Goal: Task Accomplishment & Management: Use online tool/utility

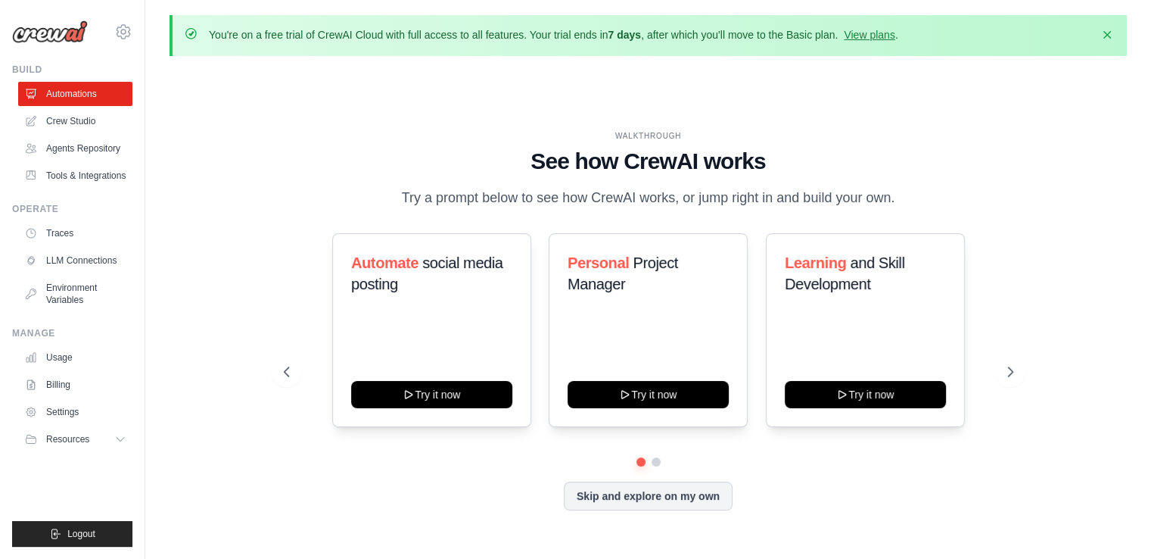
click at [473, 95] on div "WALKTHROUGH See how CrewAI works Try a prompt below to see how CrewAI works, or…" at bounding box center [648, 332] width 957 height 528
click at [1097, 35] on button "Dismiss" at bounding box center [1107, 34] width 24 height 24
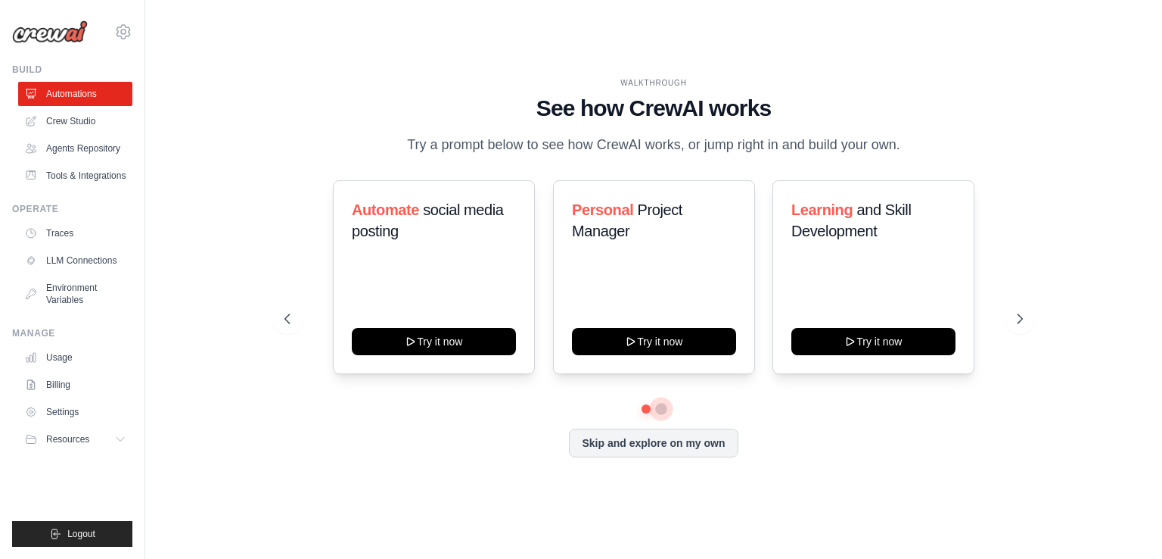
click at [660, 411] on button at bounding box center [661, 409] width 12 height 12
click at [88, 122] on link "Crew Studio" at bounding box center [77, 121] width 114 height 24
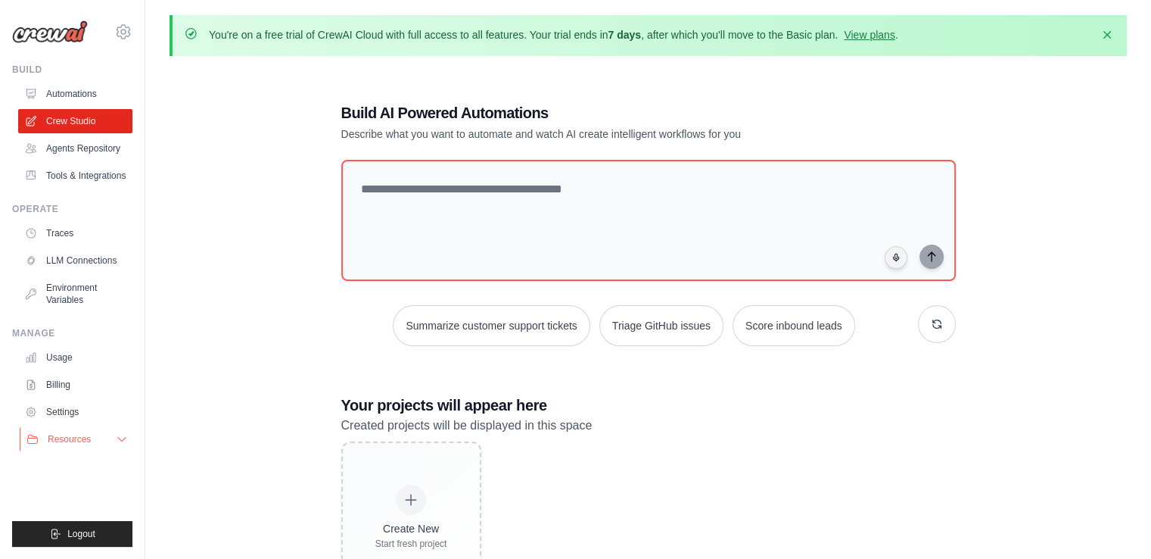
click at [89, 435] on span "Resources" at bounding box center [69, 439] width 43 height 12
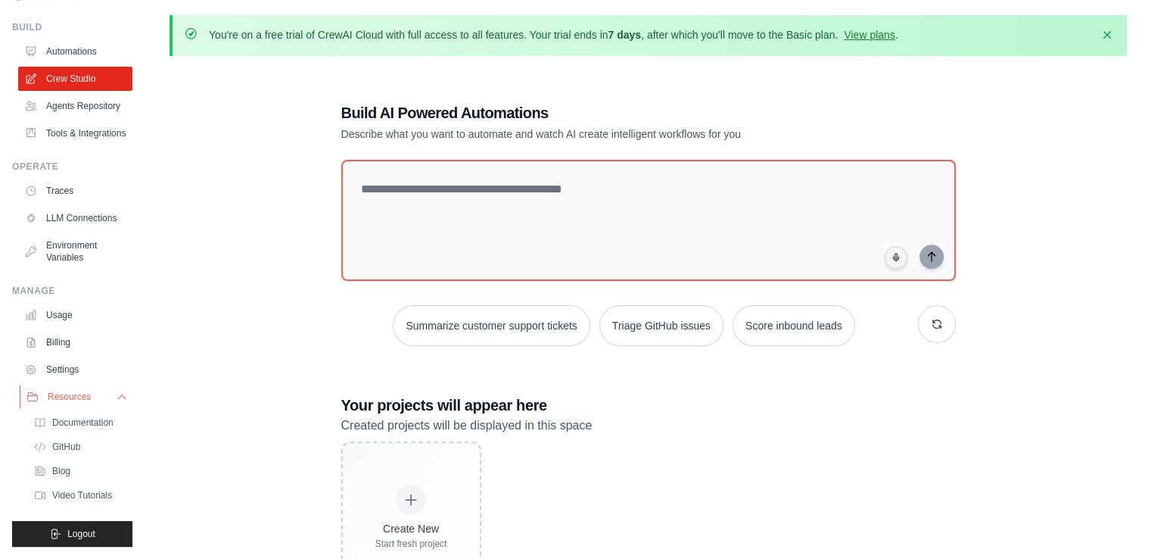
click at [34, 401] on icon at bounding box center [32, 397] width 11 height 8
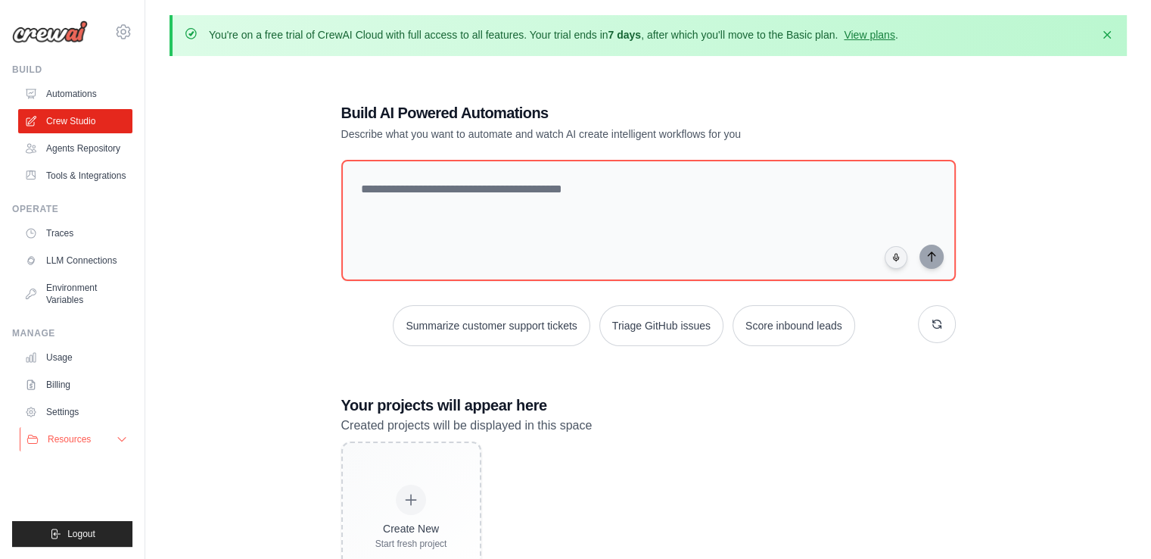
scroll to position [0, 0]
click at [94, 150] on link "Agents Repository" at bounding box center [77, 148] width 114 height 24
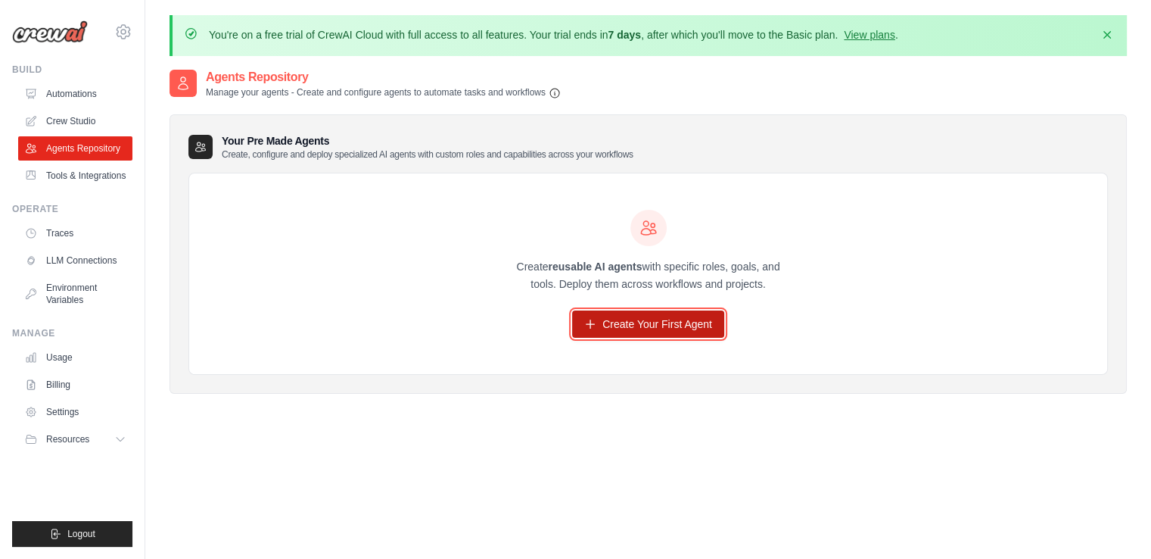
click at [687, 317] on link "Create Your First Agent" at bounding box center [648, 323] width 152 height 27
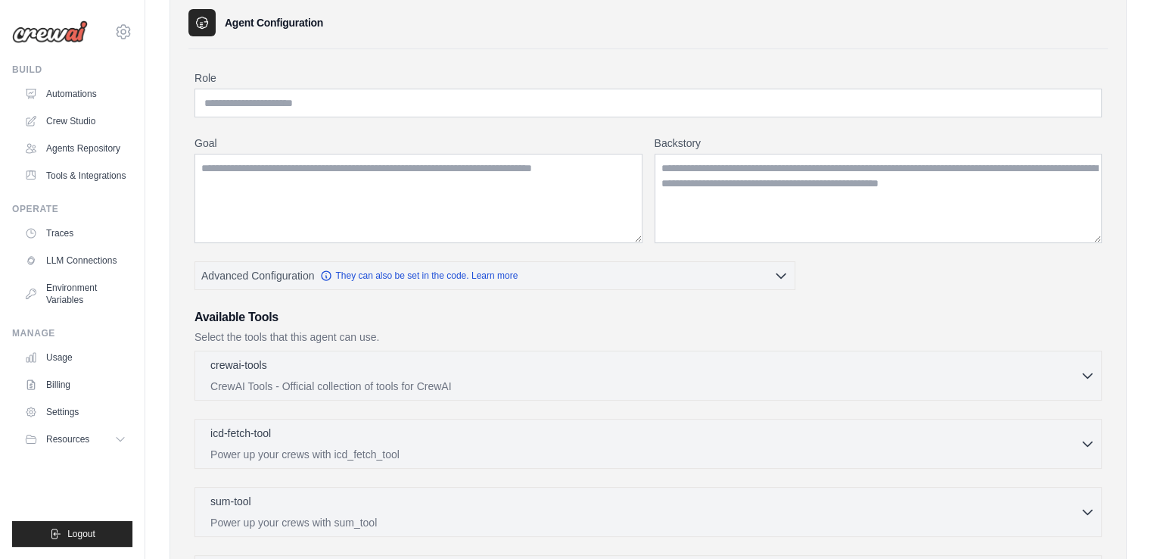
scroll to position [129, 0]
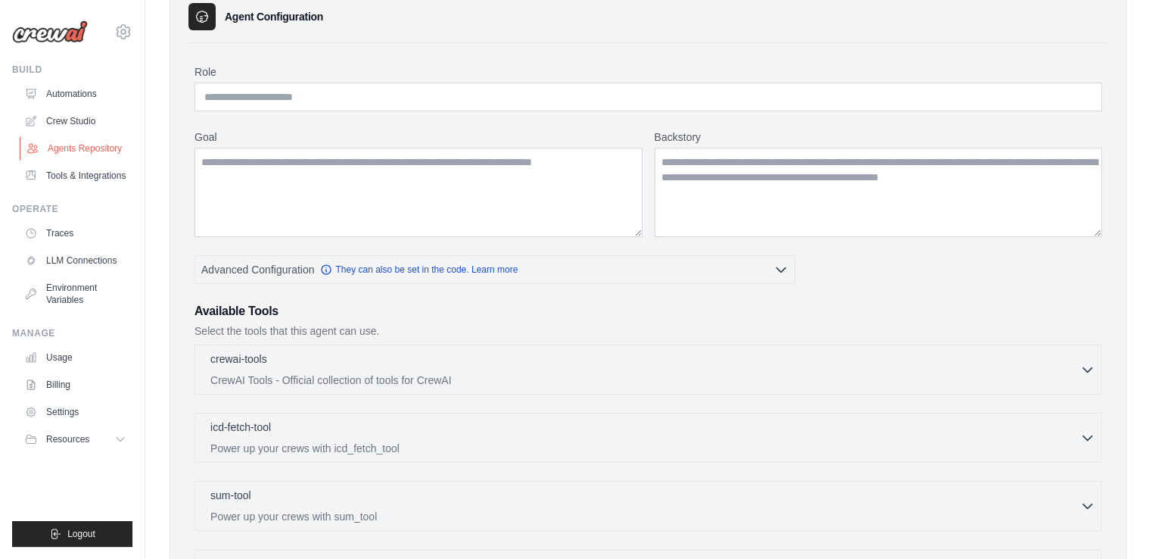
click at [73, 145] on link "Agents Repository" at bounding box center [77, 148] width 114 height 24
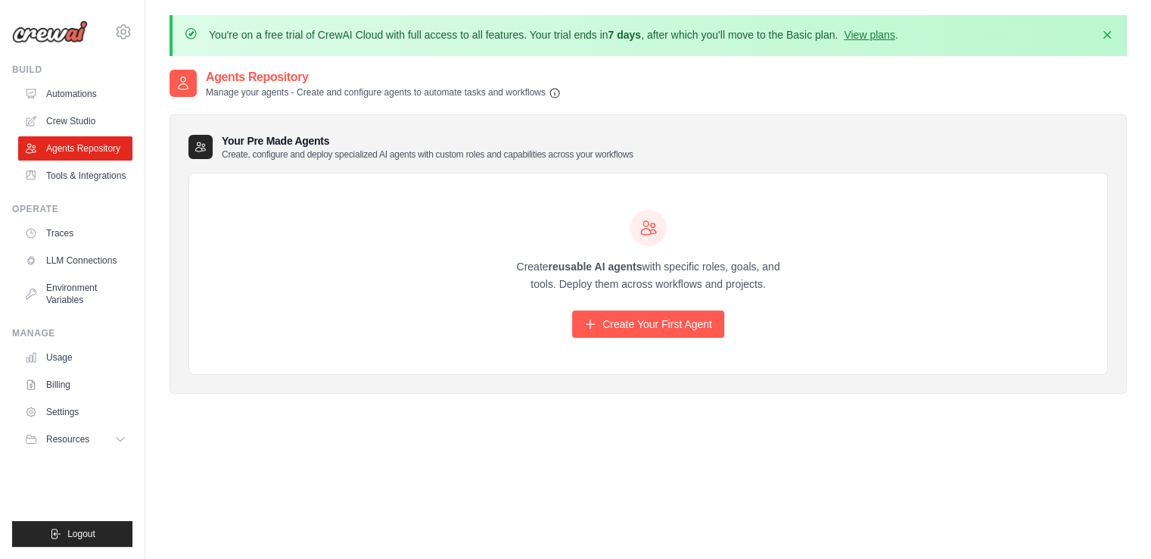
scroll to position [82, 0]
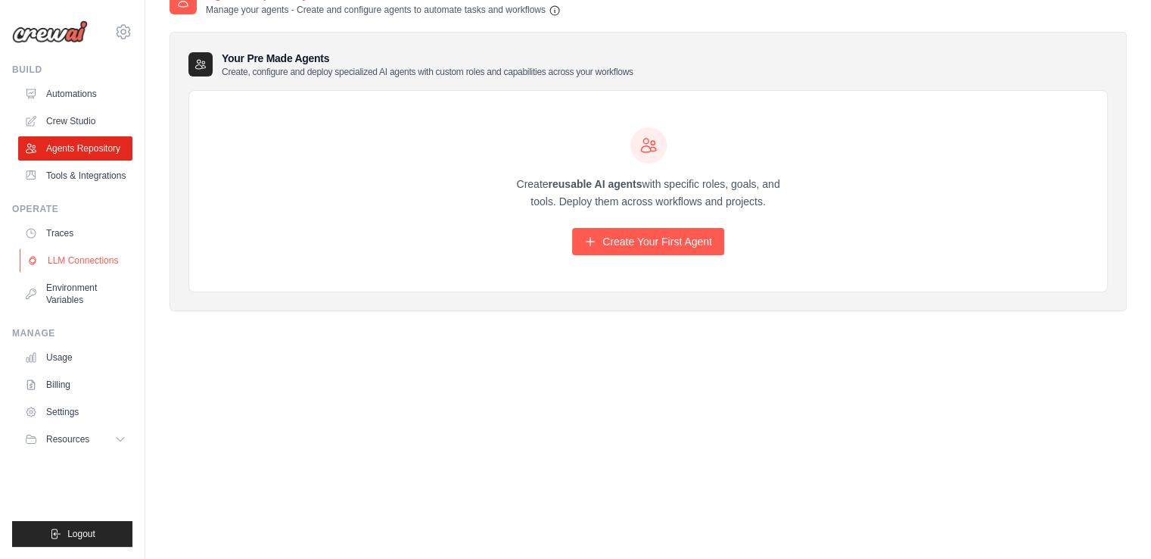
click at [81, 263] on link "LLM Connections" at bounding box center [77, 260] width 114 height 24
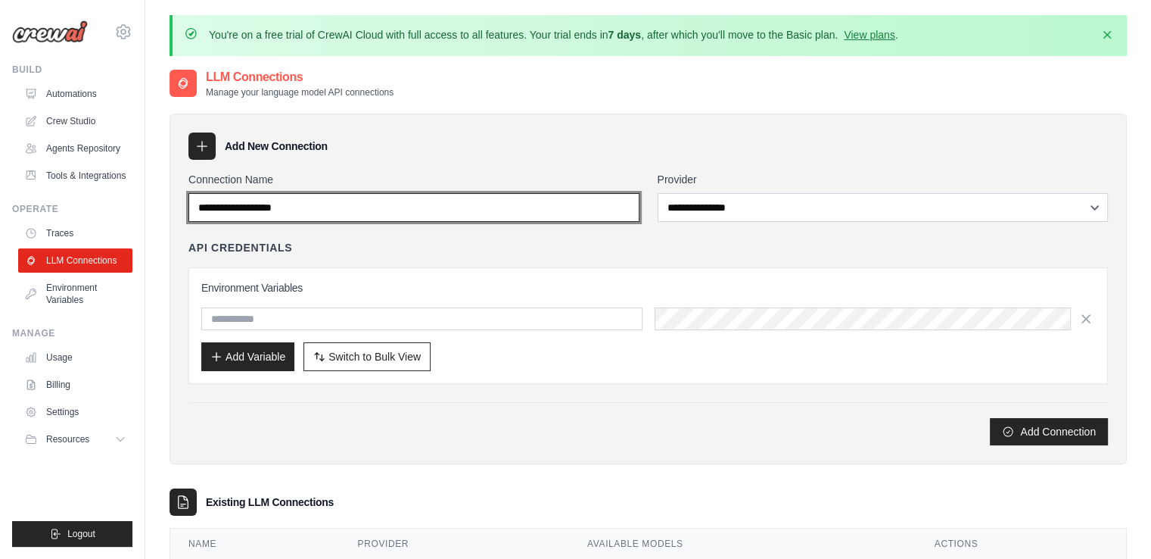
click at [382, 214] on input "Connection Name" at bounding box center [413, 207] width 451 height 29
drag, startPoint x: 382, startPoint y: 214, endPoint x: 203, endPoint y: 146, distance: 191.9
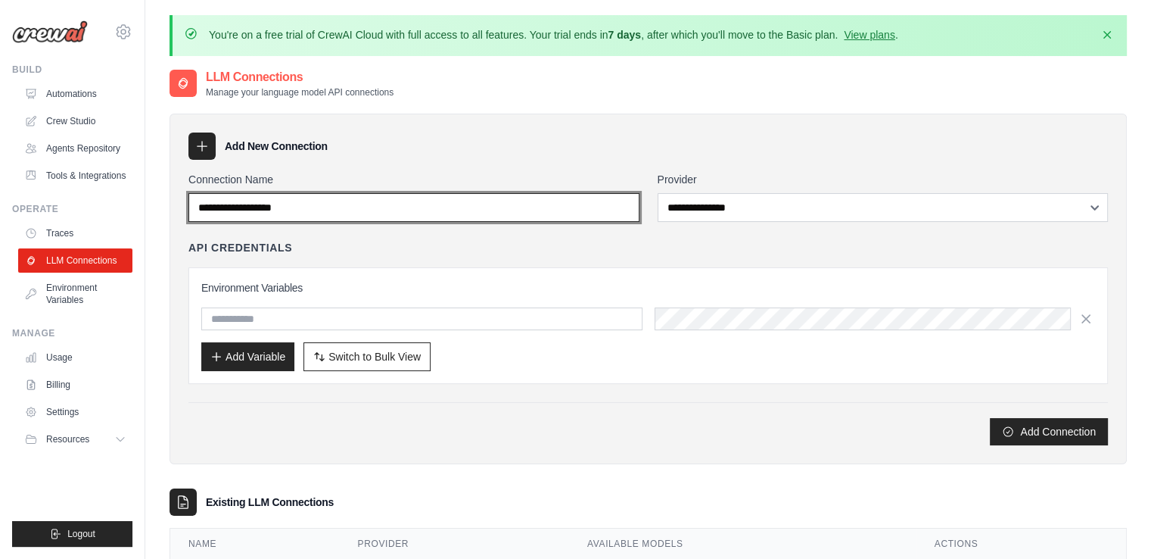
click at [203, 146] on div "**********" at bounding box center [648, 289] width 957 height 350
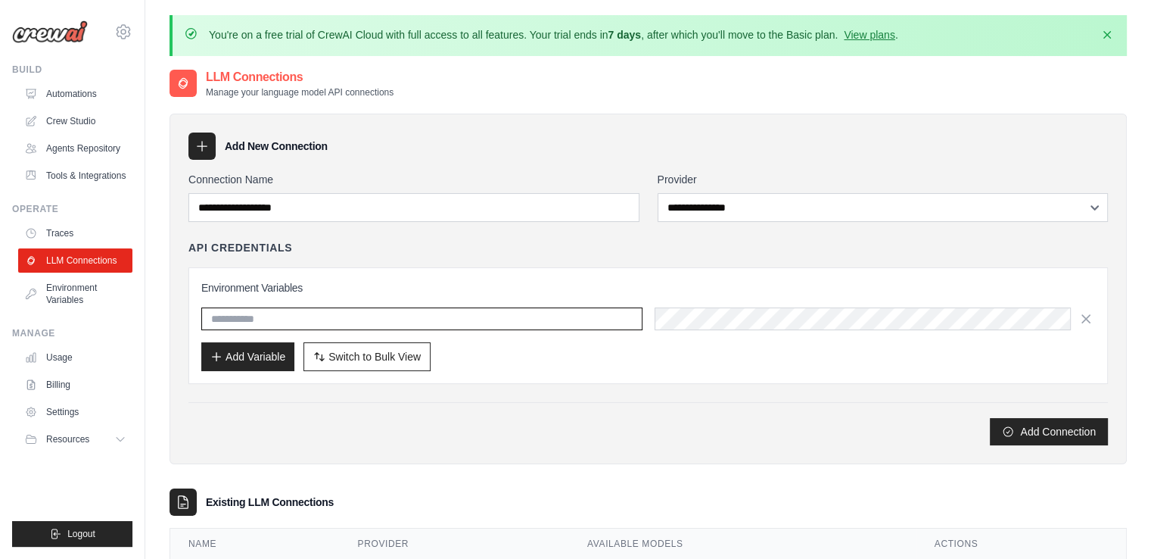
click at [306, 324] on input "text" at bounding box center [421, 318] width 441 height 23
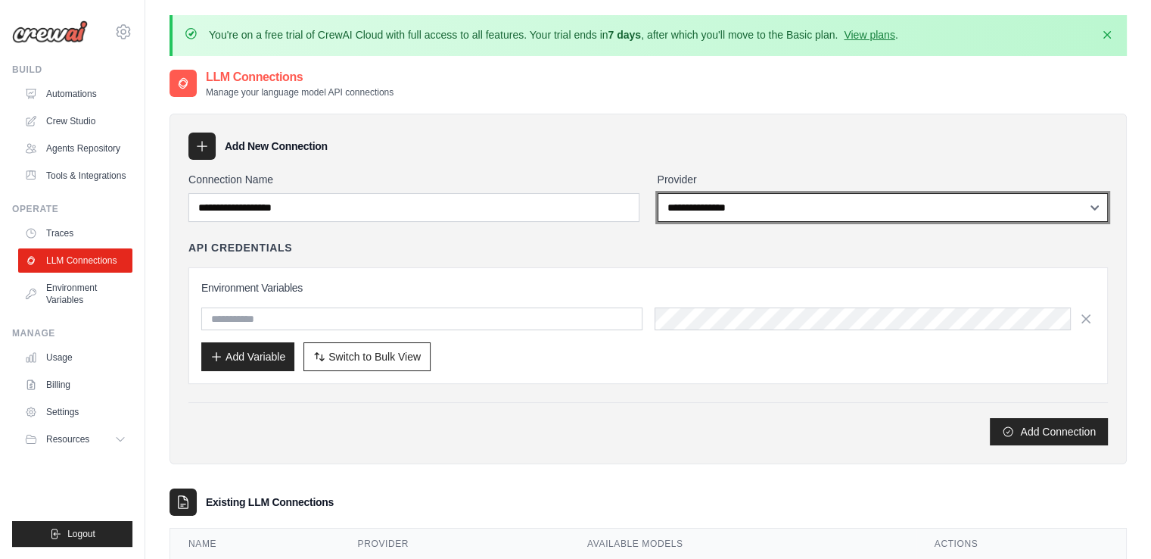
click at [702, 210] on select "**********" at bounding box center [883, 207] width 451 height 29
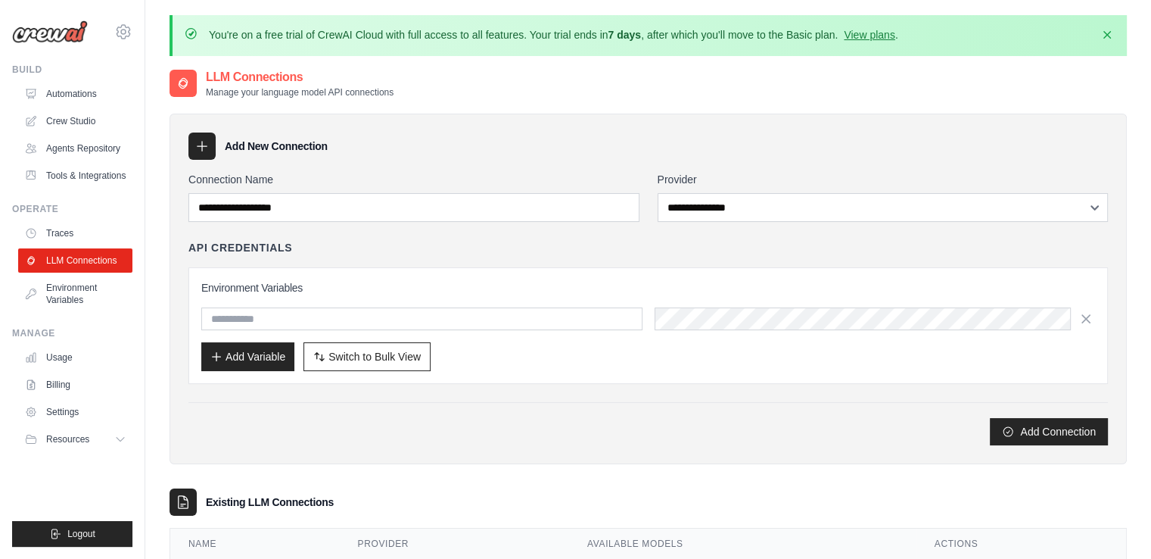
click at [559, 257] on div "API Credentials Environment Variables Add Variable Switch to Bulk View Switch t…" at bounding box center [648, 312] width 920 height 144
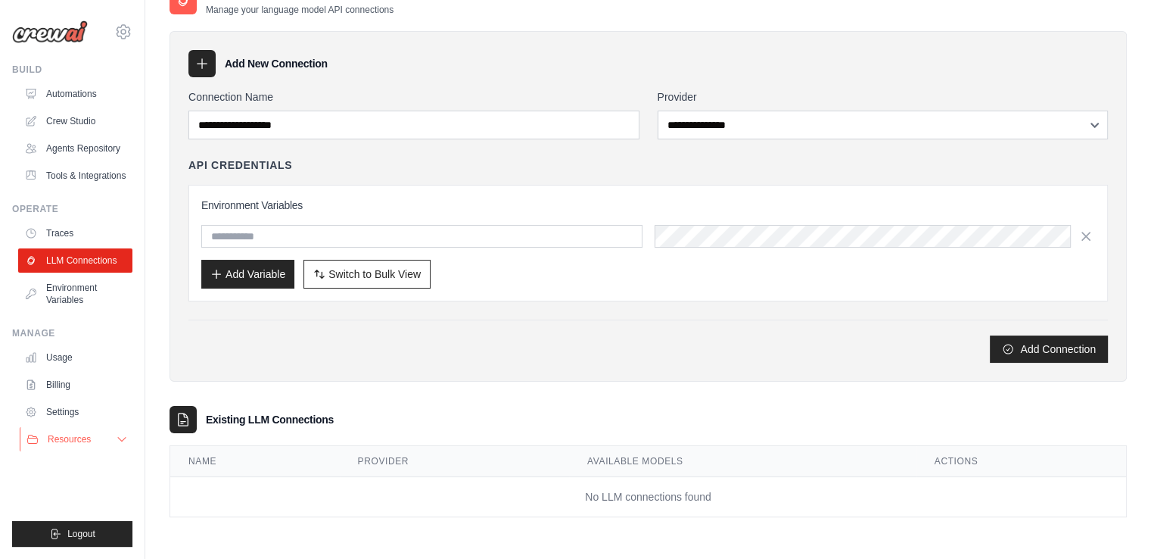
click at [58, 437] on span "Resources" at bounding box center [69, 439] width 43 height 12
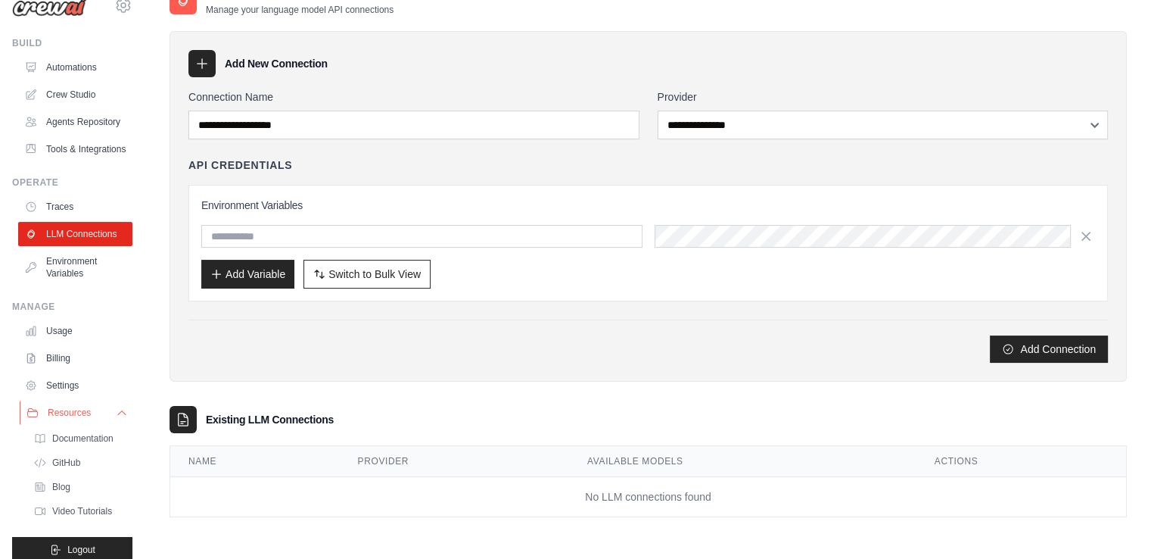
scroll to position [30, 0]
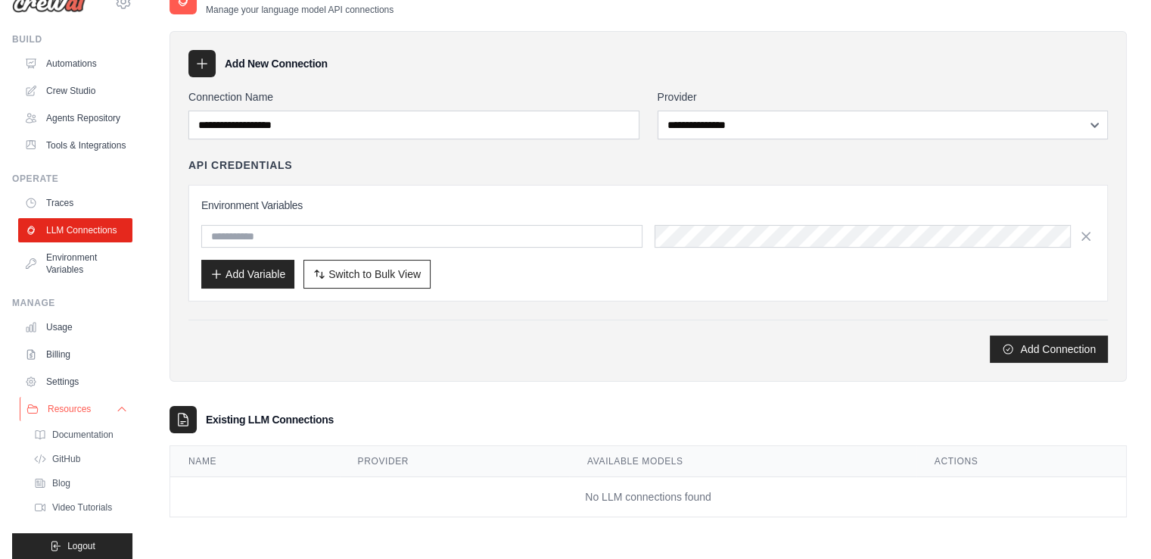
click at [58, 421] on button "Resources" at bounding box center [77, 409] width 114 height 24
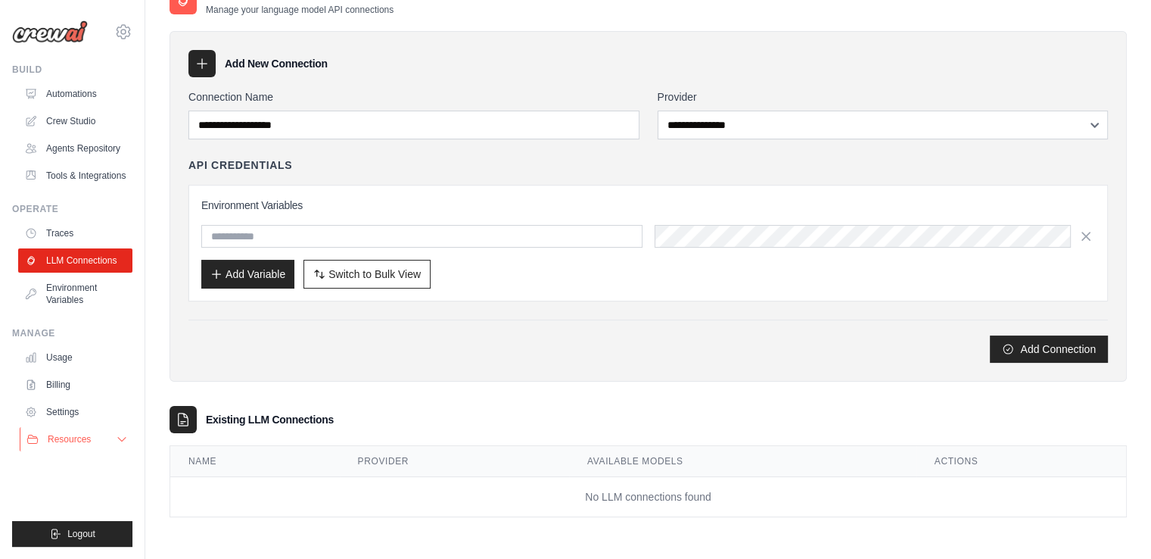
scroll to position [0, 0]
click at [79, 359] on link "Usage" at bounding box center [77, 357] width 114 height 24
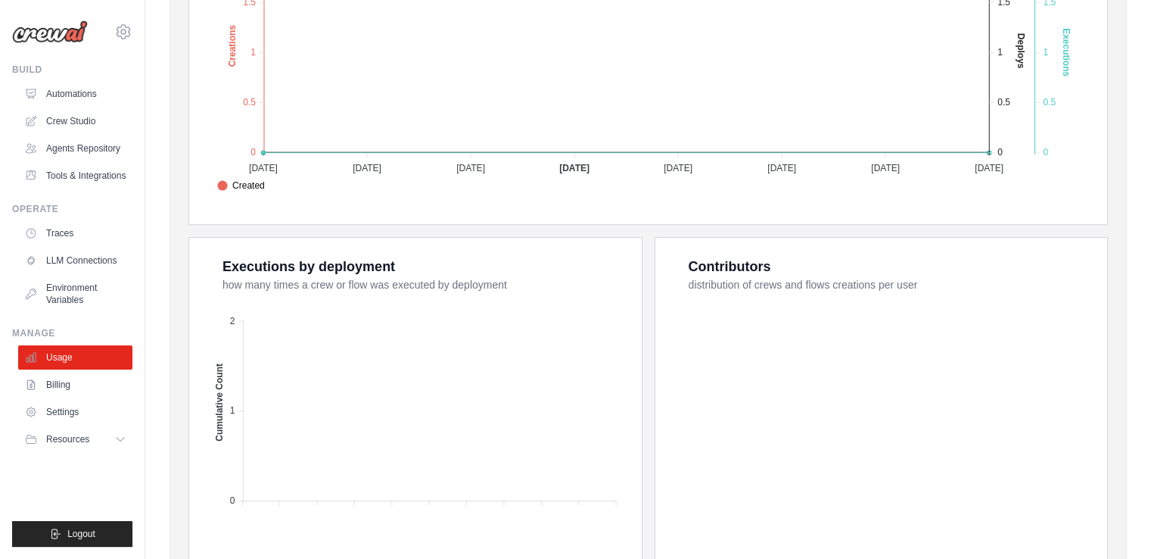
scroll to position [474, 0]
click at [54, 384] on link "Billing" at bounding box center [77, 384] width 114 height 24
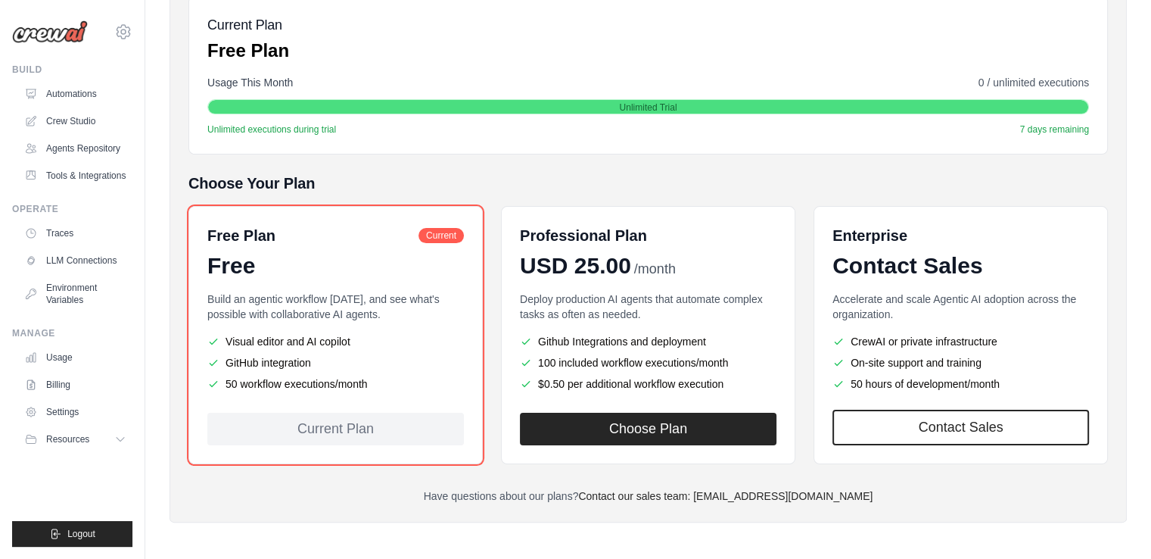
scroll to position [233, 0]
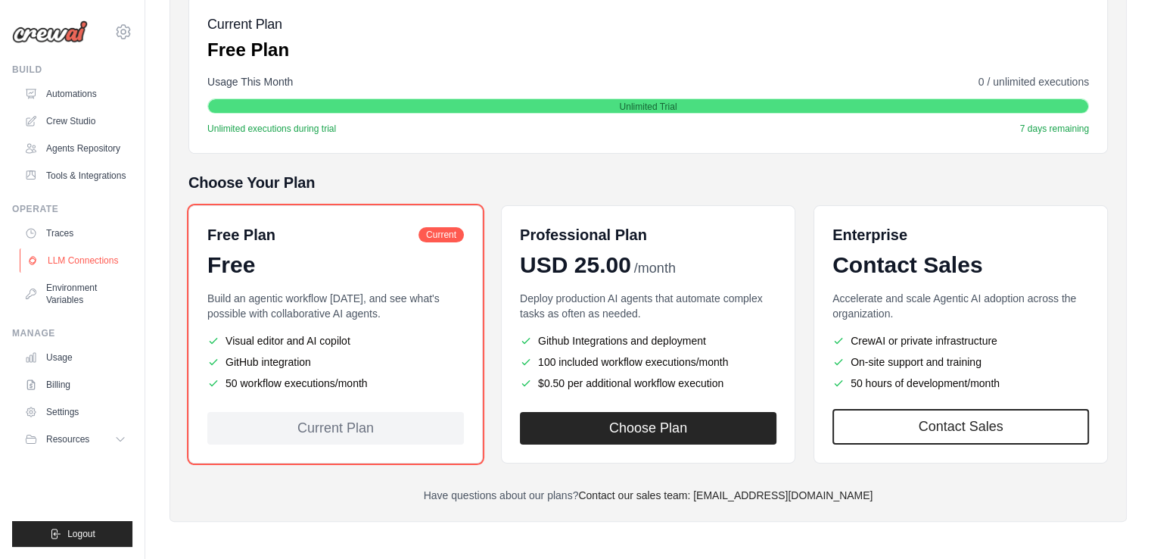
click at [74, 266] on link "LLM Connections" at bounding box center [77, 260] width 114 height 24
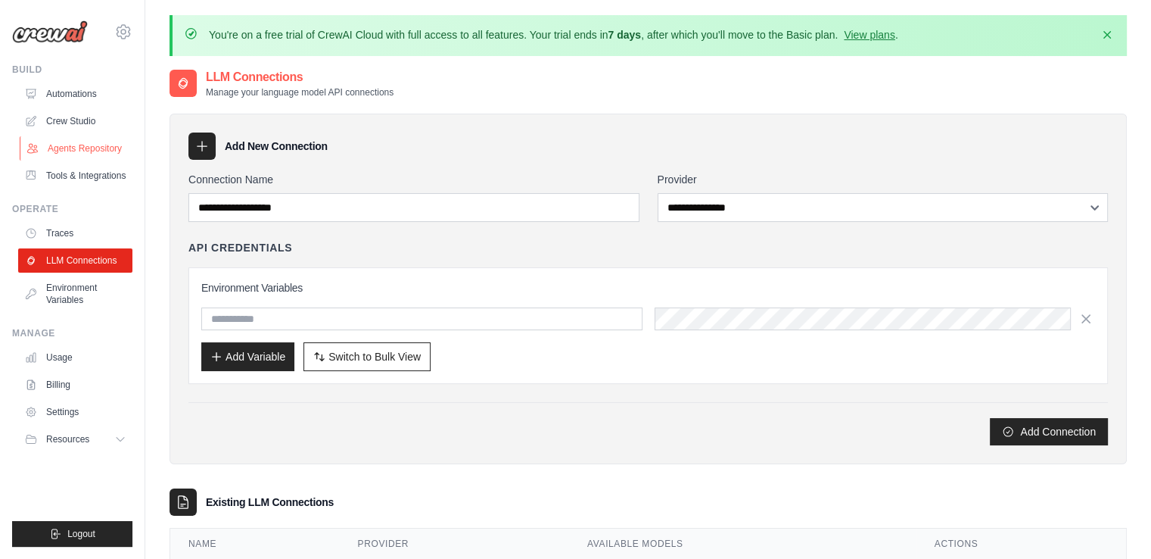
click at [64, 148] on link "Agents Repository" at bounding box center [77, 148] width 114 height 24
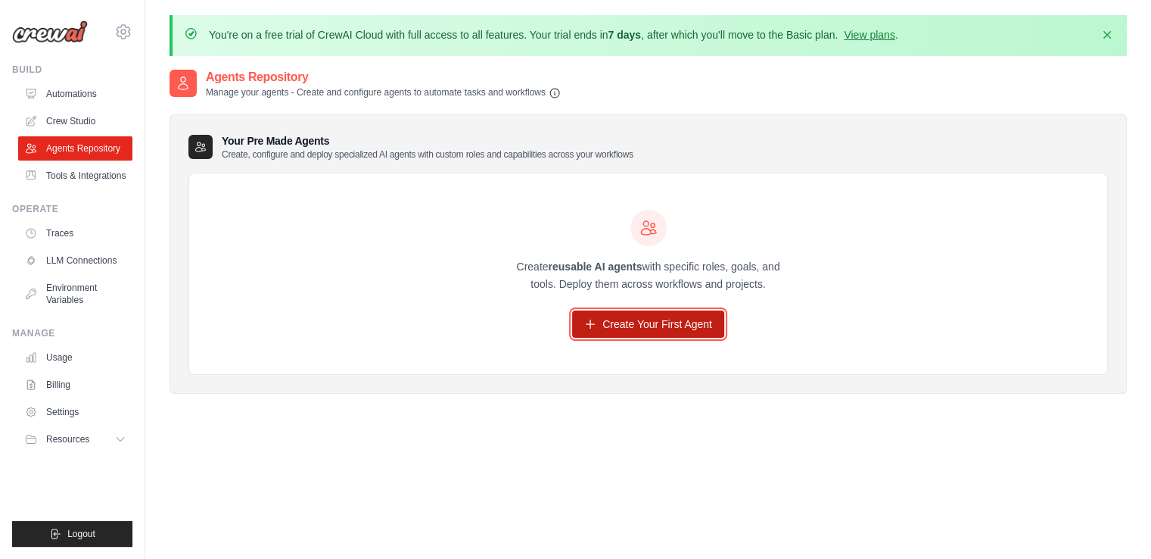
click at [628, 318] on link "Create Your First Agent" at bounding box center [648, 323] width 152 height 27
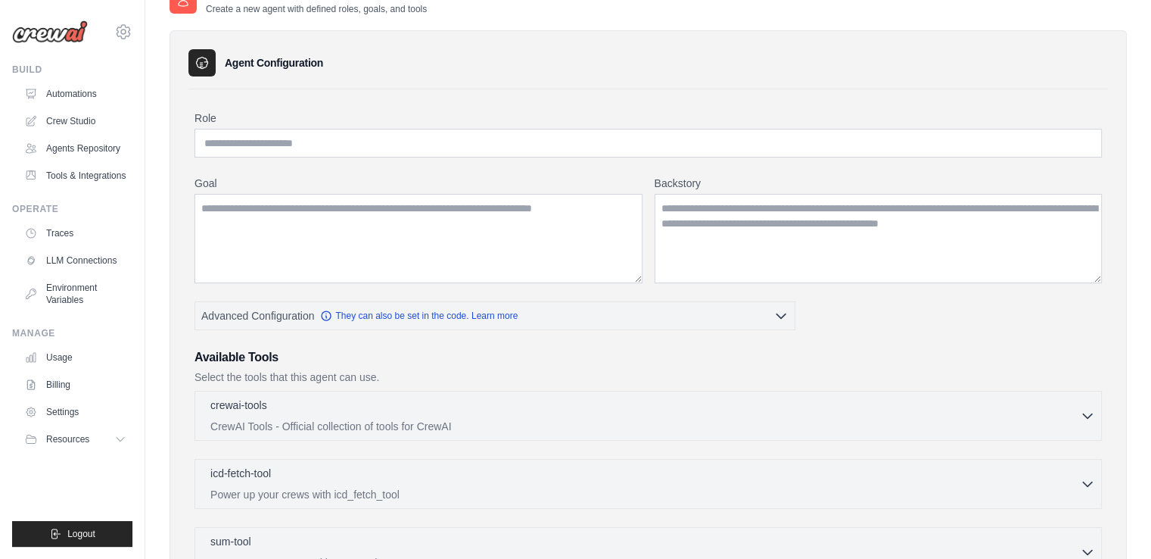
scroll to position [80, 0]
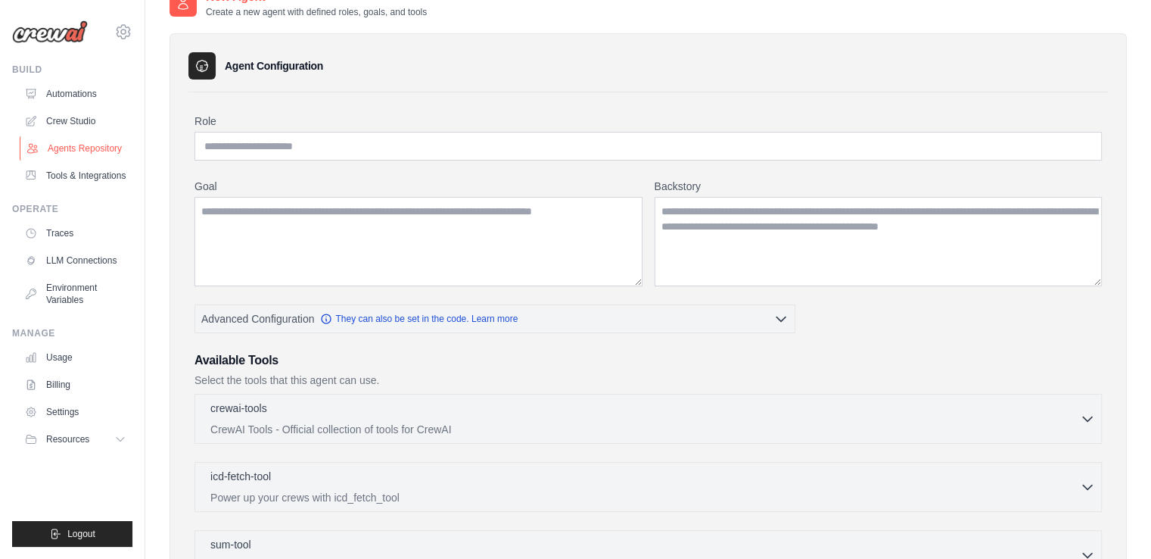
click at [100, 148] on link "Agents Repository" at bounding box center [77, 148] width 114 height 24
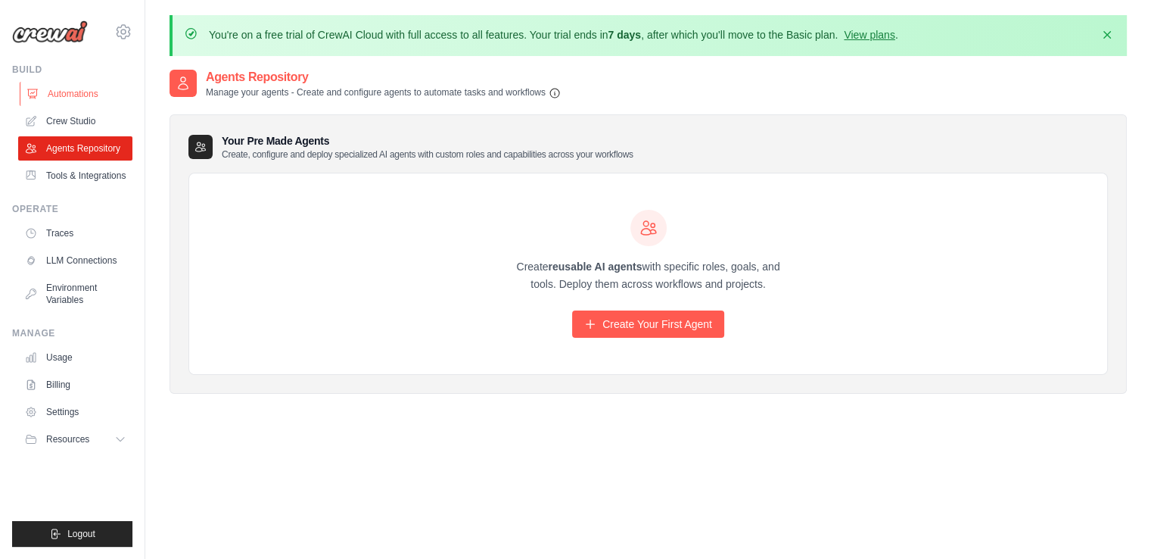
click at [60, 92] on link "Automations" at bounding box center [77, 94] width 114 height 24
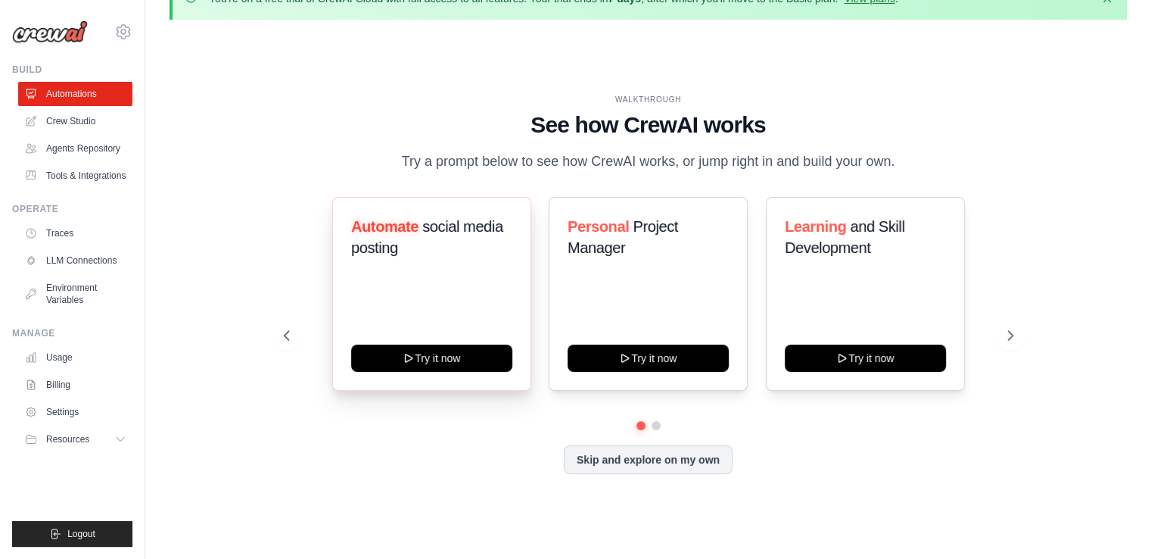
scroll to position [52, 0]
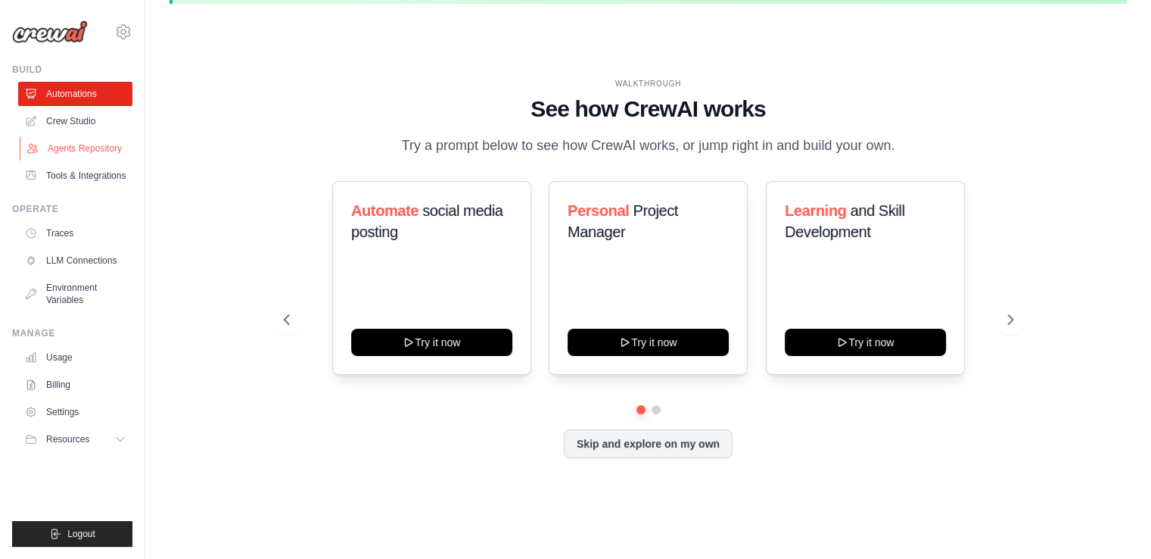
click at [100, 158] on link "Agents Repository" at bounding box center [77, 148] width 114 height 24
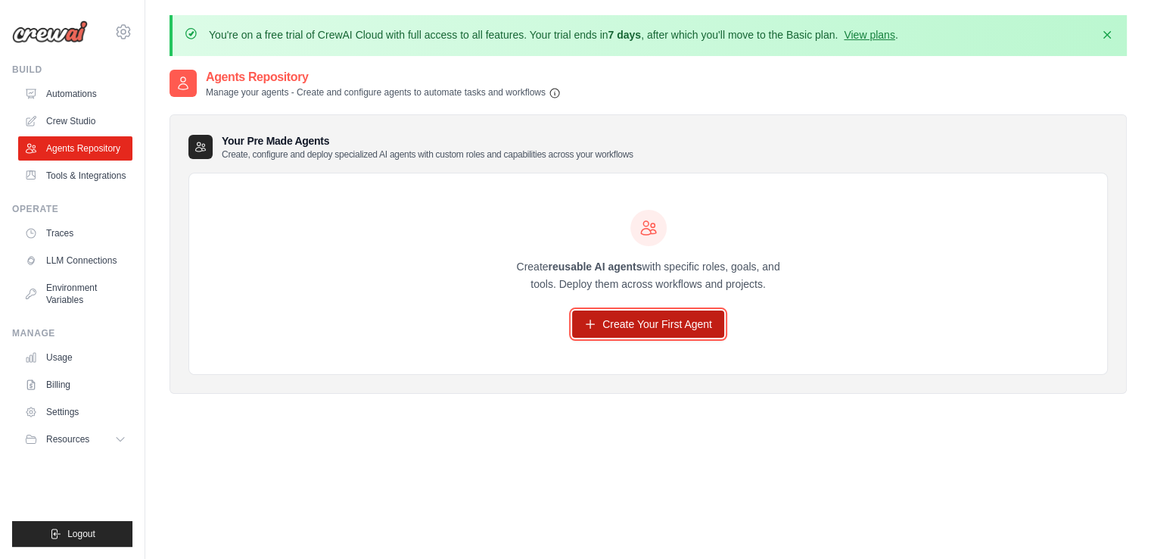
click at [618, 313] on link "Create Your First Agent" at bounding box center [648, 323] width 152 height 27
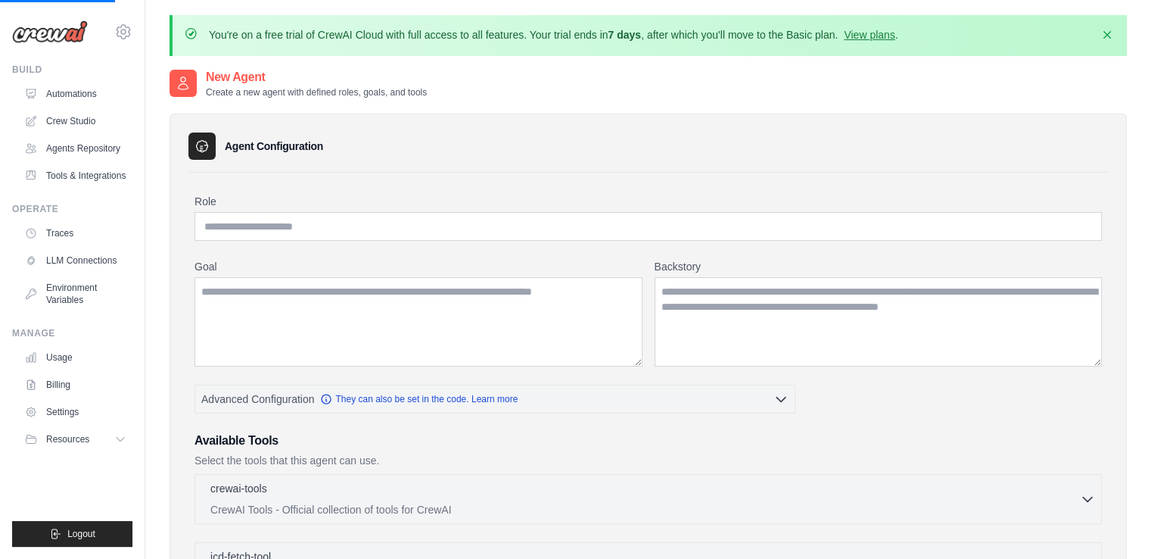
scroll to position [68, 0]
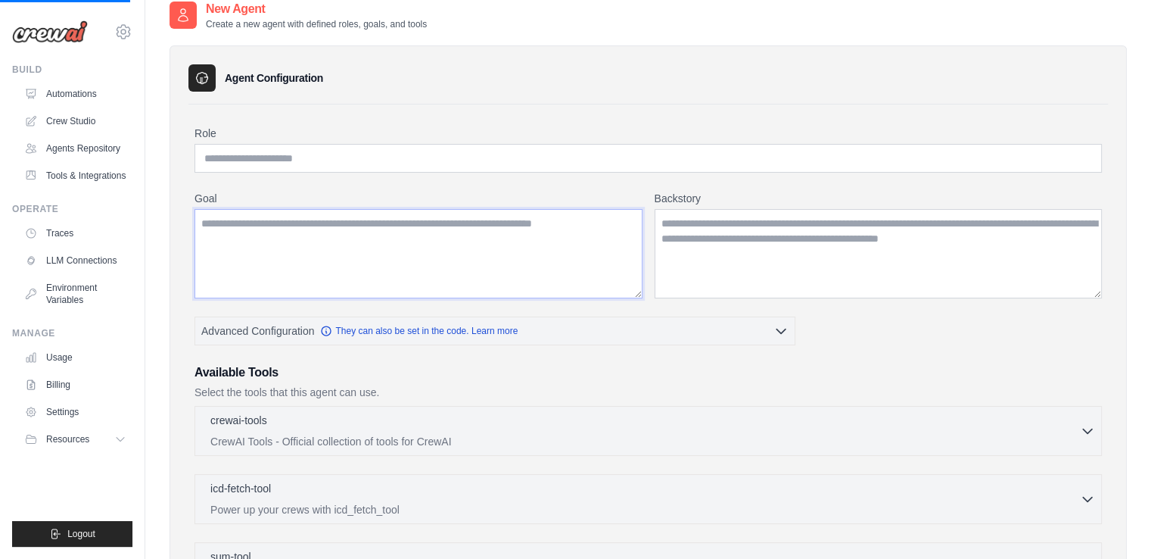
click at [539, 275] on textarea "Goal" at bounding box center [419, 253] width 448 height 89
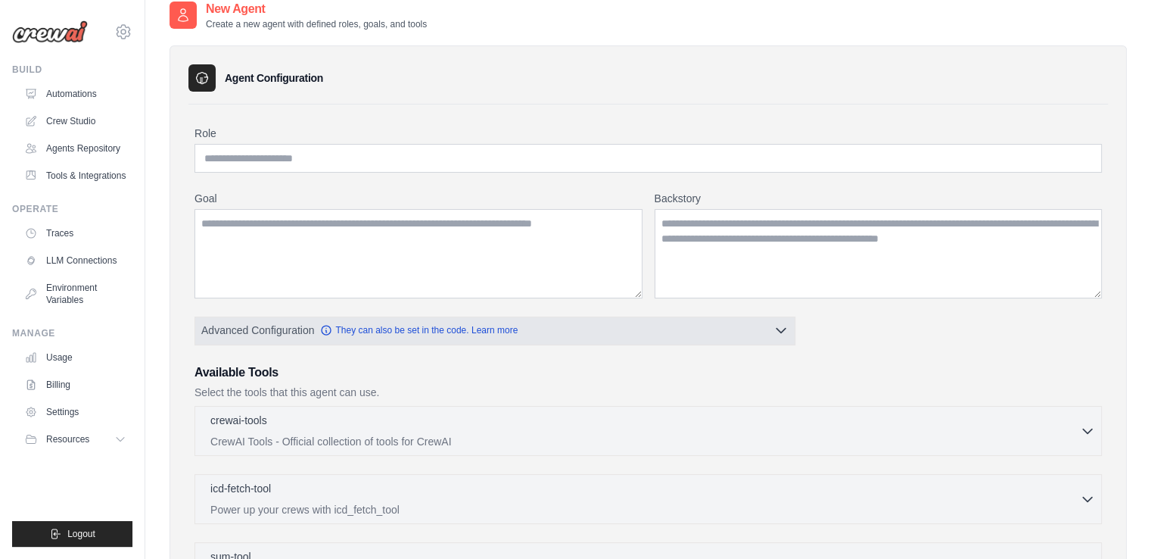
click at [523, 319] on button "Advanced Configuration They can also be set in the code. Learn more" at bounding box center [494, 329] width 599 height 27
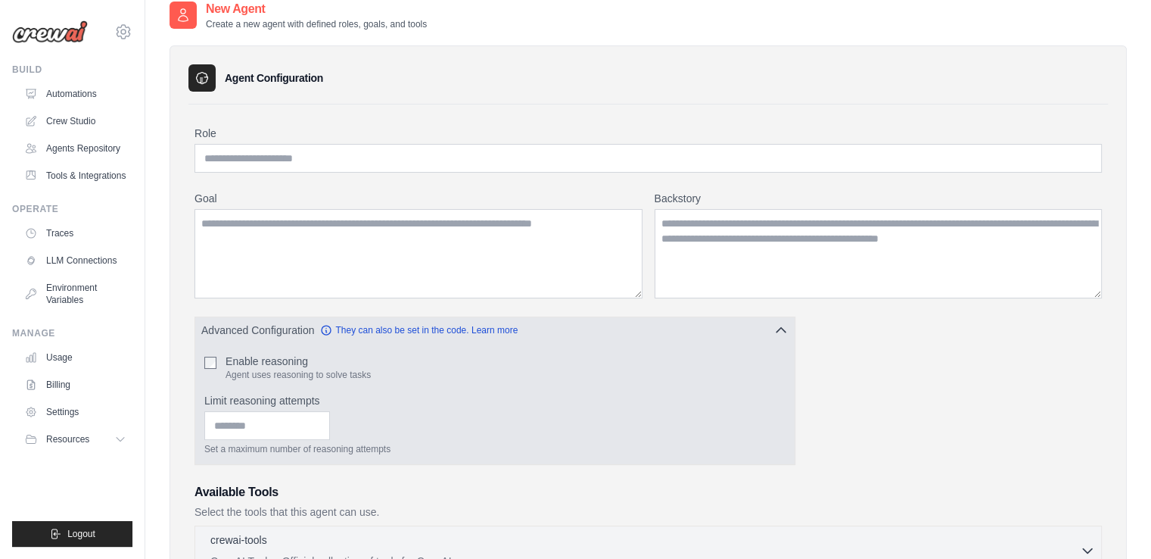
click at [540, 328] on button "Advanced Configuration They can also be set in the code. Learn more" at bounding box center [494, 329] width 599 height 27
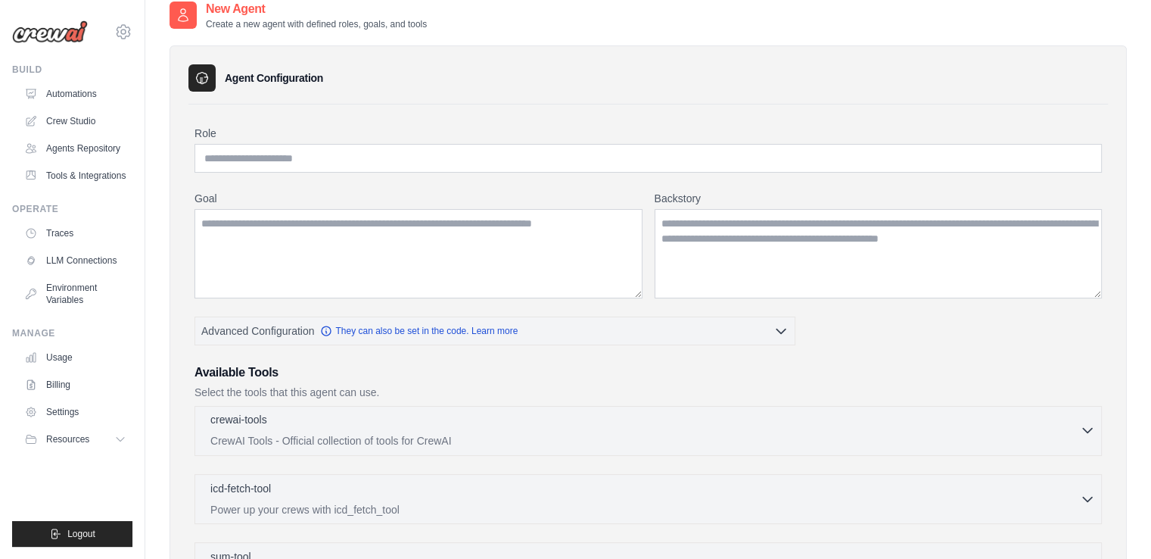
click at [481, 433] on p "CrewAI Tools - Official collection of tools for CrewAI" at bounding box center [645, 440] width 870 height 15
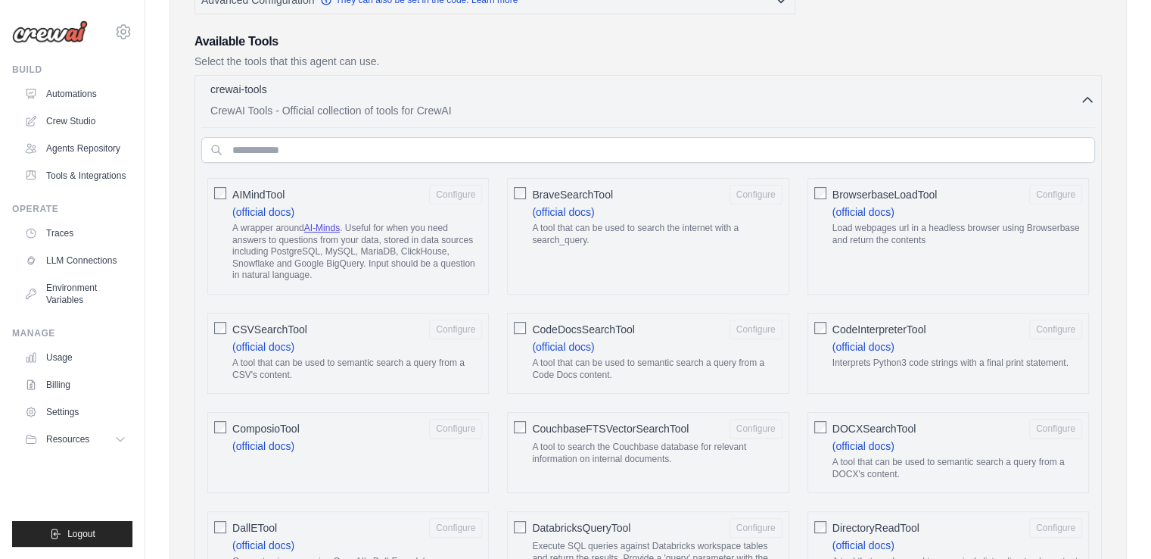
scroll to position [397, 0]
click at [776, 88] on div "crewai-tools 0 selected" at bounding box center [645, 92] width 870 height 18
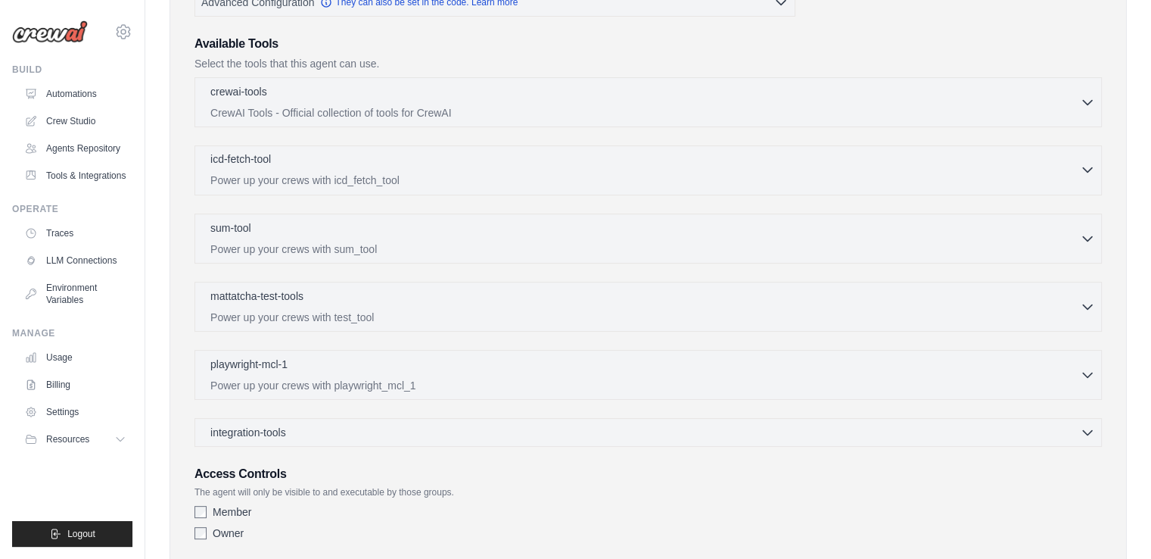
click at [696, 163] on div "icd-fetch-tool 0 selected" at bounding box center [645, 160] width 870 height 18
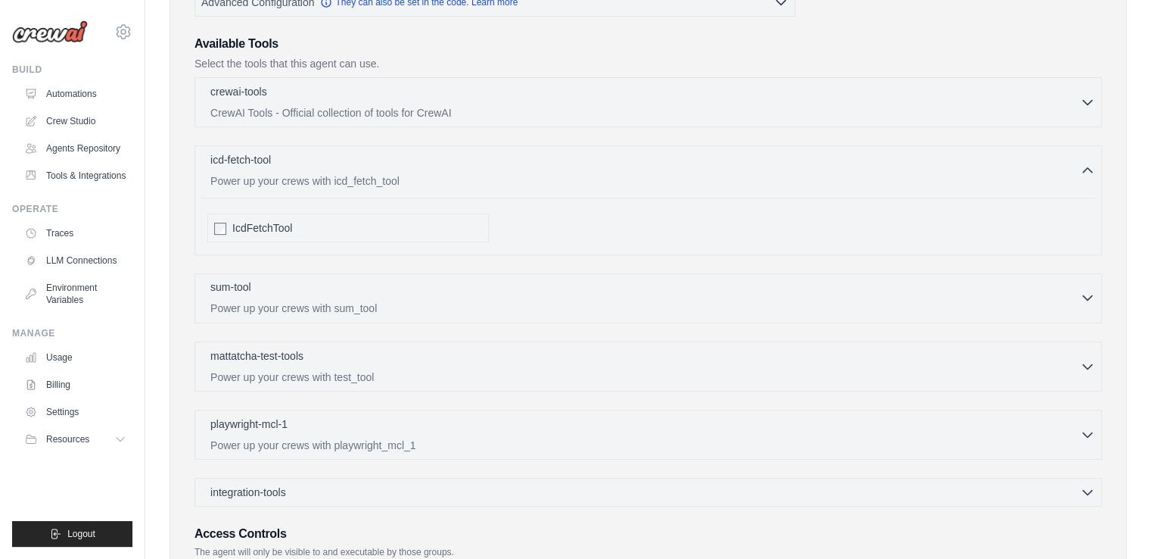
click at [420, 289] on div "sum-tool 0 selected" at bounding box center [645, 288] width 870 height 18
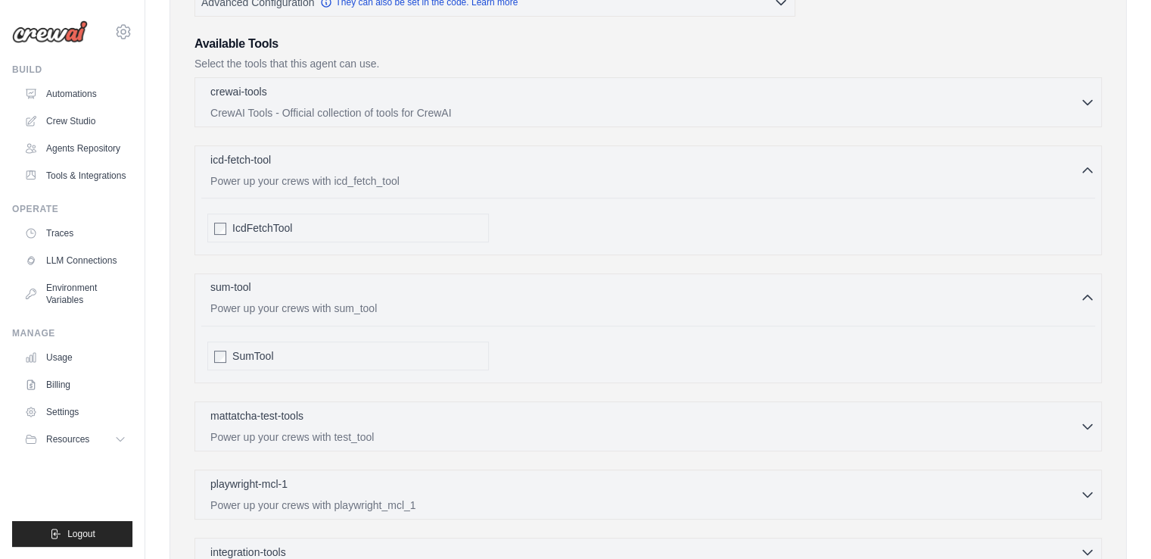
click at [420, 289] on div "sum-tool 0 selected" at bounding box center [645, 288] width 870 height 18
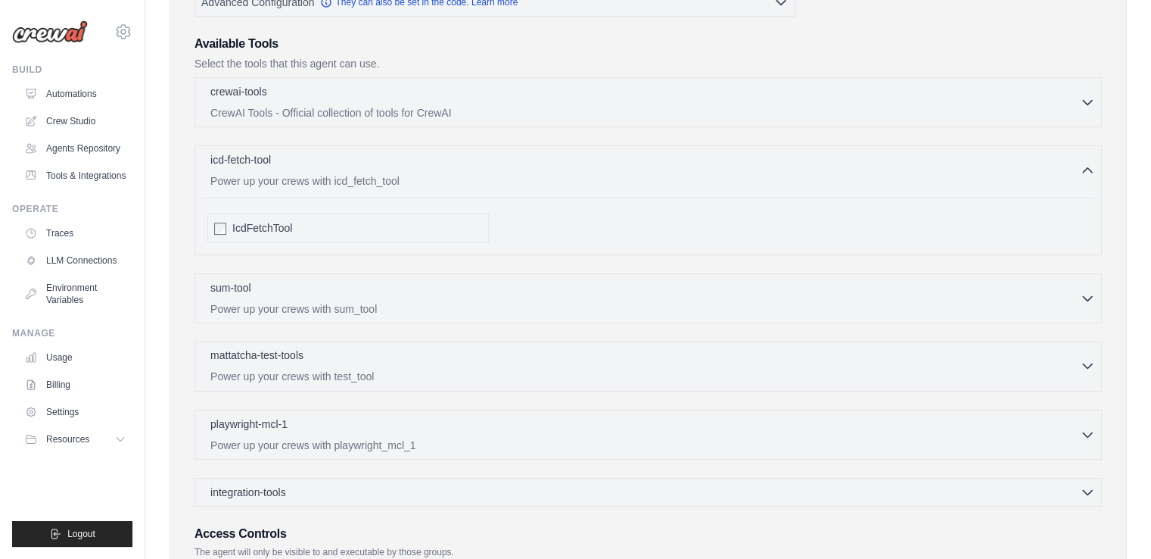
click at [350, 352] on div "mattatcha-test-tools 0 selected" at bounding box center [645, 356] width 870 height 18
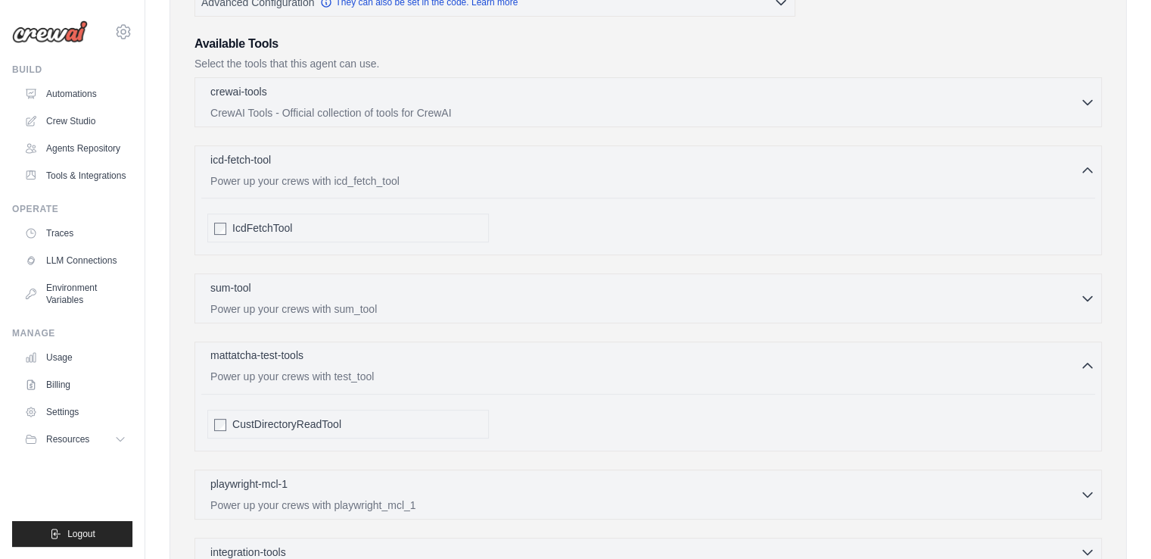
click at [350, 352] on div "mattatcha-test-tools 0 selected" at bounding box center [645, 356] width 870 height 18
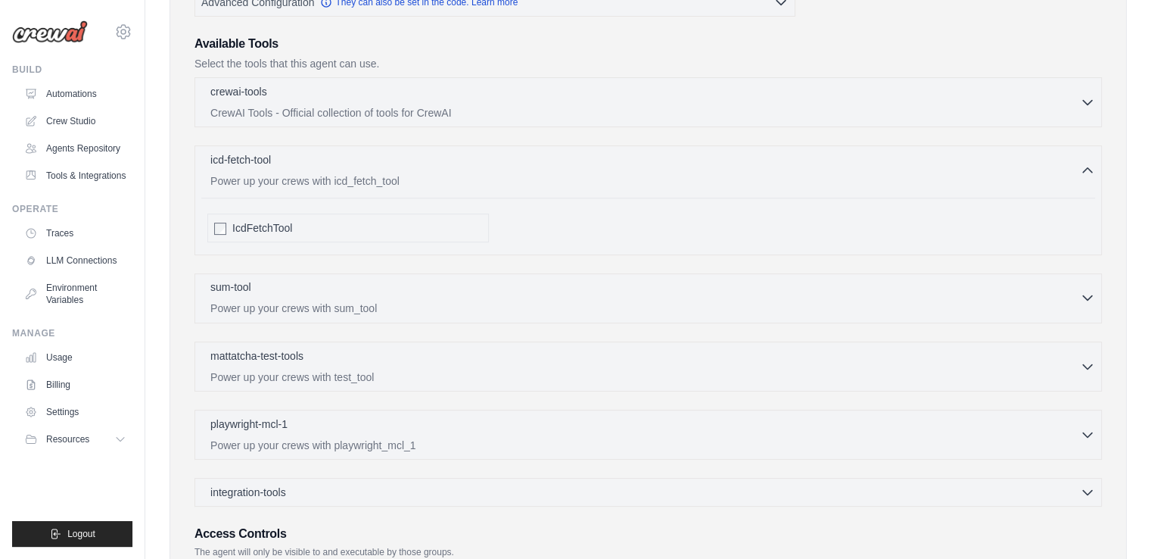
click at [403, 300] on p "Power up your crews with sum_tool" at bounding box center [645, 307] width 870 height 15
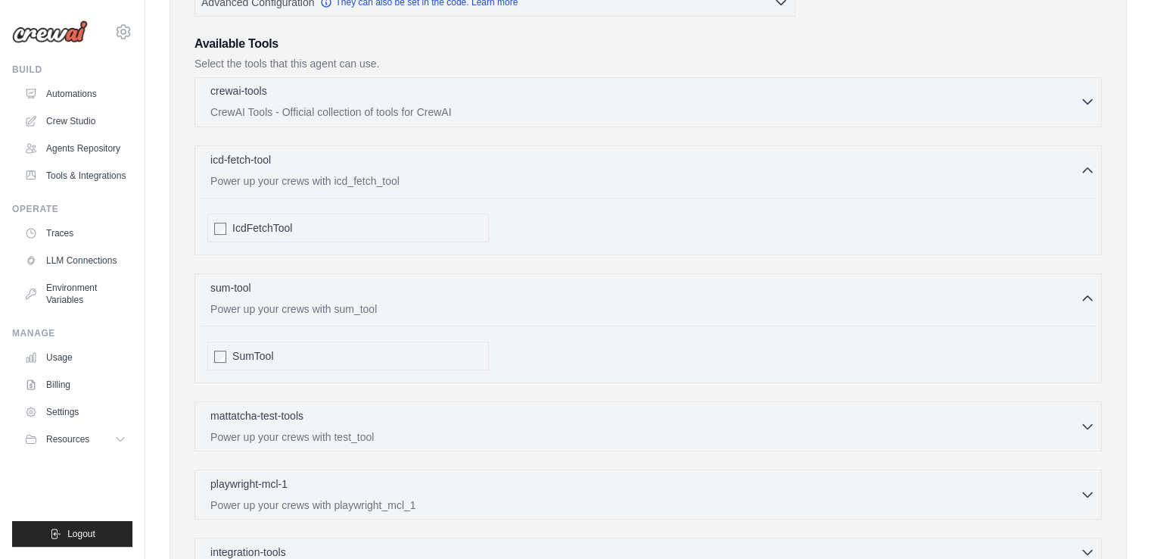
click at [651, 116] on p "CrewAI Tools - Official collection of tools for CrewAI" at bounding box center [645, 111] width 870 height 15
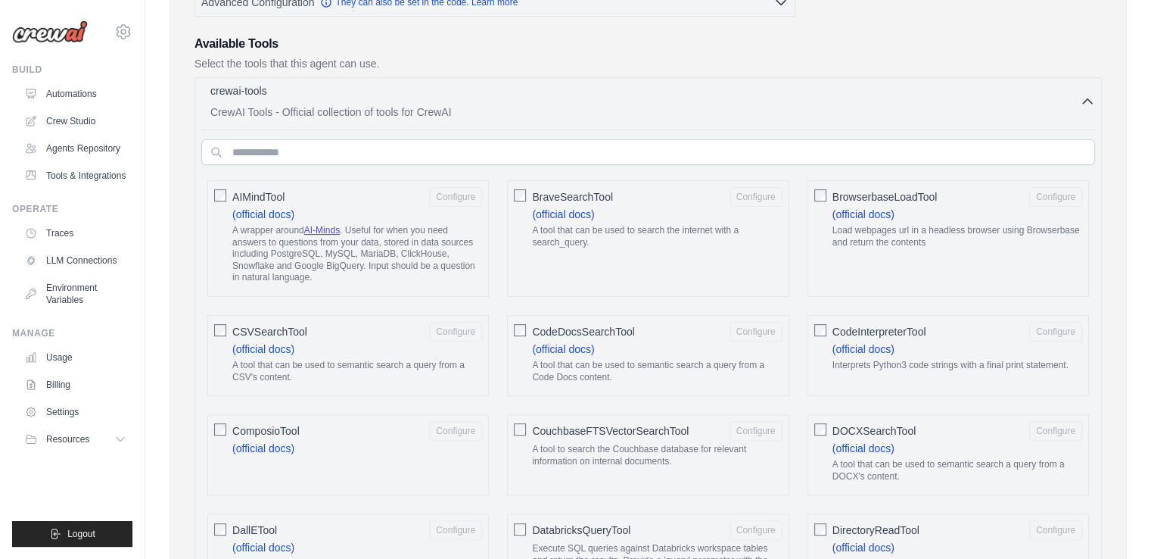
click at [651, 116] on p "CrewAI Tools - Official collection of tools for CrewAI" at bounding box center [645, 111] width 870 height 15
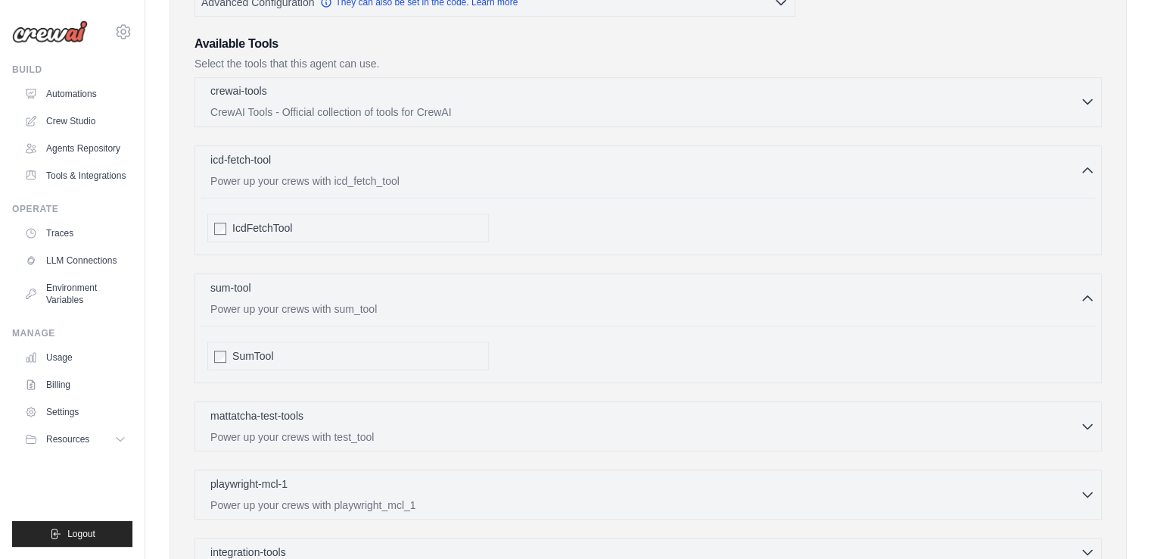
click at [621, 113] on p "CrewAI Tools - Official collection of tools for CrewAI" at bounding box center [645, 111] width 870 height 15
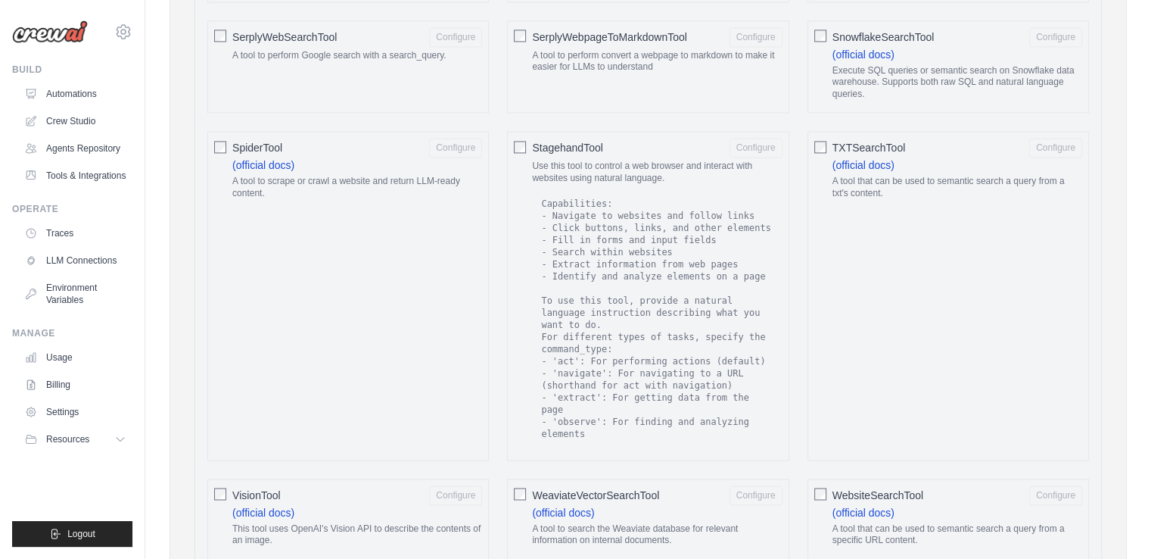
scroll to position [2308, 0]
click at [33, 412] on icon at bounding box center [32, 411] width 3 height 3
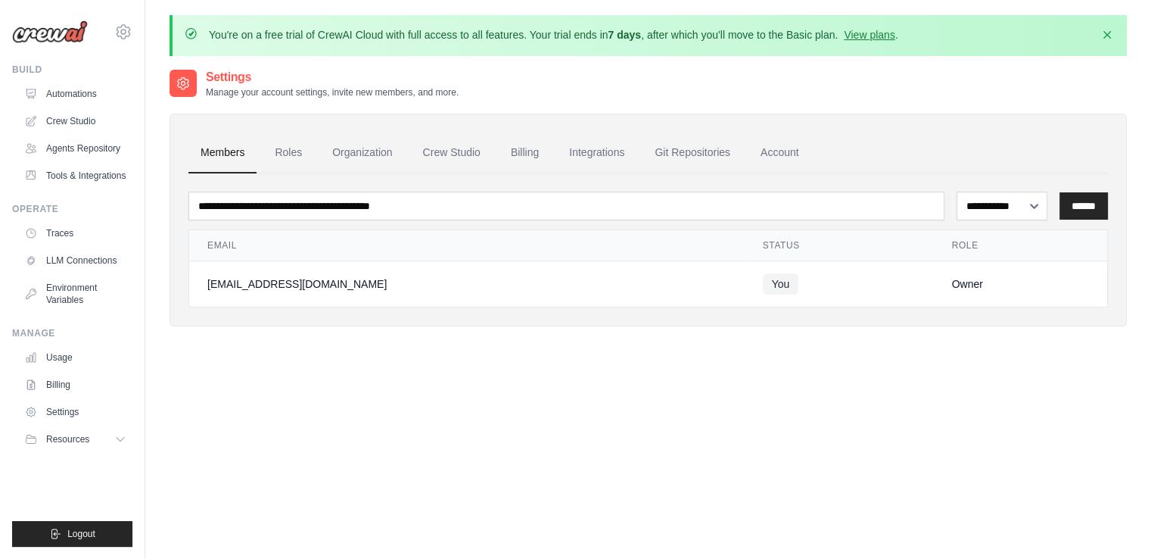
click at [54, 437] on span "Resources" at bounding box center [67, 439] width 43 height 12
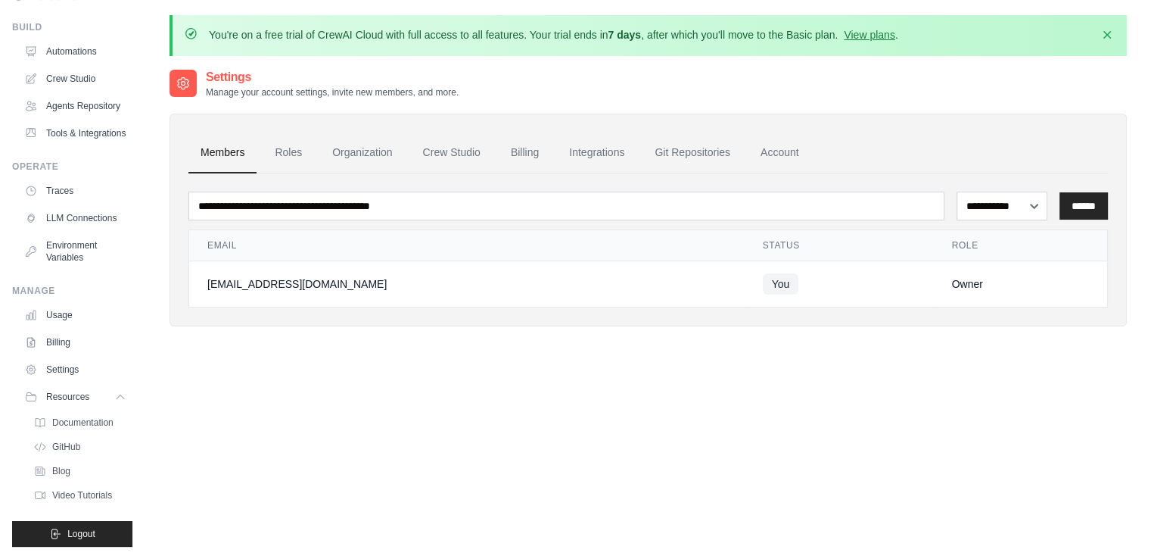
scroll to position [36, 0]
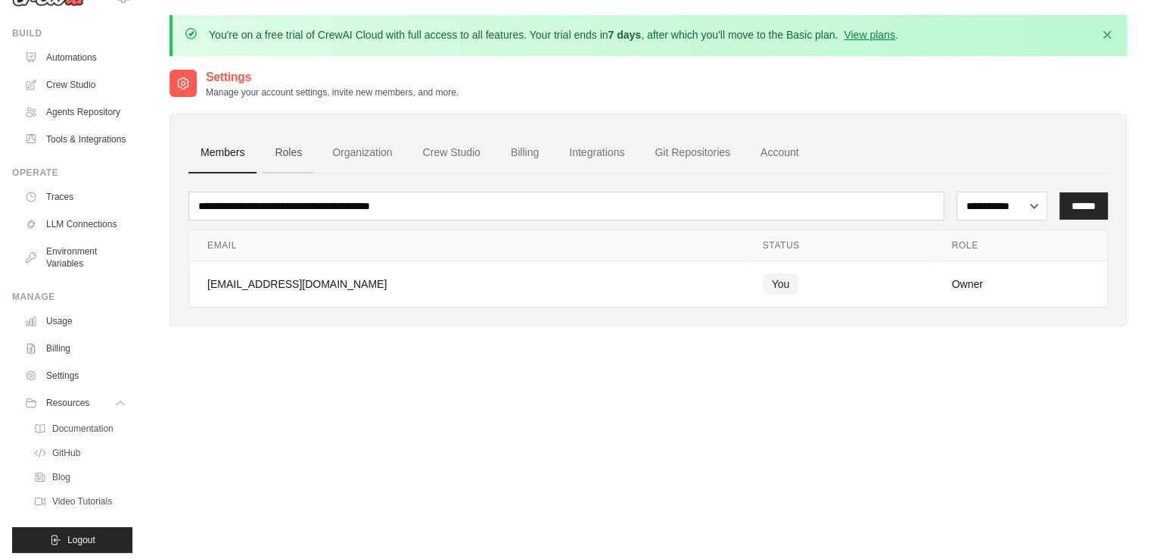
click at [292, 167] on link "Roles" at bounding box center [288, 152] width 51 height 41
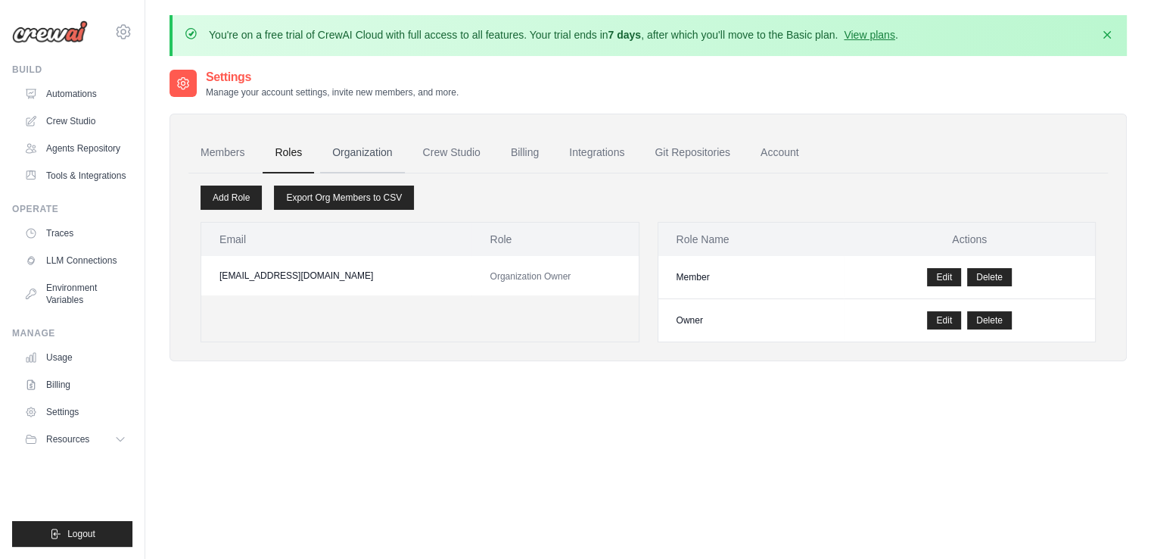
click at [381, 146] on link "Organization" at bounding box center [362, 152] width 84 height 41
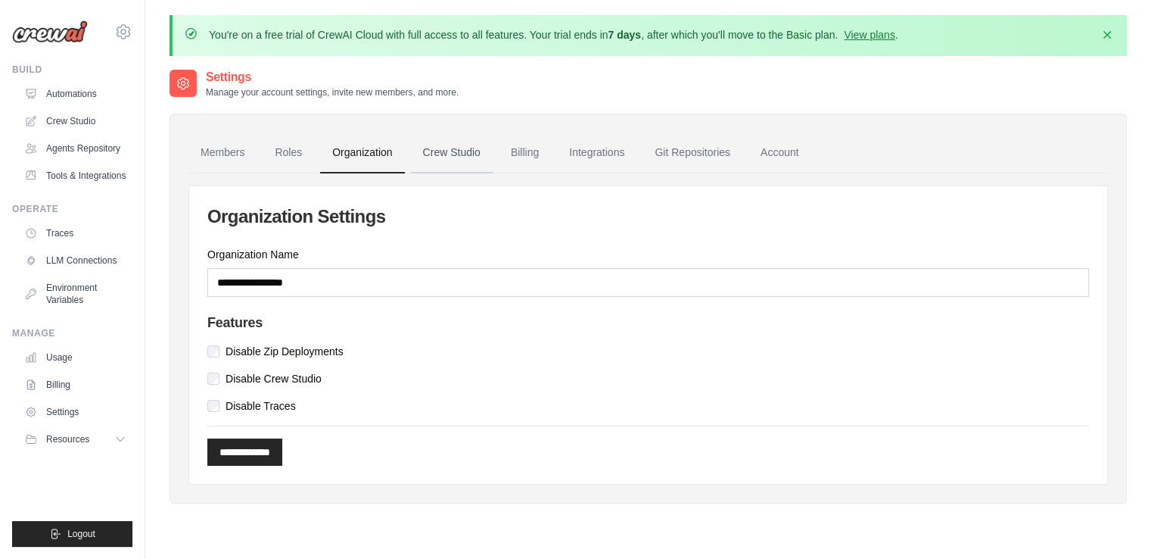
click at [436, 150] on link "Crew Studio" at bounding box center [452, 152] width 82 height 41
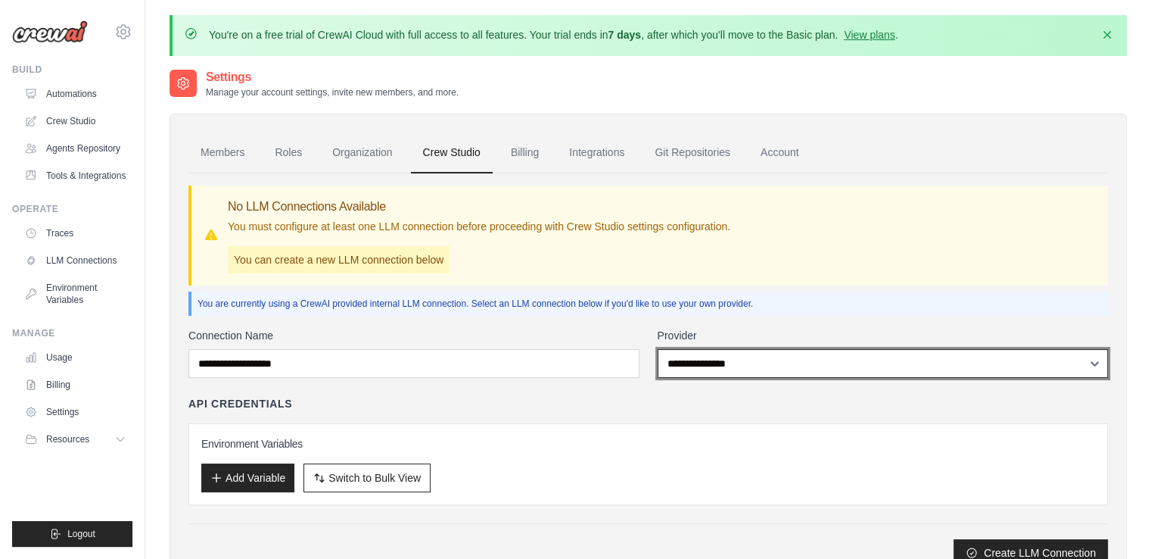
click at [711, 355] on select "**********" at bounding box center [883, 363] width 451 height 29
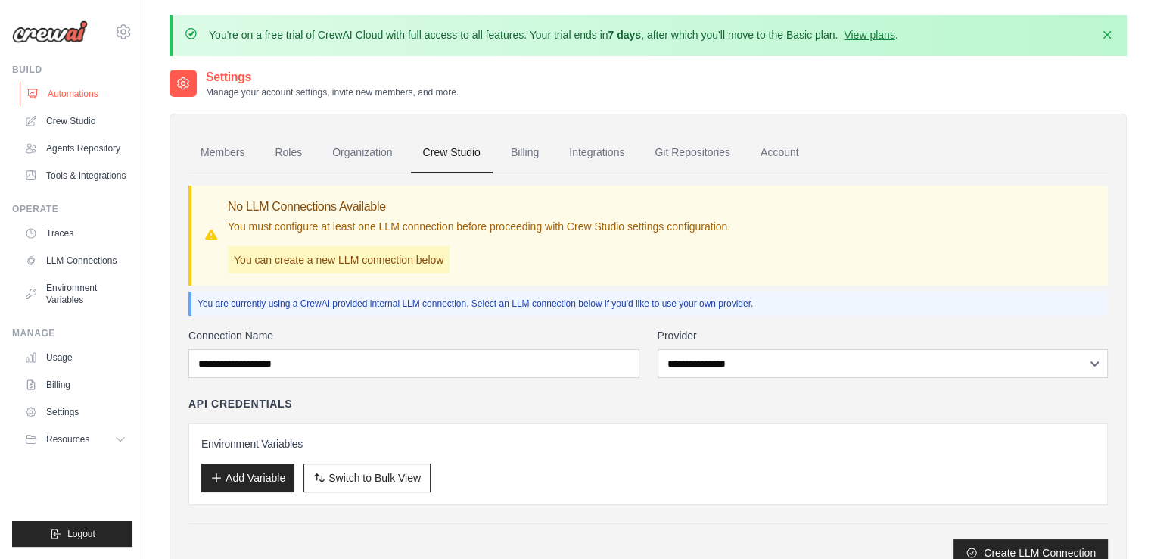
click at [49, 86] on link "Automations" at bounding box center [77, 94] width 114 height 24
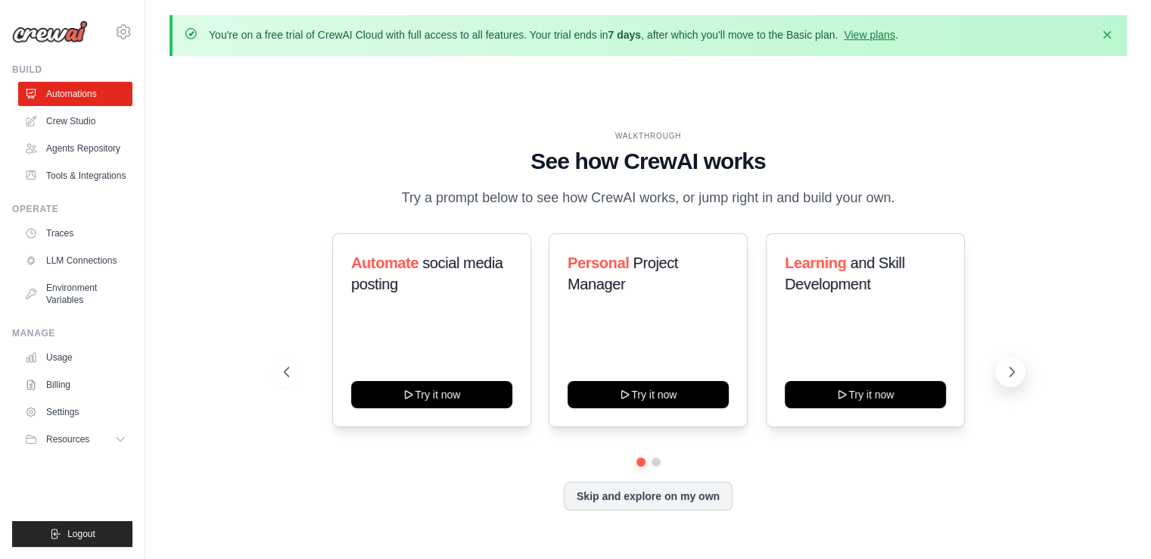
click at [1009, 369] on icon at bounding box center [1011, 371] width 15 height 15
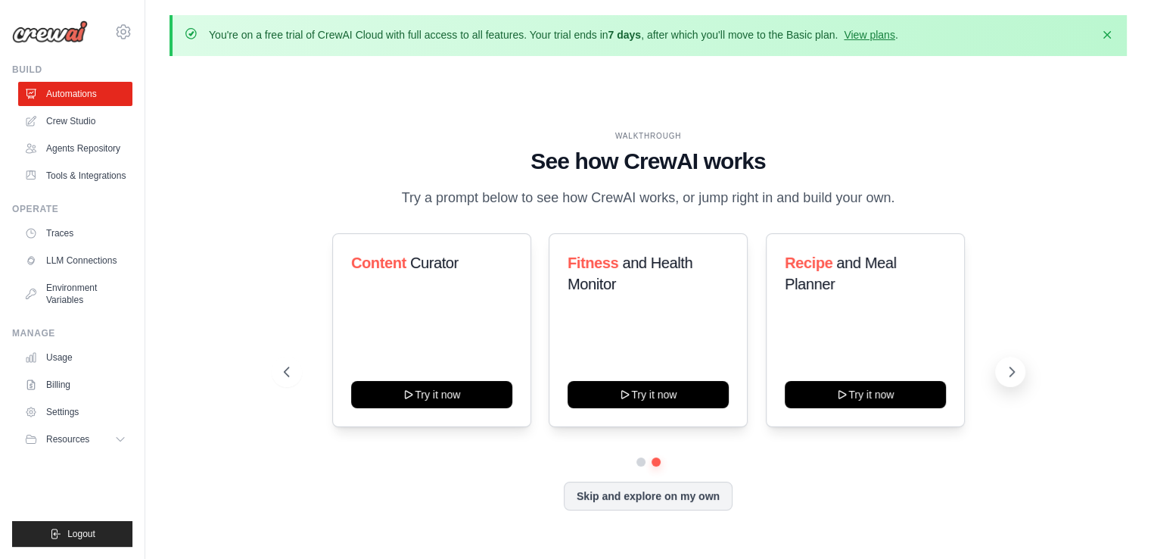
click at [1009, 369] on icon at bounding box center [1011, 371] width 15 height 15
click at [658, 460] on button at bounding box center [655, 461] width 11 height 11
click at [57, 128] on link "Crew Studio" at bounding box center [77, 121] width 114 height 24
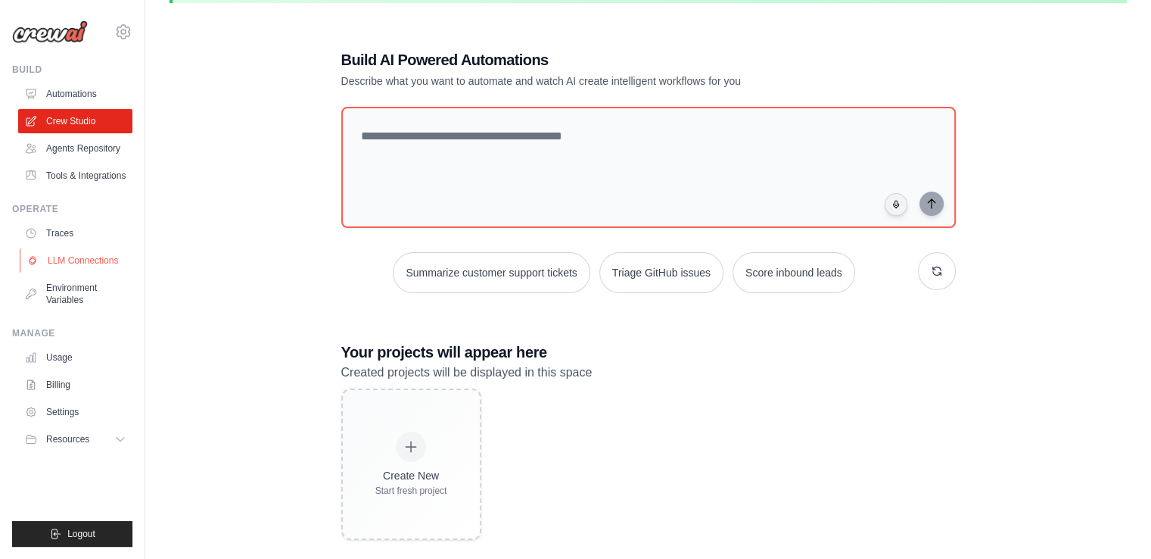
click at [86, 252] on link "LLM Connections" at bounding box center [77, 260] width 114 height 24
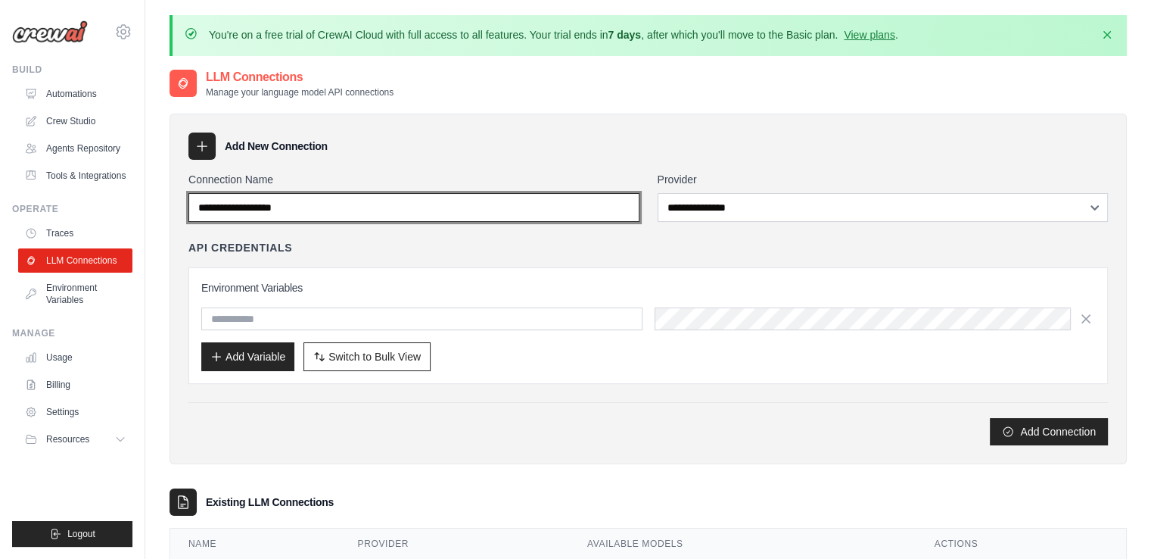
click at [344, 208] on input "Connection Name" at bounding box center [413, 207] width 451 height 29
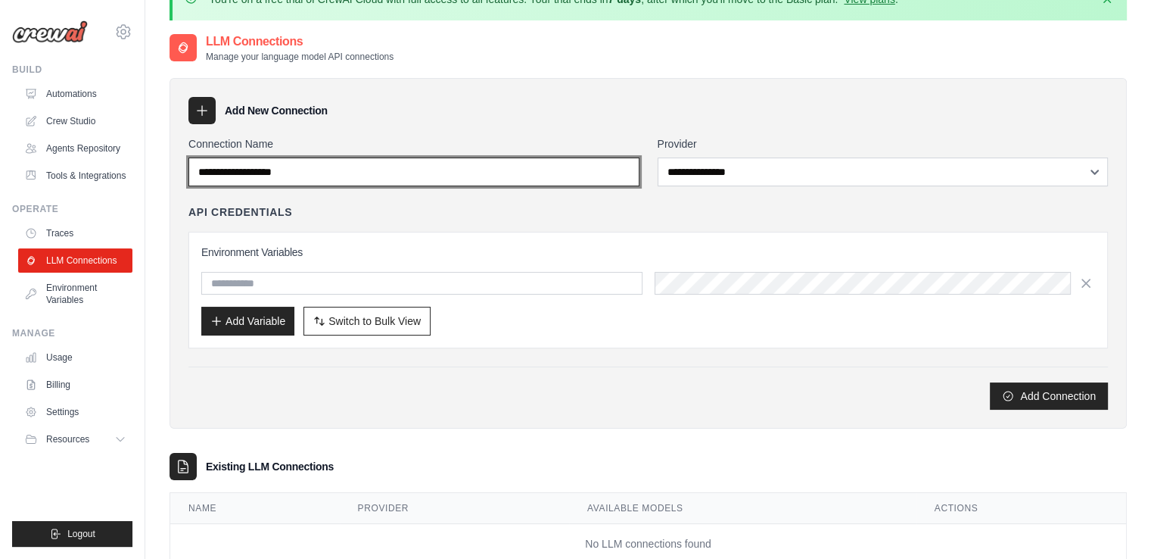
scroll to position [36, 0]
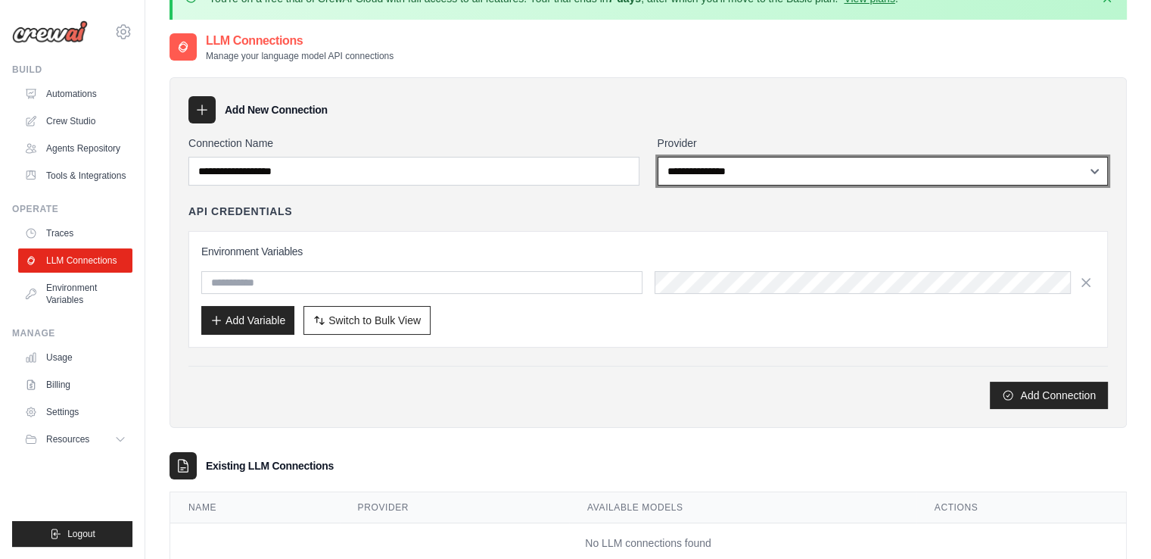
click at [669, 169] on select "**********" at bounding box center [883, 171] width 451 height 29
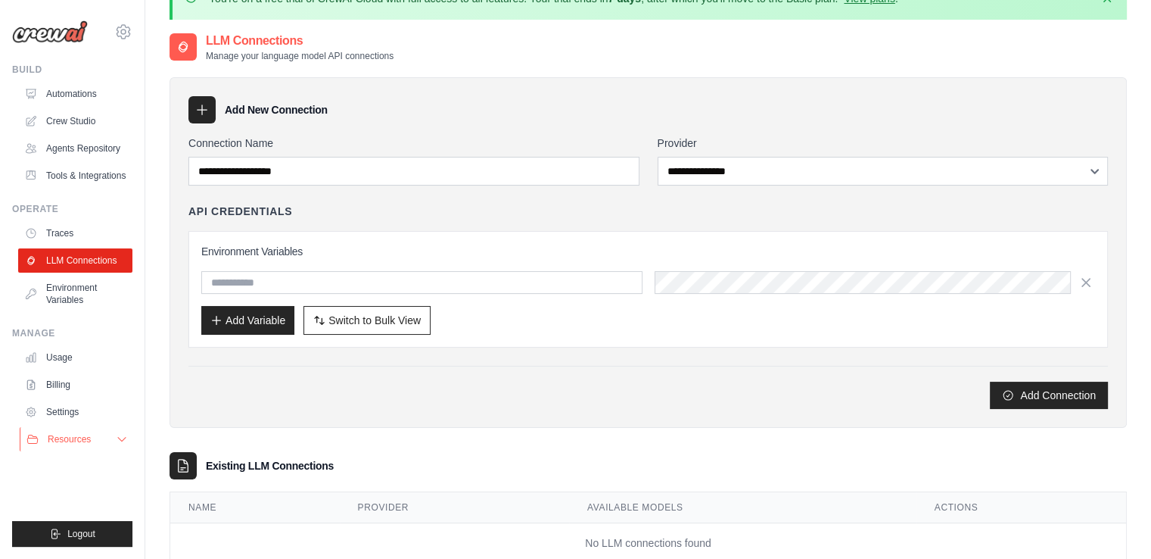
click at [82, 443] on span "Resources" at bounding box center [69, 439] width 43 height 12
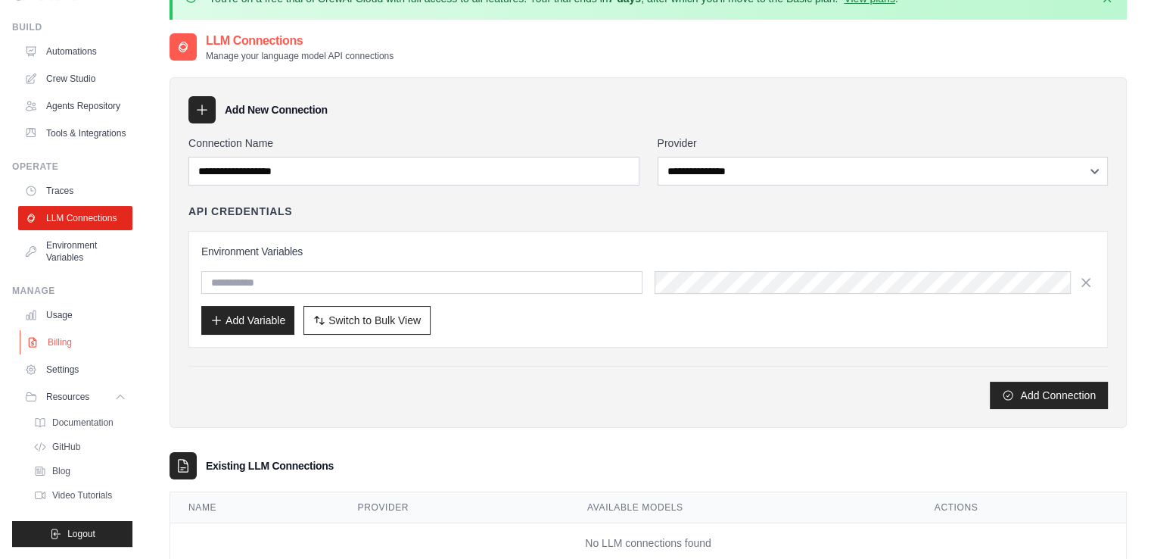
scroll to position [24, 0]
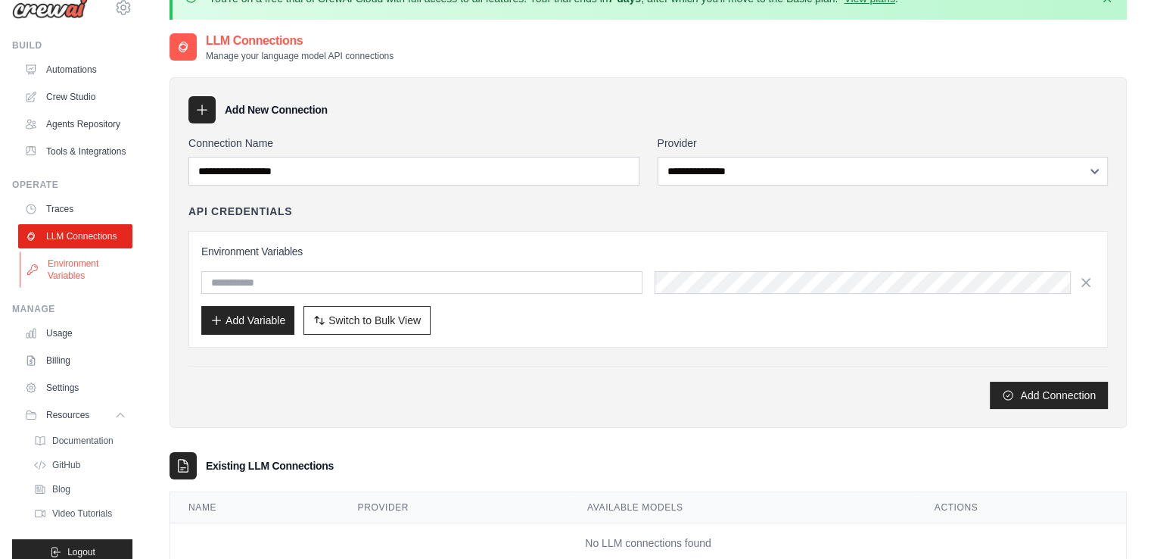
click at [53, 288] on link "Environment Variables" at bounding box center [77, 269] width 114 height 36
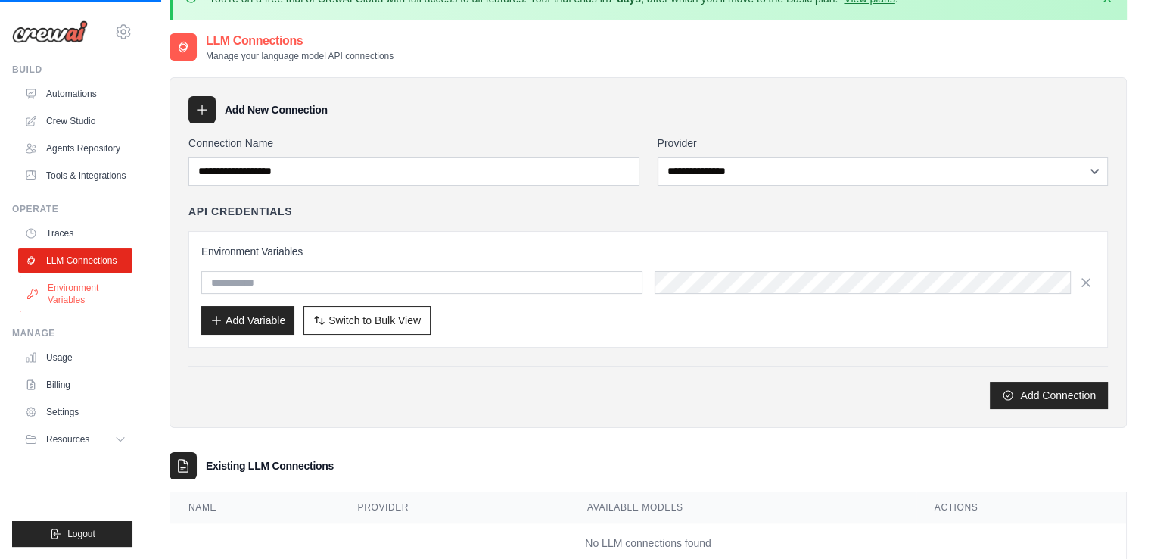
scroll to position [0, 0]
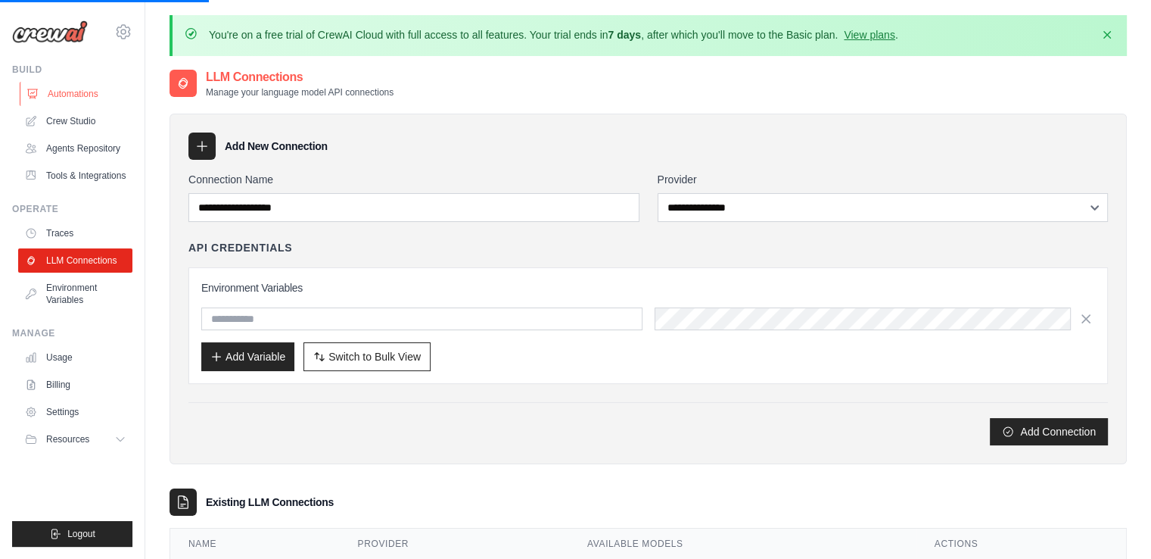
click at [86, 95] on link "Automations" at bounding box center [77, 94] width 114 height 24
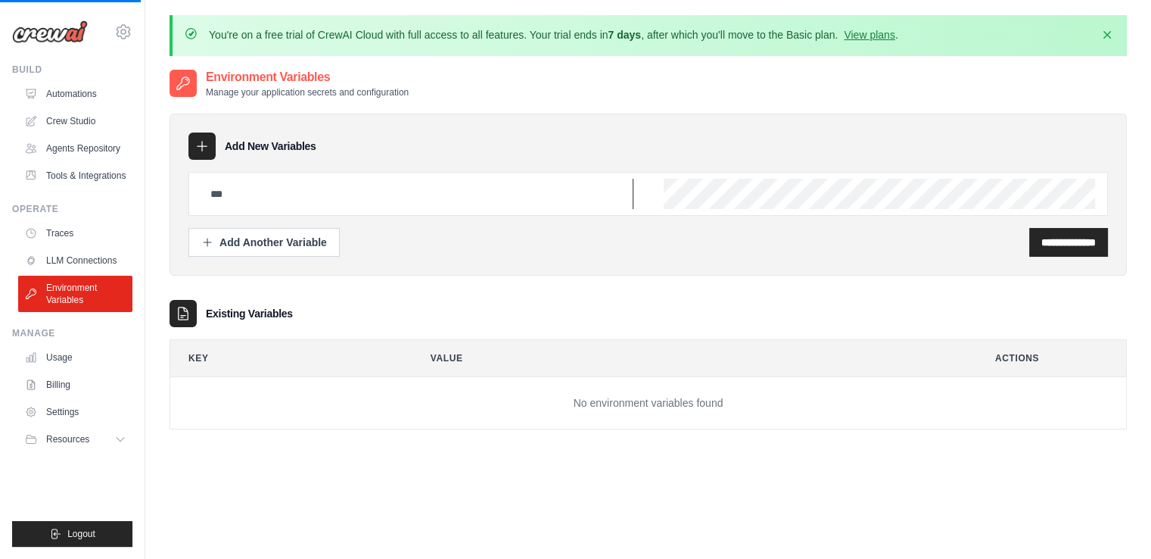
click at [349, 206] on input "text" at bounding box center [417, 194] width 432 height 30
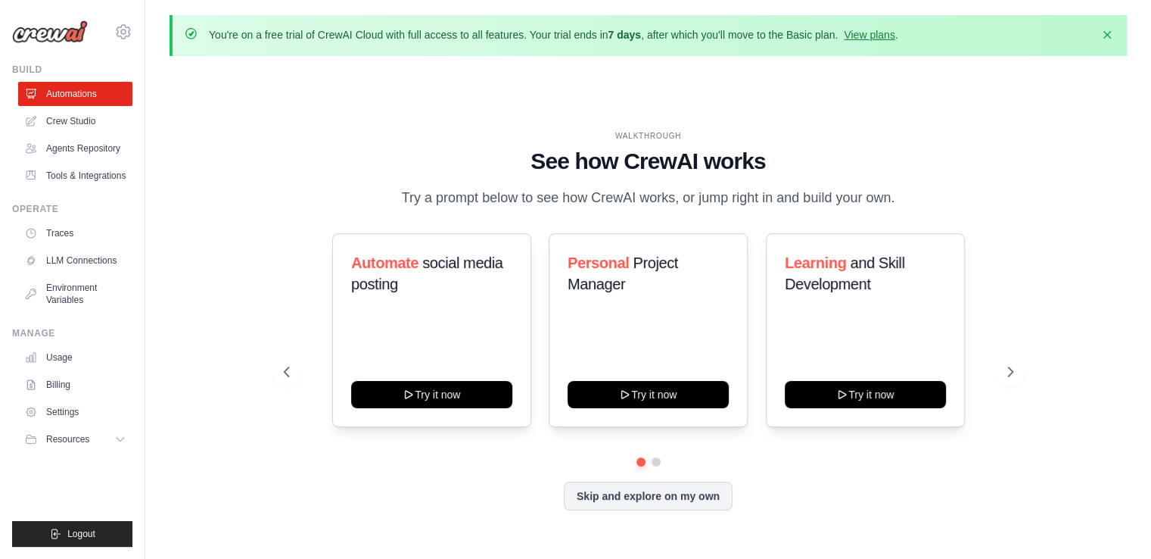
click at [521, 182] on div "WALKTHROUGH See how CrewAI works Try a prompt below to see how CrewAI works, or…" at bounding box center [649, 169] width 730 height 79
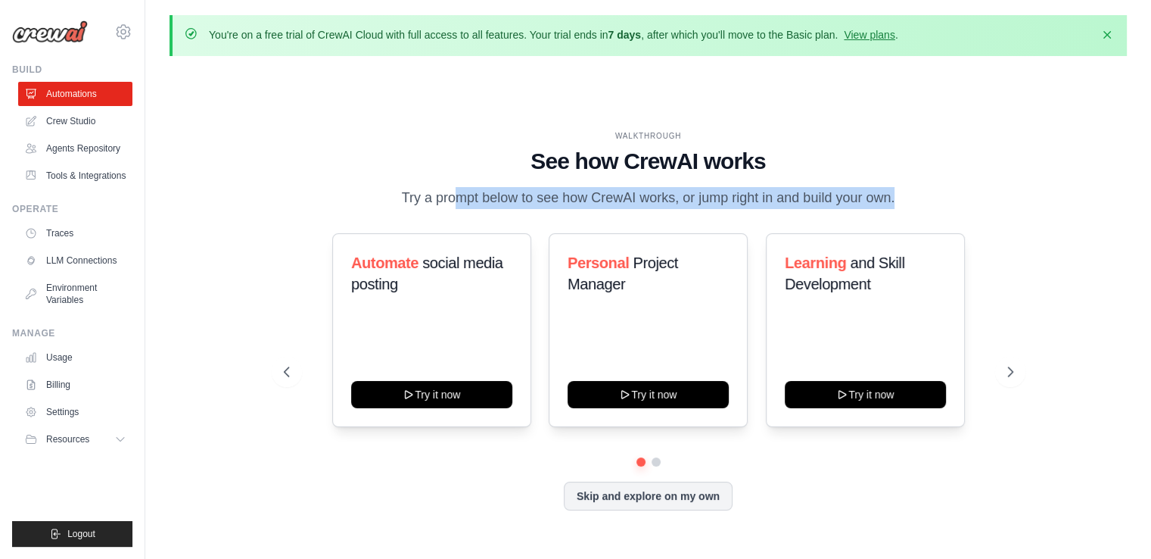
click at [521, 182] on div "WALKTHROUGH See how CrewAI works Try a prompt below to see how CrewAI works, or…" at bounding box center [649, 169] width 730 height 79
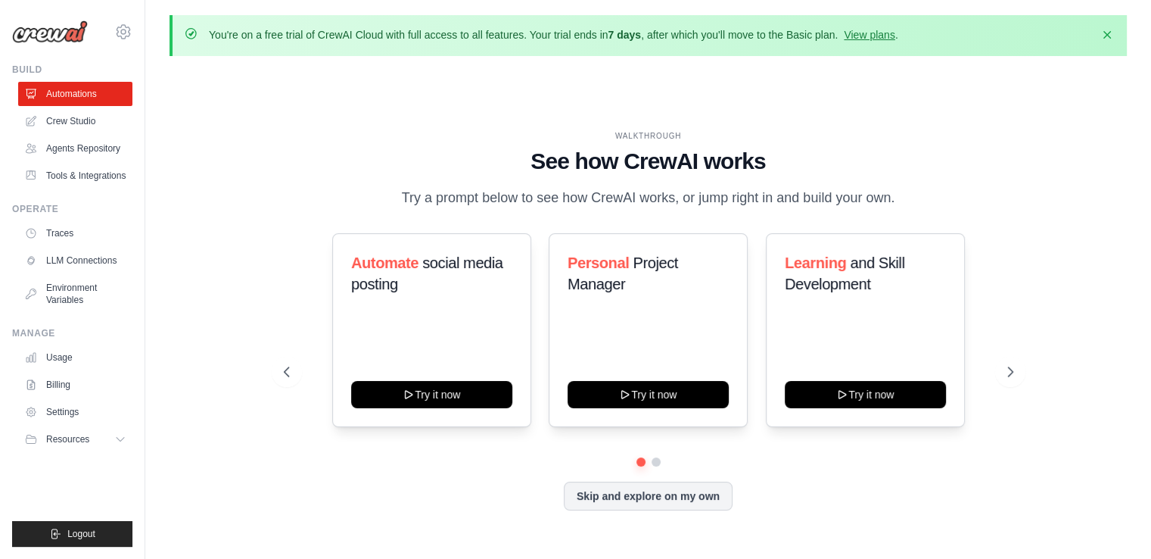
click at [516, 145] on div "WALKTHROUGH See how CrewAI works Try a prompt below to see how CrewAI works, or…" at bounding box center [649, 169] width 730 height 79
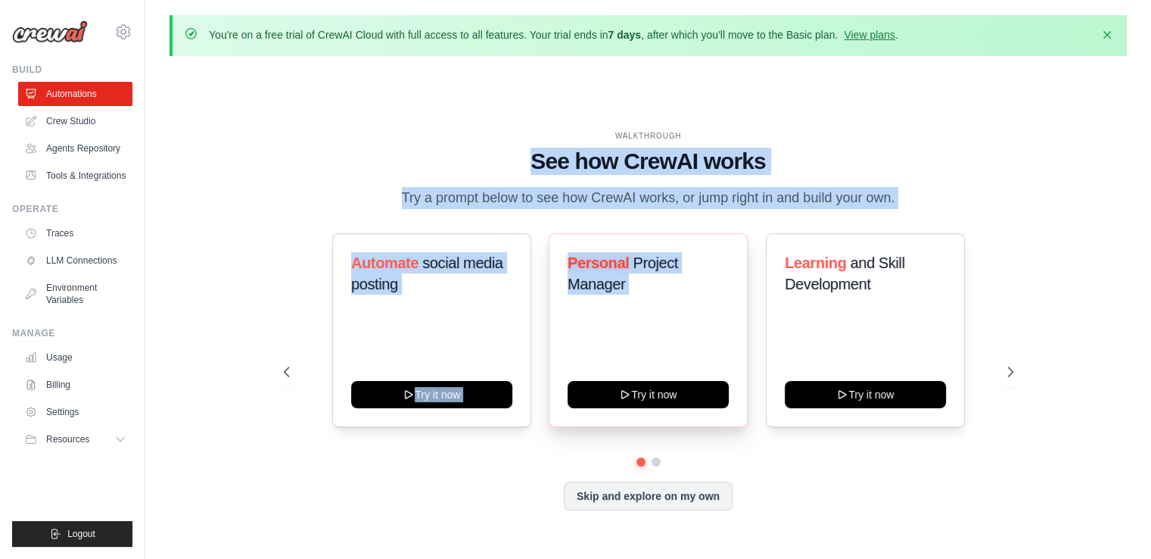
drag, startPoint x: 516, startPoint y: 145, endPoint x: 663, endPoint y: 241, distance: 175.9
click at [663, 241] on div "WALKTHROUGH See how CrewAI works Try a prompt below to see how CrewAI works, or…" at bounding box center [649, 332] width 766 height 404
click at [102, 141] on link "Agents Repository" at bounding box center [77, 148] width 114 height 24
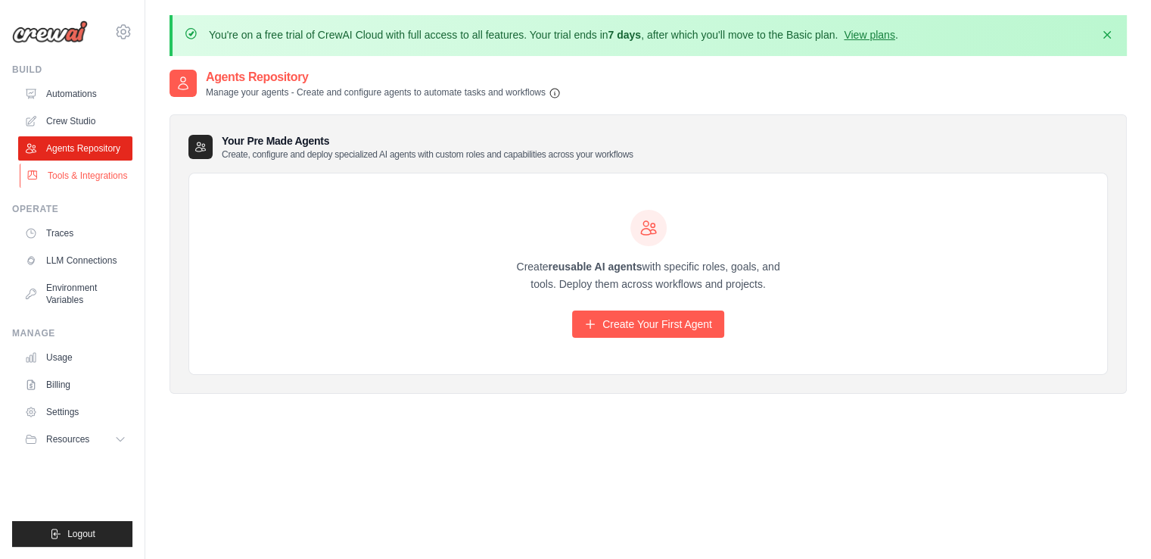
click at [98, 167] on link "Tools & Integrations" at bounding box center [77, 175] width 114 height 24
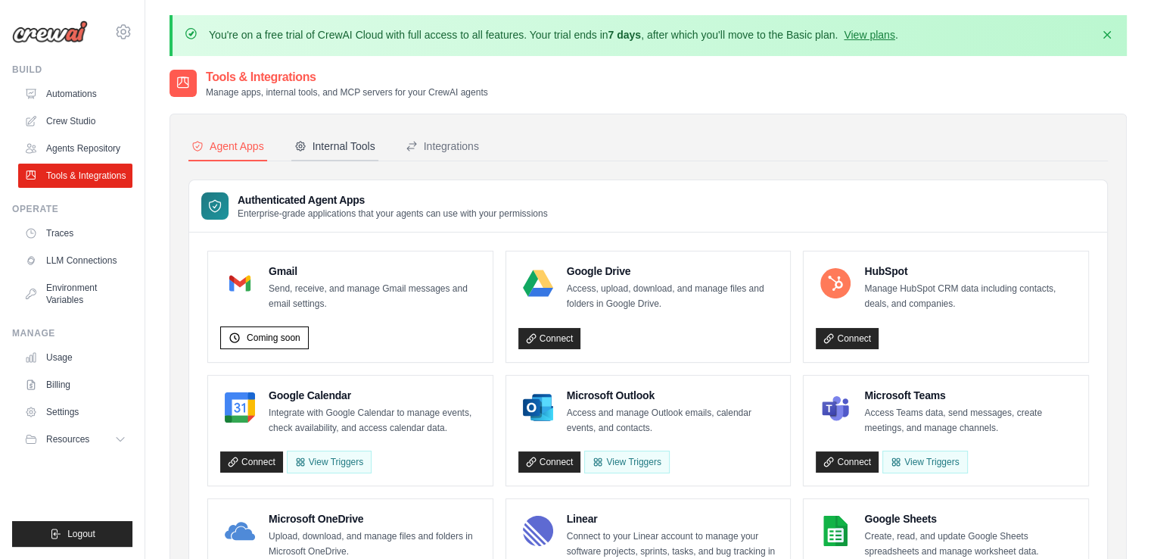
click at [363, 133] on button "Internal Tools" at bounding box center [334, 146] width 87 height 29
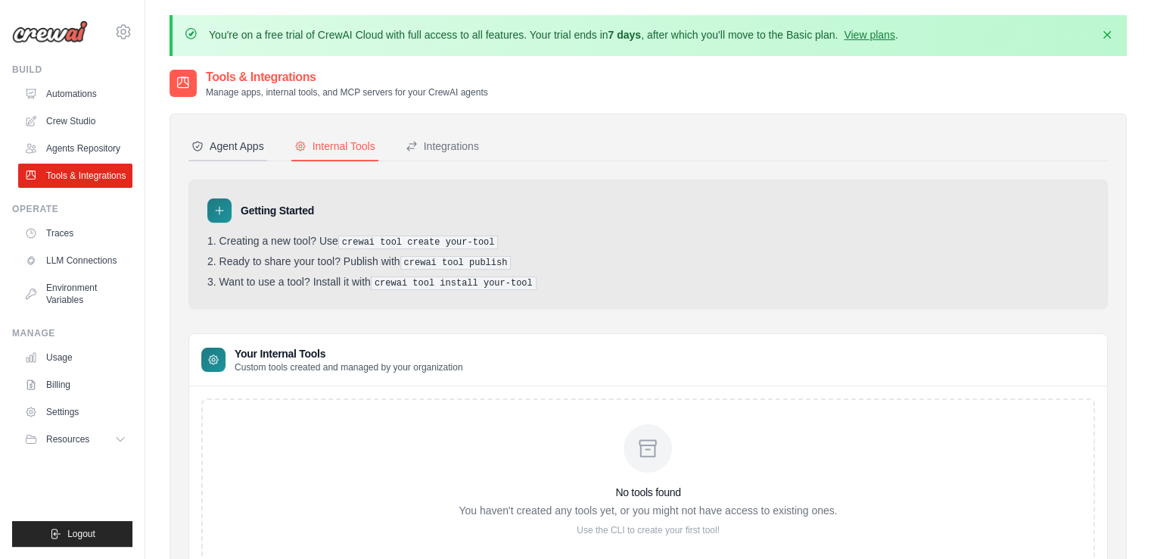
click at [236, 144] on div "Agent Apps" at bounding box center [227, 145] width 73 height 15
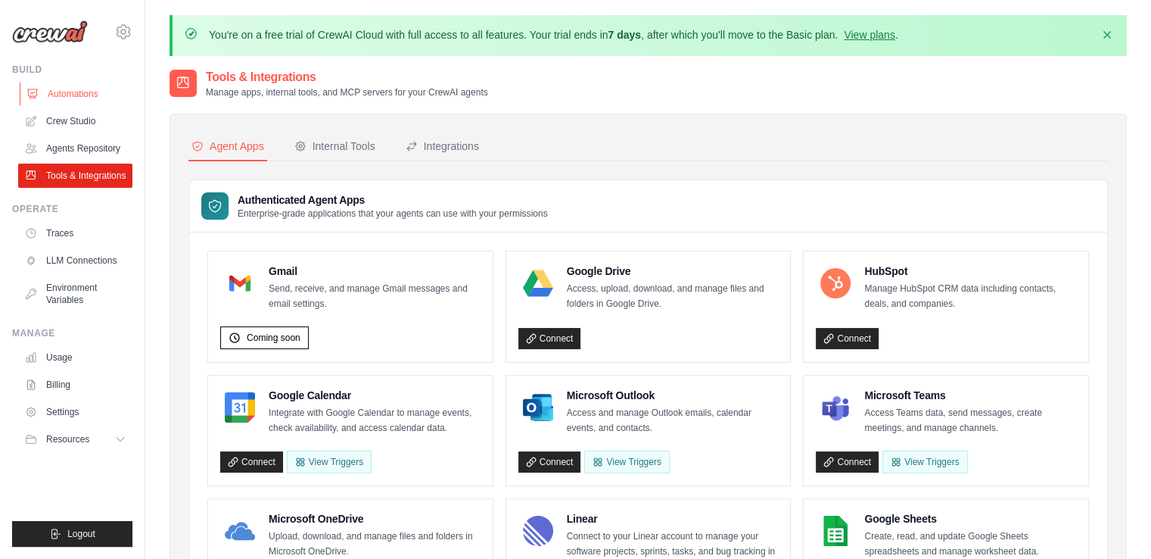
click at [61, 98] on link "Automations" at bounding box center [77, 94] width 114 height 24
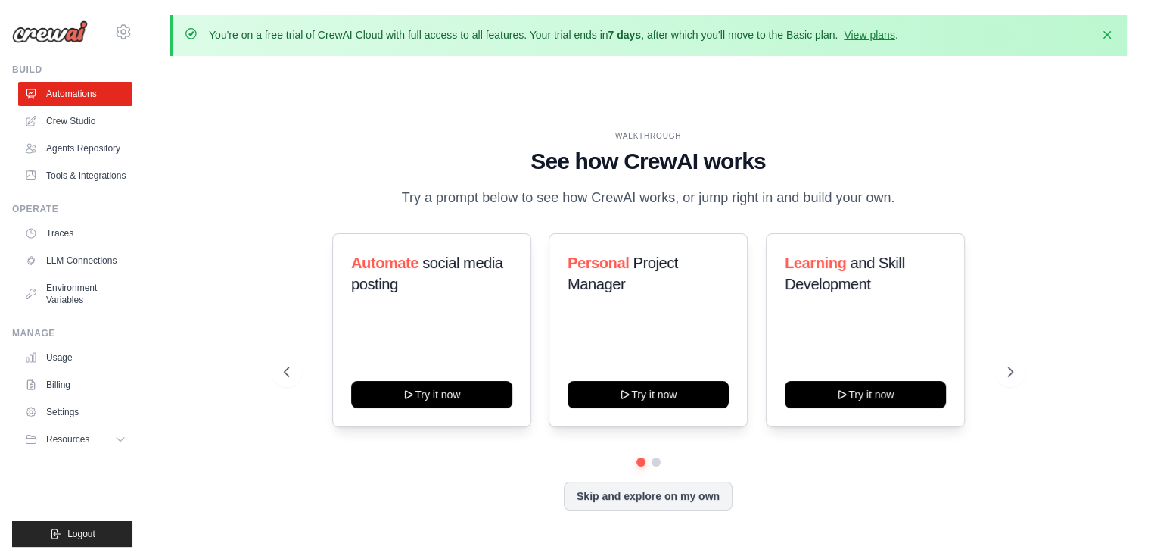
click at [655, 158] on h1 "See how CrewAI works" at bounding box center [649, 161] width 730 height 27
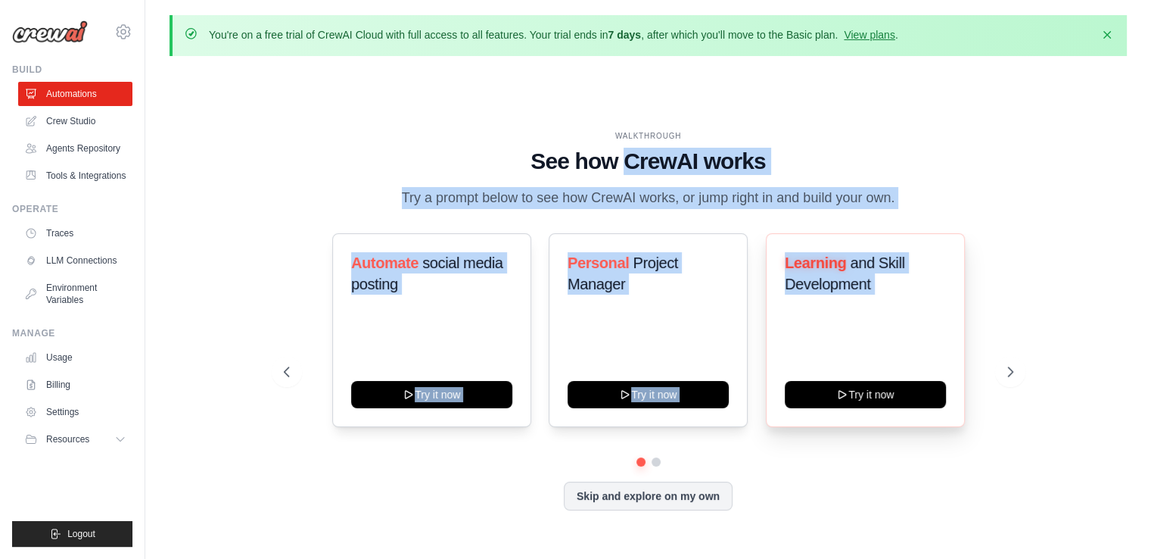
drag, startPoint x: 655, startPoint y: 158, endPoint x: 950, endPoint y: 294, distance: 324.4
click at [950, 294] on div "WALKTHROUGH See how CrewAI works Try a prompt below to see how CrewAI works, or…" at bounding box center [649, 332] width 766 height 404
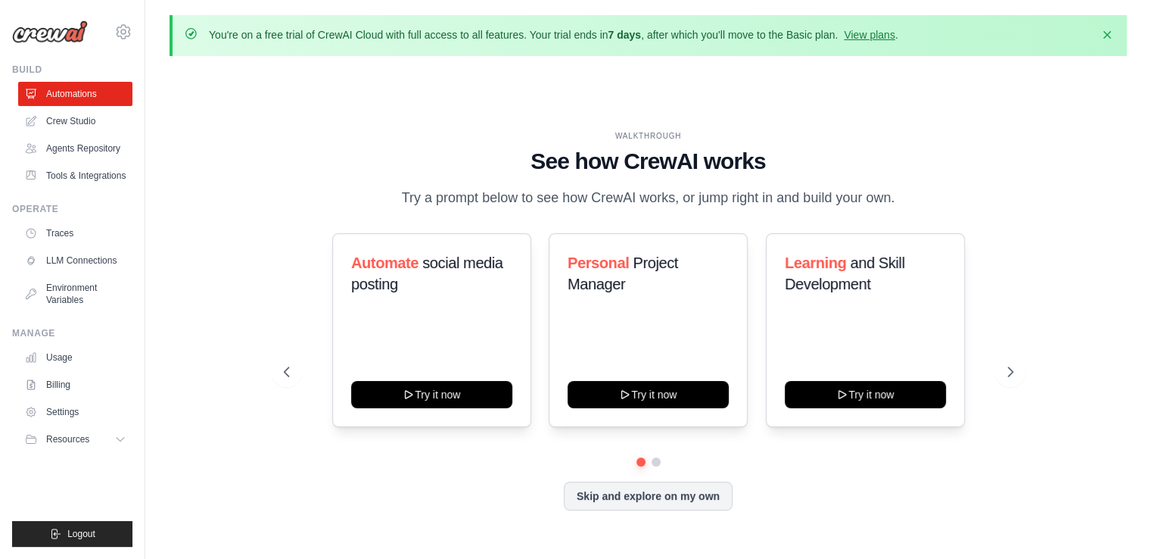
click at [540, 160] on h1 "See how CrewAI works" at bounding box center [649, 161] width 730 height 27
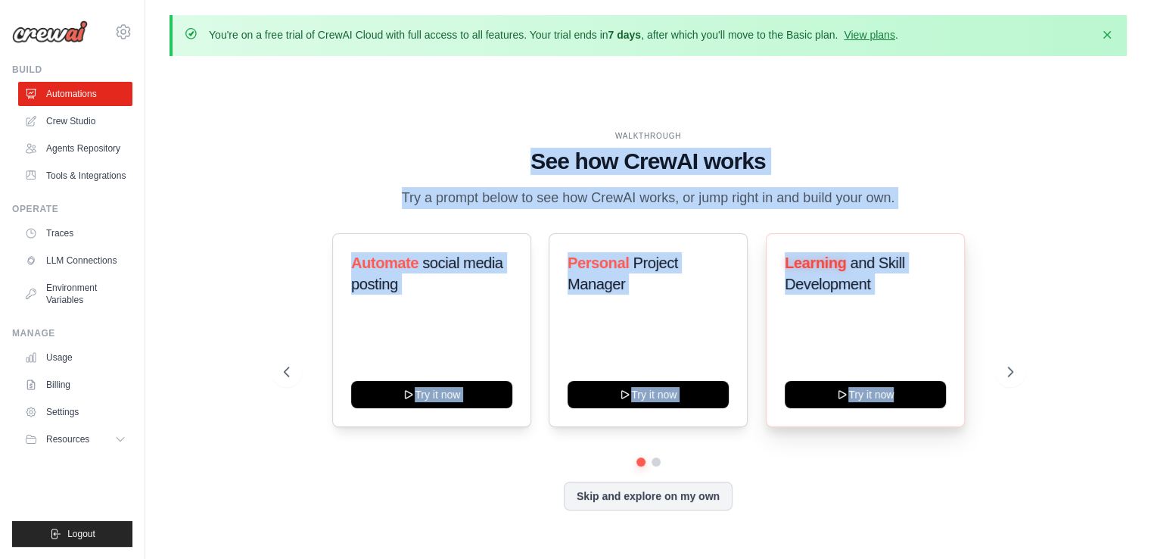
drag, startPoint x: 540, startPoint y: 160, endPoint x: 811, endPoint y: 358, distance: 335.9
click at [811, 358] on div "WALKTHROUGH See how CrewAI works Try a prompt below to see how CrewAI works, or…" at bounding box center [649, 332] width 766 height 404
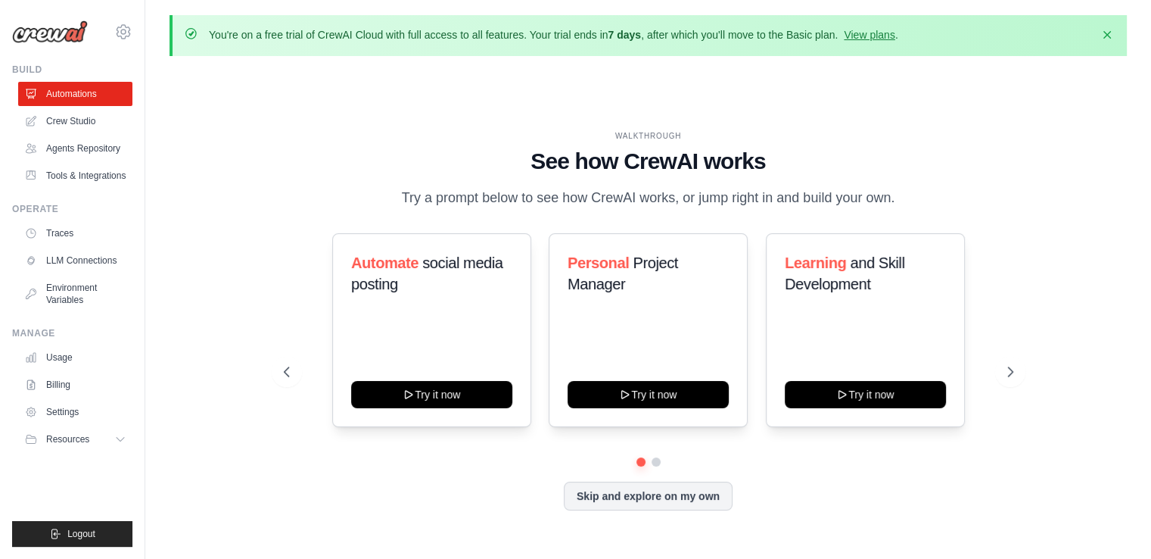
click at [836, 512] on div "WALKTHROUGH See how CrewAI works Try a prompt below to see how CrewAI works, or…" at bounding box center [649, 332] width 766 height 404
click at [1007, 367] on icon at bounding box center [1011, 371] width 15 height 15
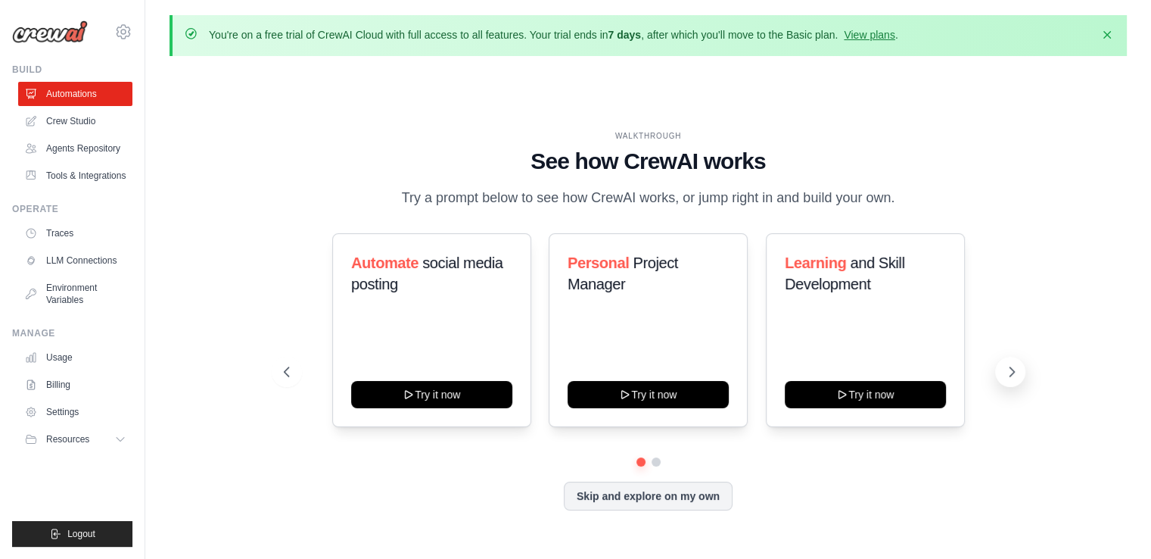
click at [1007, 367] on icon at bounding box center [1011, 371] width 15 height 15
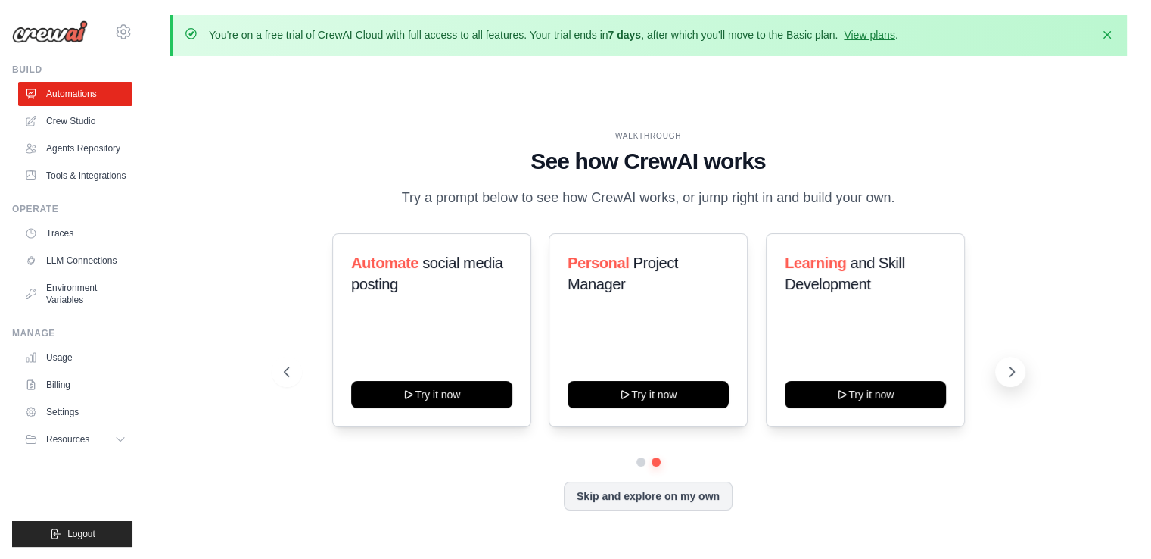
click at [1007, 367] on icon at bounding box center [1011, 371] width 15 height 15
click at [98, 141] on link "Agents Repository" at bounding box center [77, 148] width 114 height 24
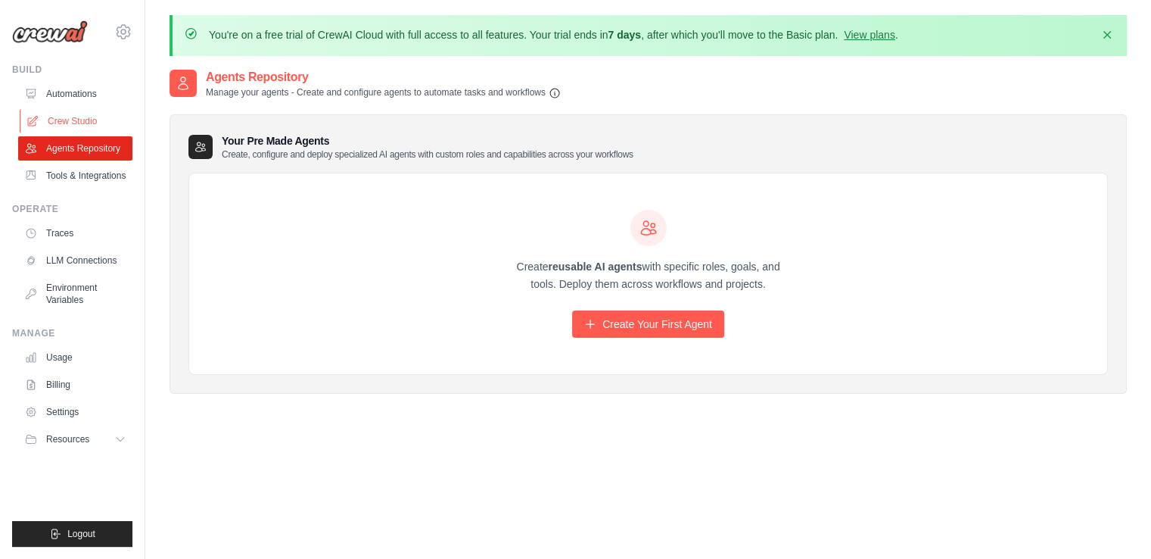
click at [67, 117] on link "Crew Studio" at bounding box center [77, 121] width 114 height 24
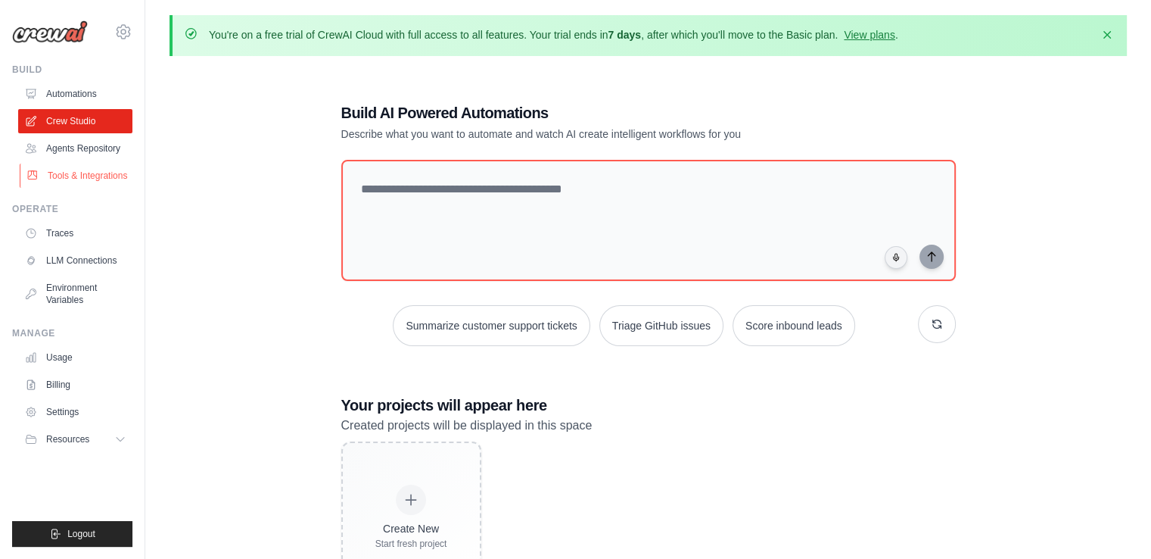
click at [70, 169] on link "Tools & Integrations" at bounding box center [77, 175] width 114 height 24
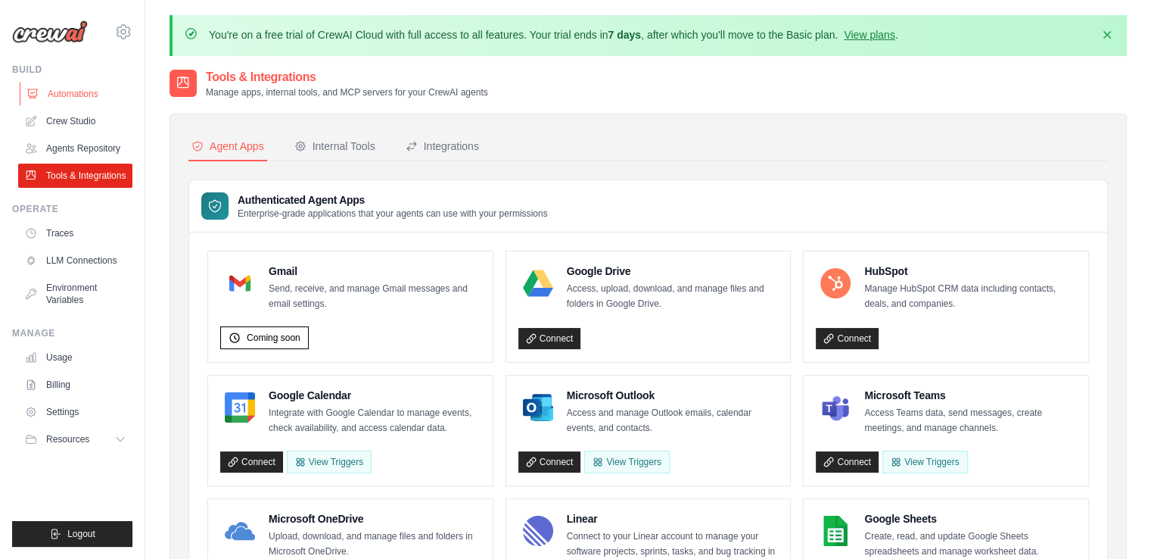
click at [112, 94] on link "Automations" at bounding box center [77, 94] width 114 height 24
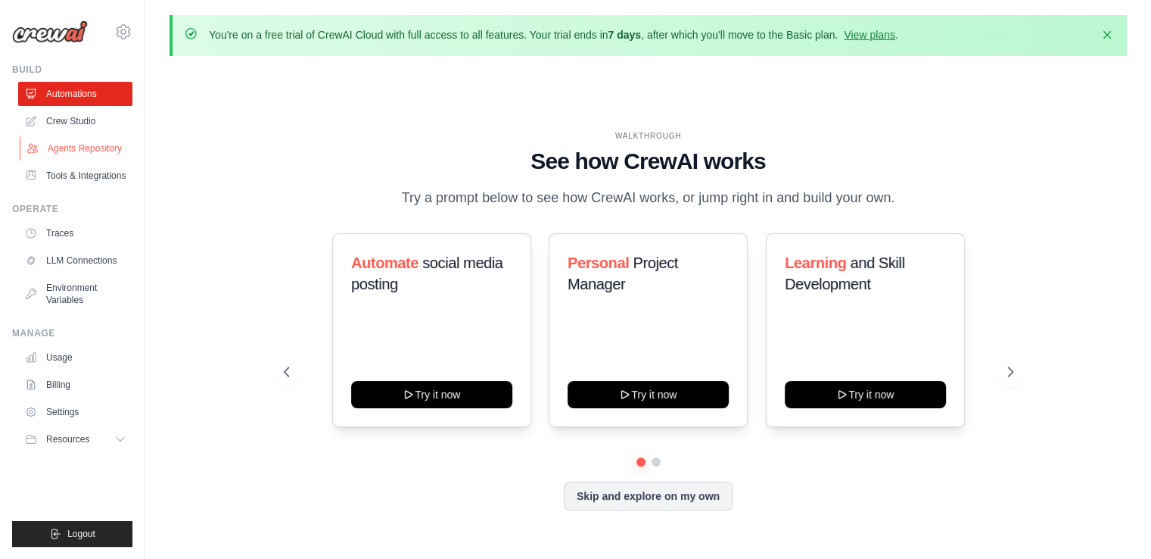
click at [81, 158] on link "Agents Repository" at bounding box center [77, 148] width 114 height 24
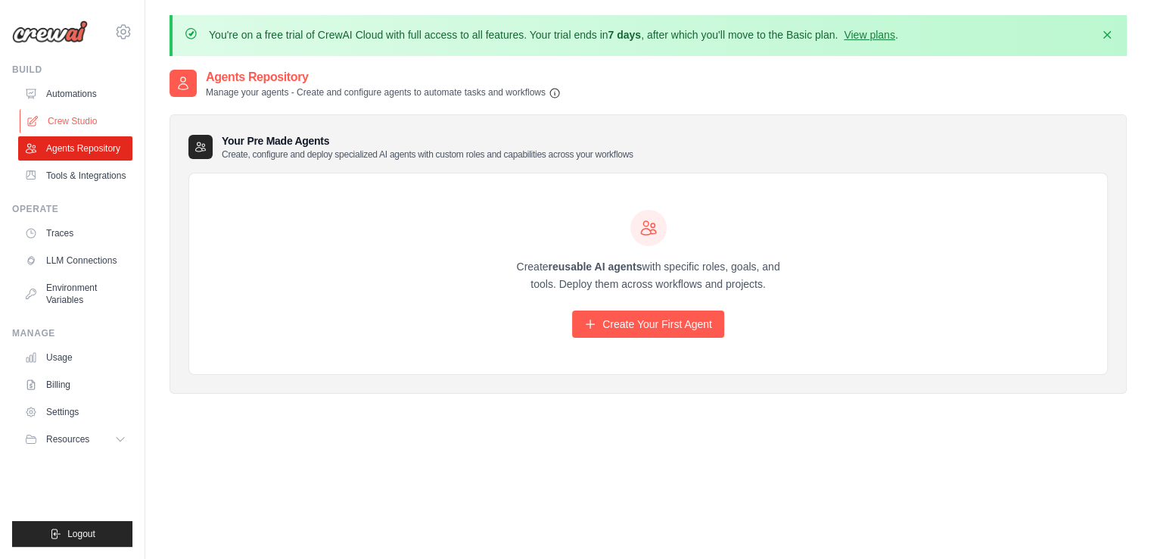
click at [89, 128] on link "Crew Studio" at bounding box center [77, 121] width 114 height 24
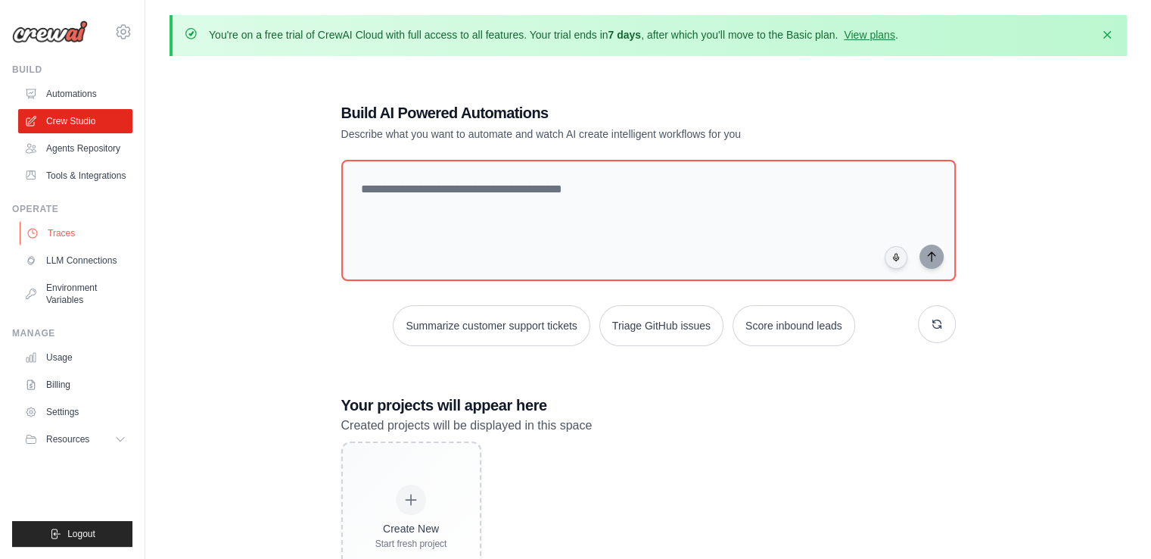
click at [70, 231] on link "Traces" at bounding box center [77, 233] width 114 height 24
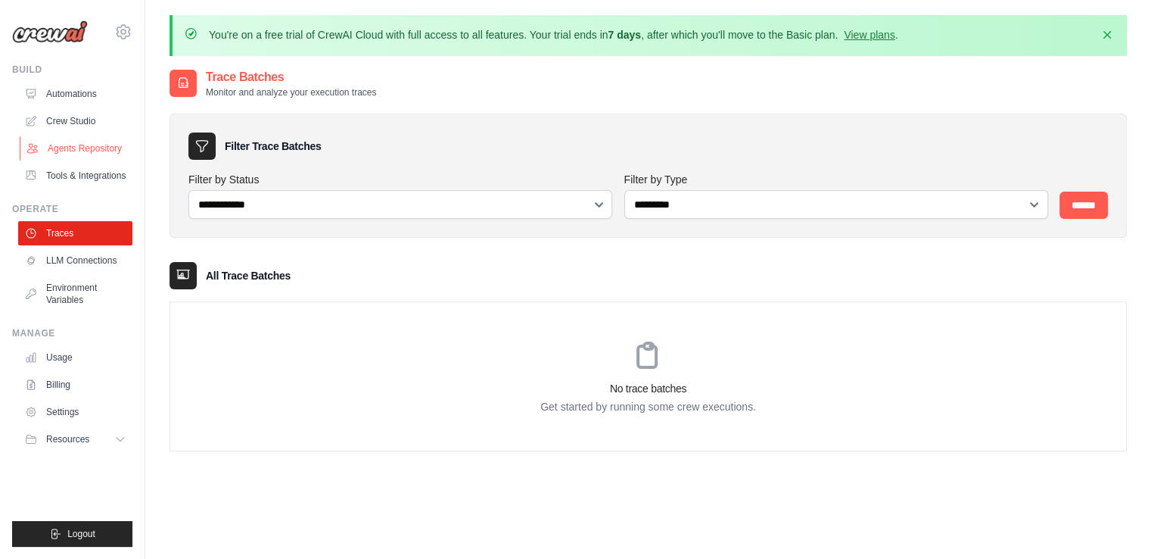
click at [92, 140] on link "Agents Repository" at bounding box center [77, 148] width 114 height 24
click at [78, 172] on link "Tools & Integrations" at bounding box center [77, 175] width 114 height 24
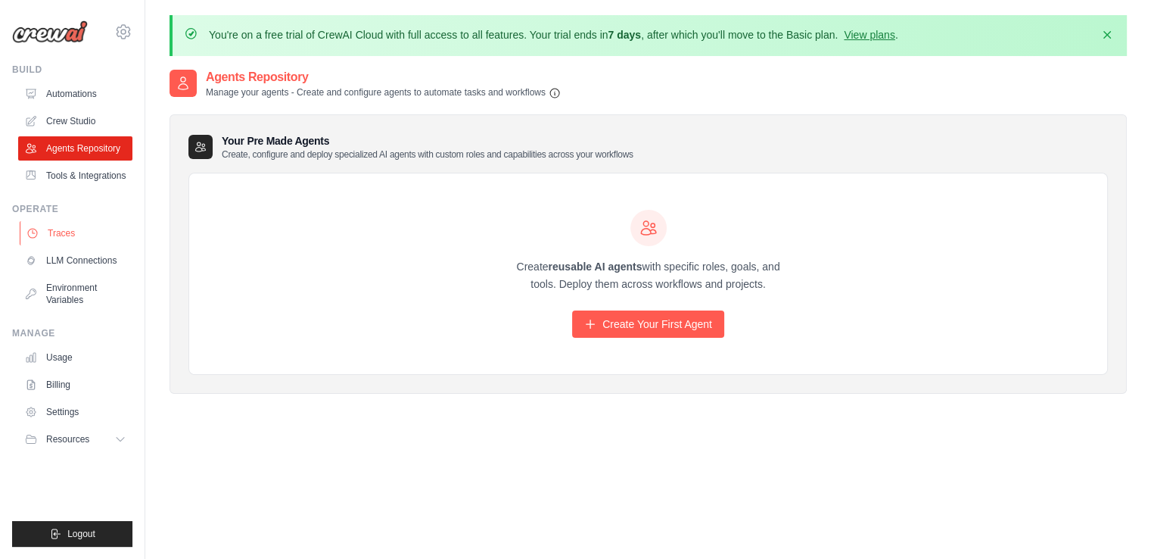
click at [95, 226] on link "Traces" at bounding box center [77, 233] width 114 height 24
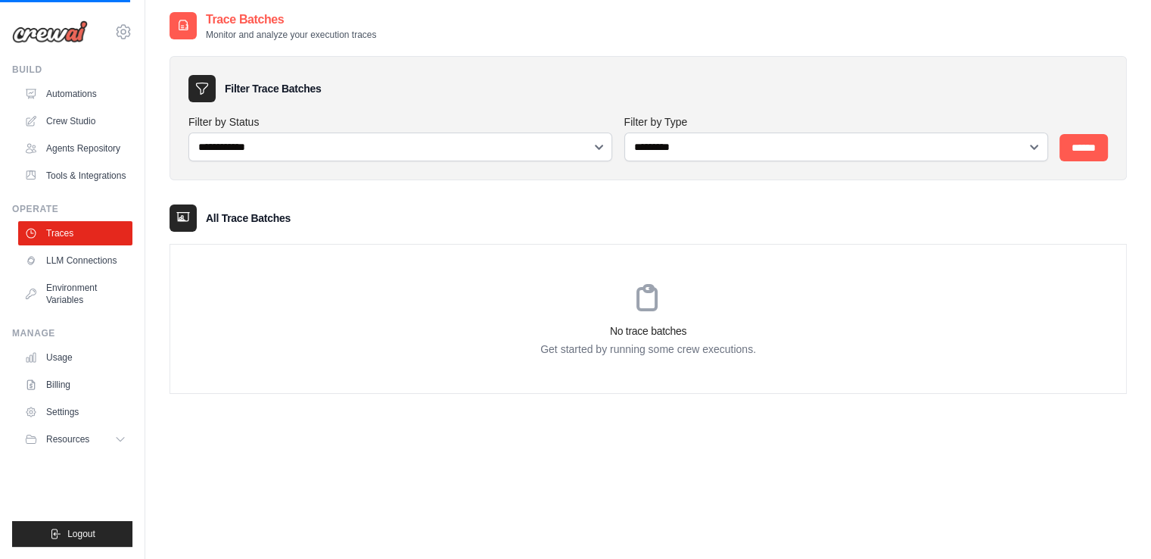
scroll to position [82, 0]
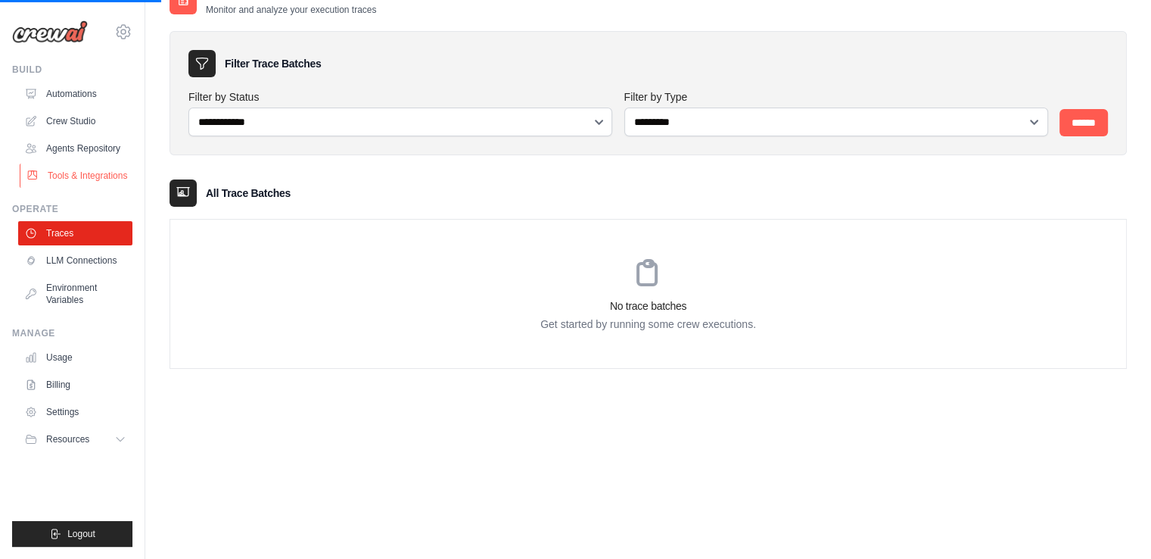
click at [79, 183] on link "Tools & Integrations" at bounding box center [77, 175] width 114 height 24
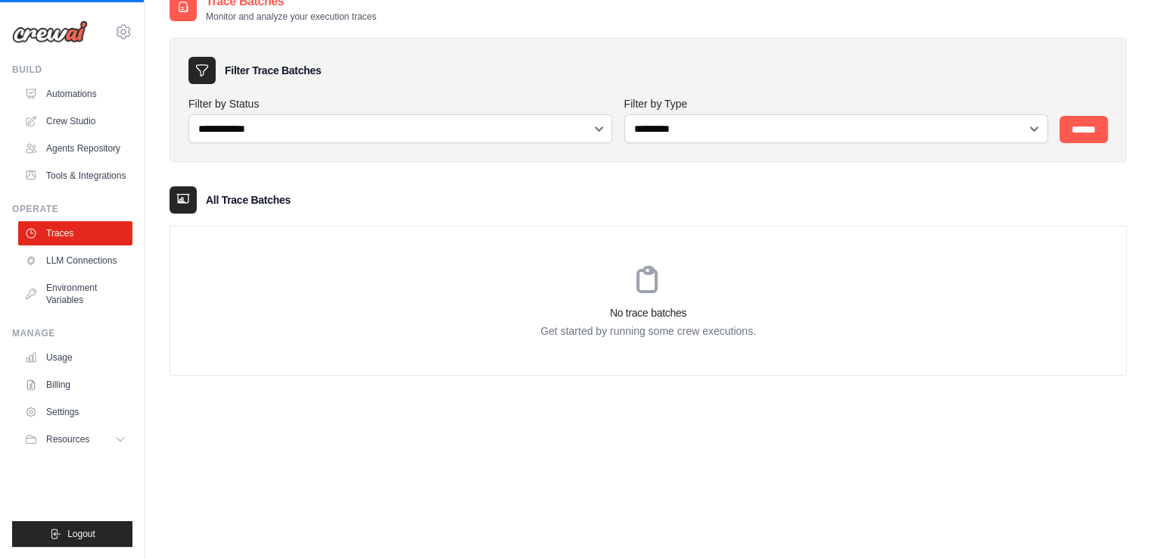
scroll to position [74, 0]
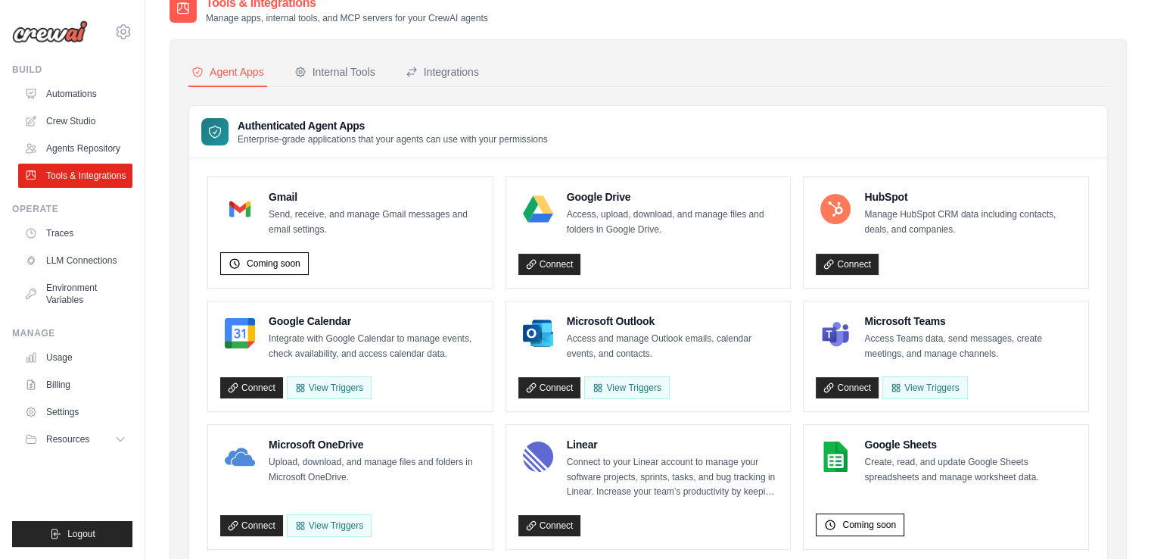
click at [109, 167] on link "Tools & Integrations" at bounding box center [75, 175] width 114 height 24
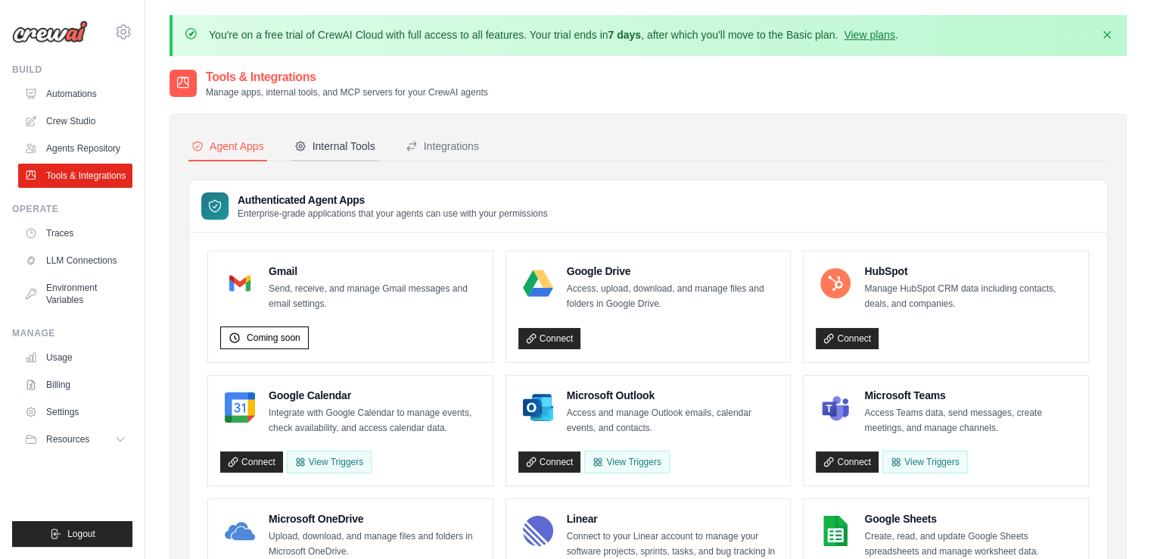
click at [333, 152] on div "Internal Tools" at bounding box center [334, 145] width 81 height 15
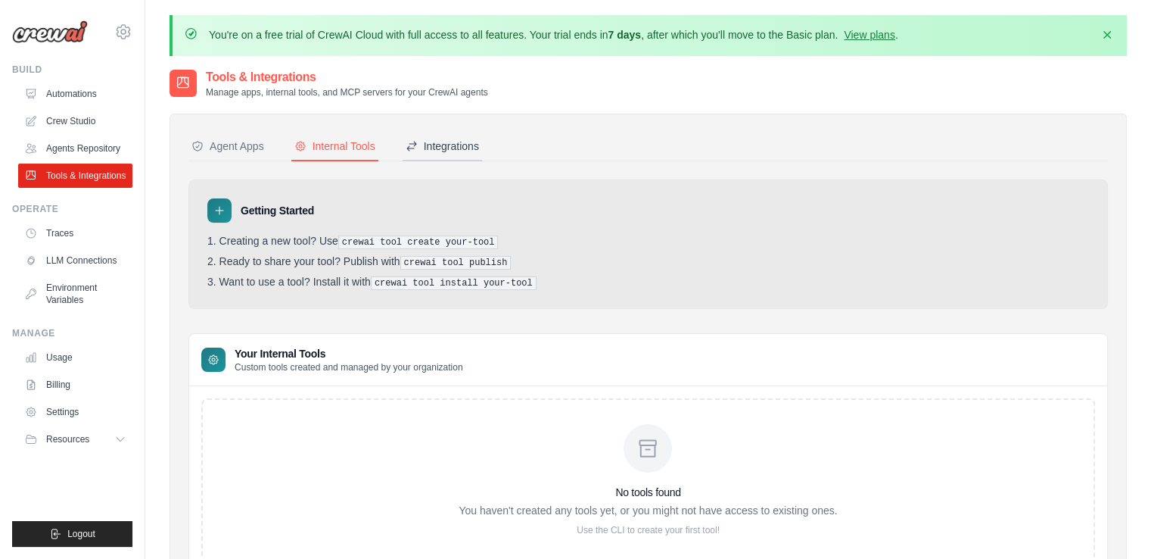
click at [444, 148] on div "Integrations" at bounding box center [442, 145] width 73 height 15
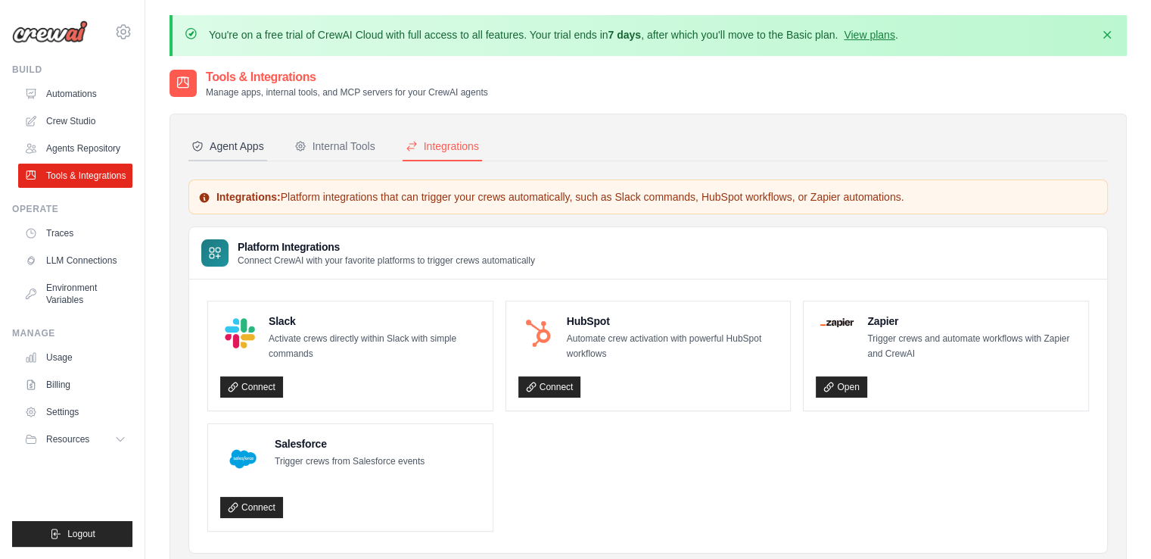
click at [236, 138] on div "Agent Apps" at bounding box center [227, 145] width 73 height 15
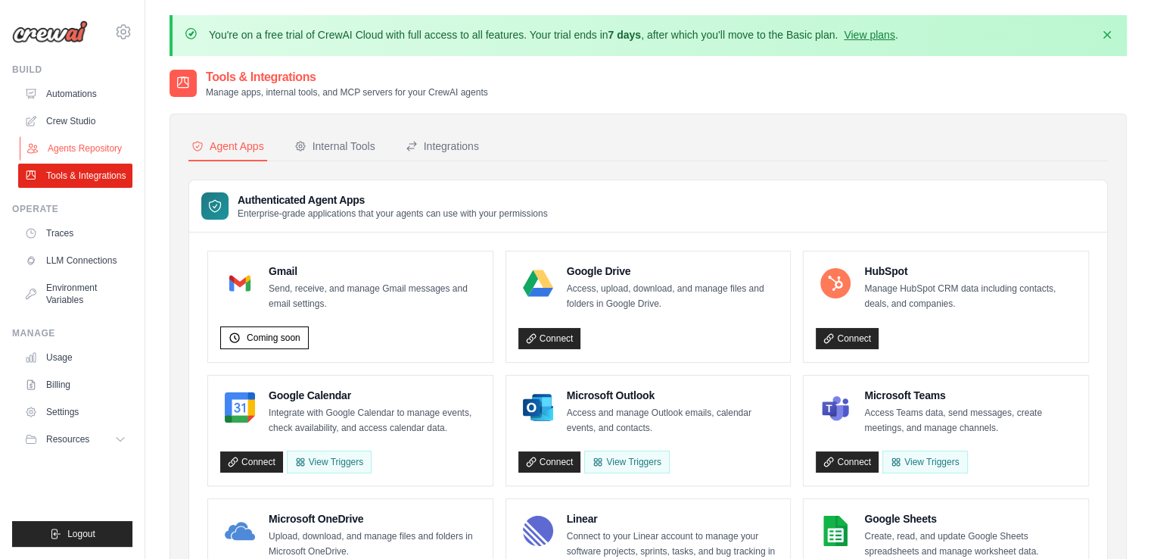
click at [104, 137] on link "Agents Repository" at bounding box center [77, 148] width 114 height 24
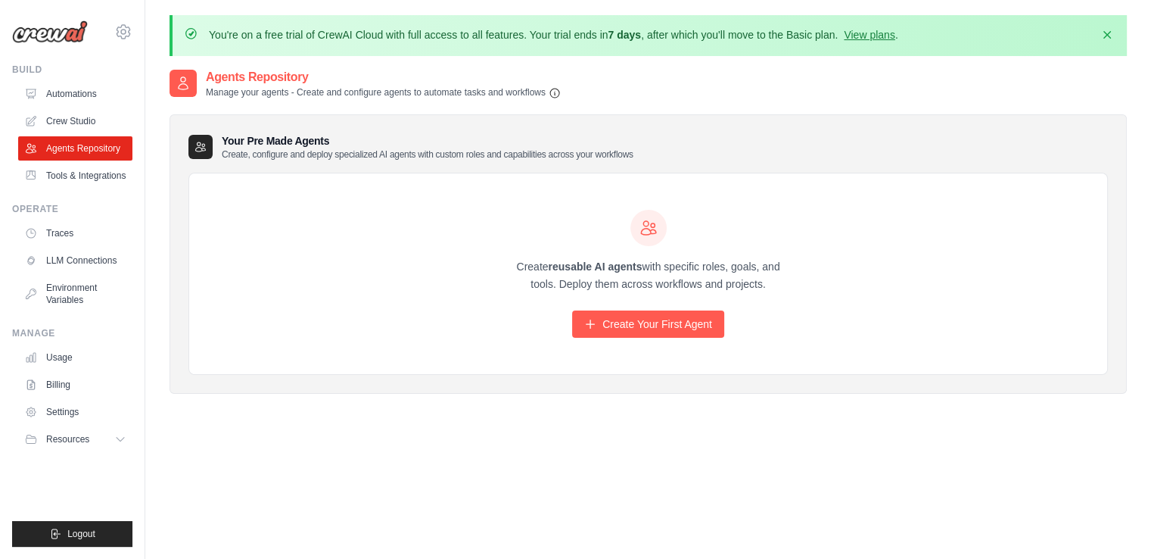
click at [299, 137] on h3 "Your Pre Made Agents Create, configure and deploy specialized AI agents with cu…" at bounding box center [428, 146] width 412 height 27
click at [545, 149] on p "Create, configure and deploy specialized AI agents with custom roles and capabi…" at bounding box center [428, 154] width 412 height 12
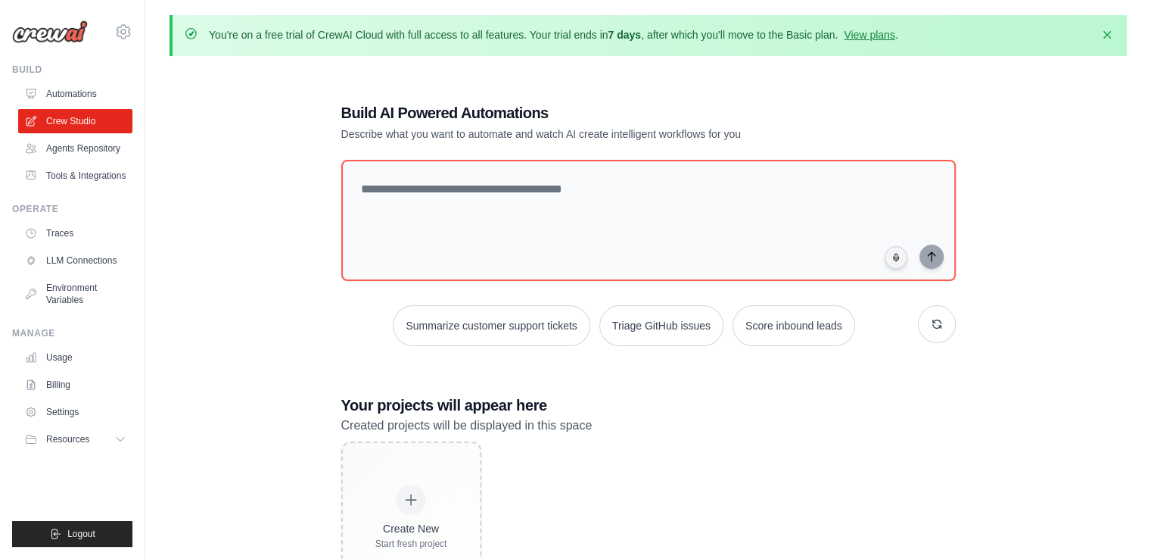
click at [346, 110] on h1 "Build AI Powered Automations" at bounding box center [595, 112] width 509 height 21
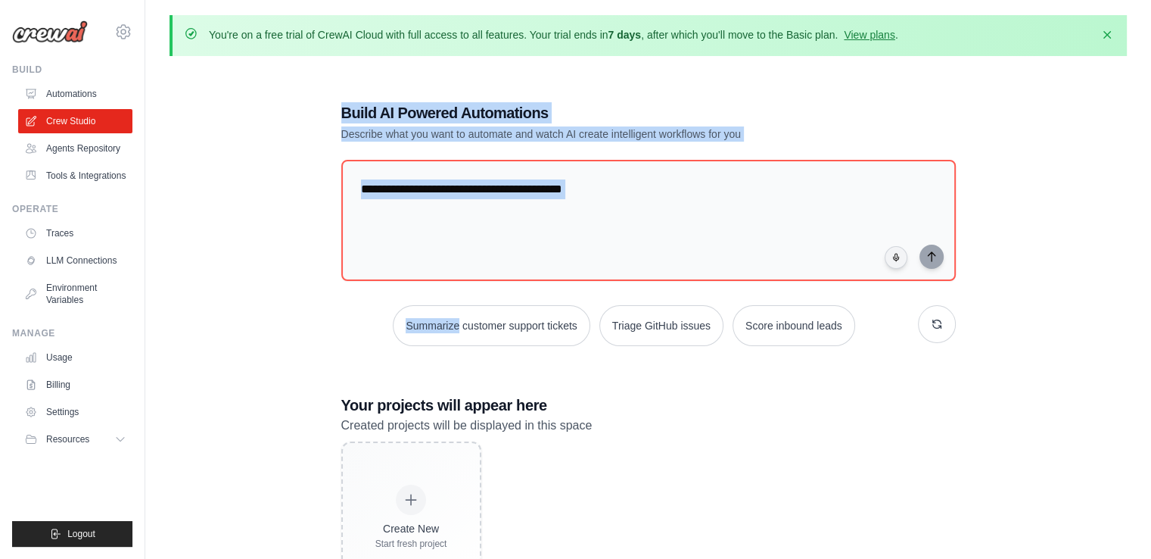
drag, startPoint x: 346, startPoint y: 110, endPoint x: 621, endPoint y: 137, distance: 276.0
click at [621, 137] on div "Build AI Powered Automations Describe what you want to automate and watch AI cr…" at bounding box center [595, 121] width 509 height 39
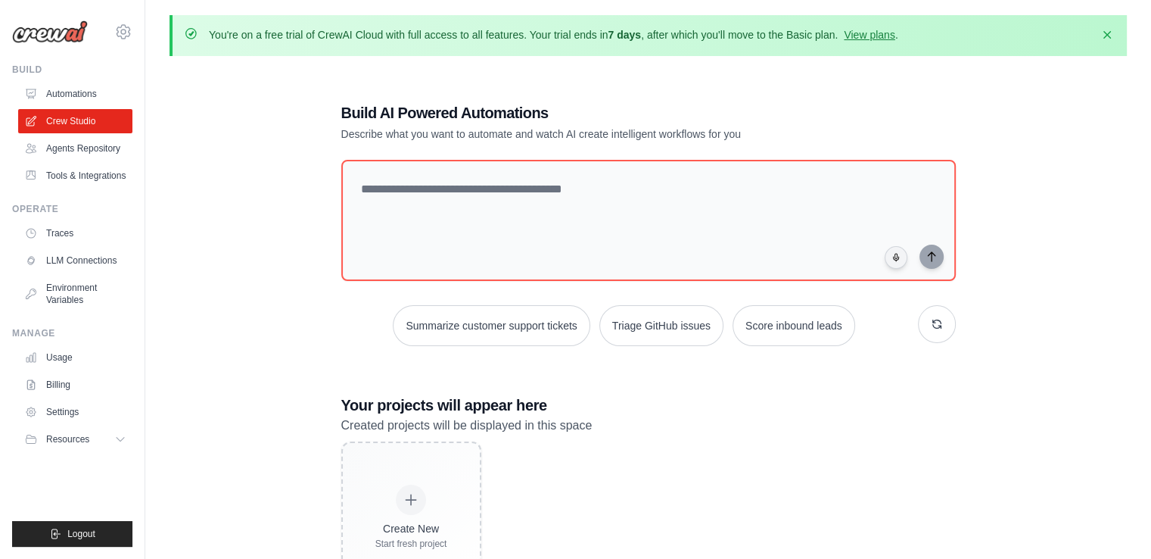
click at [736, 128] on p "Describe what you want to automate and watch AI create intelligent workflows fo…" at bounding box center [595, 133] width 509 height 15
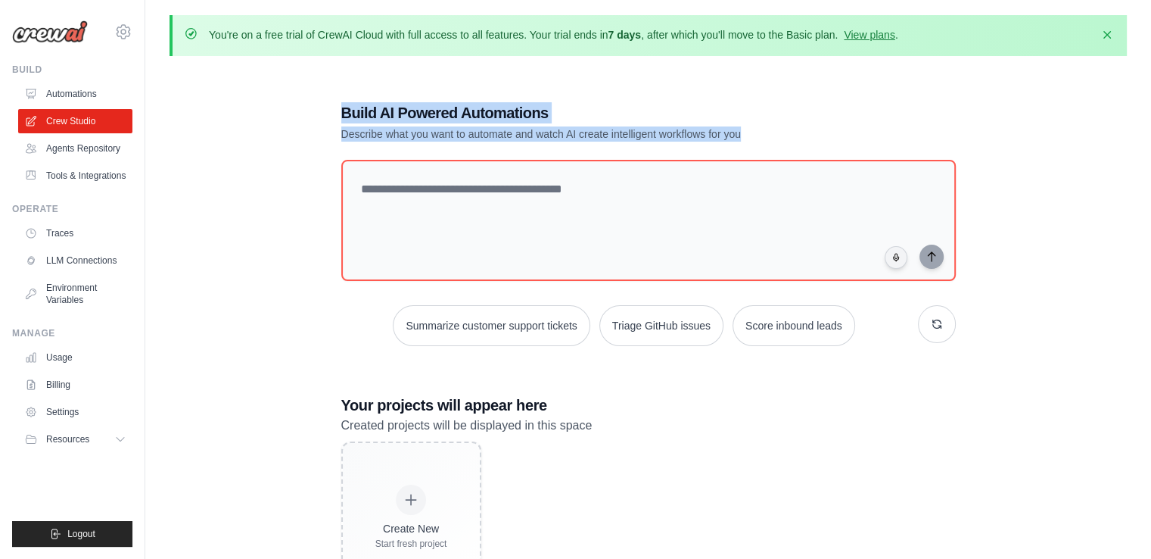
drag, startPoint x: 736, startPoint y: 128, endPoint x: 507, endPoint y: 109, distance: 229.3
click at [507, 109] on div "Build AI Powered Automations Describe what you want to automate and watch AI cr…" at bounding box center [595, 121] width 509 height 39
copy div "Build AI Powered Automations Describe what you want to automate and watch AI cr…"
click at [91, 86] on link "Automations" at bounding box center [77, 94] width 114 height 24
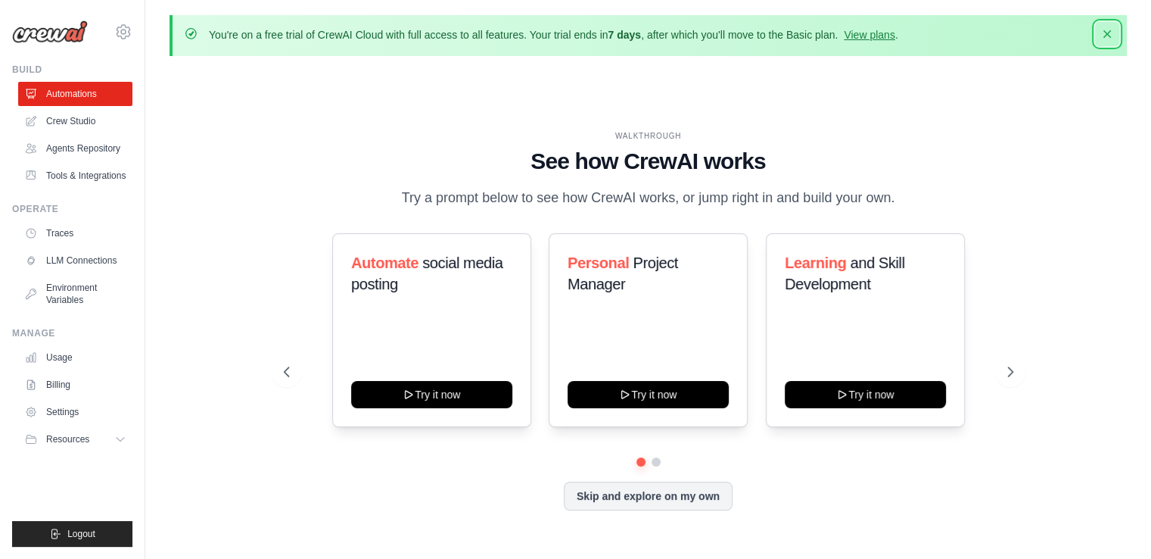
click at [1106, 36] on icon "button" at bounding box center [1107, 33] width 15 height 15
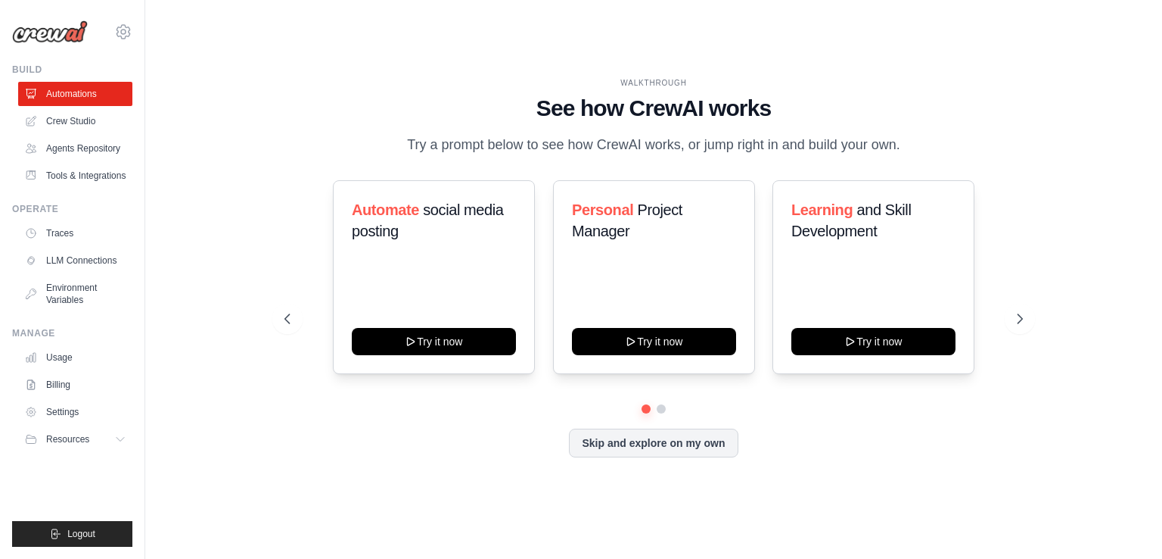
click at [556, 110] on h1 "See how CrewAI works" at bounding box center [654, 108] width 739 height 27
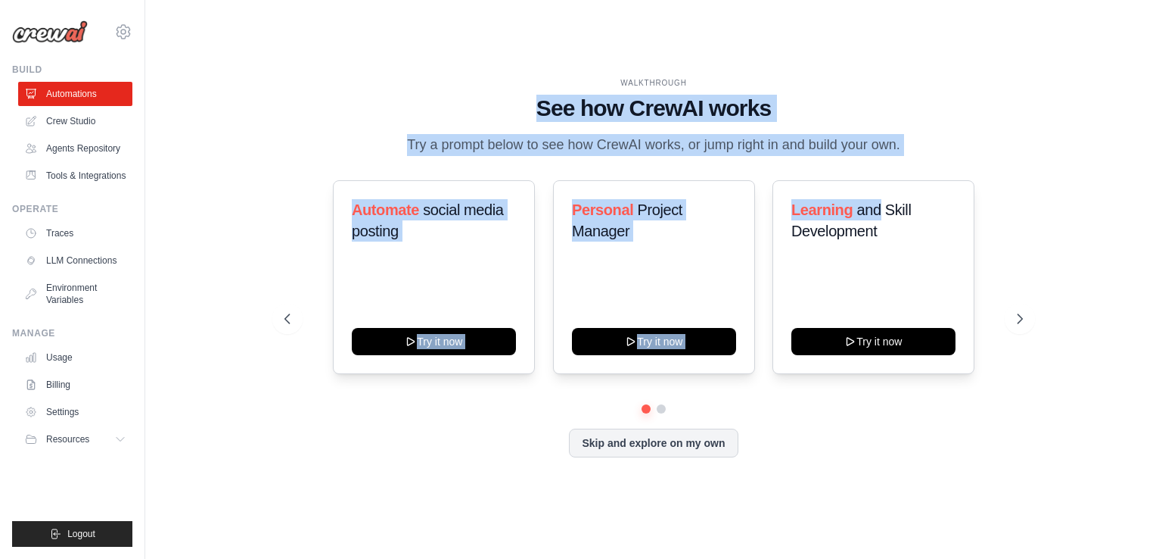
drag, startPoint x: 556, startPoint y: 110, endPoint x: 878, endPoint y: 164, distance: 327.0
click at [878, 164] on div "WALKTHROUGH See how [PERSON_NAME] works Try a prompt below to see how [PERSON_N…" at bounding box center [653, 279] width 775 height 404
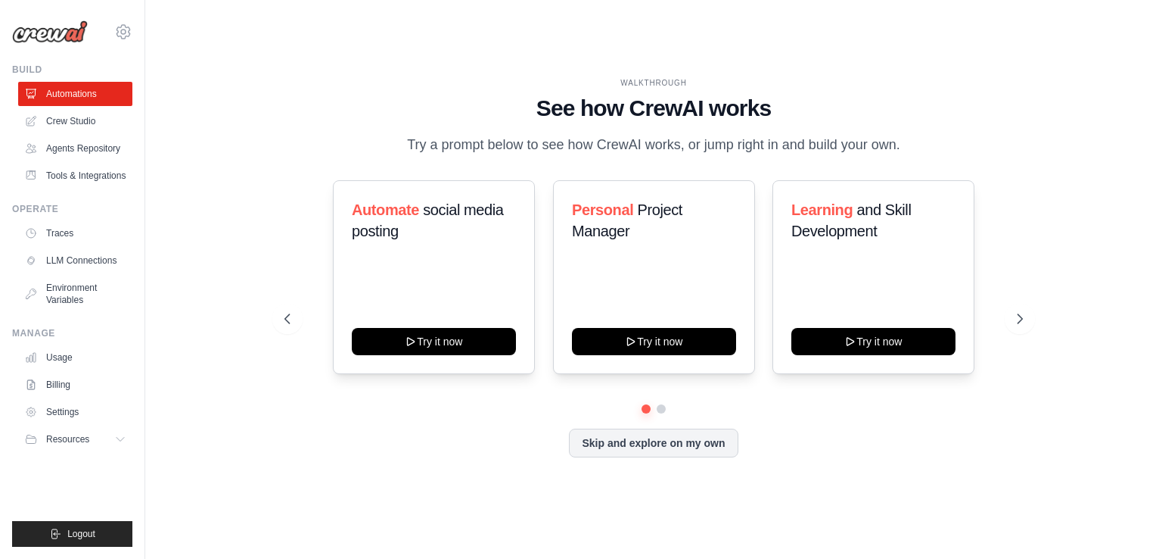
click at [969, 397] on div "Automate social media posting Try it now Personal Project Manager Try it now Le…" at bounding box center [654, 292] width 739 height 224
click at [539, 110] on h1 "See how CrewAI works" at bounding box center [654, 108] width 739 height 27
drag, startPoint x: 539, startPoint y: 110, endPoint x: 734, endPoint y: 310, distance: 279.4
click at [734, 310] on div "WALKTHROUGH See how [PERSON_NAME] works Try a prompt below to see how [PERSON_N…" at bounding box center [653, 279] width 775 height 404
click at [556, 132] on div "WALKTHROUGH See how CrewAI works Try a prompt below to see how CrewAI works, or…" at bounding box center [654, 116] width 739 height 79
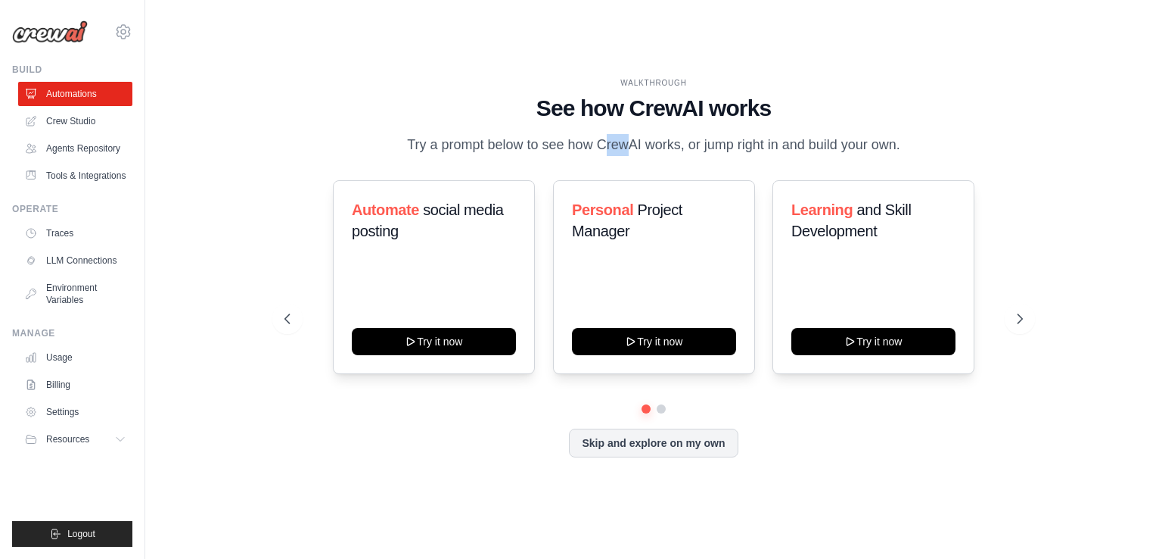
click at [556, 132] on div "WALKTHROUGH See how CrewAI works Try a prompt below to see how CrewAI works, or…" at bounding box center [654, 116] width 739 height 79
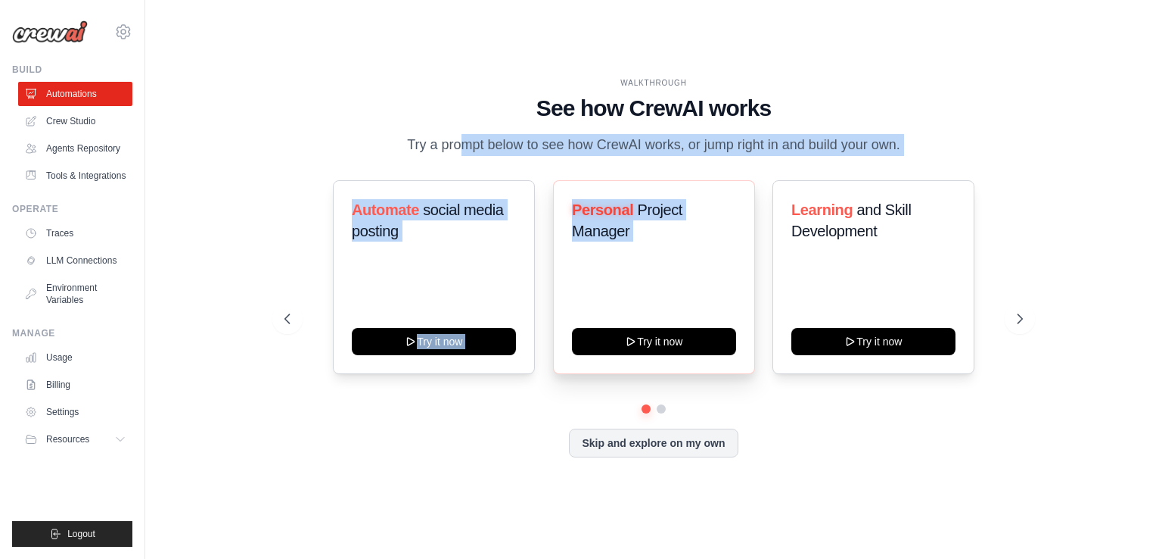
drag, startPoint x: 556, startPoint y: 132, endPoint x: 685, endPoint y: 280, distance: 195.8
click at [685, 280] on div "WALKTHROUGH See how [PERSON_NAME] works Try a prompt below to see how [PERSON_N…" at bounding box center [653, 279] width 775 height 404
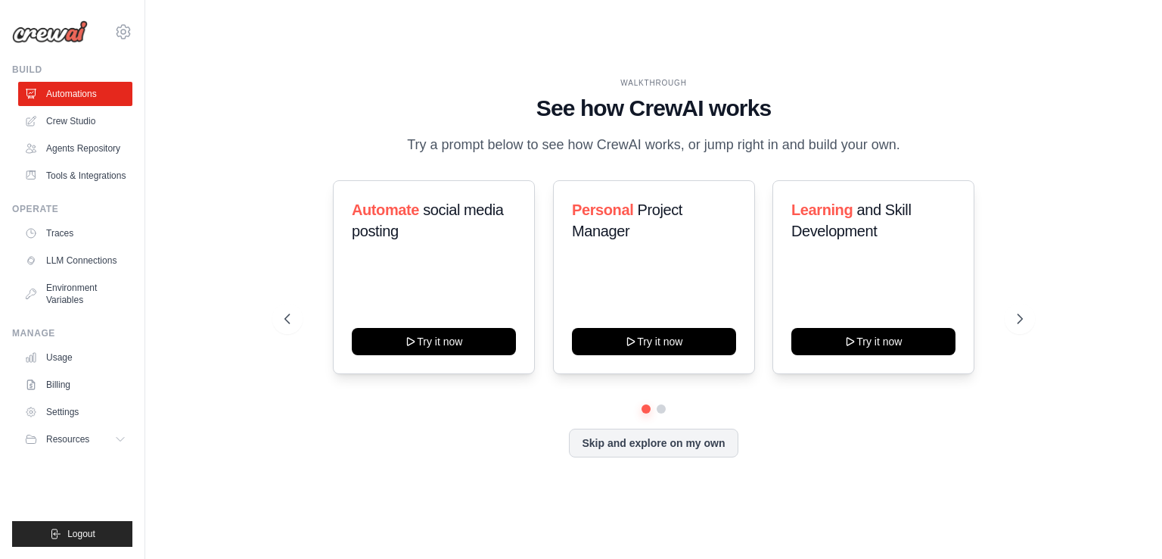
click at [854, 395] on div "Automate social media posting Try it now Personal Project Manager Try it now Le…" at bounding box center [654, 292] width 739 height 224
click at [661, 411] on button at bounding box center [661, 409] width 12 height 12
click at [643, 409] on button at bounding box center [646, 408] width 11 height 11
click at [82, 125] on link "Crew Studio" at bounding box center [77, 121] width 114 height 24
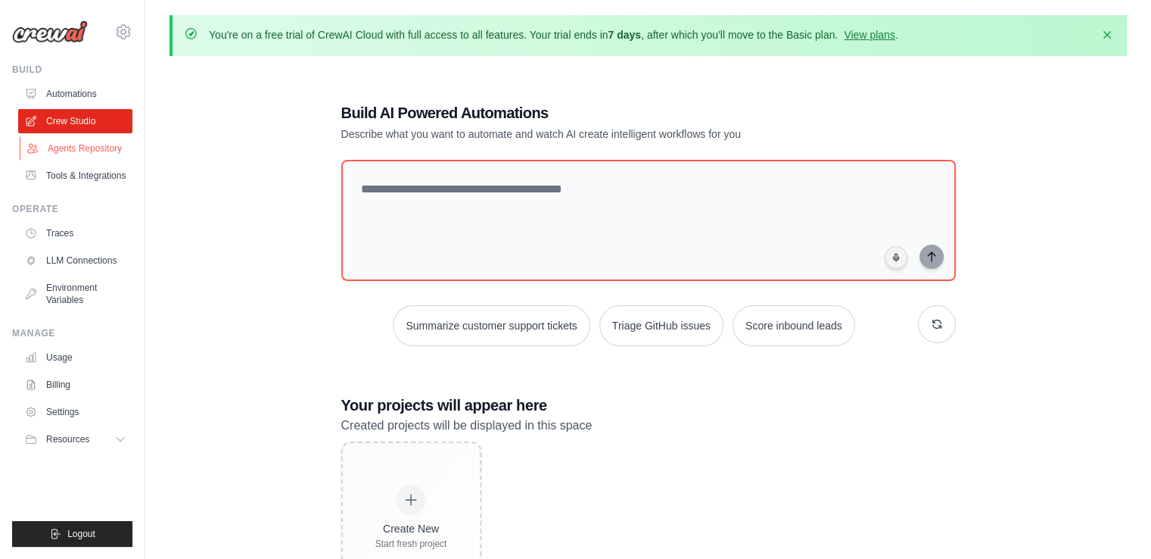
click at [79, 149] on link "Agents Repository" at bounding box center [77, 148] width 114 height 24
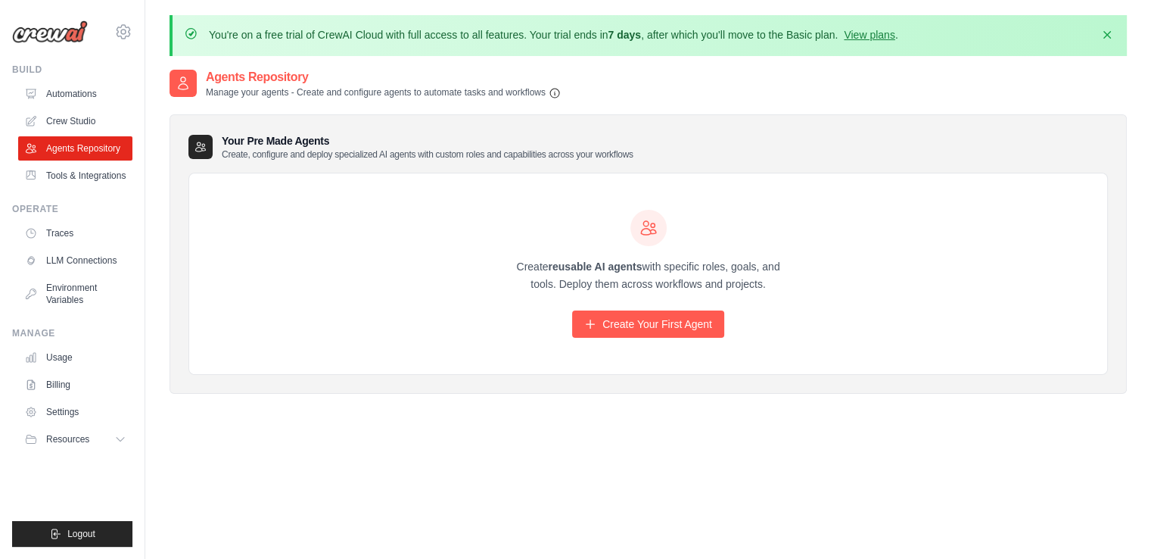
click at [79, 149] on link "Agents Repository" at bounding box center [75, 148] width 114 height 24
click at [54, 92] on link "Automations" at bounding box center [77, 94] width 114 height 24
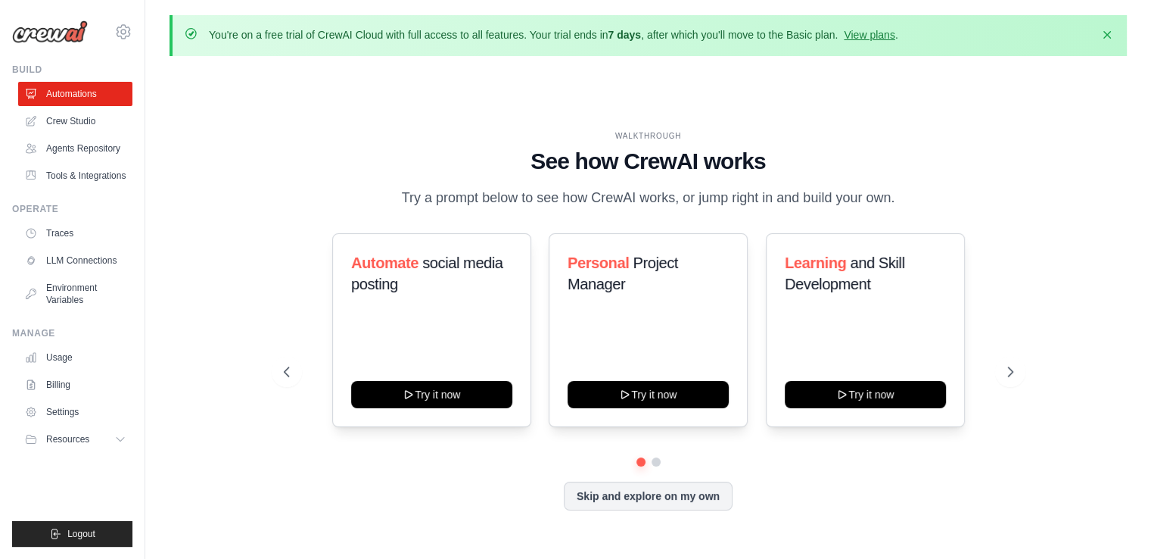
scroll to position [52, 0]
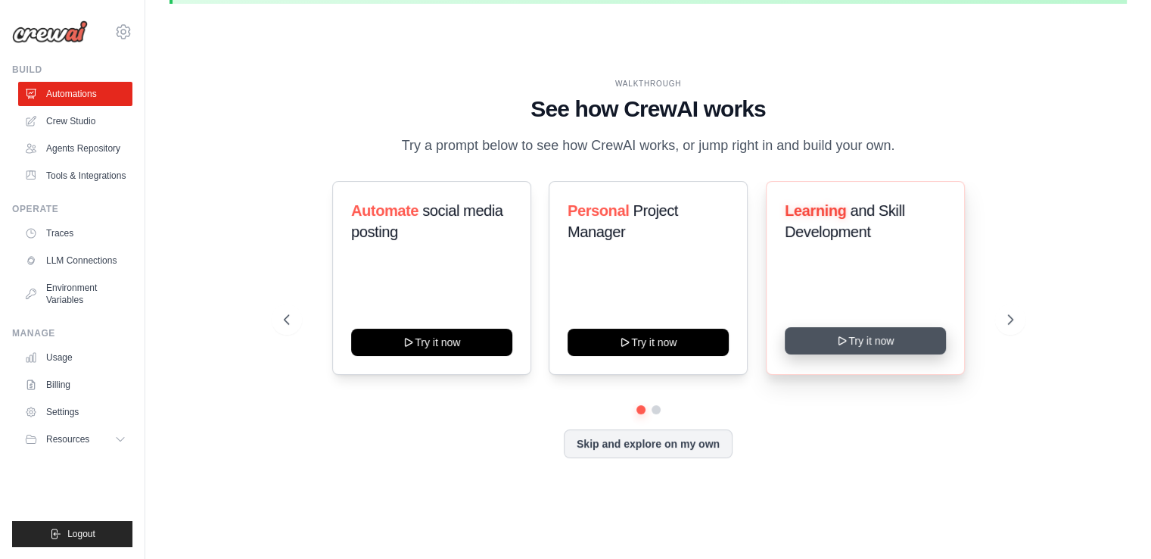
drag, startPoint x: 534, startPoint y: 108, endPoint x: 913, endPoint y: 352, distance: 450.7
click at [916, 356] on div "WALKTHROUGH See how CrewAI works Try a prompt below to see how CrewAI works, or…" at bounding box center [649, 280] width 766 height 404
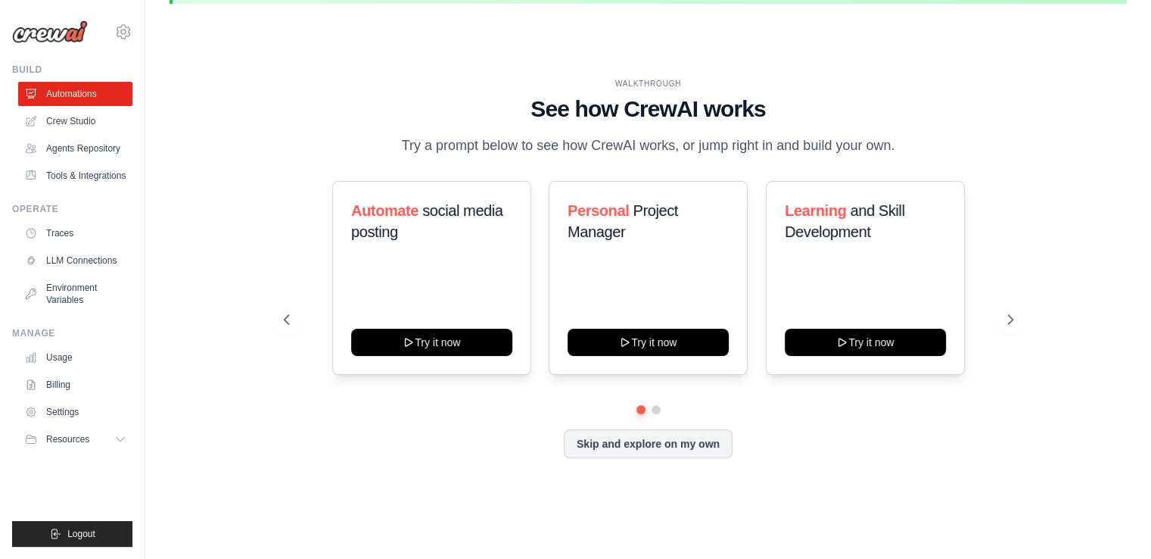
click at [524, 66] on div "WALKTHROUGH See how CrewAI works Try a prompt below to see how CrewAI works, or…" at bounding box center [648, 280] width 957 height 528
drag, startPoint x: 546, startPoint y: 113, endPoint x: 923, endPoint y: 364, distance: 453.0
click at [923, 366] on div "WALKTHROUGH See how CrewAI works Try a prompt below to see how CrewAI works, or…" at bounding box center [649, 280] width 766 height 404
copy div "See how CrewAI works Try a prompt below to see how CrewAI works, or jump right …"
click at [655, 409] on button at bounding box center [656, 409] width 12 height 12
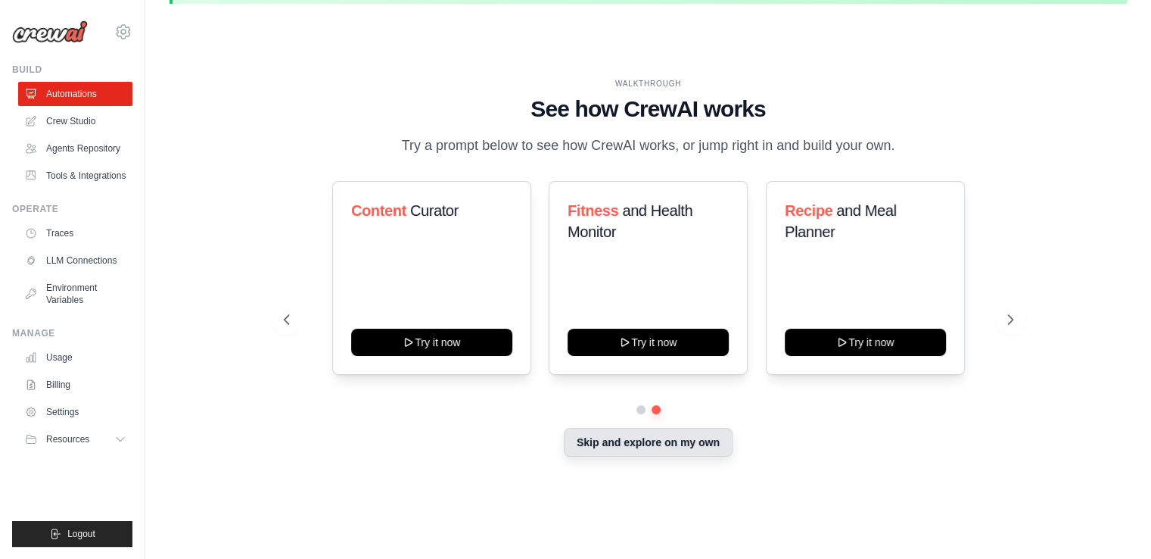
click at [642, 440] on button "Skip and explore on my own" at bounding box center [648, 442] width 169 height 29
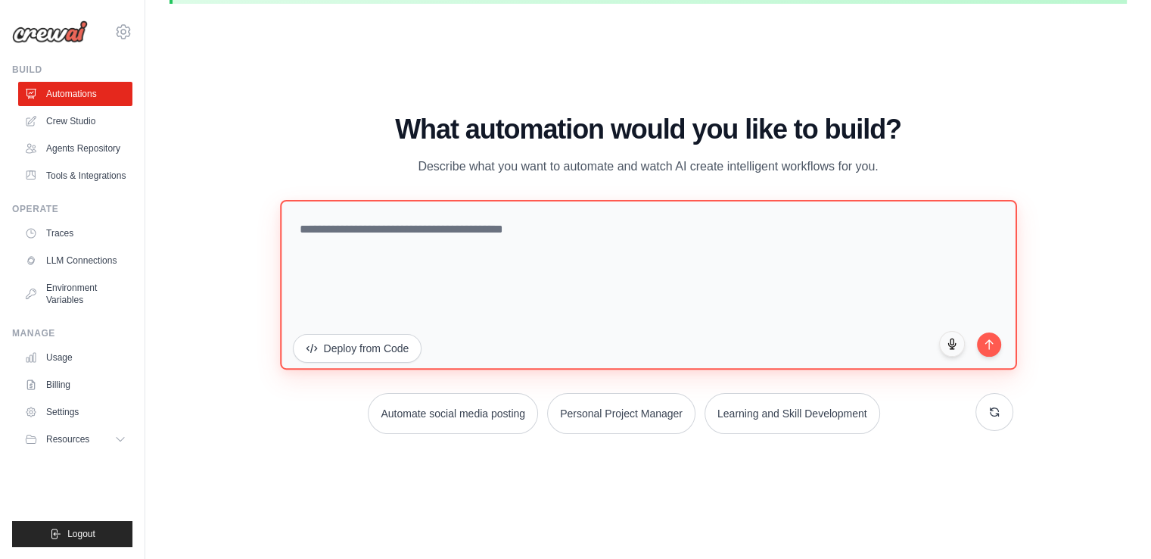
click at [514, 255] on textarea at bounding box center [648, 285] width 737 height 170
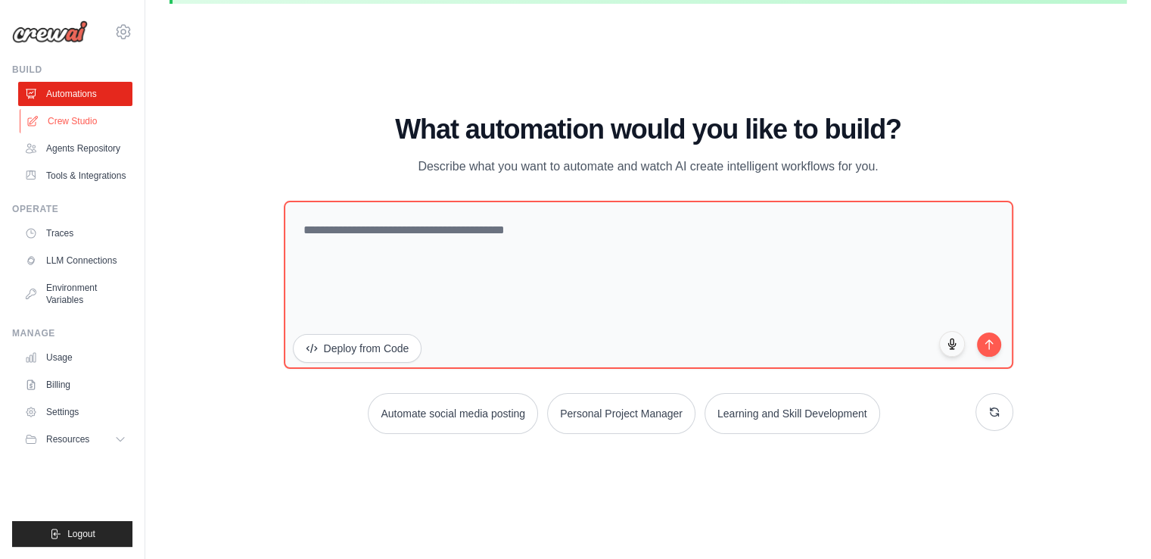
click at [56, 110] on link "Crew Studio" at bounding box center [77, 121] width 114 height 24
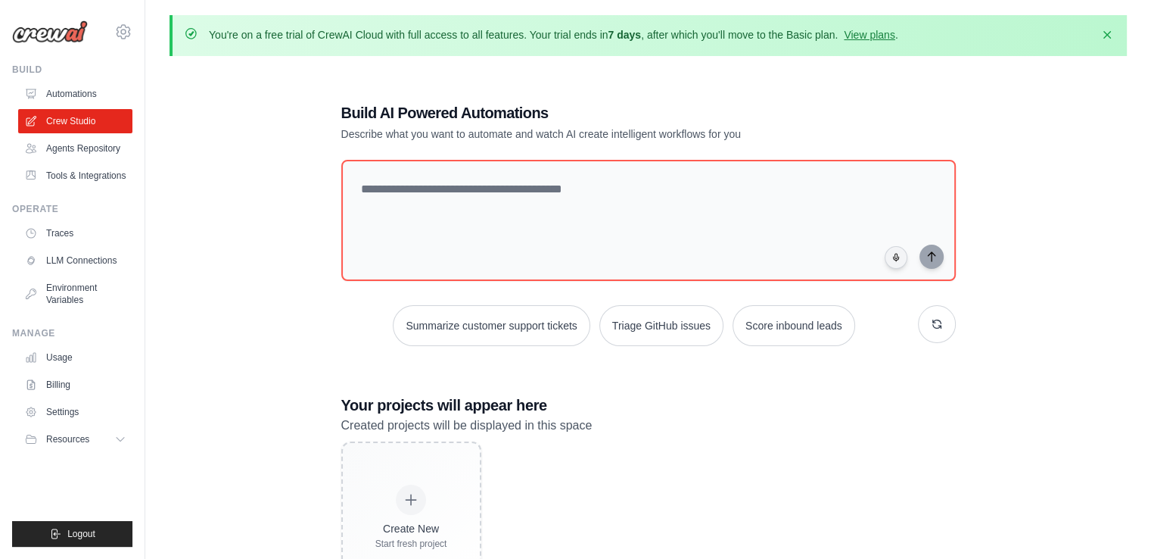
click at [55, 39] on img at bounding box center [50, 31] width 76 height 23
click at [117, 30] on icon at bounding box center [123, 32] width 18 height 18
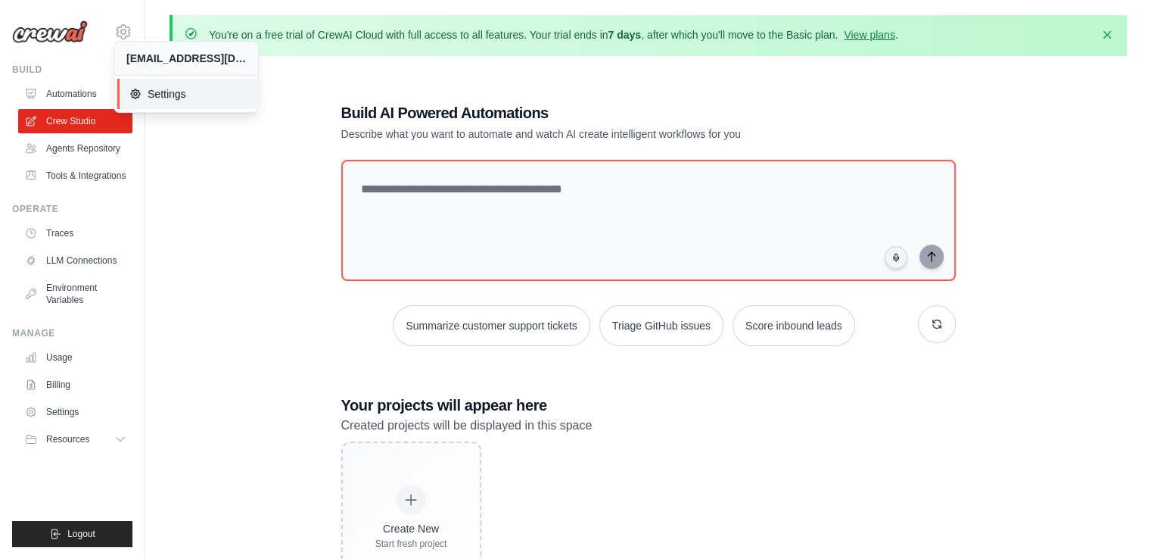
click at [159, 94] on span "Settings" at bounding box center [189, 93] width 120 height 15
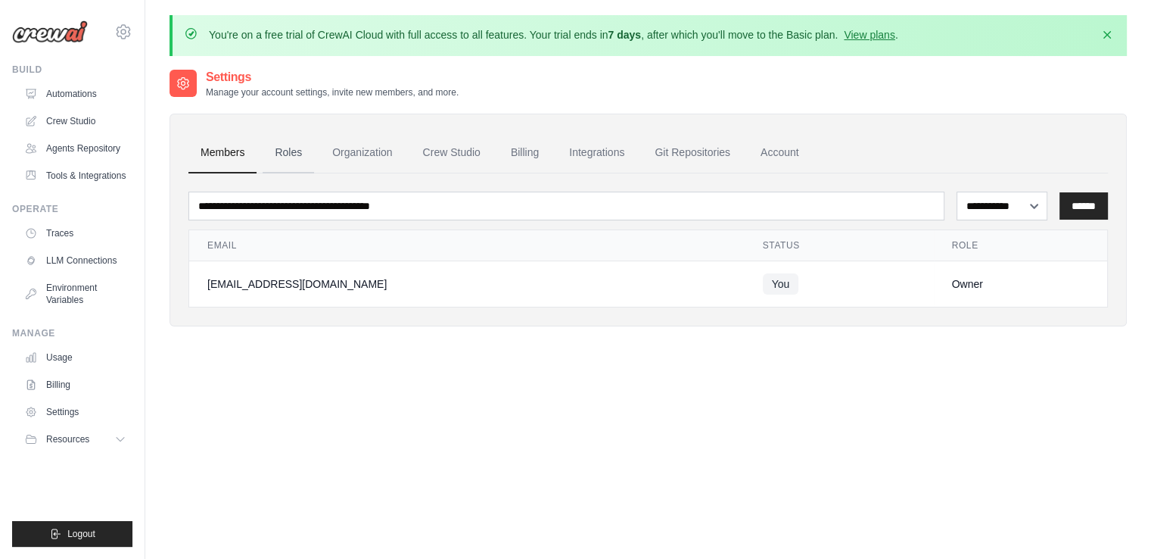
click at [277, 154] on link "Roles" at bounding box center [288, 152] width 51 height 41
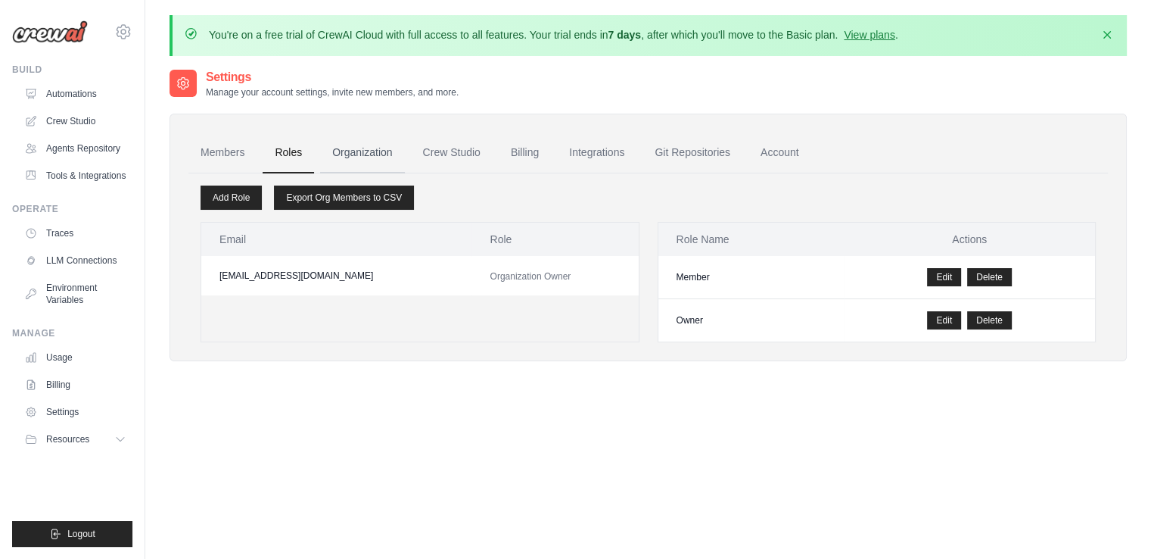
click at [363, 154] on link "Organization" at bounding box center [362, 152] width 84 height 41
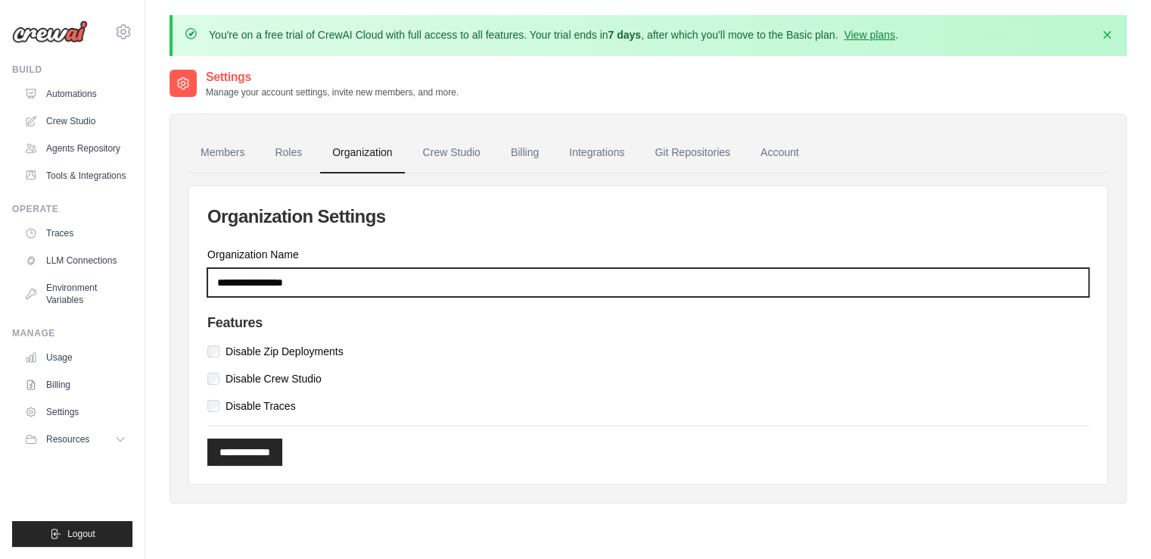
click at [303, 276] on input "Organization Name" at bounding box center [648, 282] width 882 height 29
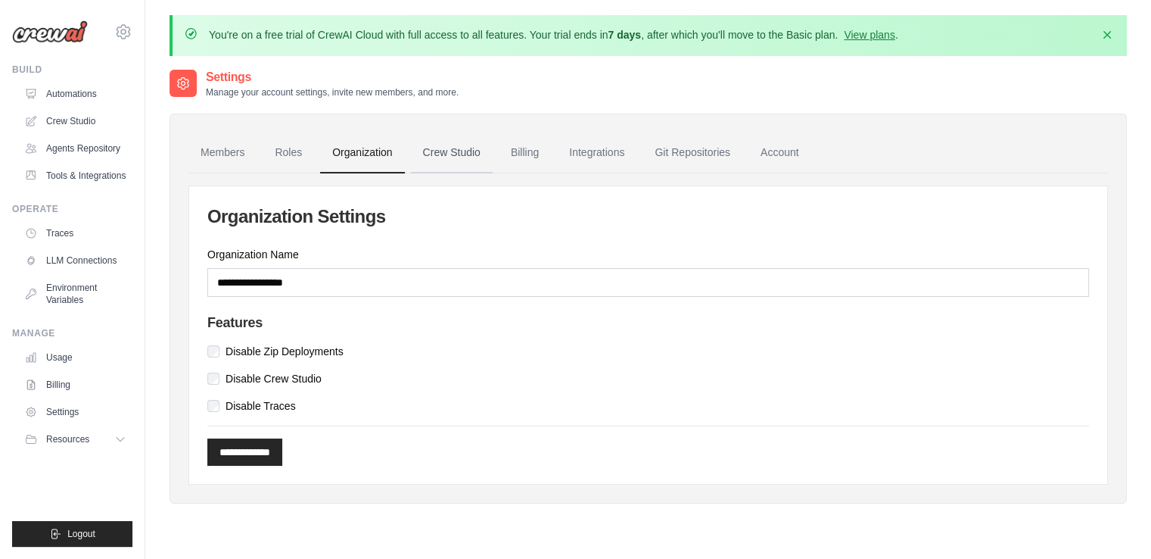
click at [455, 153] on link "Crew Studio" at bounding box center [452, 152] width 82 height 41
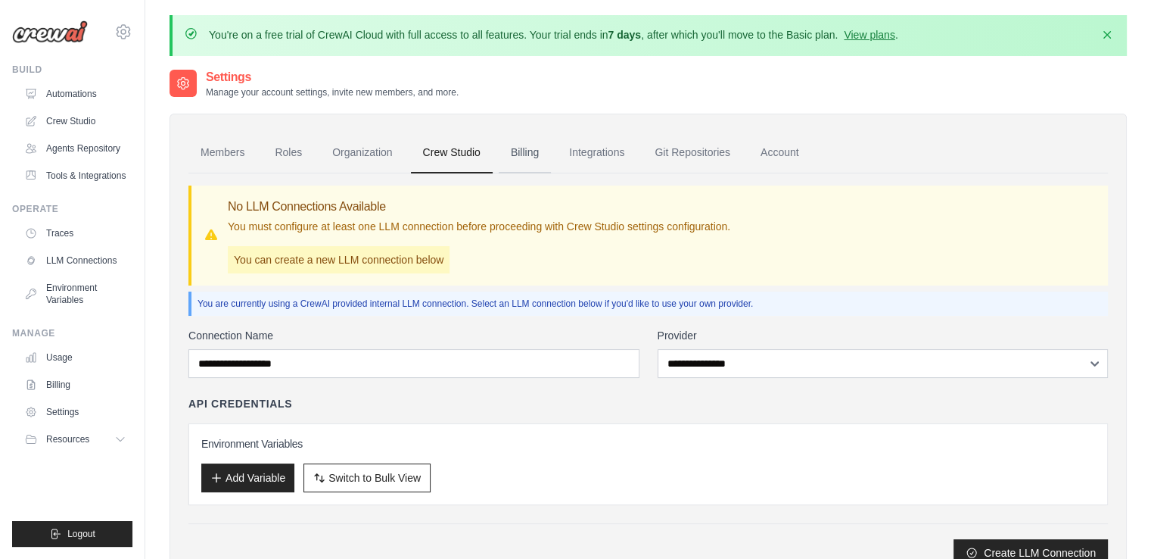
click at [520, 154] on link "Billing" at bounding box center [525, 152] width 52 height 41
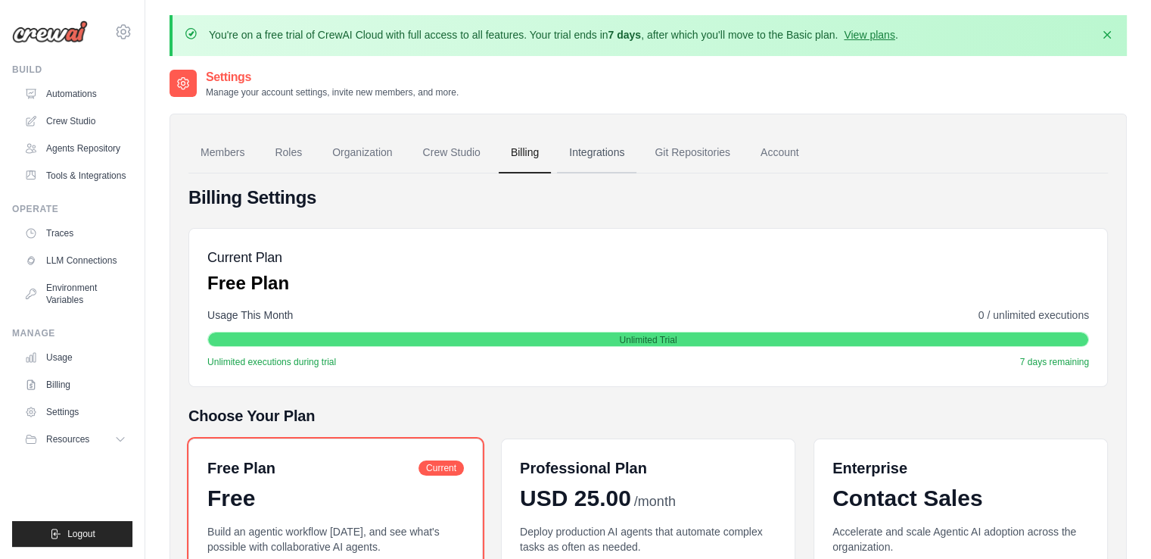
click at [606, 152] on link "Integrations" at bounding box center [596, 152] width 79 height 41
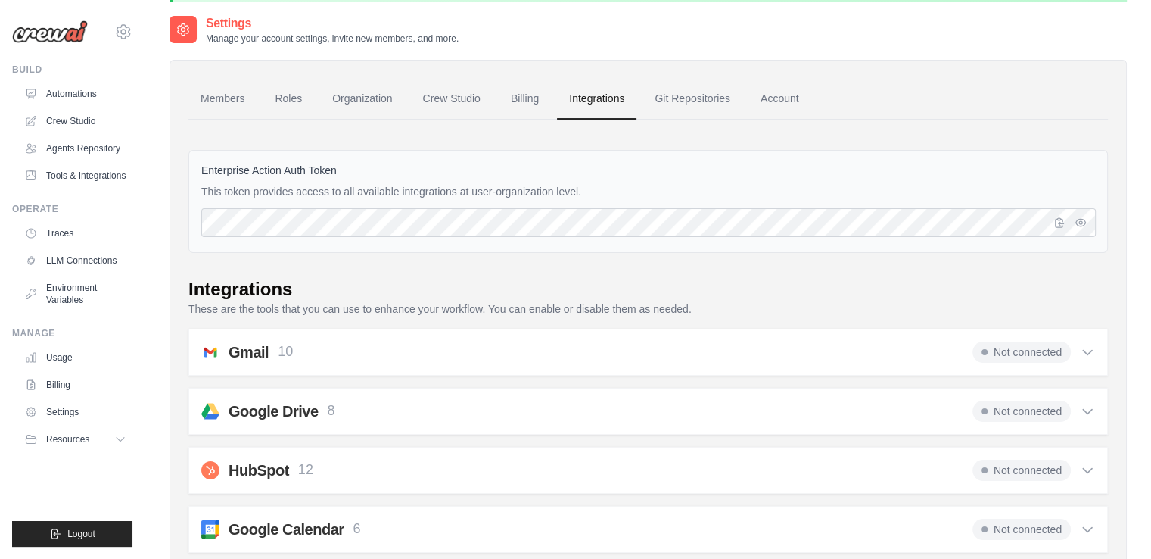
scroll to position [151, 0]
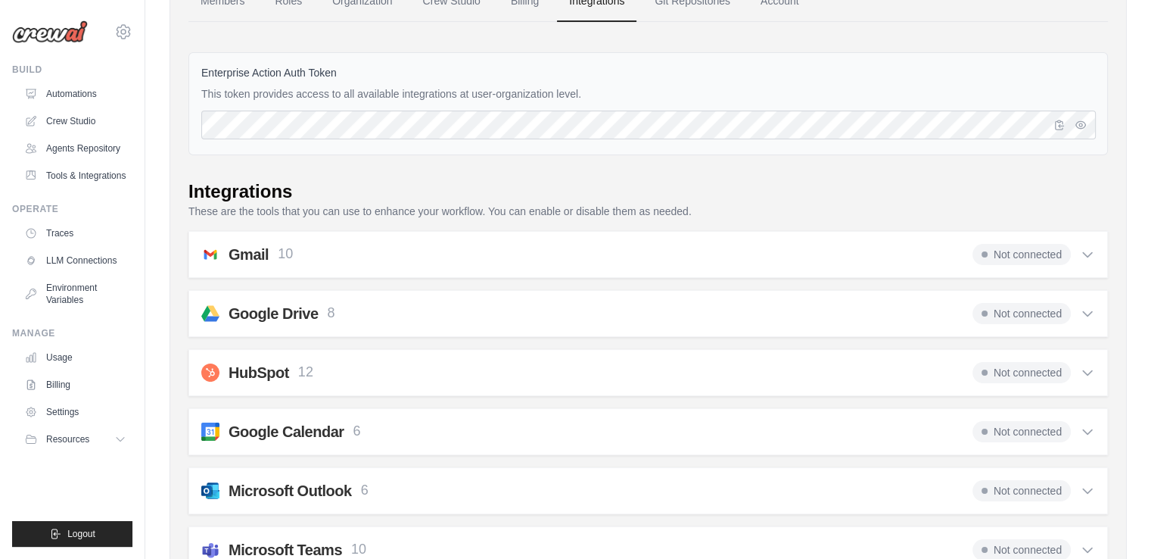
click at [300, 250] on div "Gmail 10 Not connected" at bounding box center [648, 254] width 894 height 21
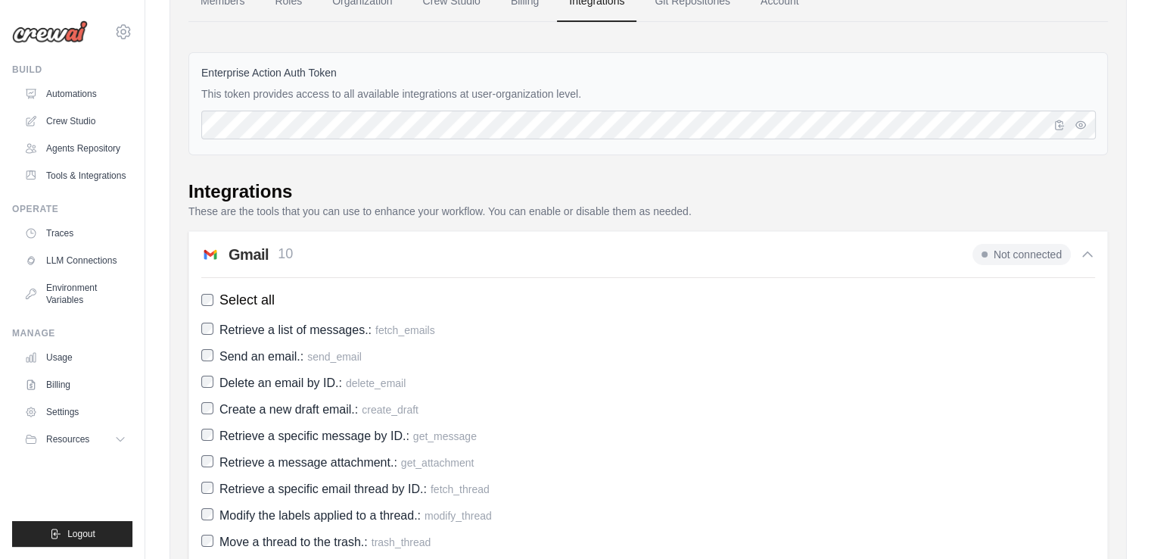
click at [300, 250] on div "Gmail 10 Not connected" at bounding box center [648, 254] width 894 height 21
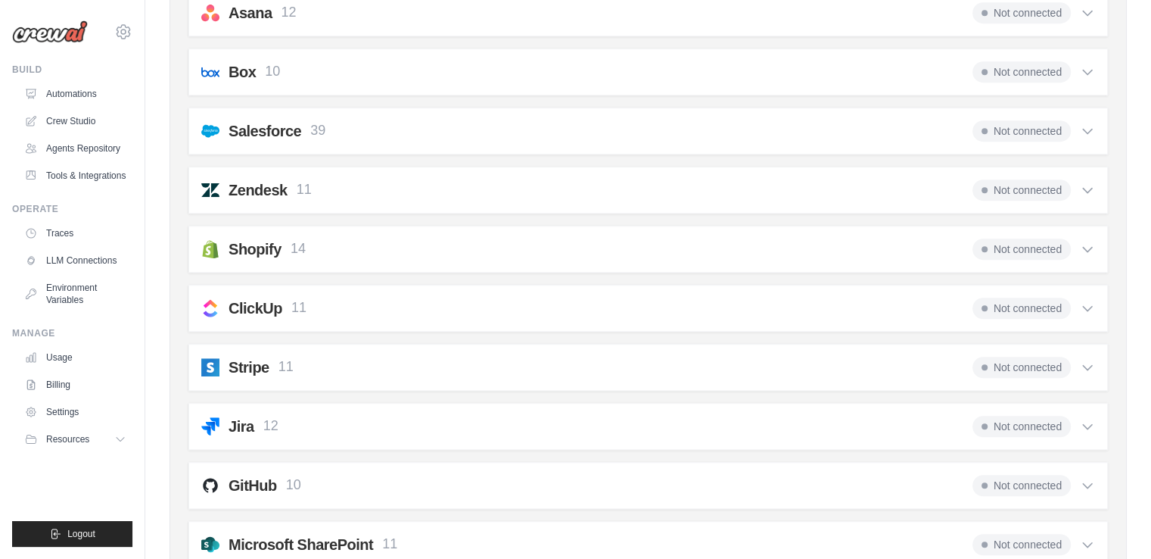
scroll to position [984, 0]
click at [343, 249] on div "Shopify 14 Not connected" at bounding box center [648, 248] width 894 height 21
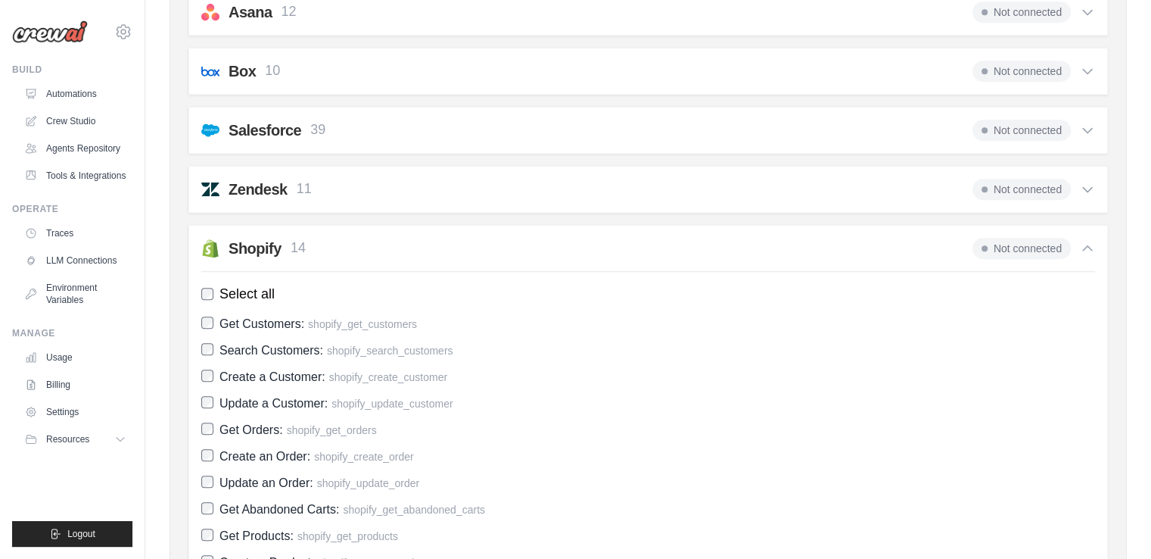
click at [343, 249] on div "Shopify 14 Not connected" at bounding box center [648, 248] width 894 height 21
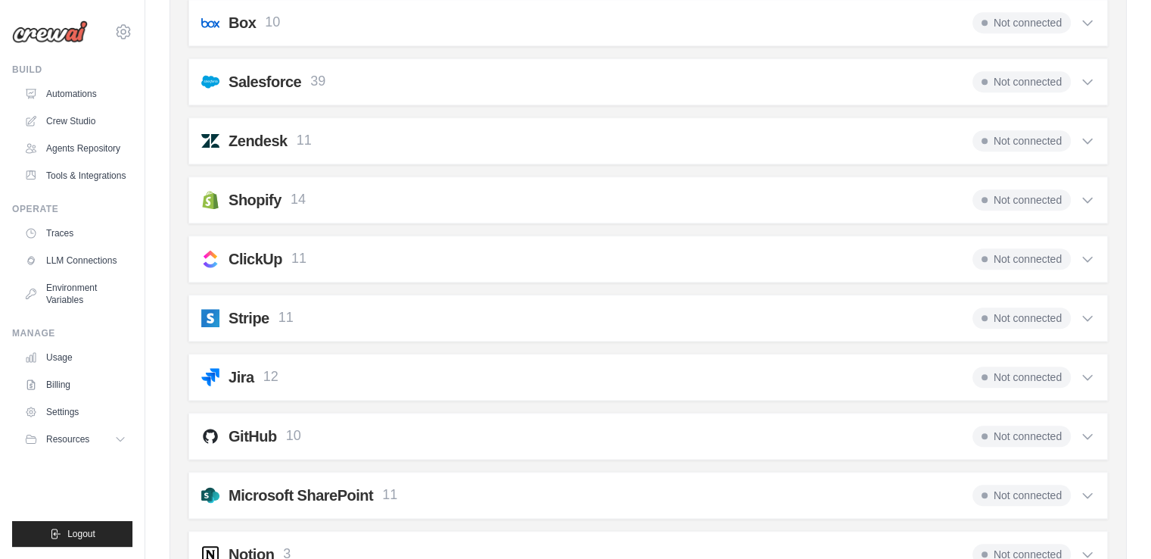
scroll to position [1060, 0]
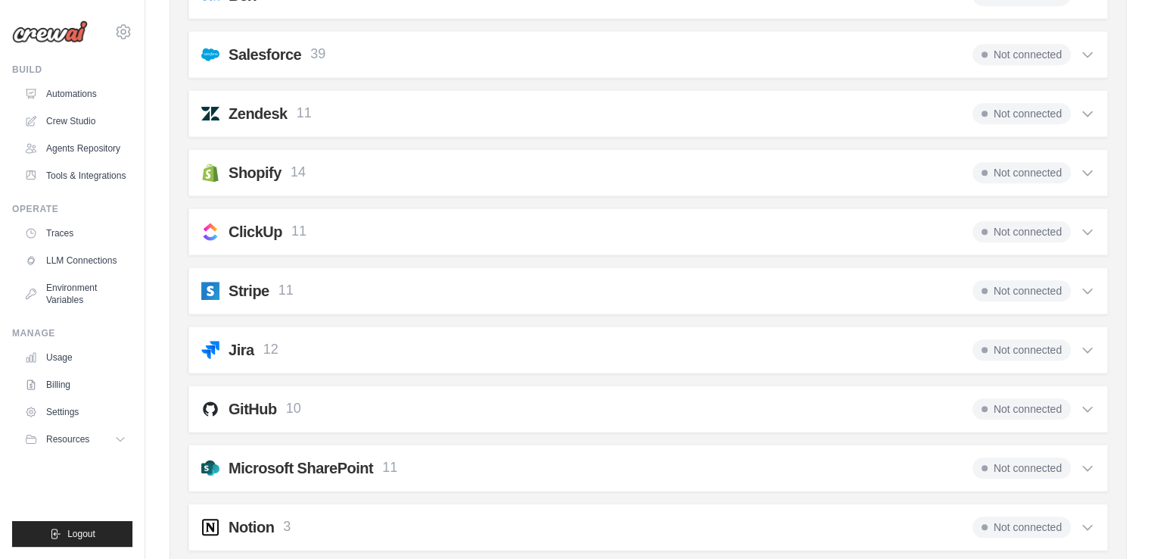
click at [336, 238] on div "ClickUp 11 Not connected Select all Search Tasks: clickup_search_tasks Get Task…" at bounding box center [648, 231] width 920 height 47
click at [339, 228] on div "ClickUp 11 Not connected" at bounding box center [648, 231] width 894 height 21
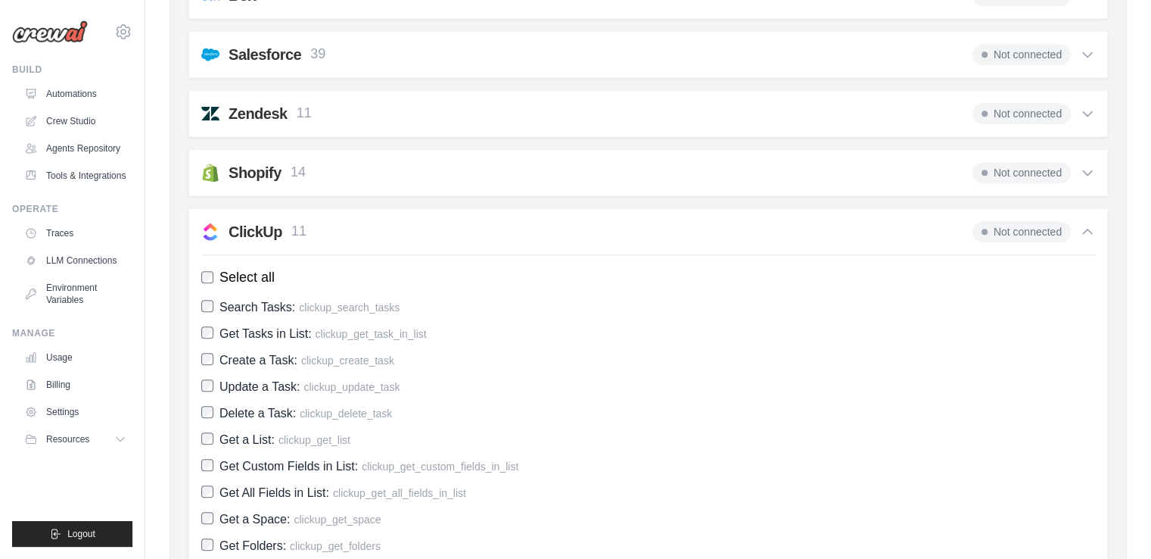
click at [339, 228] on div "ClickUp 11 Not connected" at bounding box center [648, 231] width 894 height 21
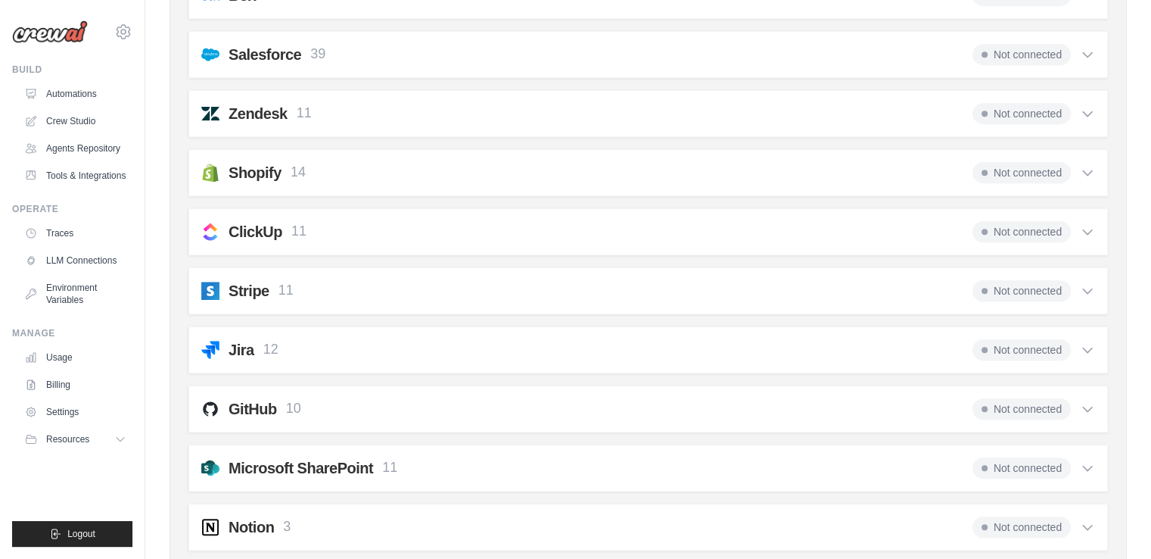
click at [304, 280] on div "Stripe 11 Not connected" at bounding box center [648, 290] width 894 height 21
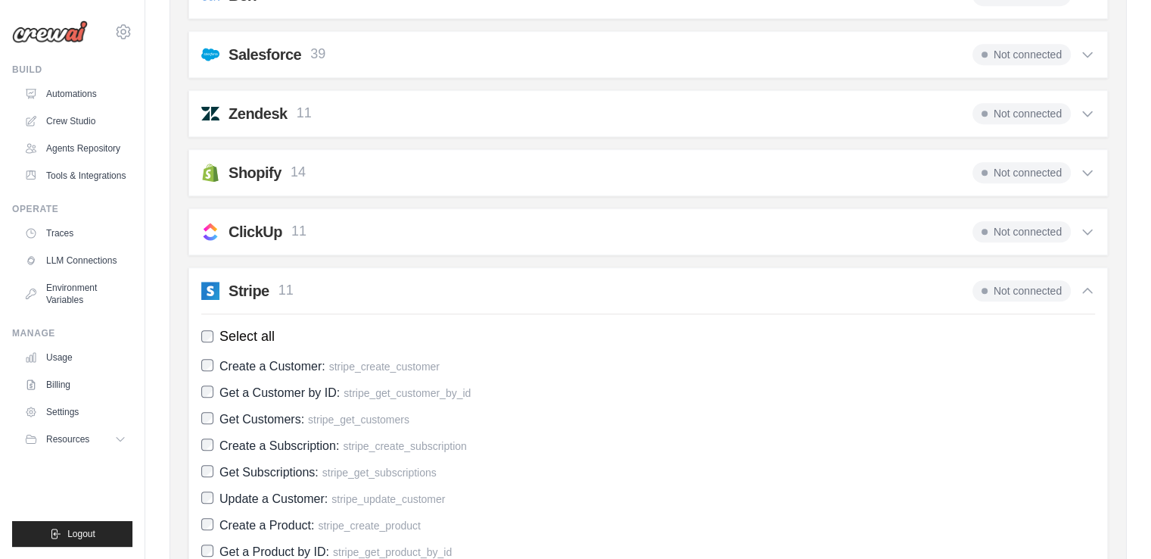
click at [304, 280] on div "Stripe 11 Not connected" at bounding box center [648, 290] width 894 height 21
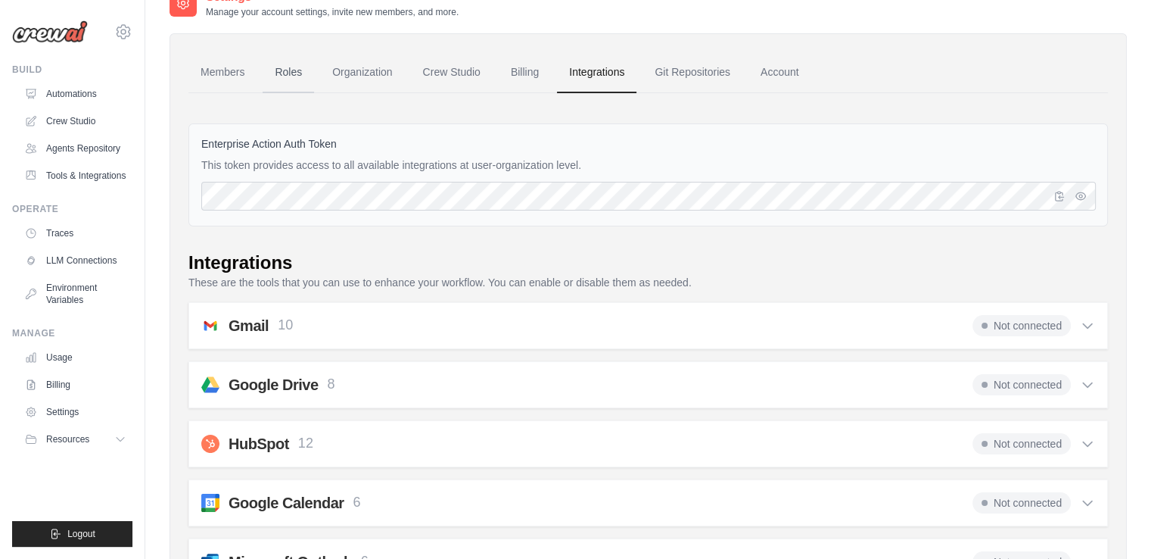
scroll to position [0, 0]
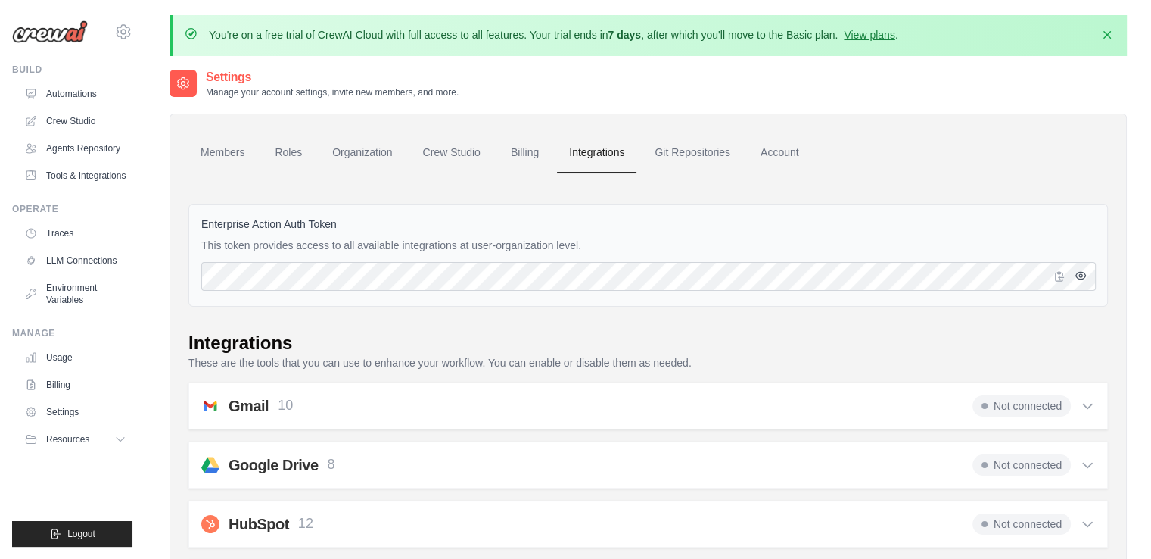
click at [1080, 279] on icon "button" at bounding box center [1081, 275] width 12 height 12
click at [1081, 279] on icon "button" at bounding box center [1081, 275] width 12 height 12
click at [702, 160] on link "Git Repositories" at bounding box center [693, 152] width 100 height 41
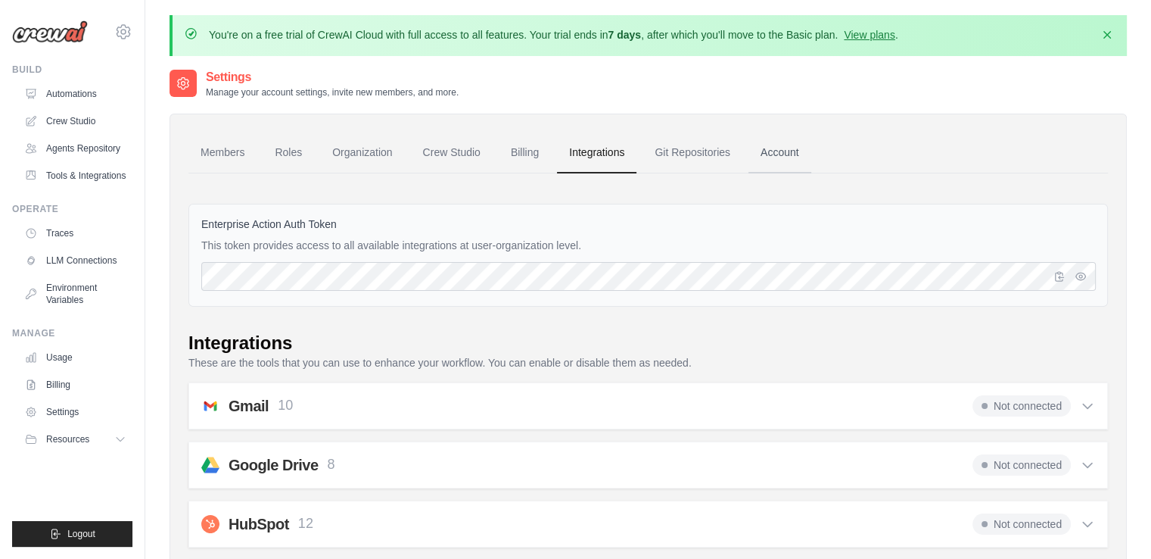
click at [757, 154] on link "Account" at bounding box center [779, 152] width 63 height 41
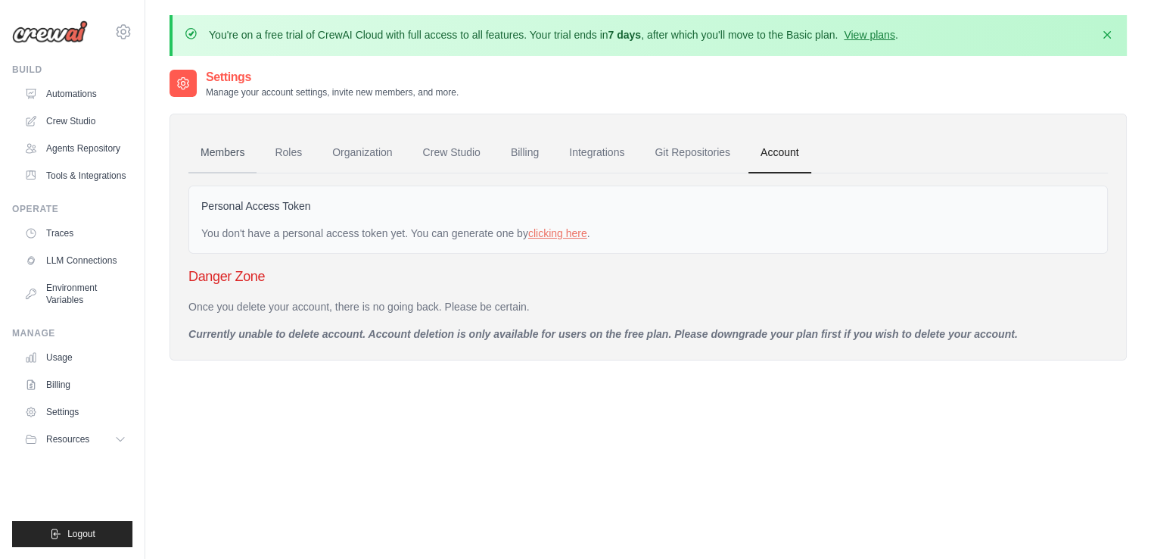
click at [223, 155] on link "Members" at bounding box center [222, 152] width 68 height 41
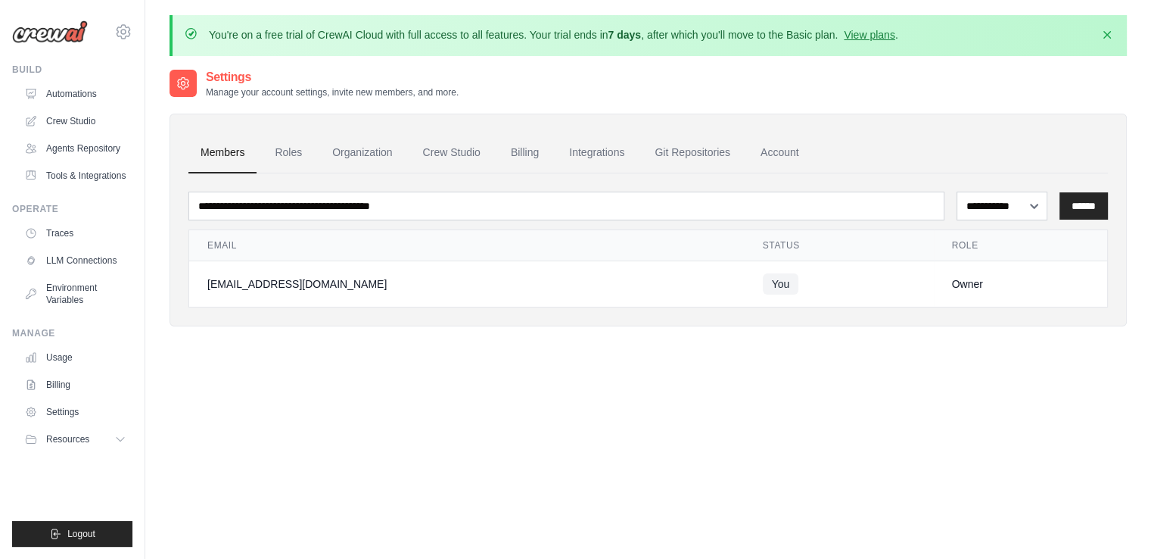
click at [45, 80] on div "Build Automations Crew Studio Agents Repository Tools & Integrations" at bounding box center [72, 126] width 120 height 124
click at [55, 95] on link "Automations" at bounding box center [77, 94] width 114 height 24
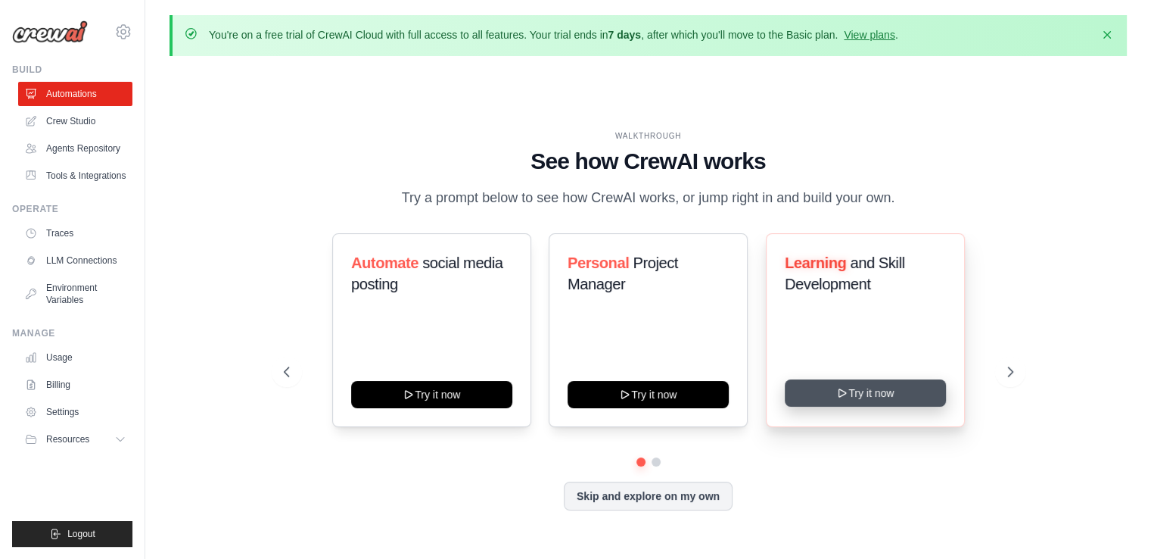
drag, startPoint x: 518, startPoint y: 157, endPoint x: 903, endPoint y: 398, distance: 453.6
click at [902, 401] on div "WALKTHROUGH See how CrewAI works Try a prompt below to see how CrewAI works, or…" at bounding box center [649, 332] width 766 height 404
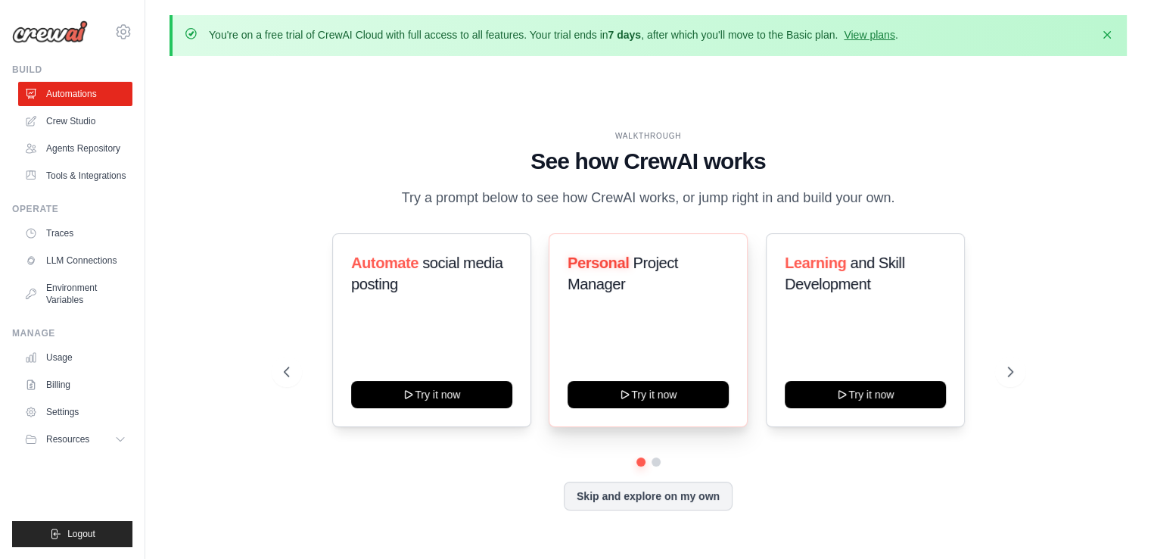
copy div "See how CrewAI works Try a prompt below to see how CrewAI works, or jump right …"
click at [48, 113] on link "Crew Studio" at bounding box center [77, 121] width 114 height 24
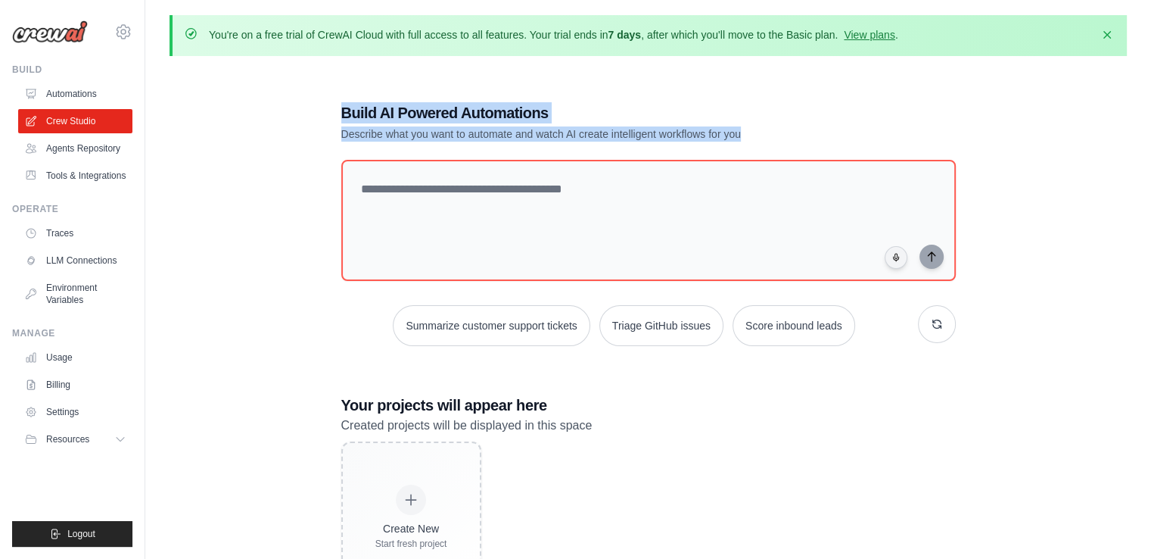
drag, startPoint x: 342, startPoint y: 110, endPoint x: 749, endPoint y: 148, distance: 408.9
click at [749, 148] on div "Build AI Powered Automations Describe what you want to automate and watch AI cr…" at bounding box center [648, 347] width 651 height 539
copy div "Build AI Powered Automations Describe what you want to automate and watch AI cr…"
click at [1112, 41] on button "Dismiss" at bounding box center [1107, 35] width 24 height 24
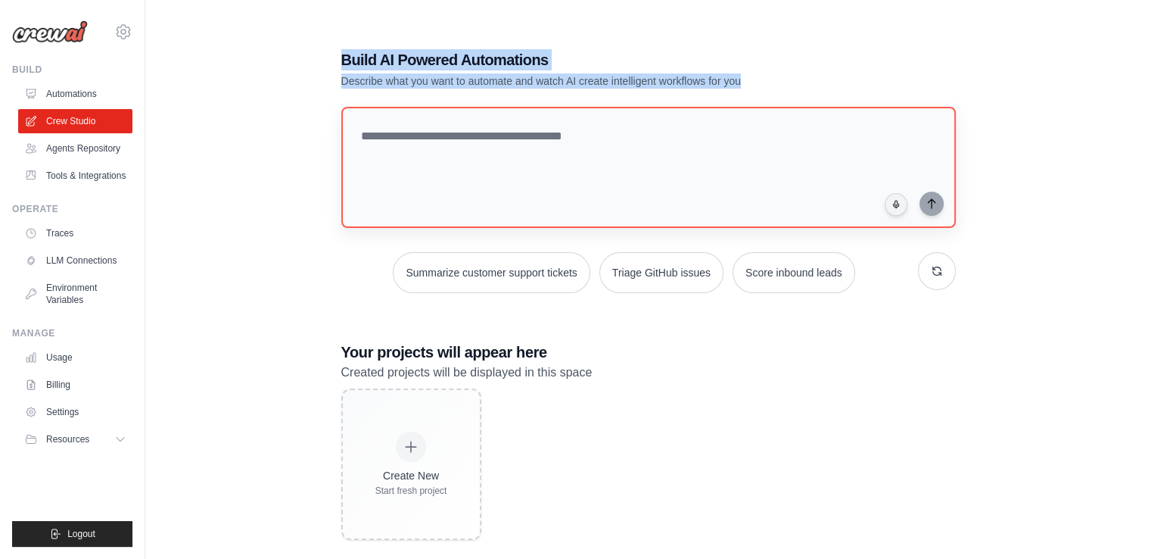
scroll to position [30, 0]
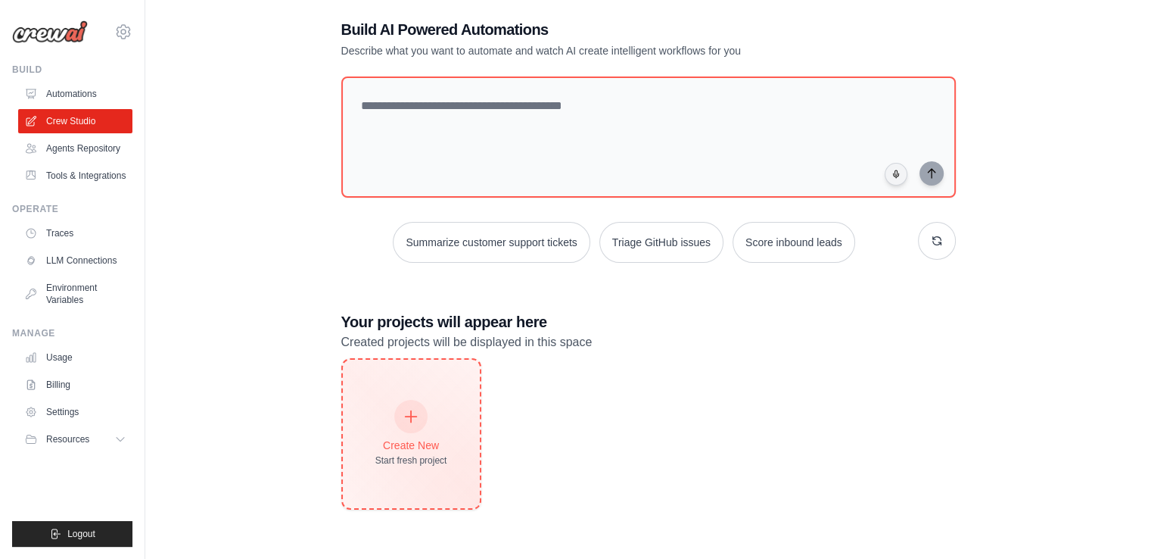
click at [429, 412] on div "Create New Start fresh project" at bounding box center [411, 433] width 72 height 65
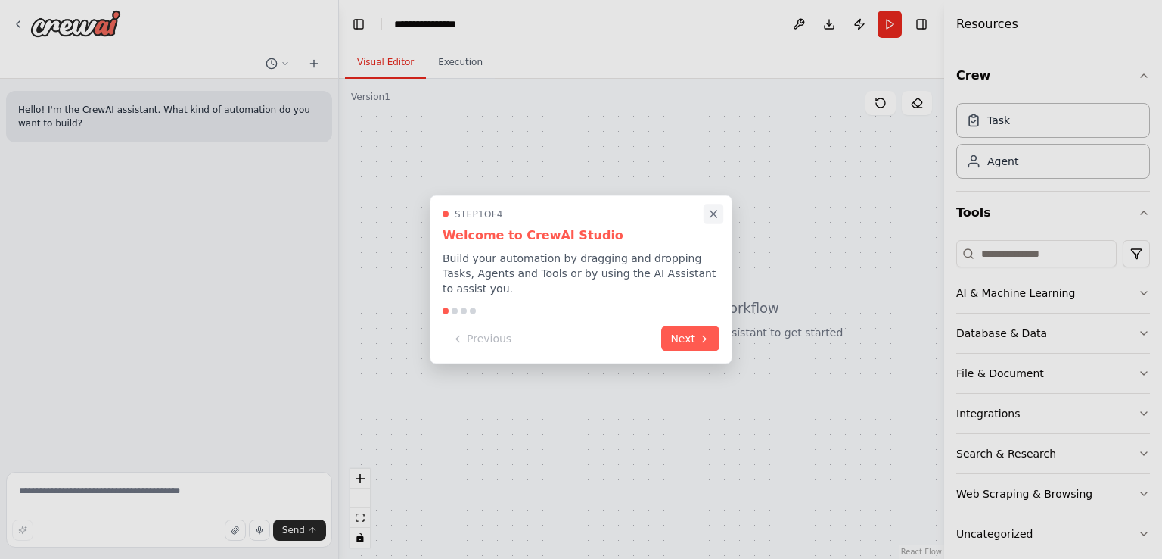
click at [714, 221] on icon "Close walkthrough" at bounding box center [714, 214] width 14 height 14
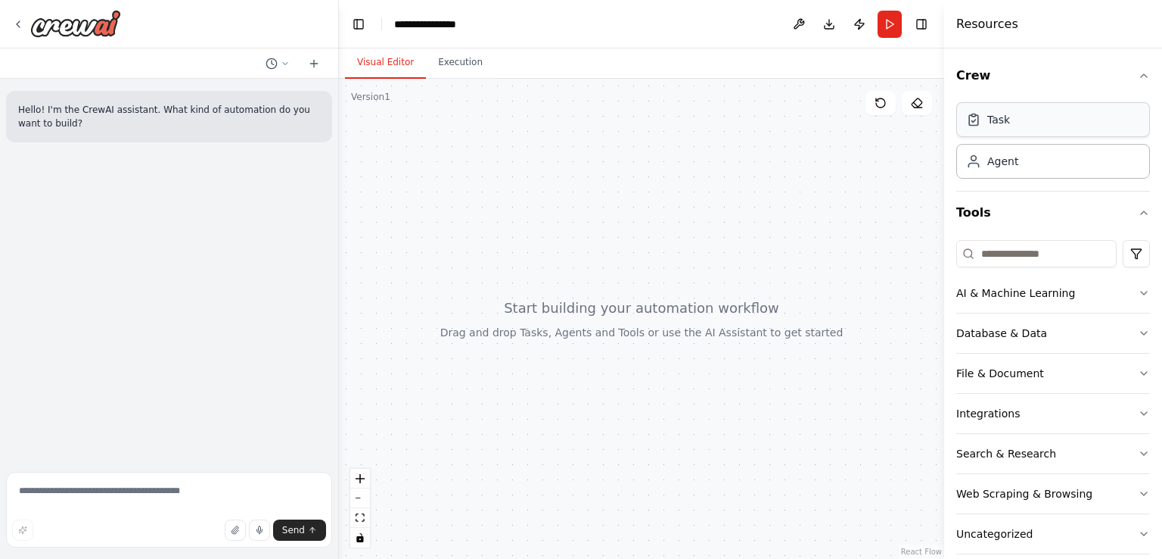
click at [1032, 132] on div "Task" at bounding box center [1054, 119] width 194 height 35
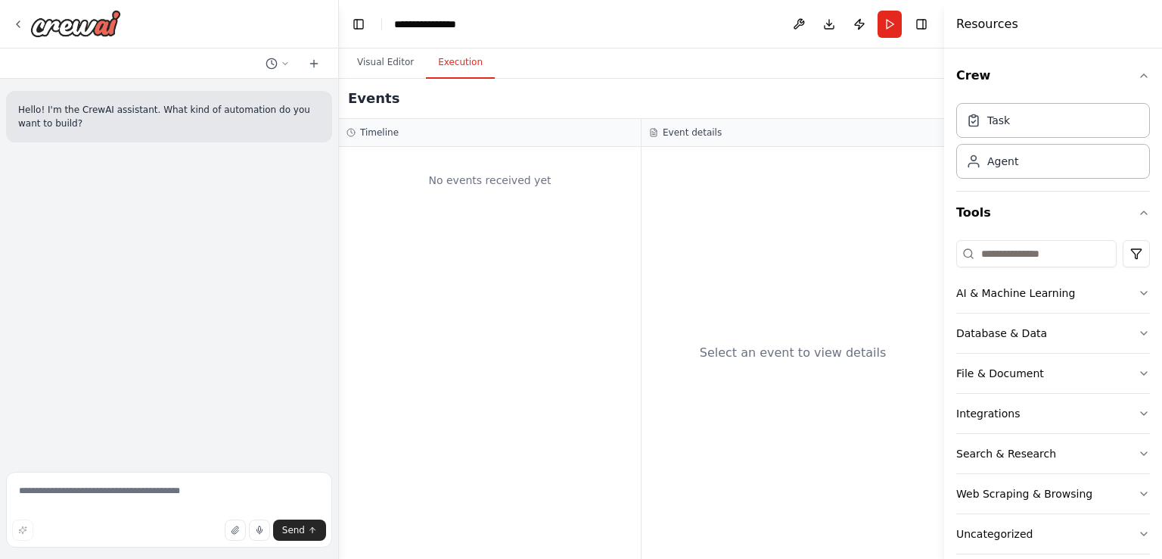
click at [462, 59] on button "Execution" at bounding box center [460, 63] width 69 height 32
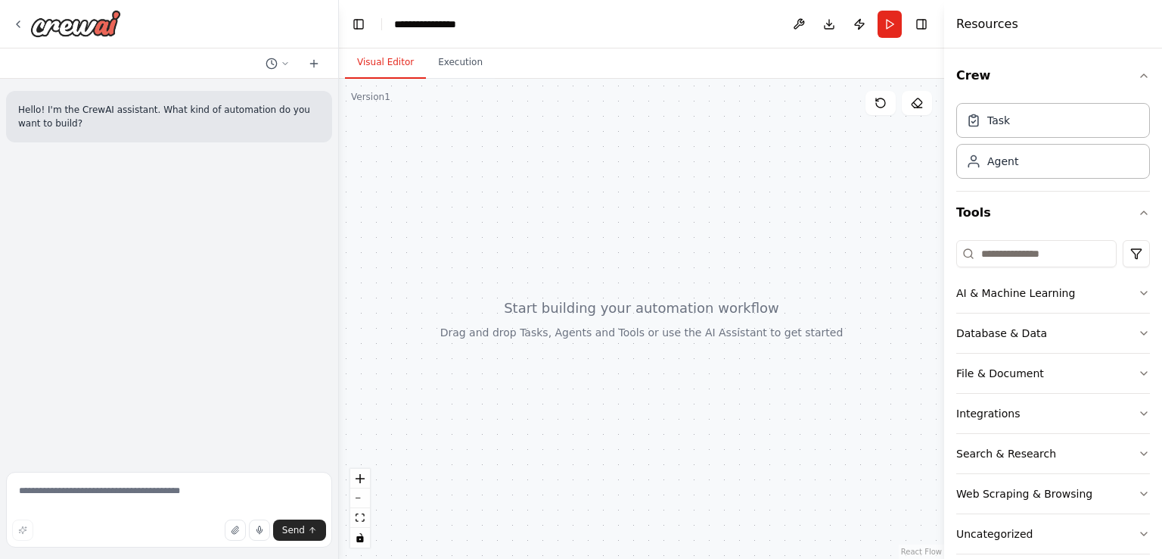
click at [366, 67] on button "Visual Editor" at bounding box center [385, 63] width 81 height 32
click at [1041, 91] on button "Crew" at bounding box center [1054, 75] width 194 height 42
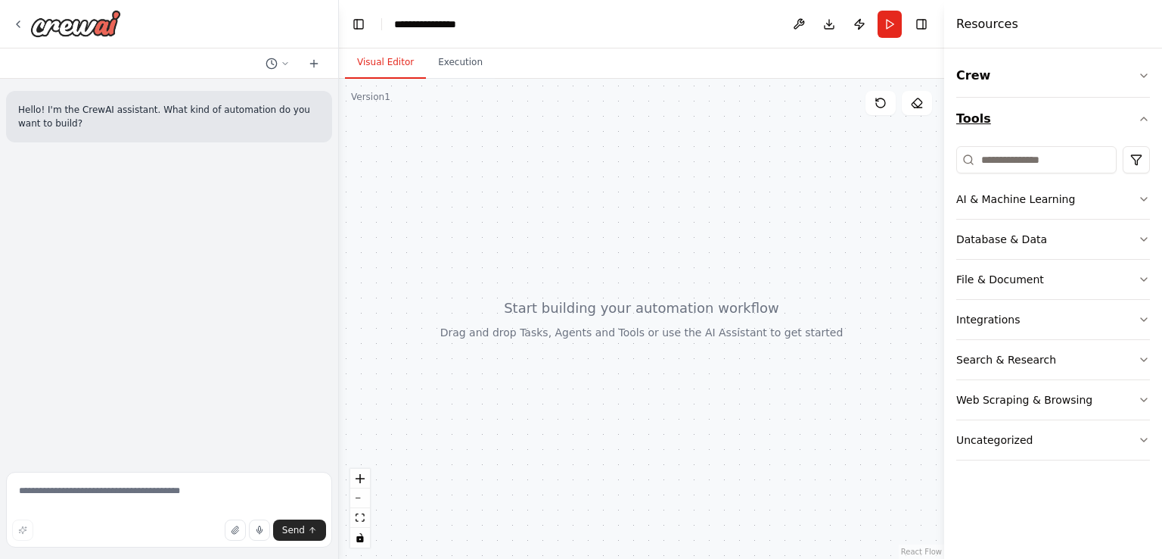
click at [996, 110] on button "Tools" at bounding box center [1054, 119] width 194 height 42
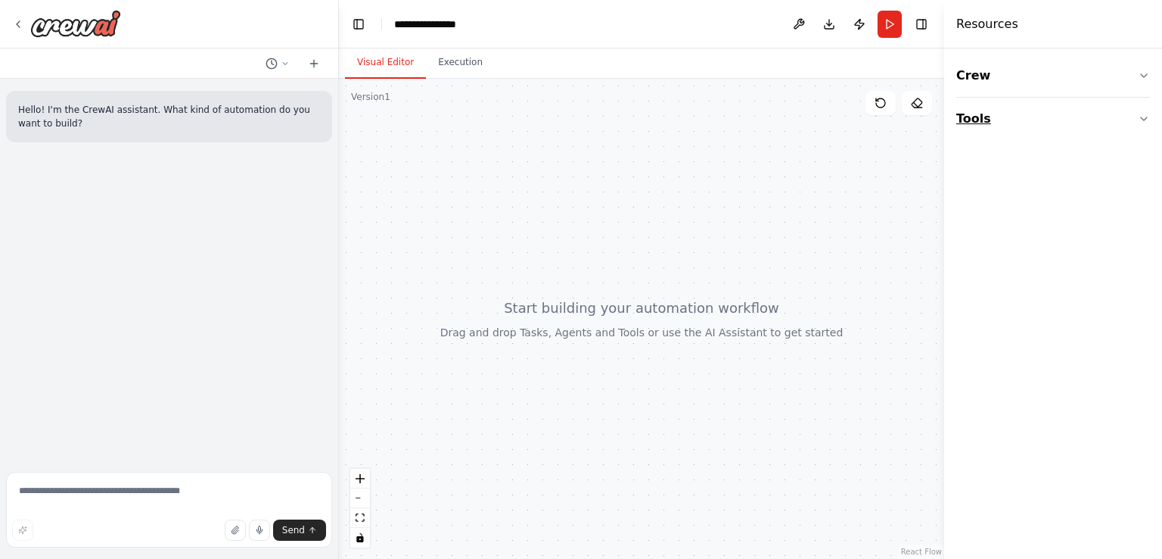
click at [997, 110] on button "Tools" at bounding box center [1054, 119] width 194 height 42
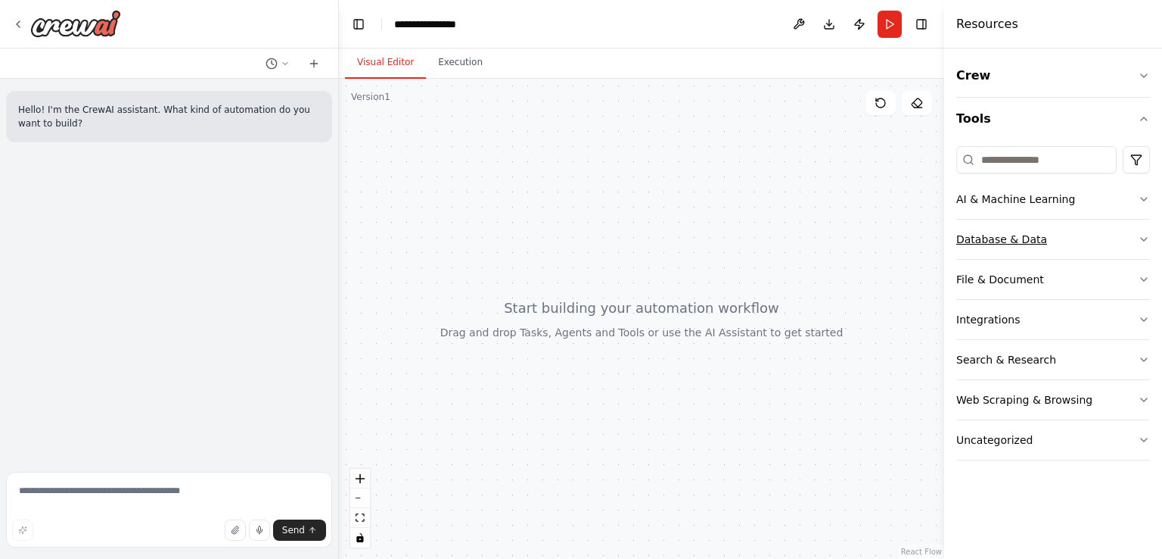
click at [1061, 233] on button "Database & Data" at bounding box center [1054, 238] width 194 height 39
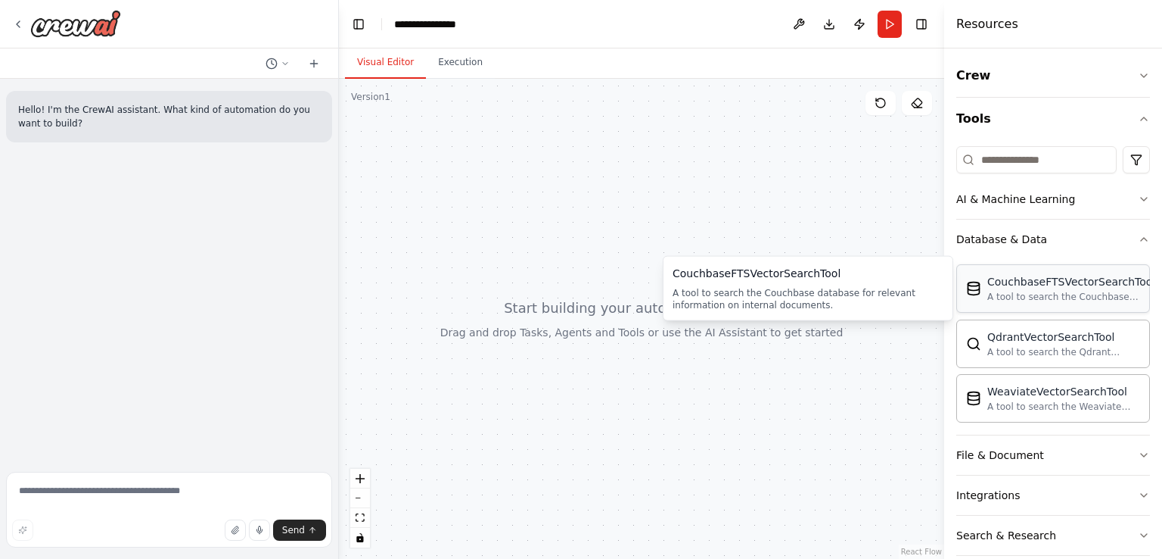
click at [1007, 294] on div "A tool to search the Couchbase database for relevant information on internal do…" at bounding box center [1072, 297] width 168 height 12
click at [1001, 285] on div "CouchbaseFTSVectorSearchTool" at bounding box center [1072, 281] width 168 height 15
click at [1016, 391] on div "WeaviateVectorSearchTool" at bounding box center [1064, 390] width 153 height 15
click at [689, 340] on div at bounding box center [641, 319] width 605 height 480
click at [1016, 138] on button "Tools" at bounding box center [1054, 119] width 194 height 42
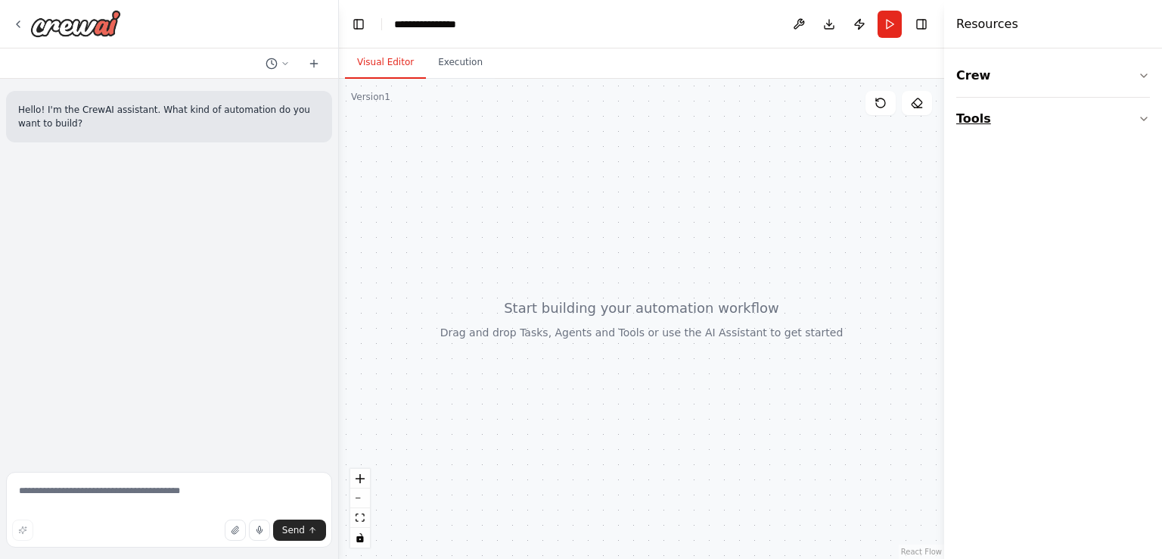
click at [1014, 129] on button "Tools" at bounding box center [1054, 119] width 194 height 42
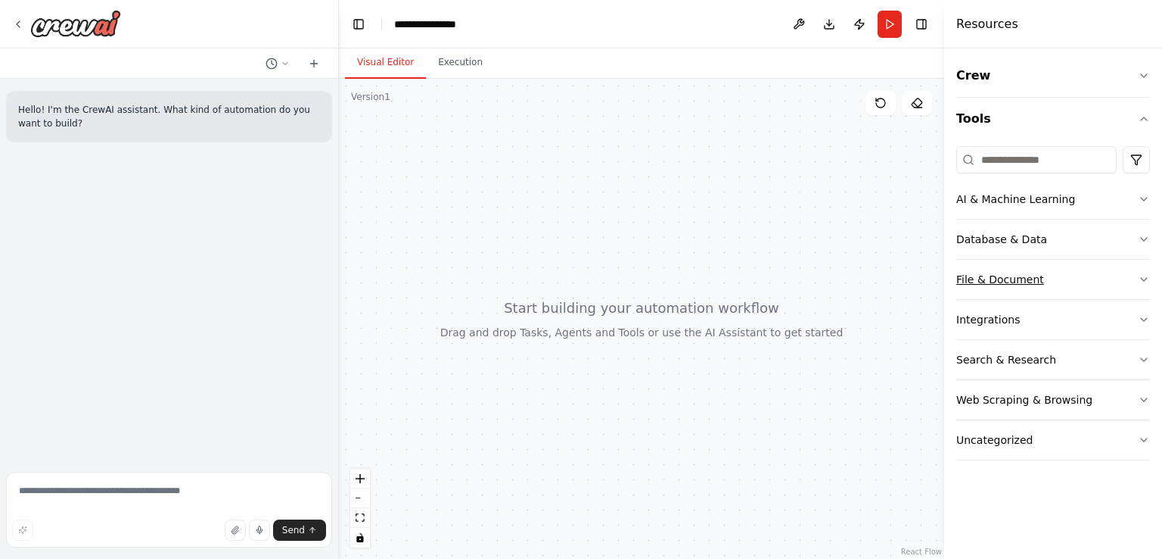
click at [1052, 283] on button "File & Document" at bounding box center [1054, 279] width 194 height 39
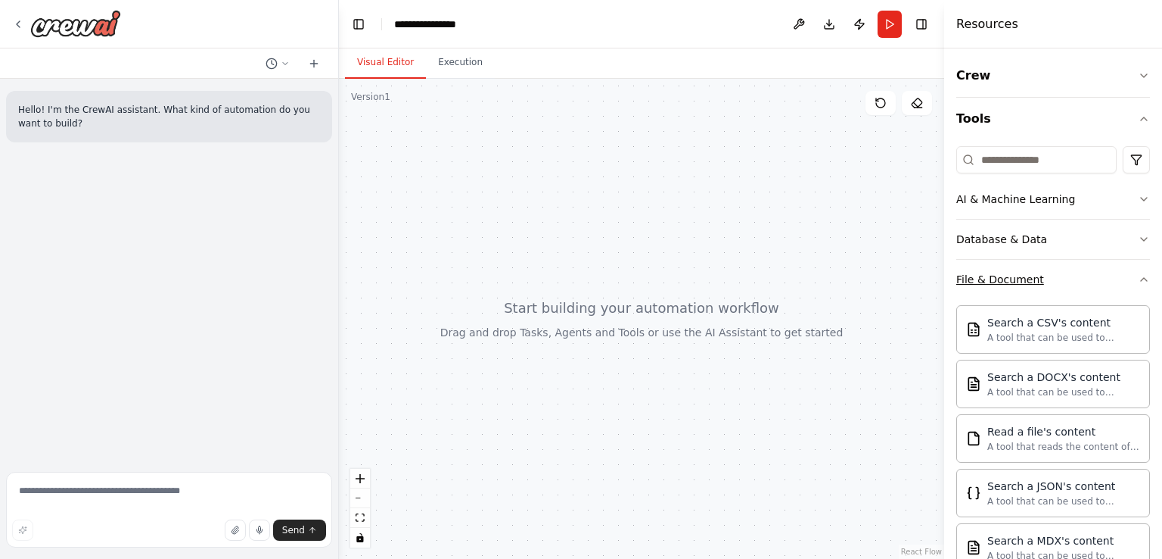
click at [1053, 283] on button "File & Document" at bounding box center [1054, 279] width 194 height 39
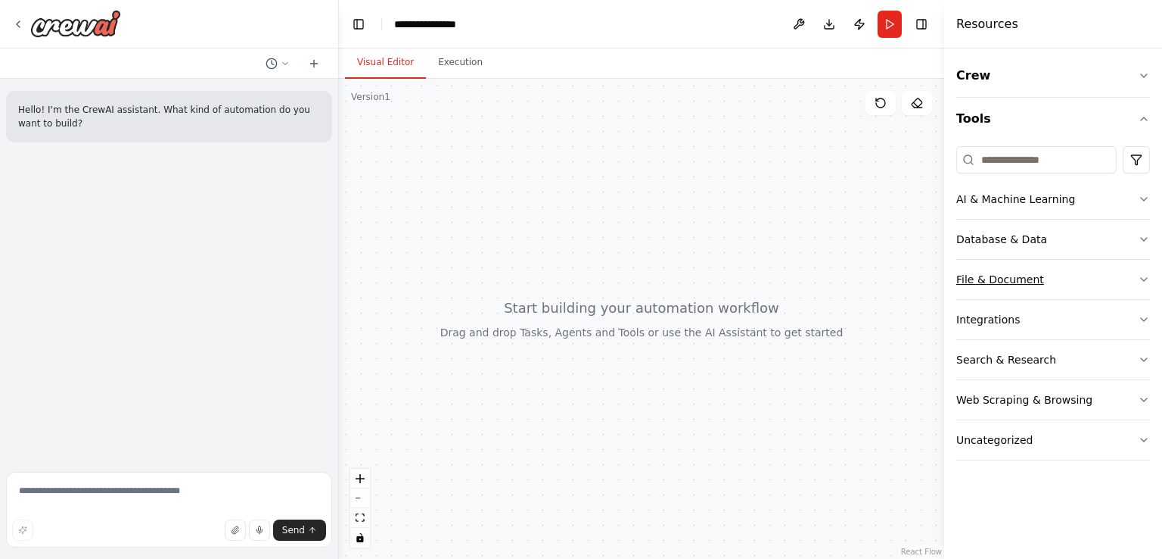
click at [1053, 283] on button "File & Document" at bounding box center [1054, 279] width 194 height 39
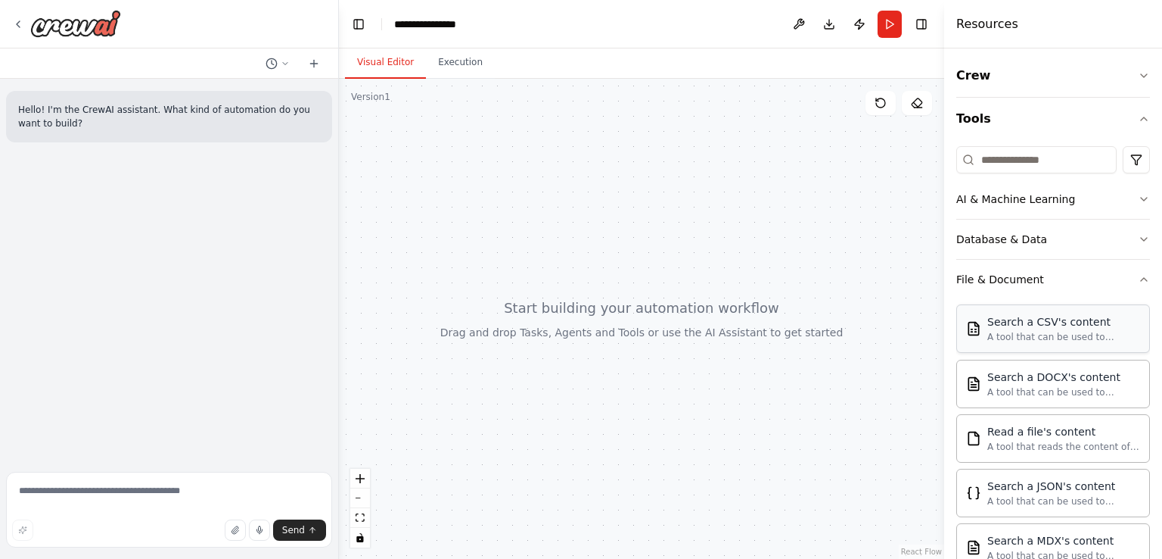
click at [1004, 321] on div "Search a CSV's content" at bounding box center [1064, 321] width 153 height 15
click at [1081, 285] on button "File & Document" at bounding box center [1054, 279] width 194 height 39
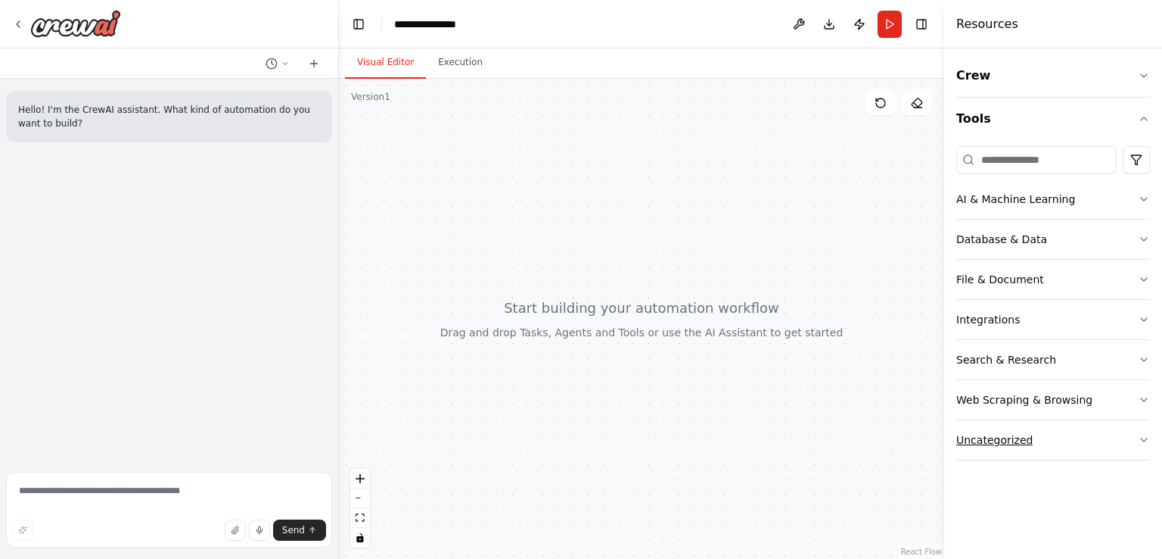
click at [1008, 432] on div "Uncategorized" at bounding box center [995, 439] width 76 height 15
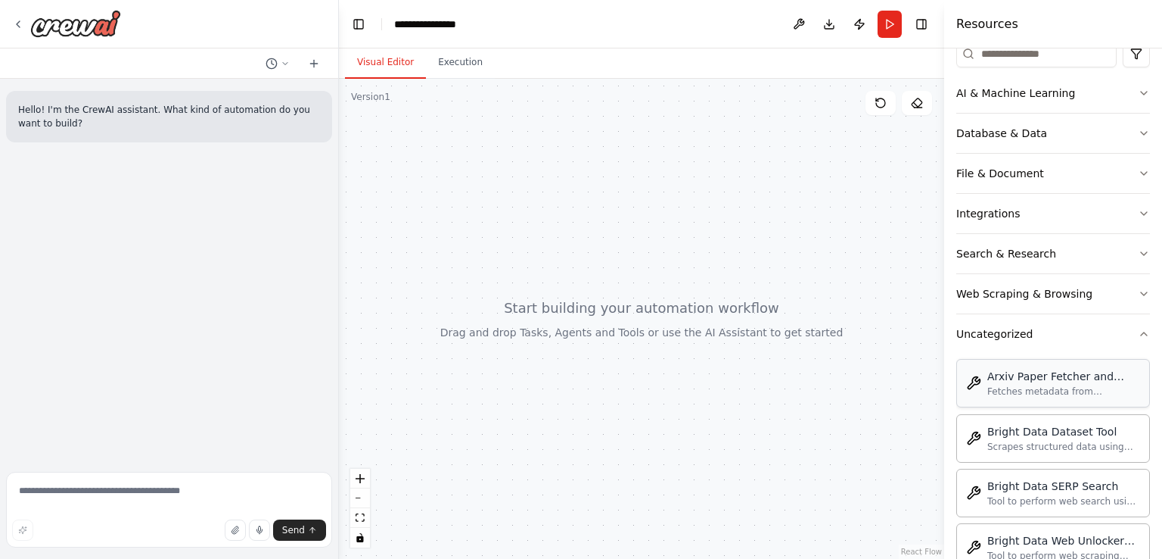
scroll to position [151, 0]
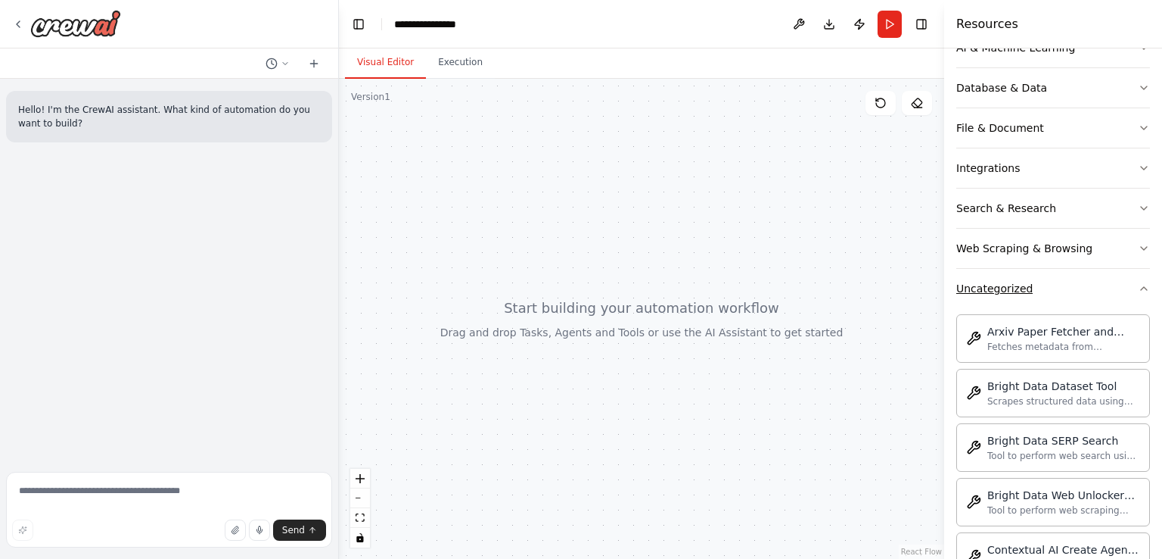
click at [1053, 282] on button "Uncategorized" at bounding box center [1054, 288] width 194 height 39
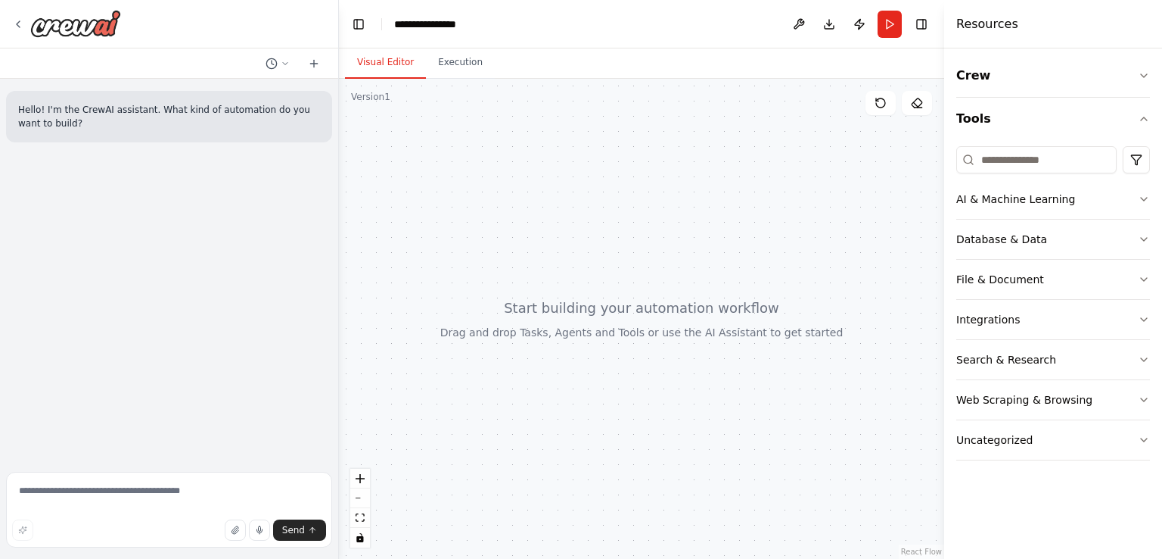
click at [493, 352] on div at bounding box center [641, 319] width 605 height 480
click at [512, 342] on div at bounding box center [641, 319] width 605 height 480
click at [580, 340] on div at bounding box center [641, 319] width 605 height 480
click at [1010, 95] on button "Crew" at bounding box center [1054, 75] width 194 height 42
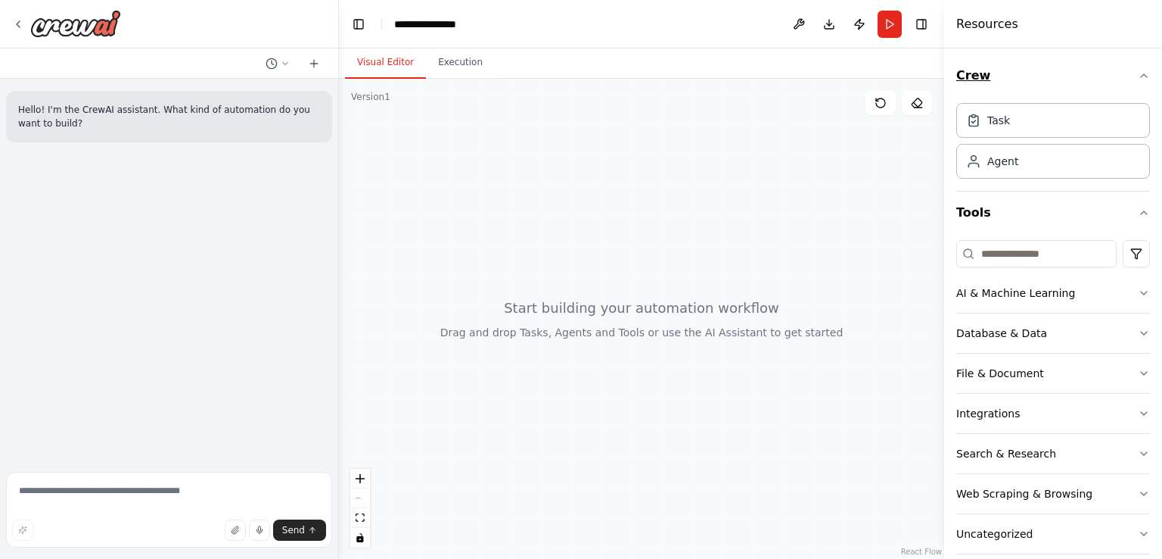
click at [1010, 95] on button "Crew" at bounding box center [1054, 75] width 194 height 42
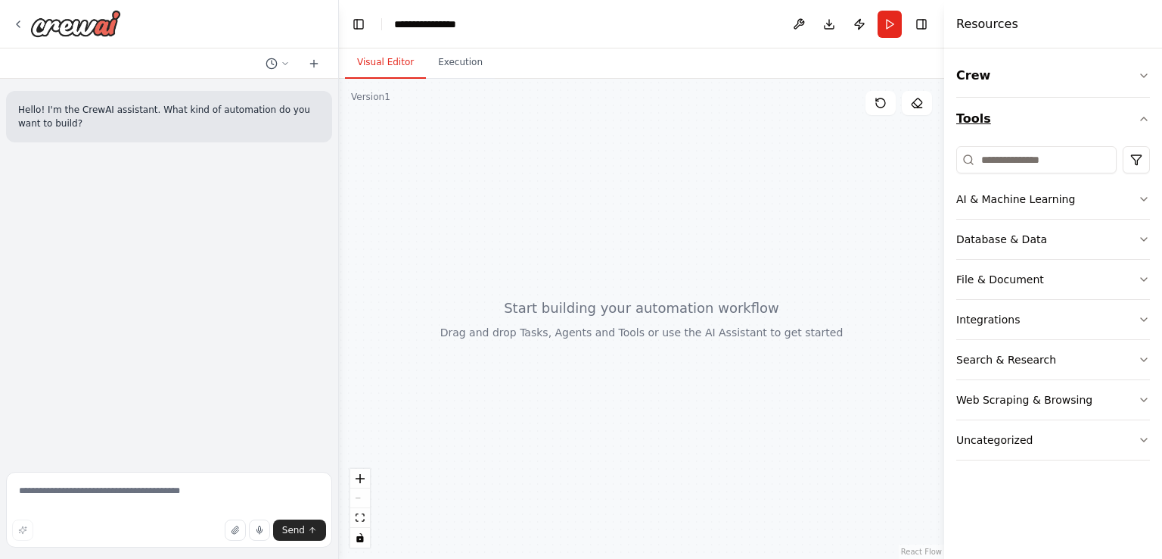
click at [1047, 114] on button "Tools" at bounding box center [1054, 119] width 194 height 42
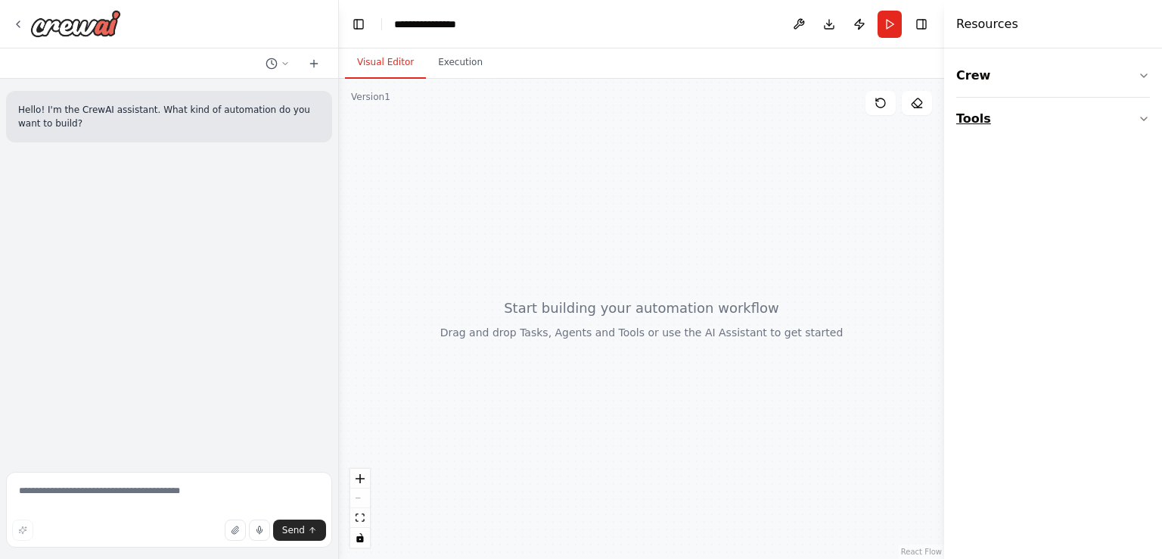
click at [1044, 113] on button "Tools" at bounding box center [1054, 119] width 194 height 42
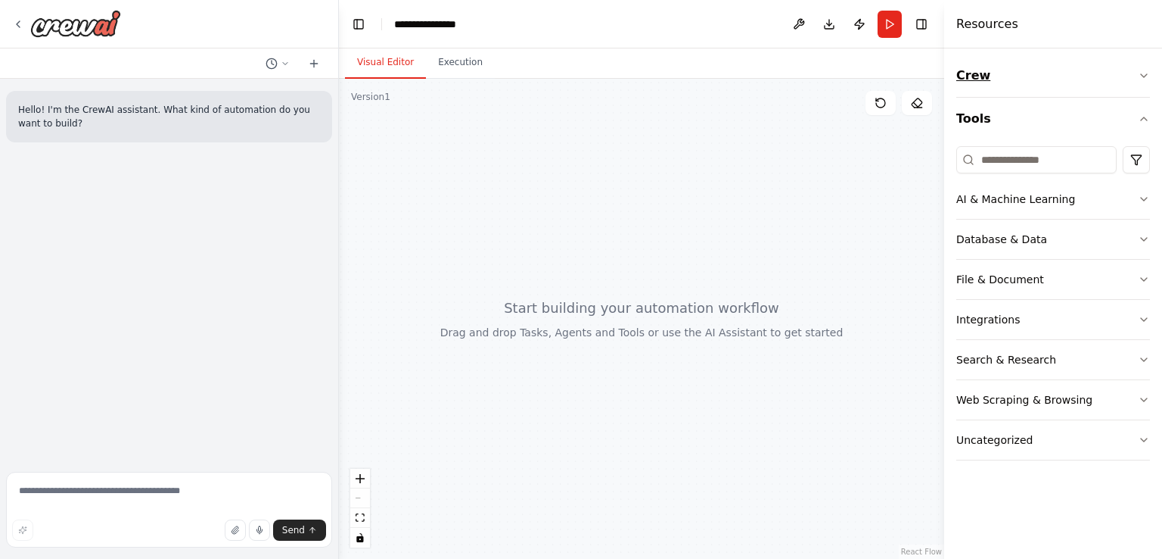
click at [1021, 73] on button "Crew" at bounding box center [1054, 75] width 194 height 42
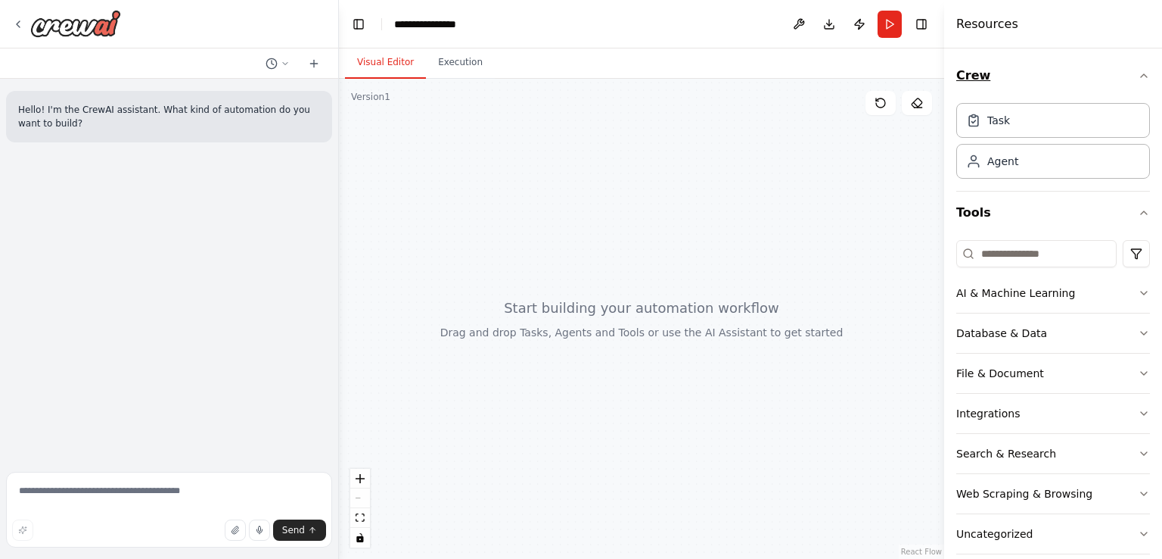
click at [1021, 73] on button "Crew" at bounding box center [1054, 75] width 194 height 42
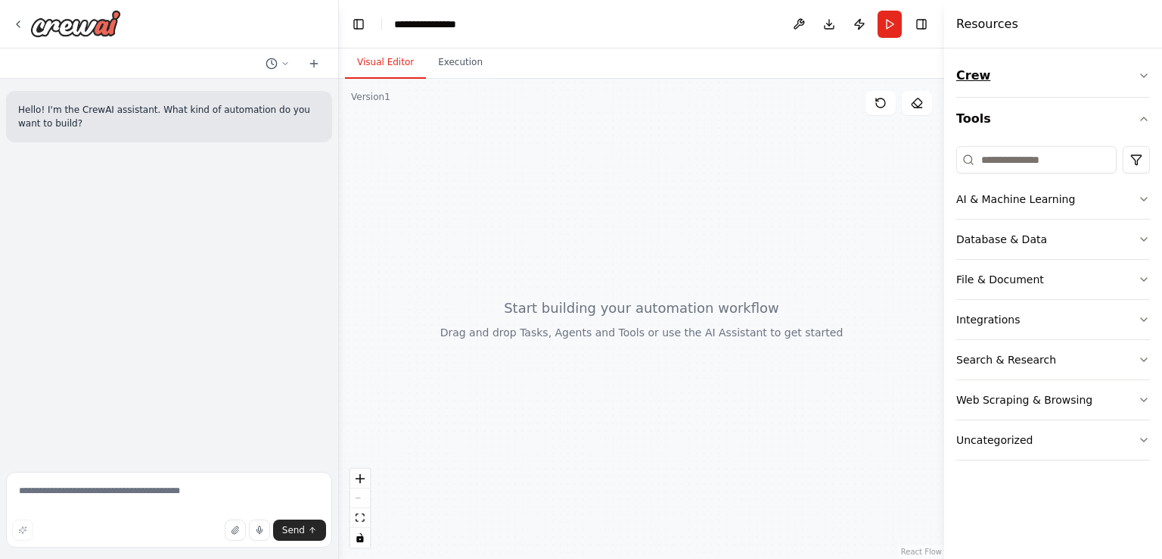
click at [1021, 73] on button "Crew" at bounding box center [1054, 75] width 194 height 42
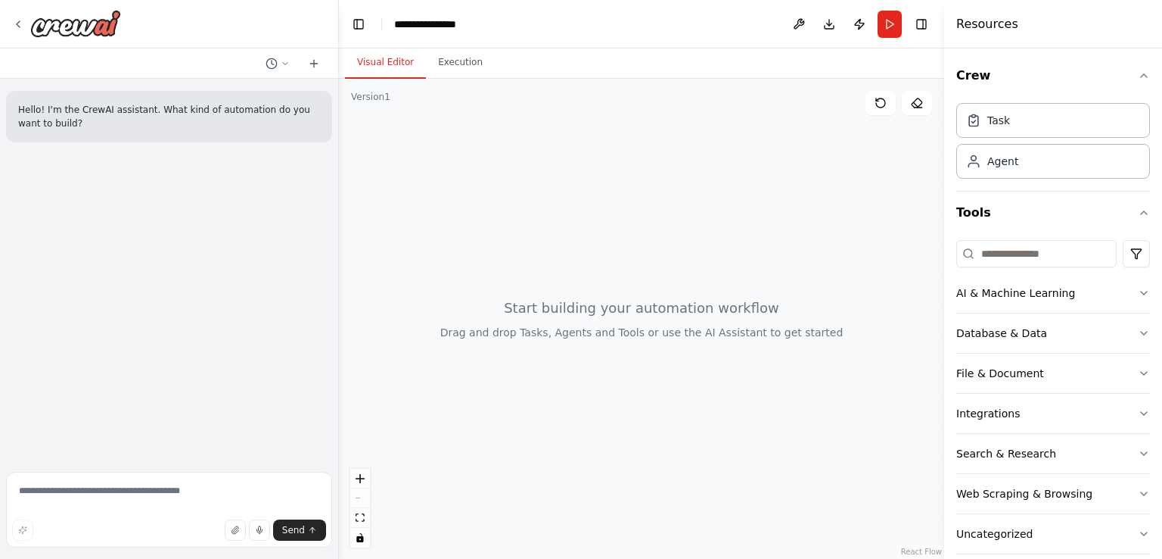
click at [807, 138] on div at bounding box center [641, 319] width 605 height 480
click at [1053, 79] on button "Crew" at bounding box center [1054, 75] width 194 height 42
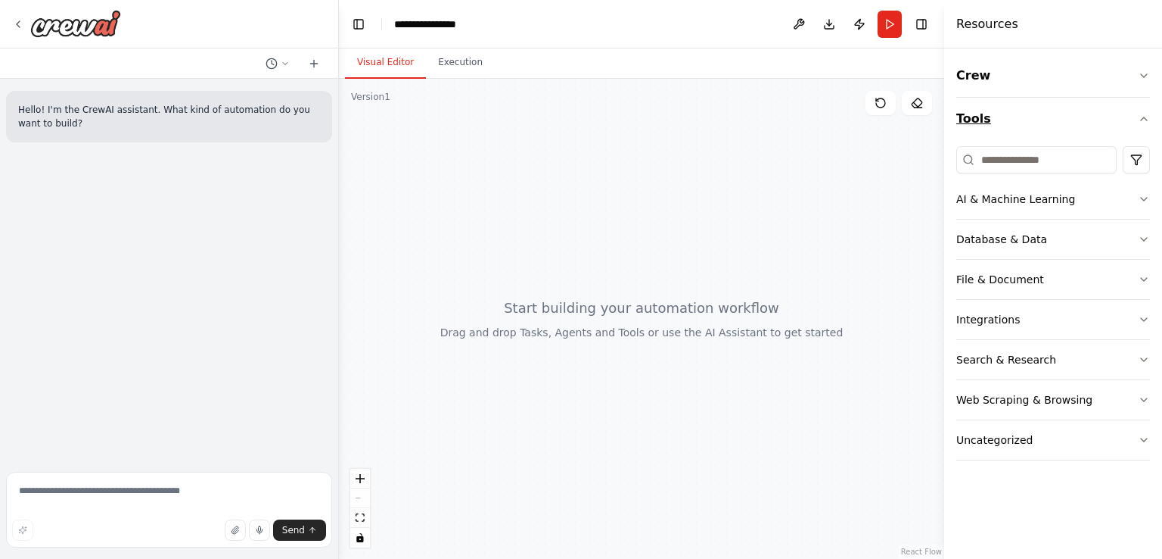
click at [1056, 118] on button "Tools" at bounding box center [1054, 119] width 194 height 42
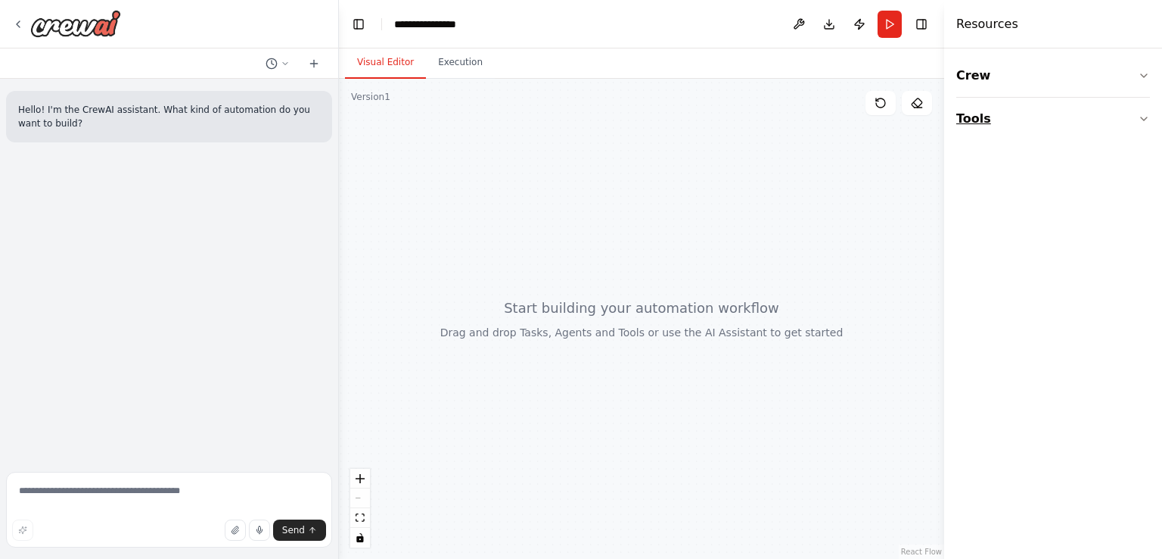
click at [1055, 117] on button "Tools" at bounding box center [1054, 119] width 194 height 42
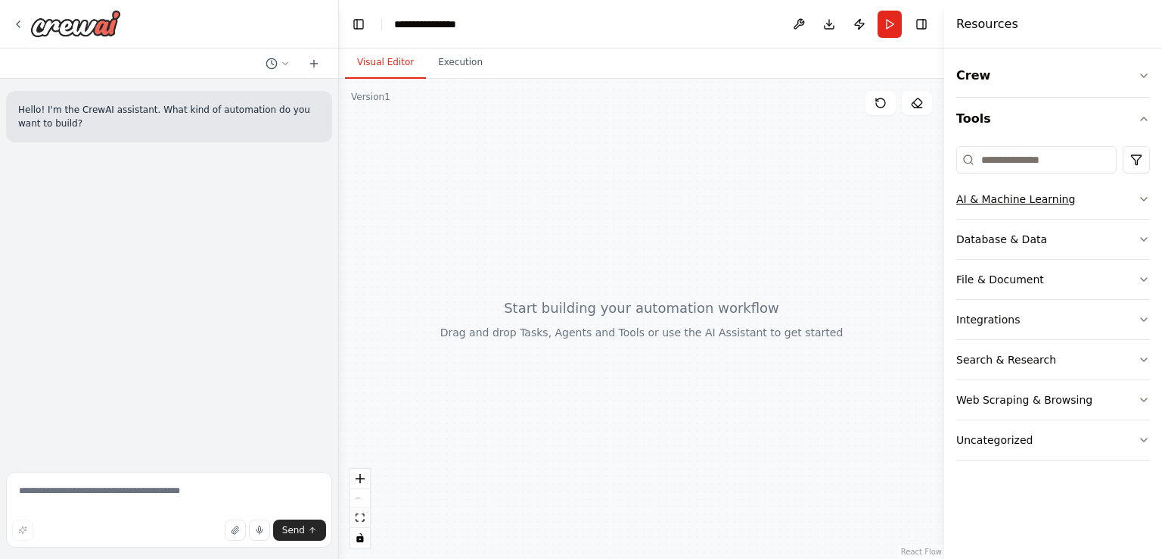
click at [1100, 207] on button "AI & Machine Learning" at bounding box center [1054, 198] width 194 height 39
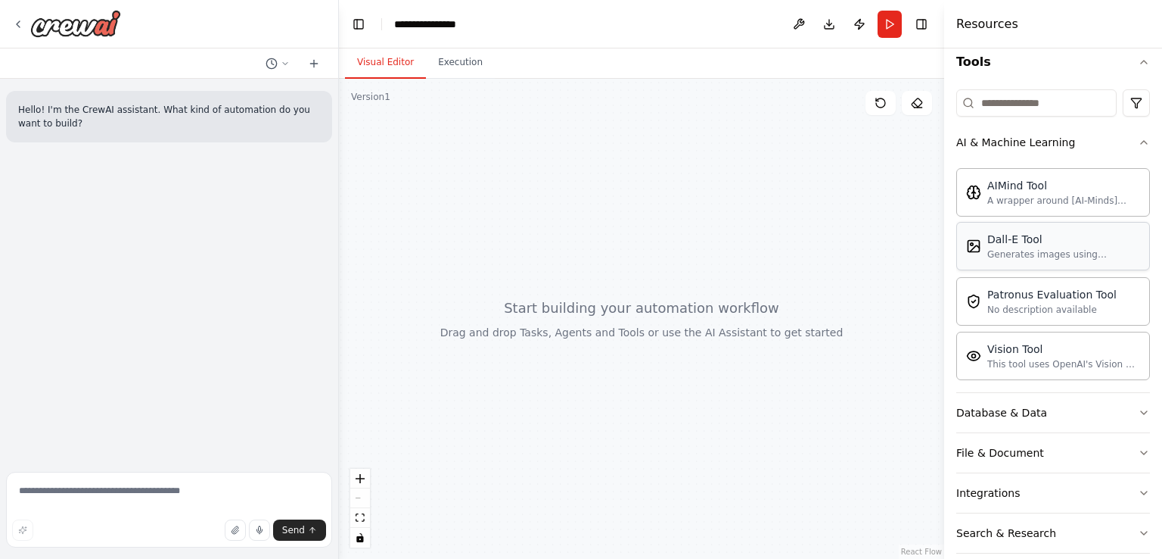
scroll to position [154, 0]
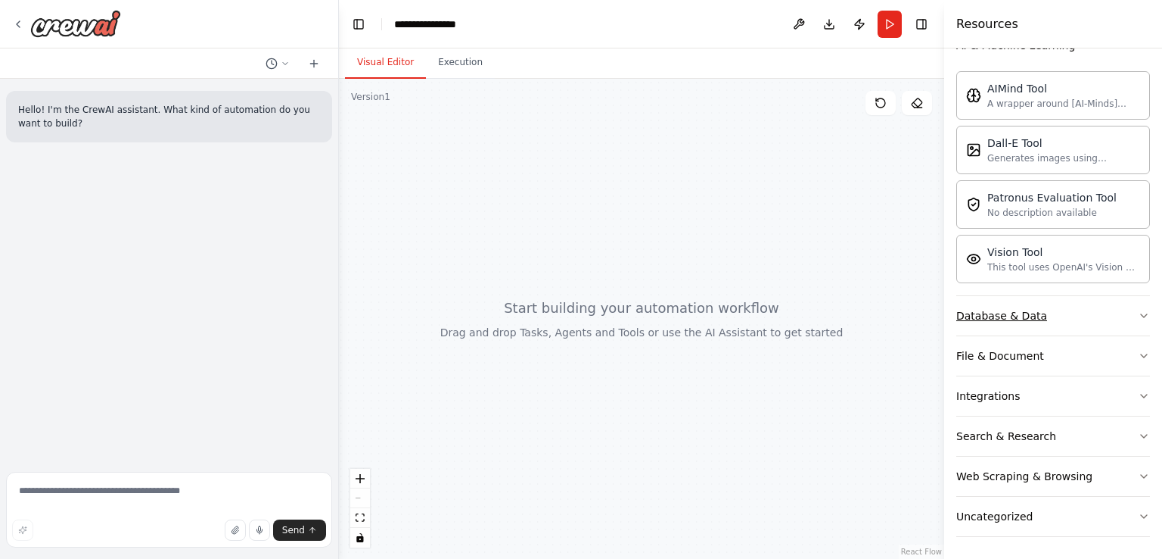
click at [1091, 320] on button "Database & Data" at bounding box center [1054, 315] width 194 height 39
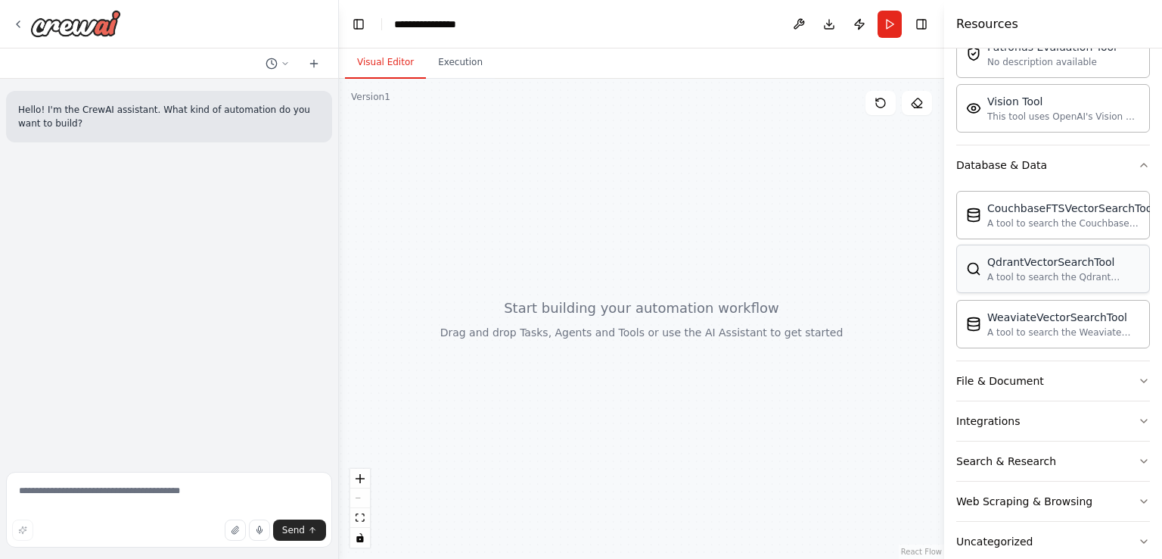
scroll to position [305, 0]
click at [1072, 162] on button "Database & Data" at bounding box center [1054, 164] width 194 height 39
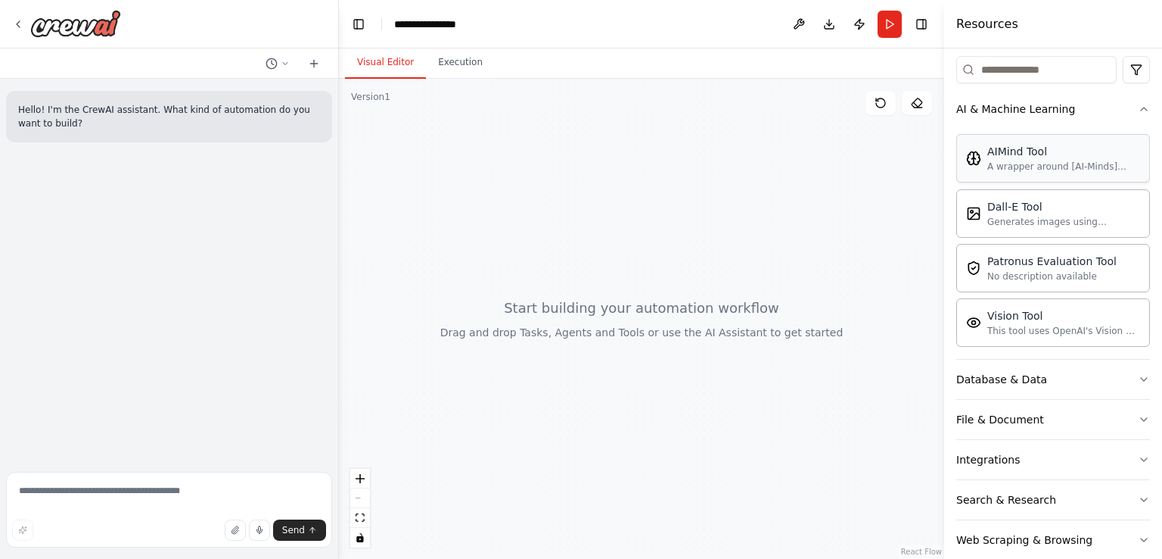
scroll to position [2, 0]
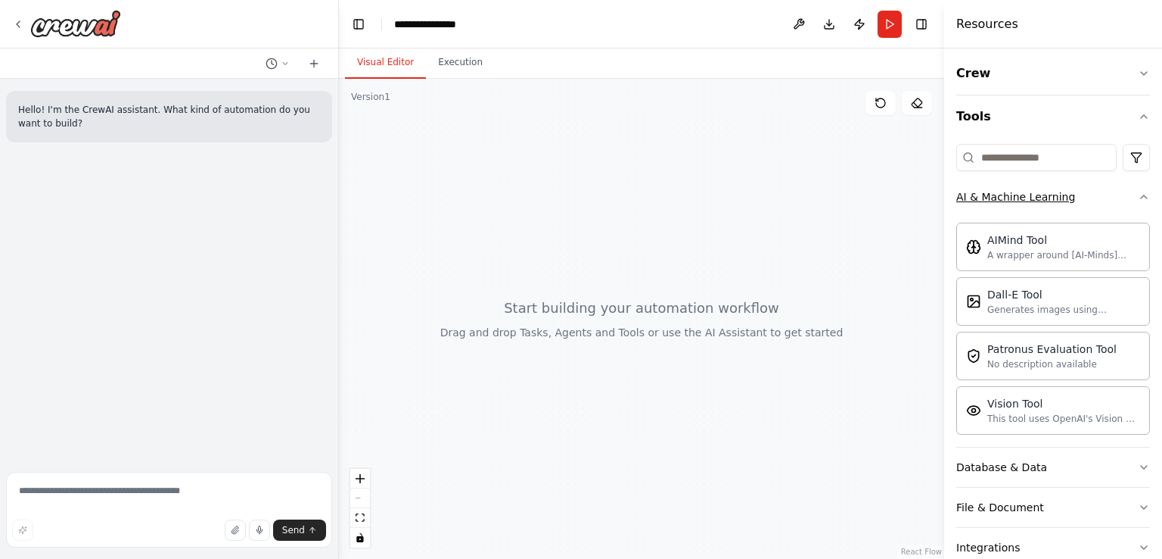
click at [1088, 196] on button "AI & Machine Learning" at bounding box center [1054, 196] width 194 height 39
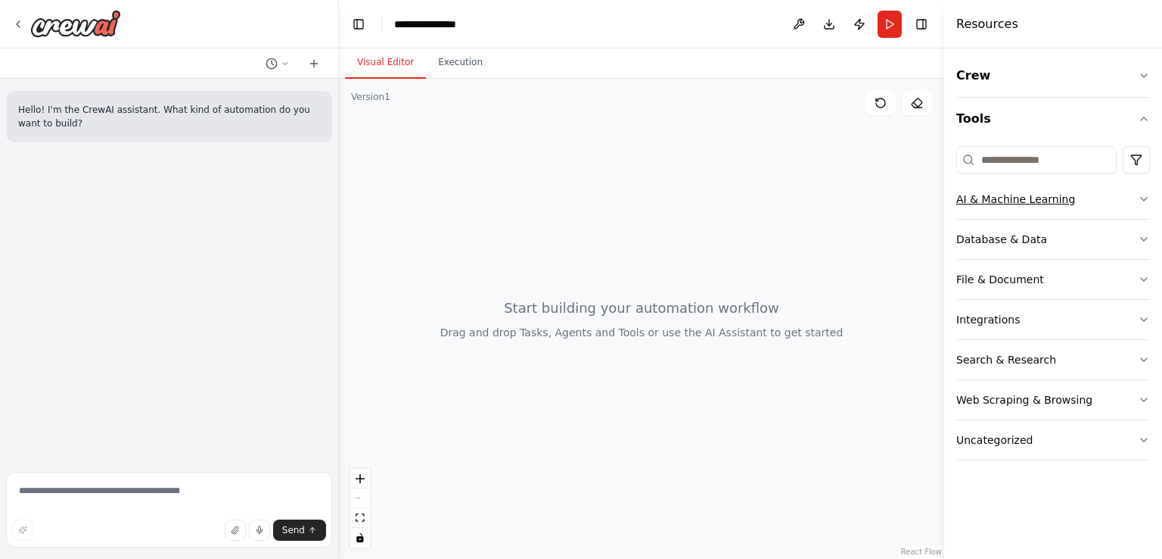
scroll to position [0, 0]
click at [1053, 282] on button "File & Document" at bounding box center [1054, 279] width 194 height 39
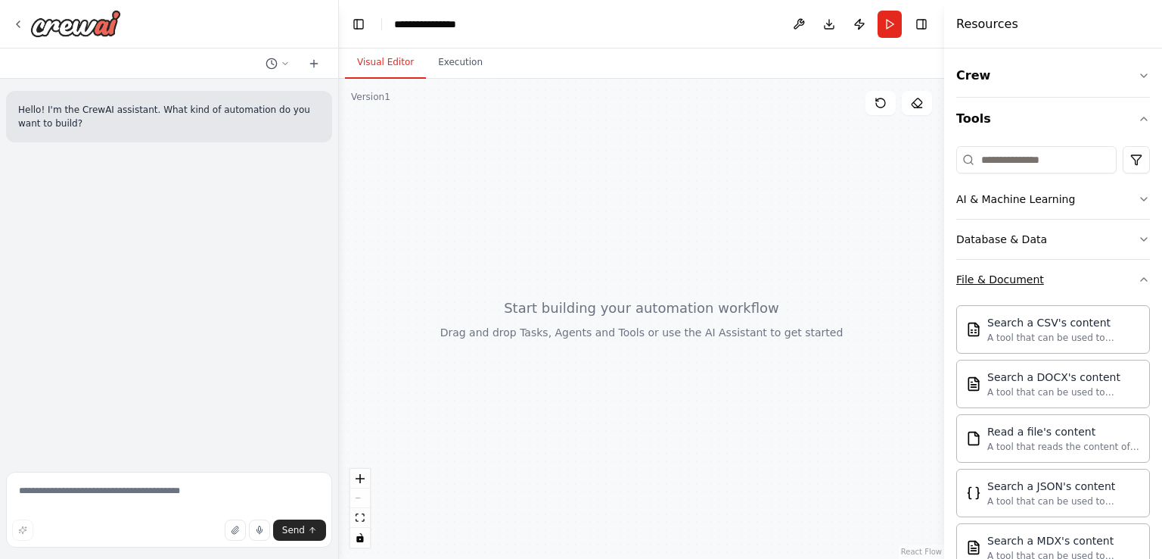
click at [1053, 282] on button "File & Document" at bounding box center [1054, 279] width 194 height 39
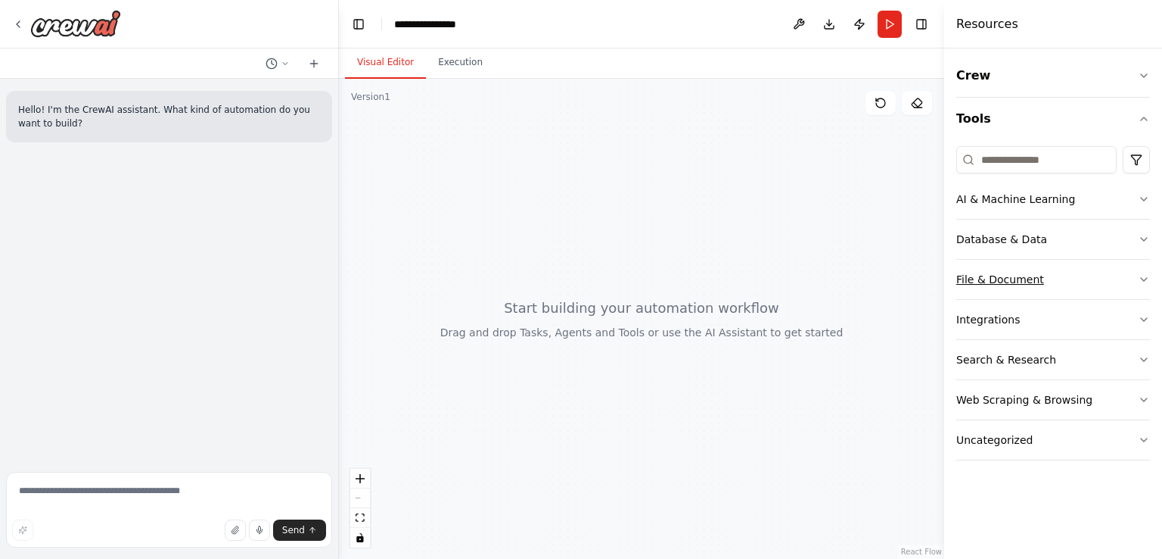
click at [1053, 281] on button "File & Document" at bounding box center [1054, 279] width 194 height 39
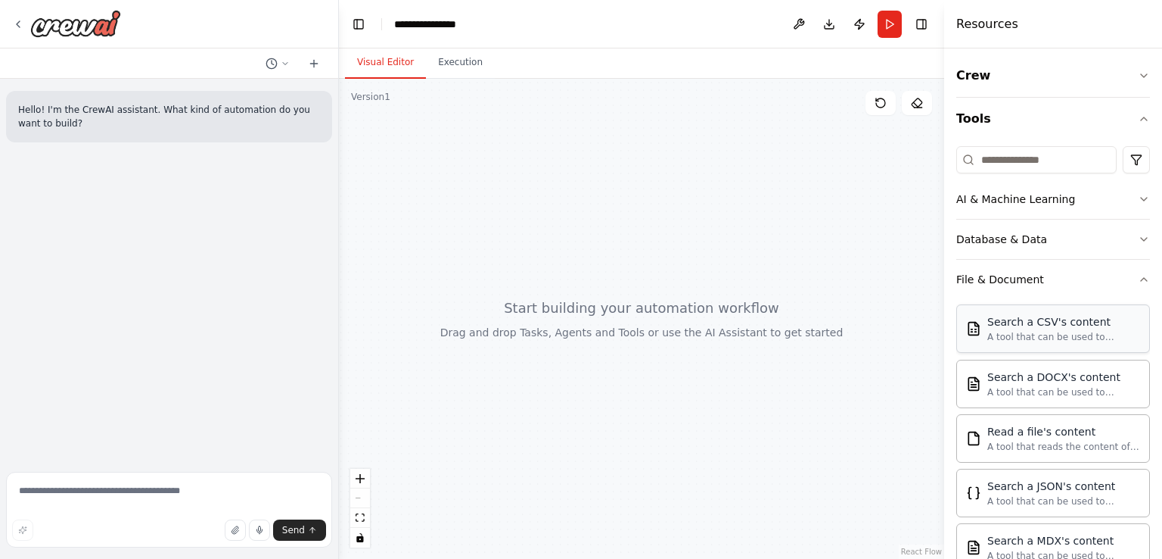
click at [1043, 325] on div "Search a CSV's content" at bounding box center [1064, 321] width 153 height 15
click at [1103, 282] on button "File & Document" at bounding box center [1054, 279] width 194 height 39
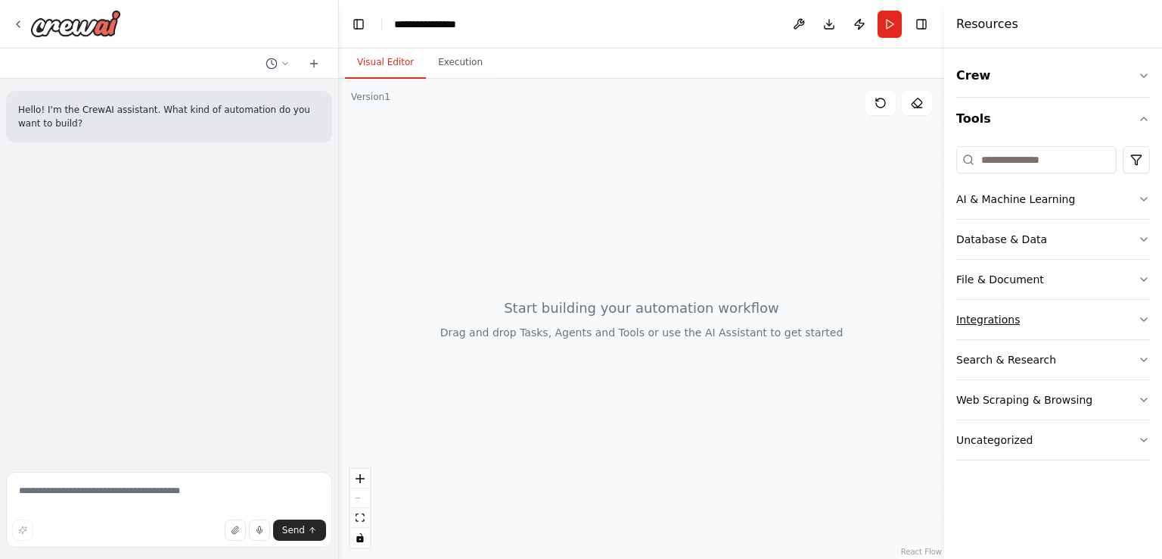
click at [1028, 316] on button "Integrations" at bounding box center [1054, 319] width 194 height 39
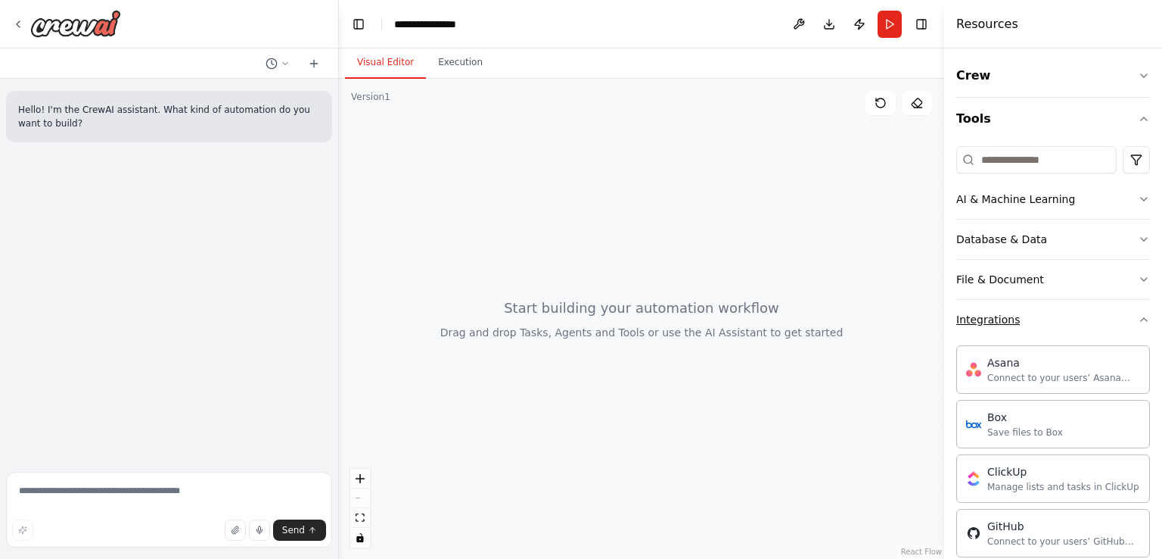
click at [1028, 316] on button "Integrations" at bounding box center [1054, 319] width 194 height 39
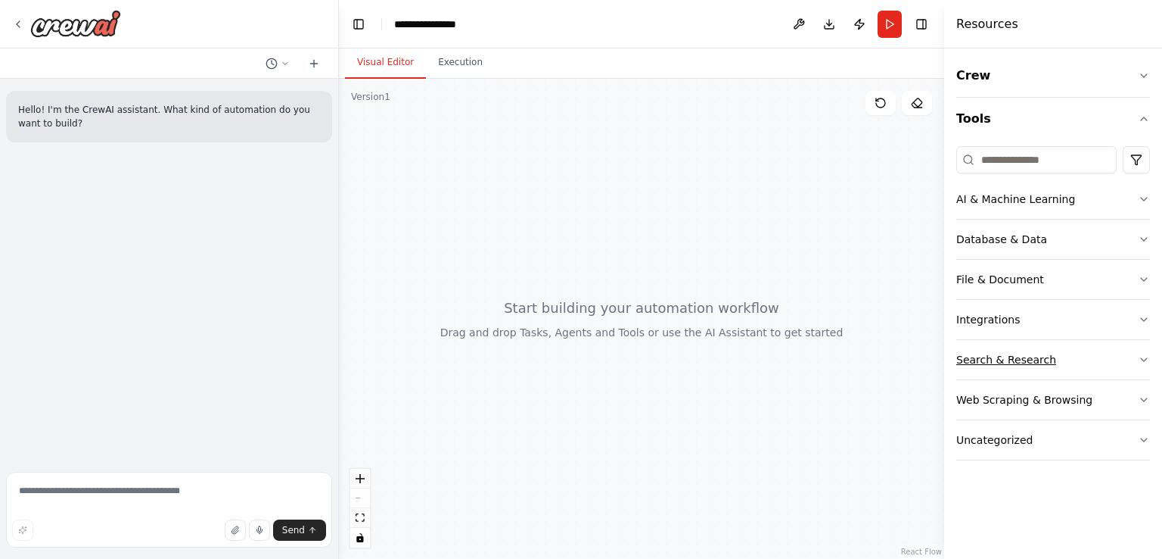
click at [1059, 359] on button "Search & Research" at bounding box center [1054, 359] width 194 height 39
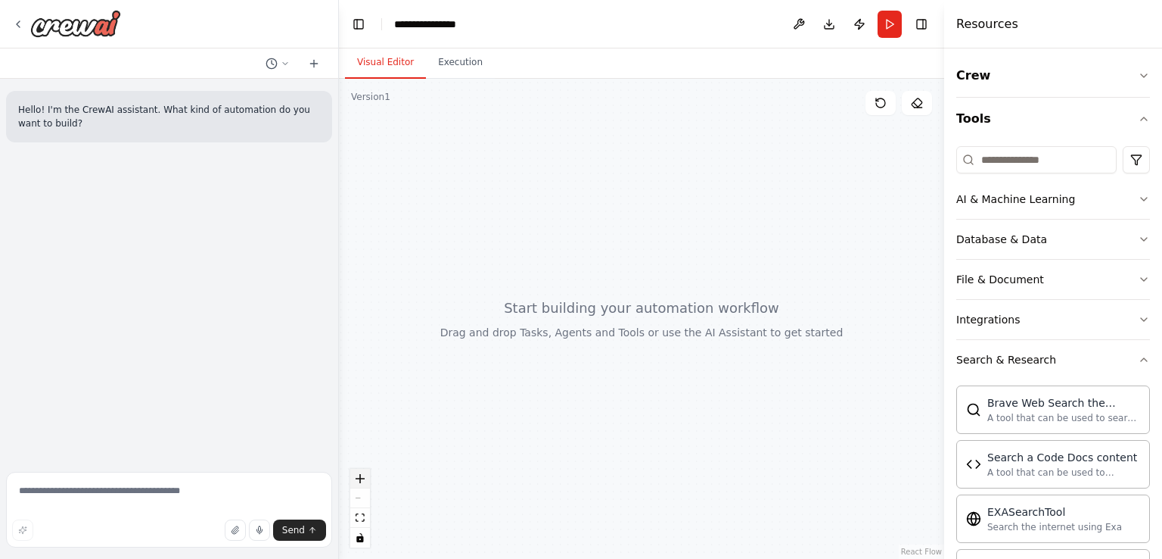
click at [357, 474] on icon "zoom in" at bounding box center [360, 478] width 9 height 9
click at [360, 497] on icon "zoom out" at bounding box center [360, 498] width 9 height 2
click at [360, 497] on div "React Flow controls" at bounding box center [360, 507] width 20 height 79
click at [1023, 113] on button "Tools" at bounding box center [1054, 119] width 194 height 42
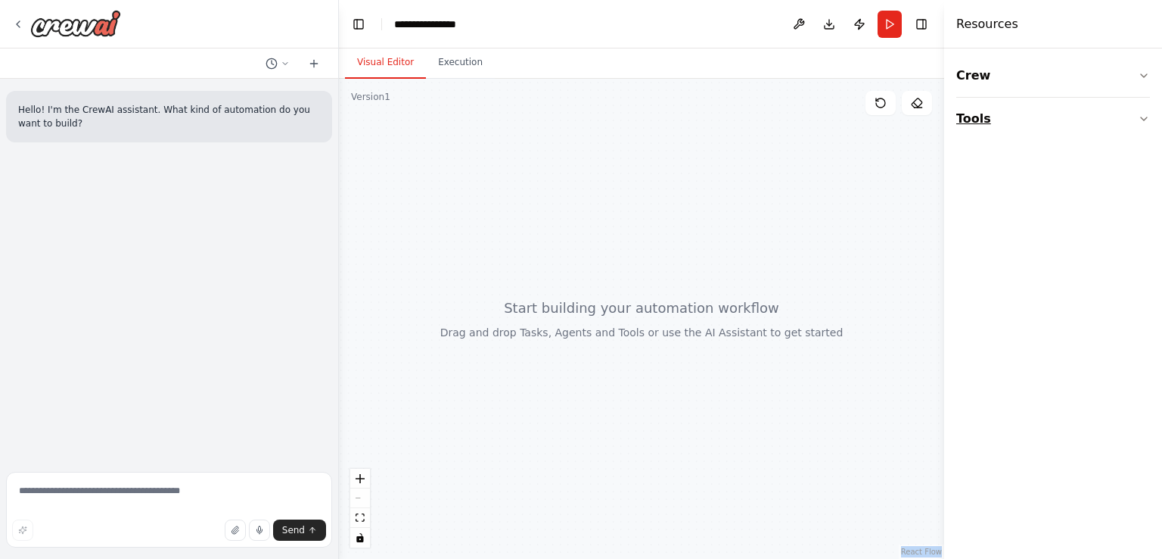
click at [1023, 113] on button "Tools" at bounding box center [1054, 119] width 194 height 42
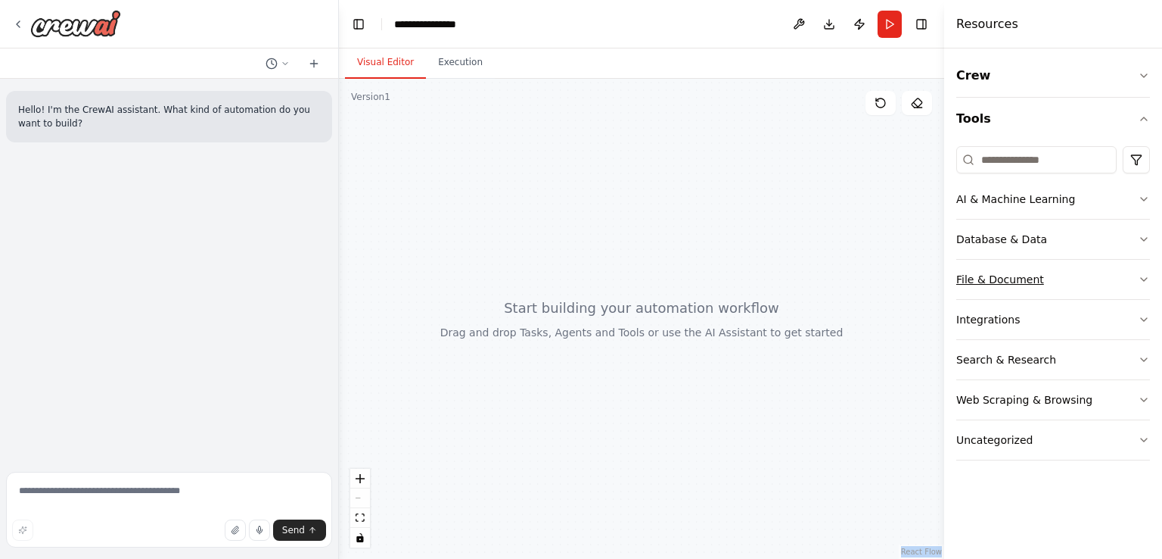
click at [1080, 282] on button "File & Document" at bounding box center [1054, 279] width 194 height 39
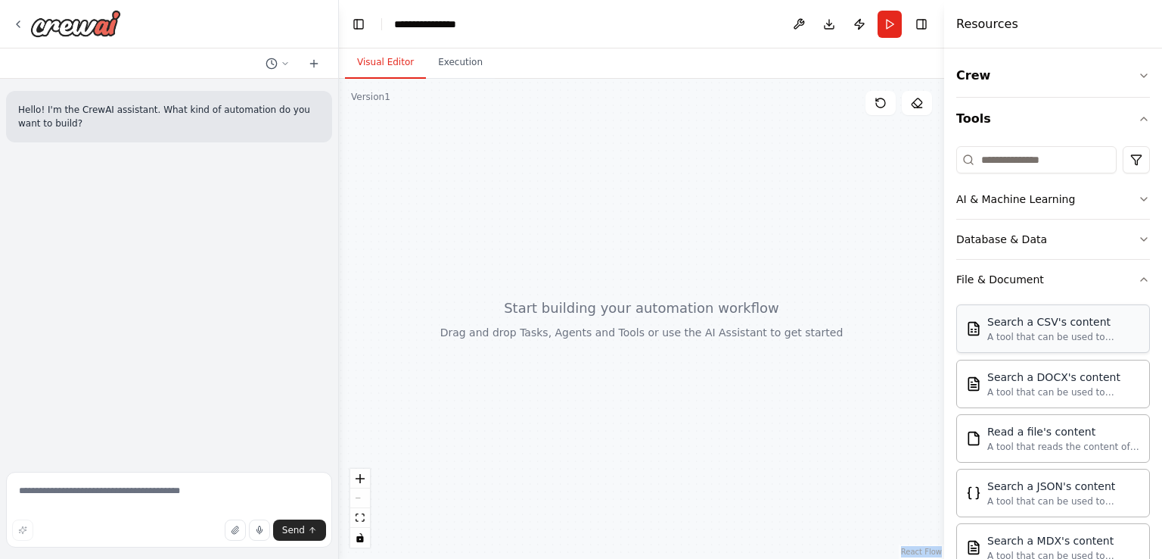
click at [1030, 332] on div "A tool that can be used to semantic search a query from a CSV's content." at bounding box center [1064, 337] width 153 height 12
click at [1063, 86] on button "Crew" at bounding box center [1054, 75] width 194 height 42
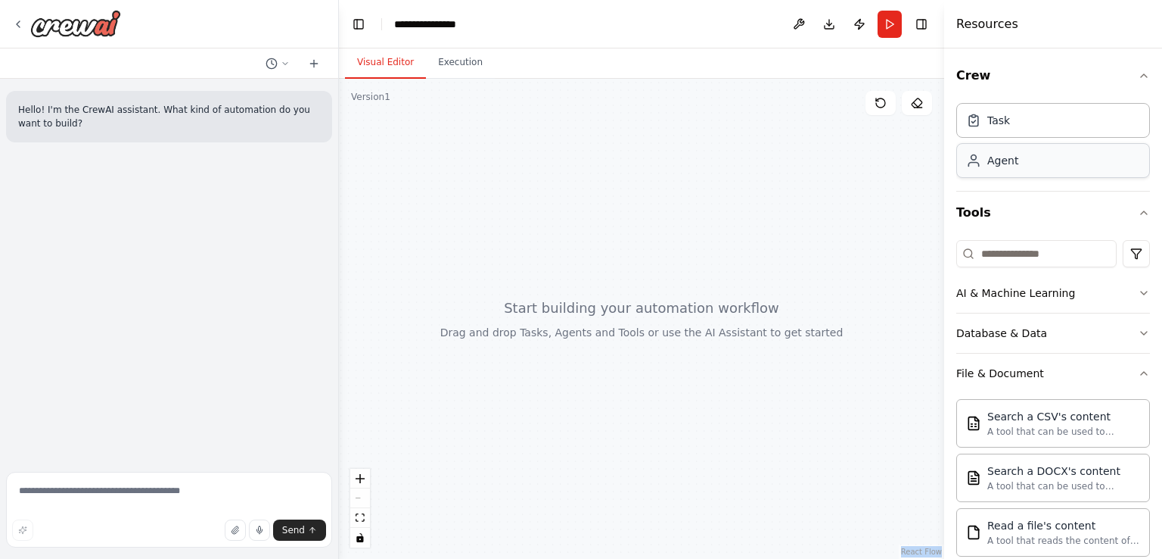
click at [1008, 169] on div "Agent" at bounding box center [1054, 160] width 194 height 35
click at [315, 55] on button at bounding box center [314, 63] width 24 height 18
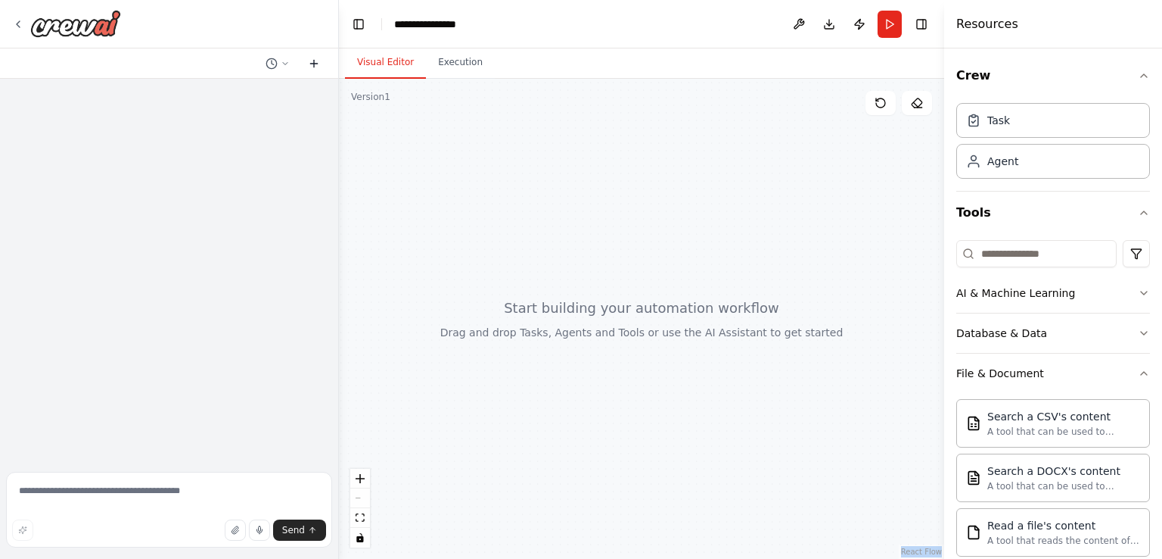
click at [308, 64] on icon at bounding box center [314, 64] width 12 height 12
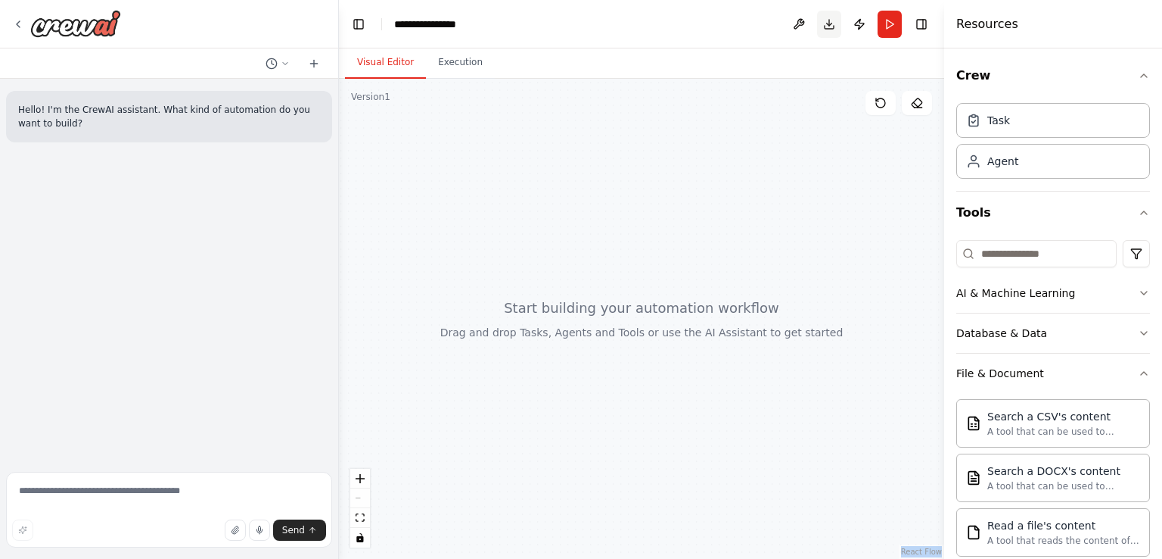
click at [824, 29] on button "Download" at bounding box center [829, 24] width 24 height 27
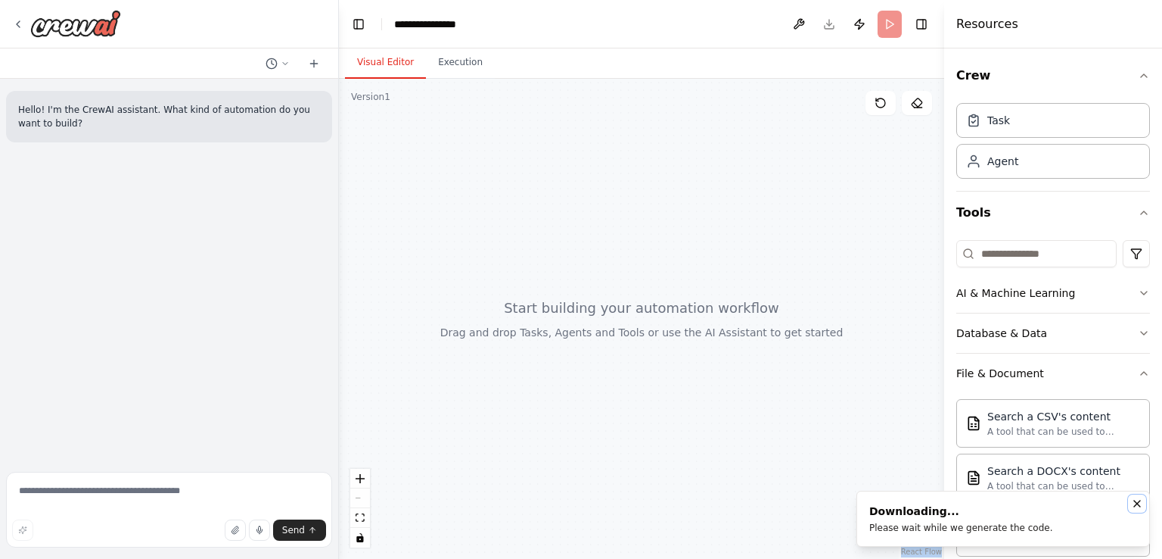
click at [1139, 506] on icon "Notifications (F8)" at bounding box center [1137, 503] width 12 height 12
click at [792, 36] on button at bounding box center [799, 24] width 24 height 27
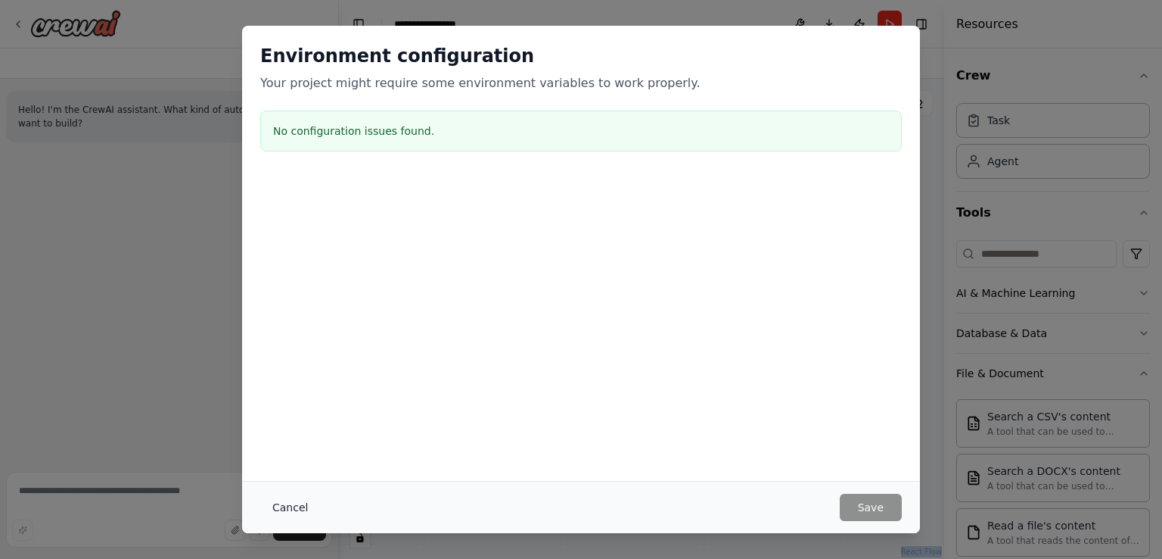
click at [290, 513] on button "Cancel" at bounding box center [290, 506] width 60 height 27
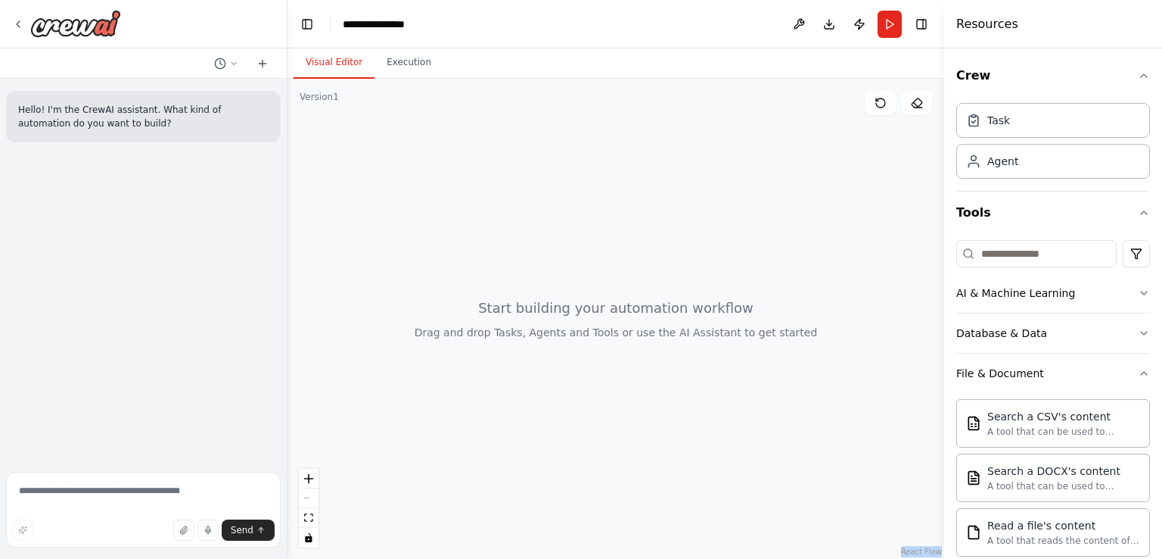
drag, startPoint x: 338, startPoint y: 258, endPoint x: 288, endPoint y: 254, distance: 50.1
click at [288, 254] on div "**********" at bounding box center [581, 279] width 1162 height 559
click at [1076, 78] on button "Crew" at bounding box center [1054, 75] width 194 height 42
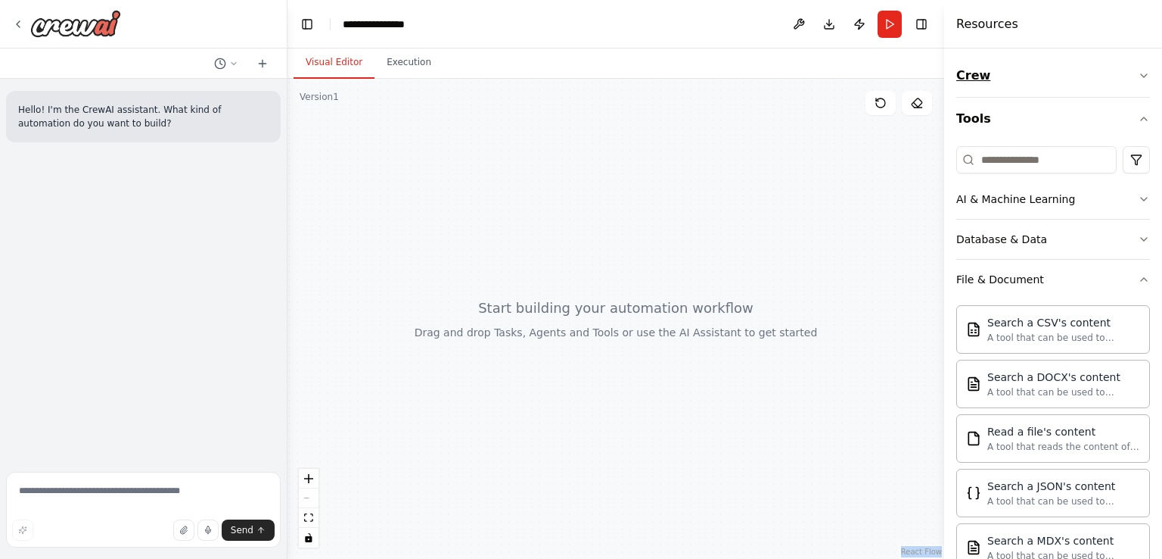
click at [1017, 79] on button "Crew" at bounding box center [1054, 75] width 194 height 42
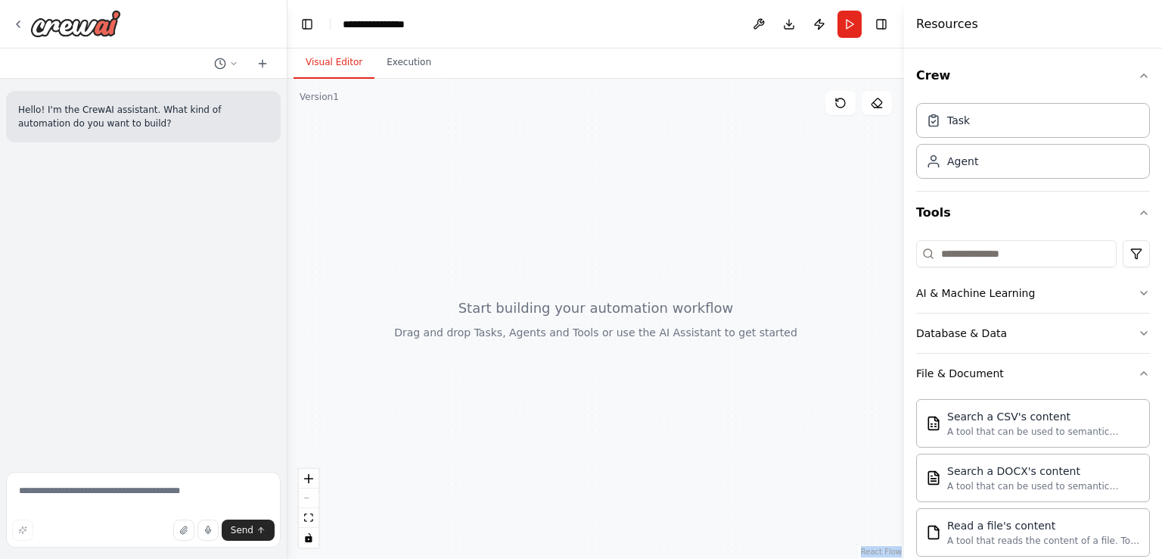
drag, startPoint x: 945, startPoint y: 52, endPoint x: 902, endPoint y: 63, distance: 43.7
click at [904, 64] on div at bounding box center [907, 279] width 6 height 559
click at [900, 156] on div at bounding box center [903, 279] width 6 height 559
click at [1041, 207] on button "Tools" at bounding box center [1031, 212] width 238 height 42
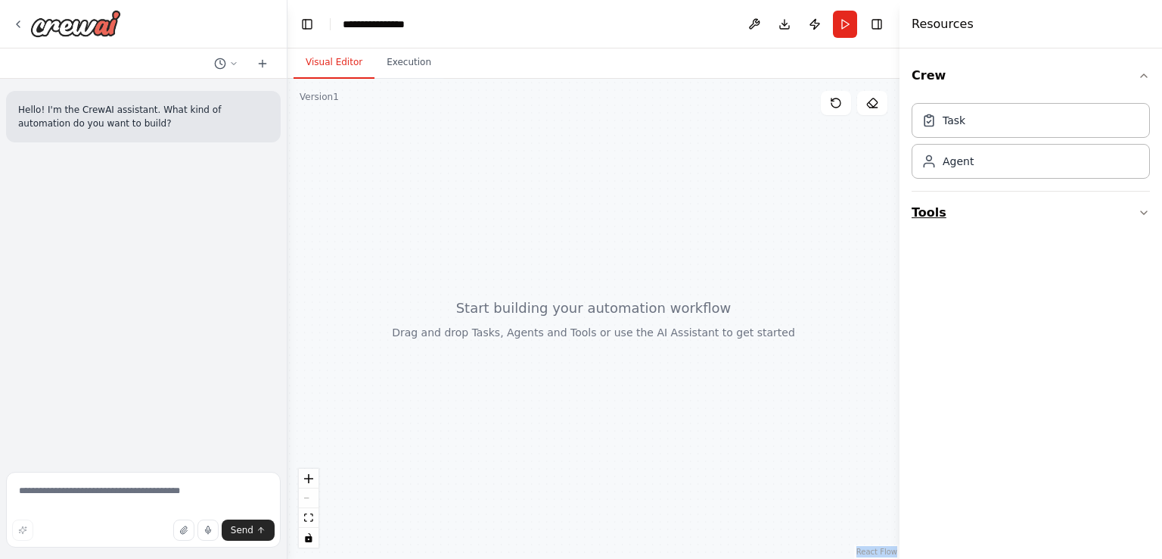
click at [1008, 218] on button "Tools" at bounding box center [1031, 212] width 238 height 42
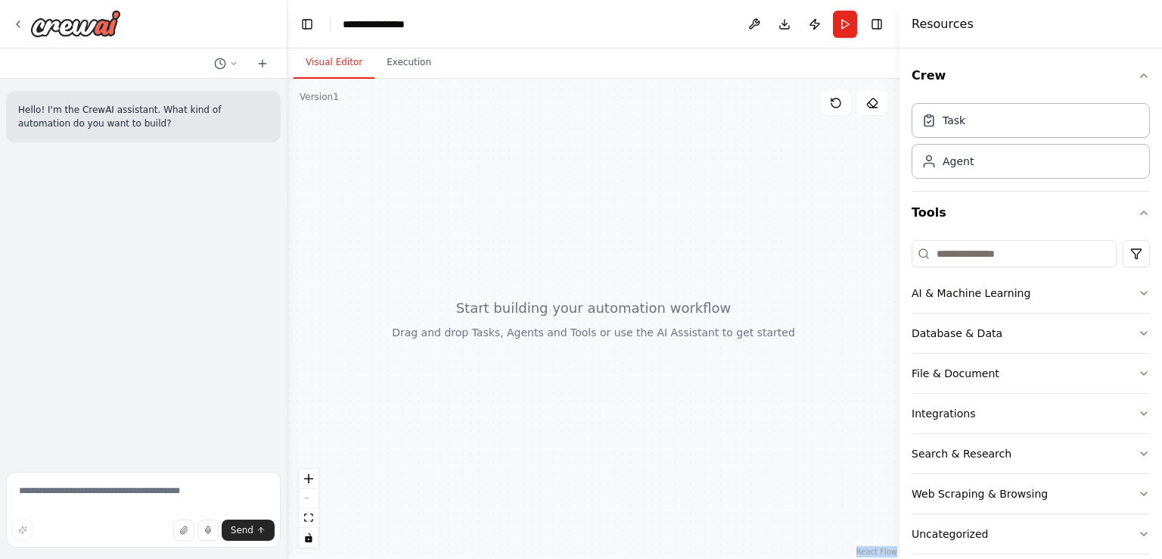
click at [836, 512] on div at bounding box center [594, 319] width 612 height 480
click at [859, 550] on div "React Flow" at bounding box center [876, 551] width 45 height 14
drag, startPoint x: 463, startPoint y: 313, endPoint x: 698, endPoint y: 332, distance: 235.4
click at [693, 332] on div at bounding box center [594, 319] width 612 height 480
drag, startPoint x: 725, startPoint y: 340, endPoint x: 496, endPoint y: 309, distance: 231.4
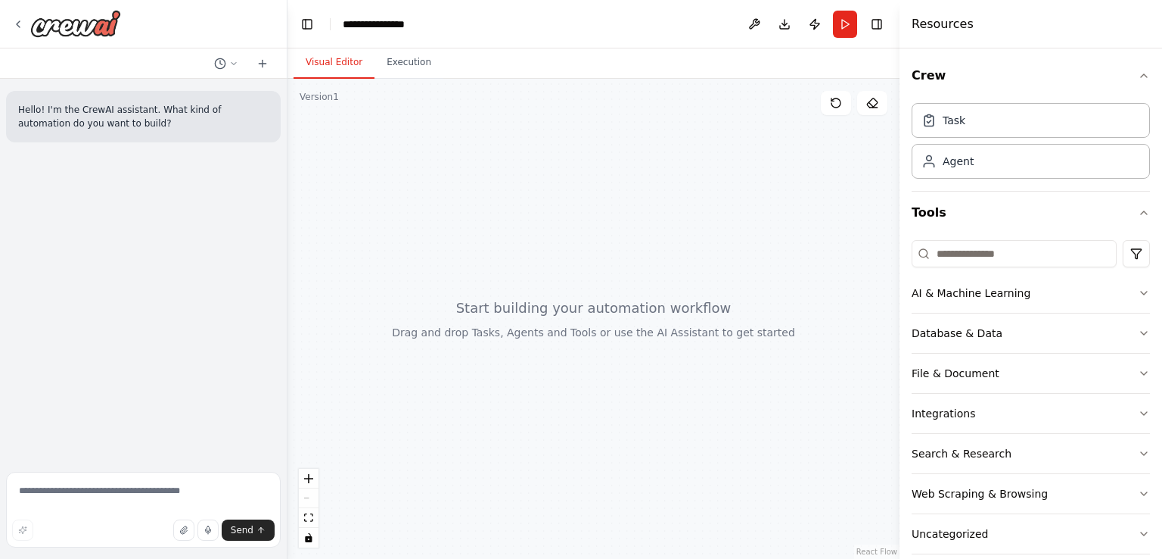
click at [509, 310] on div at bounding box center [594, 319] width 612 height 480
click at [932, 366] on div "File & Document" at bounding box center [956, 373] width 88 height 15
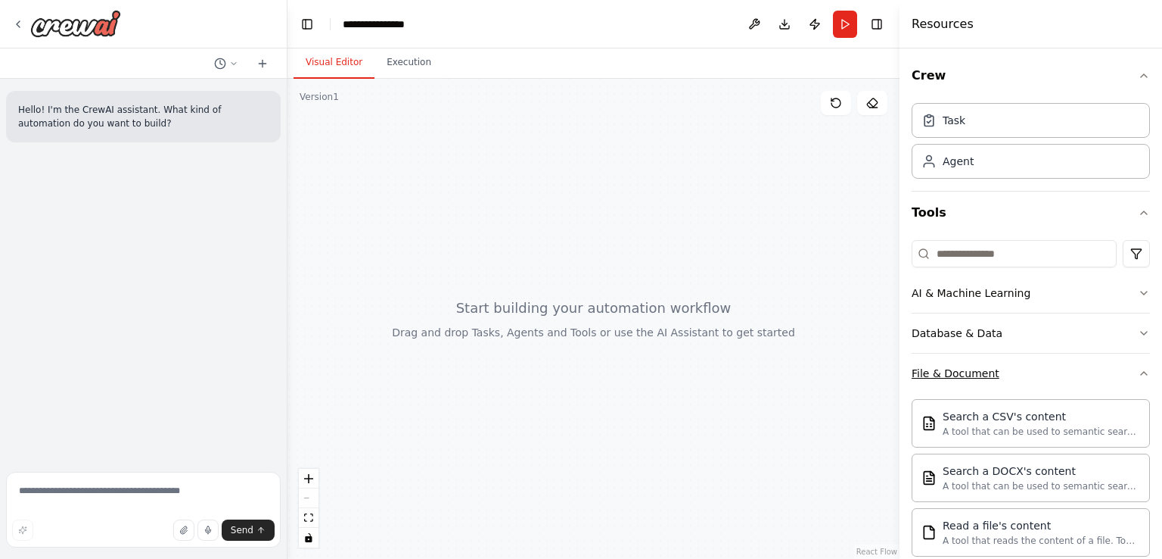
click at [995, 375] on button "File & Document" at bounding box center [1031, 372] width 238 height 39
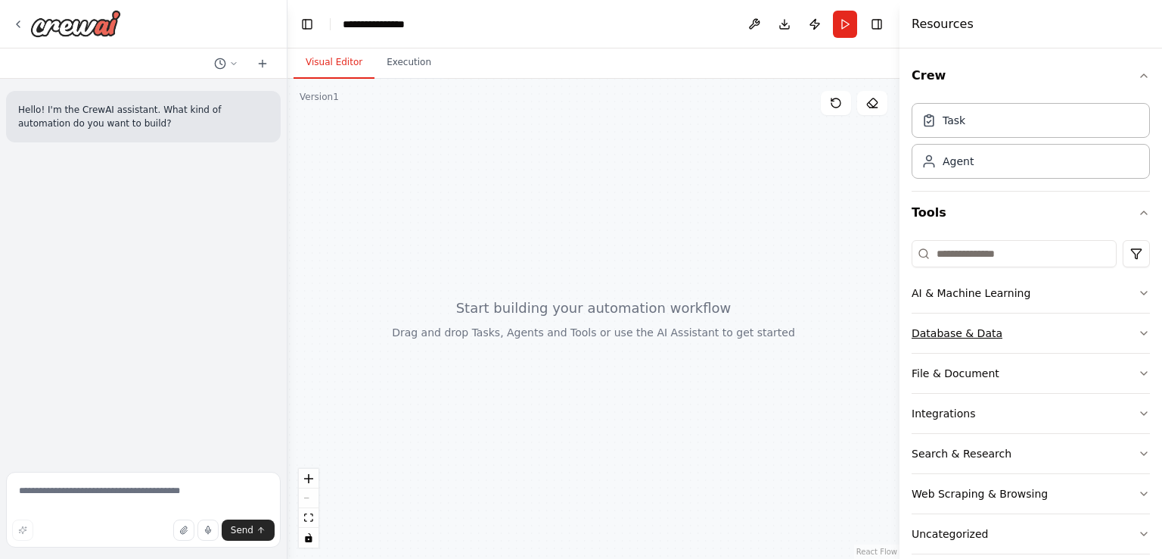
click at [1053, 336] on button "Database & Data" at bounding box center [1031, 332] width 238 height 39
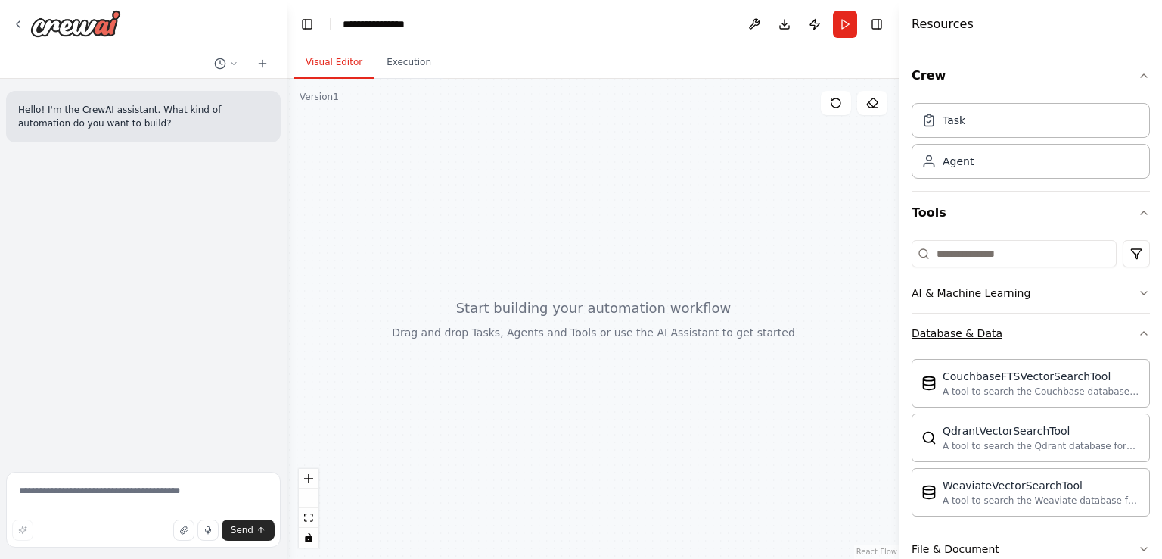
click at [1053, 313] on button "Database & Data" at bounding box center [1031, 332] width 238 height 39
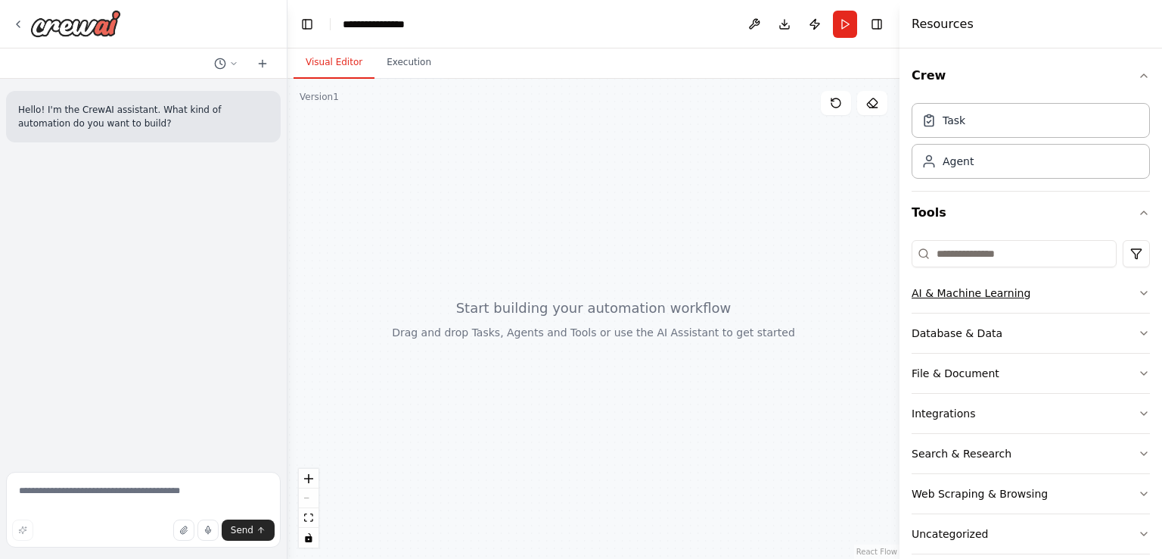
click at [1050, 294] on button "AI & Machine Learning" at bounding box center [1031, 292] width 238 height 39
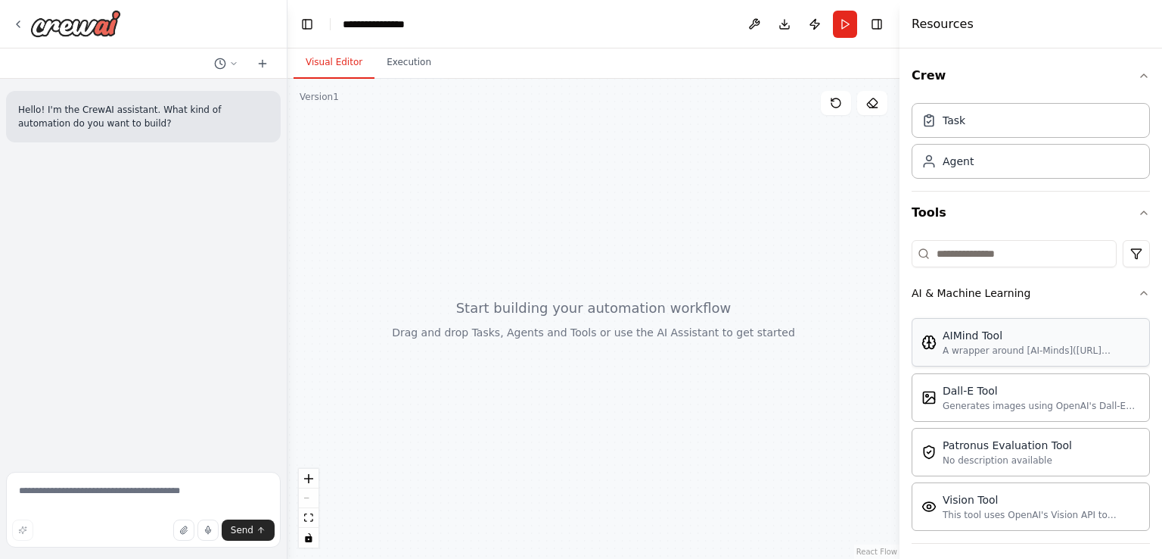
click at [996, 335] on div "AIMind Tool" at bounding box center [1042, 335] width 198 height 15
drag, startPoint x: 996, startPoint y: 335, endPoint x: 785, endPoint y: 332, distance: 211.2
click at [787, 334] on div "**********" at bounding box center [581, 279] width 1162 height 559
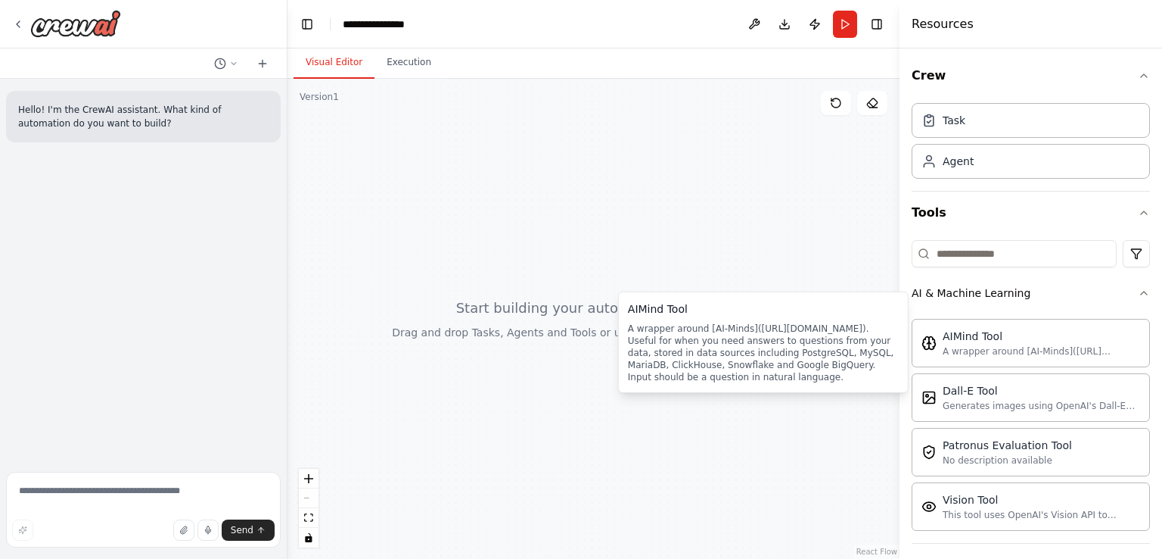
drag, startPoint x: 755, startPoint y: 379, endPoint x: 621, endPoint y: 316, distance: 147.3
click at [621, 319] on div "AIMind Tool A wrapper around [AI-Minds]([URL][DOMAIN_NAME]). Useful for when yo…" at bounding box center [763, 341] width 291 height 101
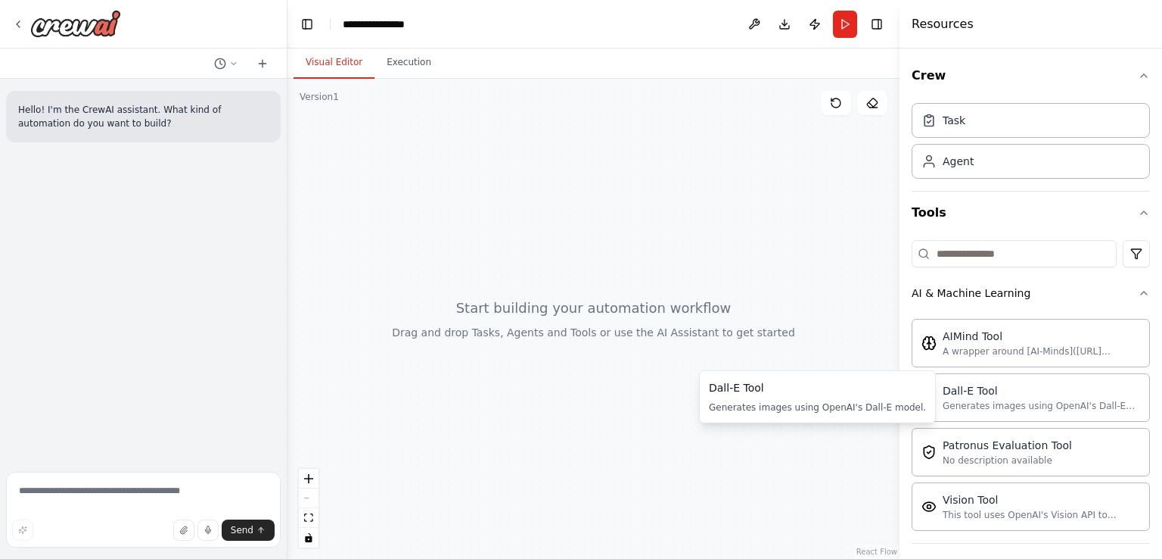
click at [881, 406] on div "Generates images using OpenAI's Dall-E model." at bounding box center [817, 407] width 217 height 12
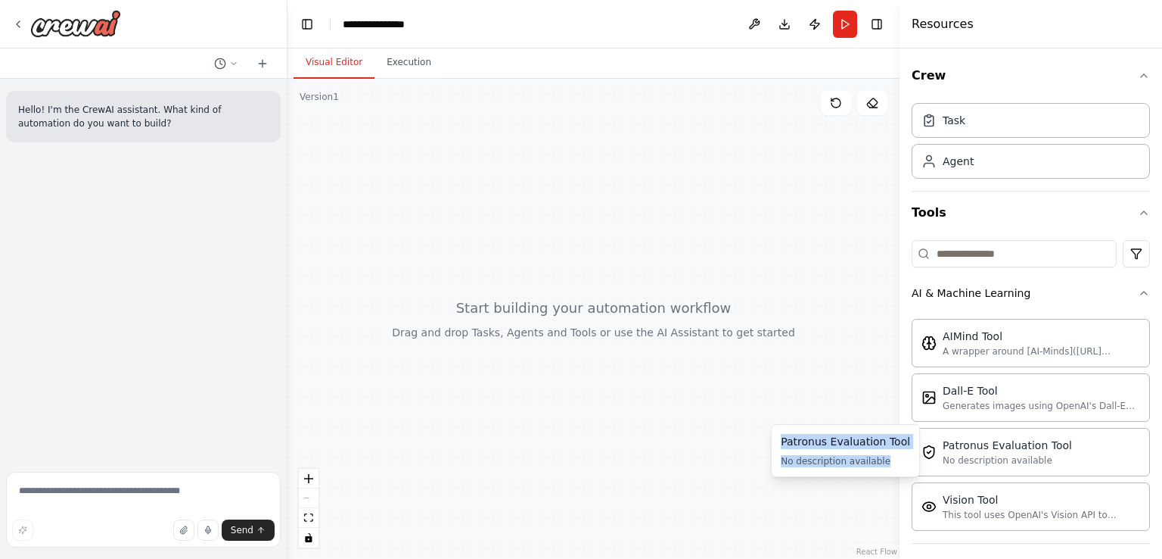
drag, startPoint x: 851, startPoint y: 454, endPoint x: 775, endPoint y: 436, distance: 77.8
click at [775, 436] on div "Patronus Evaluation Tool No description available Patronus Evaluation Tool No d…" at bounding box center [845, 450] width 149 height 53
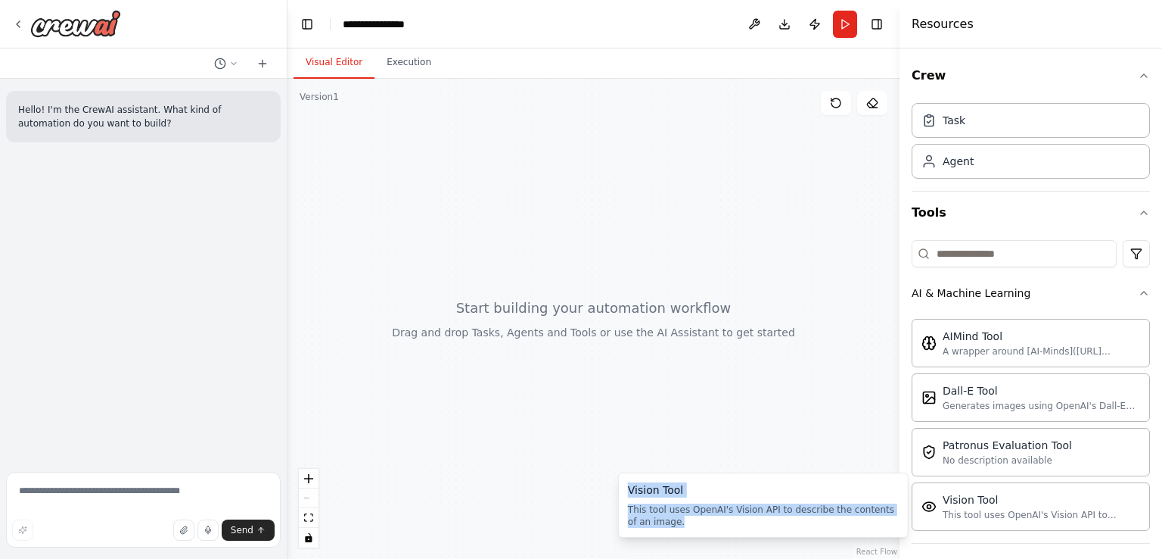
drag, startPoint x: 831, startPoint y: 521, endPoint x: 618, endPoint y: 488, distance: 216.0
click at [620, 491] on div "Vision Tool This tool uses OpenAI's Vision API to describe the contents of an i…" at bounding box center [763, 504] width 291 height 65
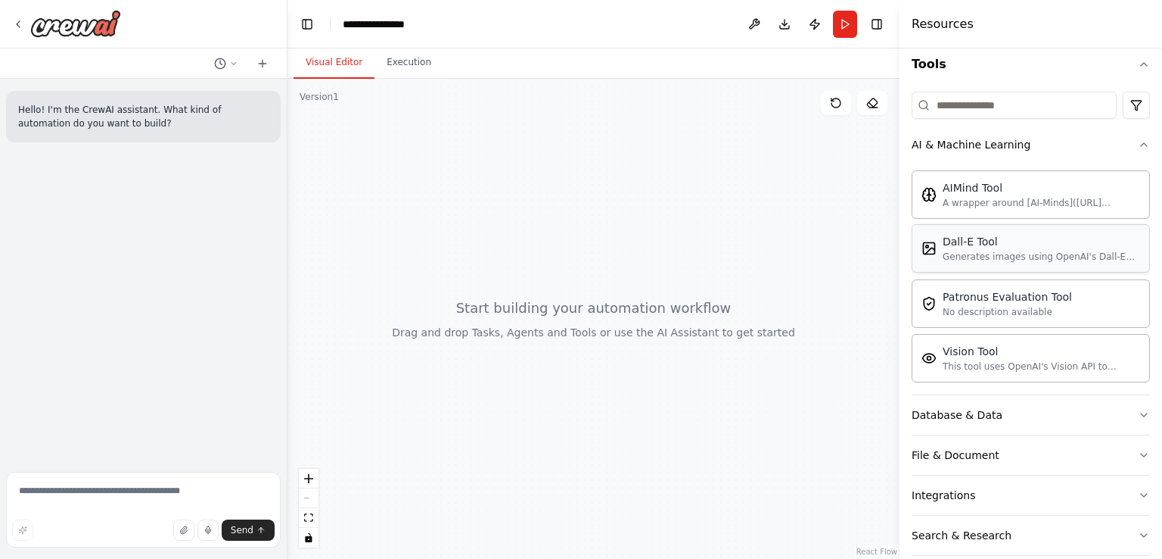
scroll to position [151, 0]
click at [1062, 407] on button "Database & Data" at bounding box center [1031, 411] width 238 height 39
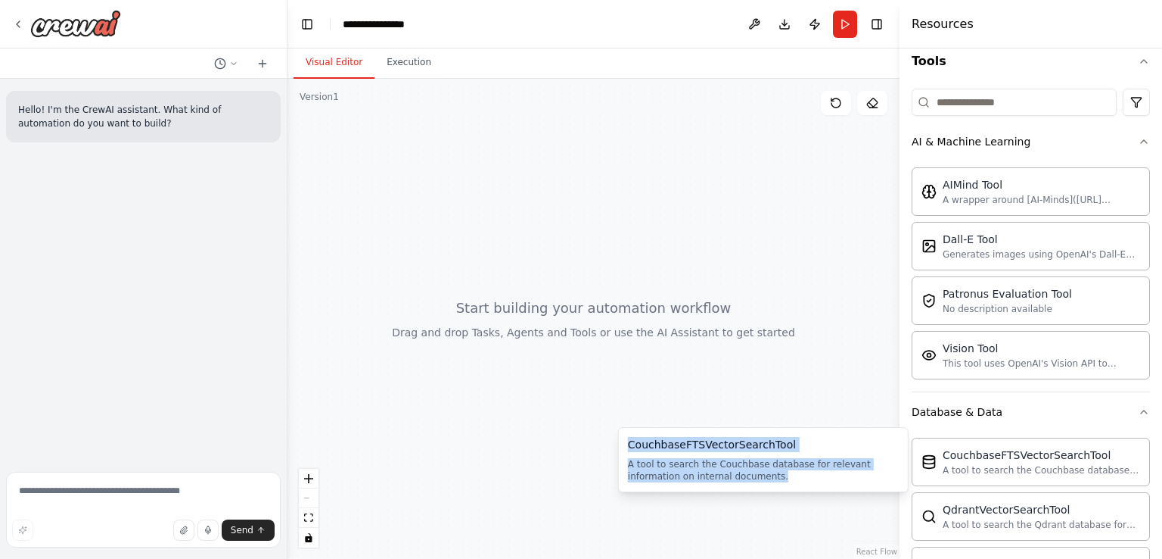
drag, startPoint x: 799, startPoint y: 474, endPoint x: 618, endPoint y: 440, distance: 183.9
click at [620, 443] on div "CouchbaseFTSVectorSearchTool A tool to search the Couchbase database for releva…" at bounding box center [763, 459] width 291 height 65
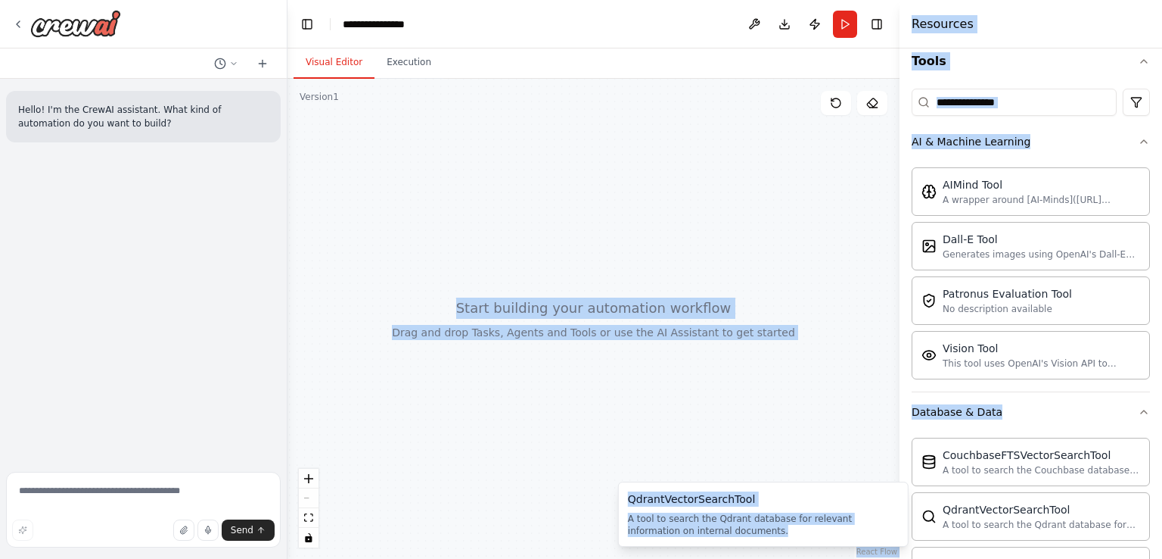
drag, startPoint x: 727, startPoint y: 527, endPoint x: 639, endPoint y: 491, distance: 94.7
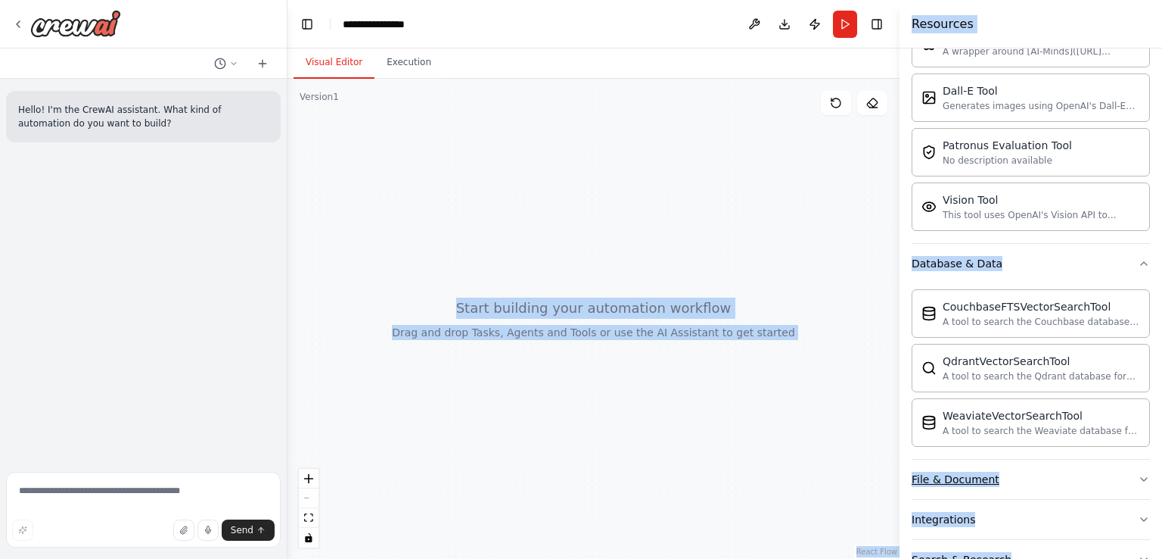
scroll to position [303, 0]
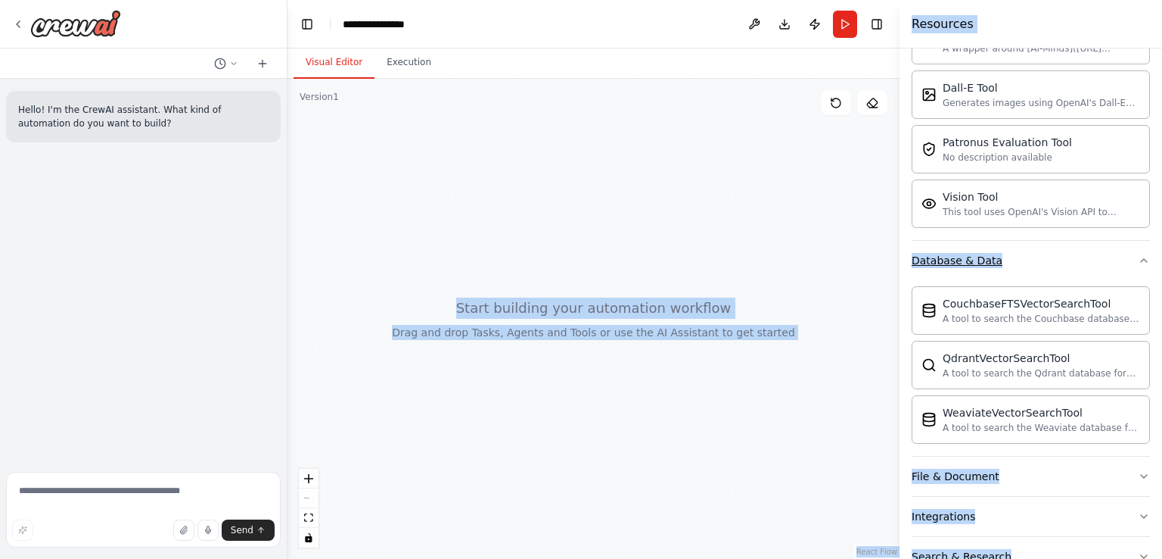
click at [1029, 260] on button "Database & Data" at bounding box center [1031, 260] width 238 height 39
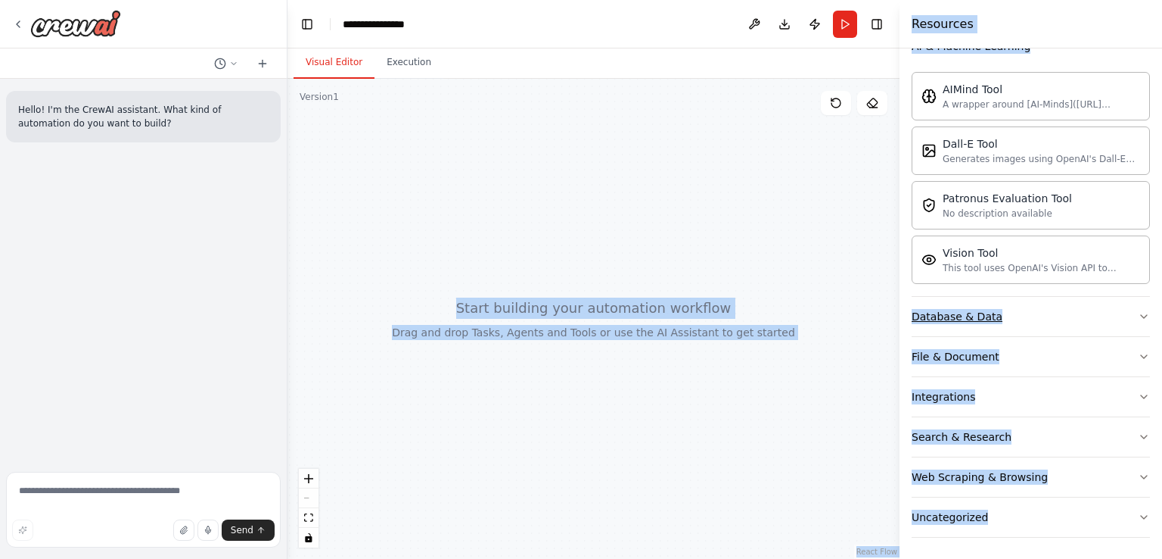
click at [1017, 317] on button "Database & Data" at bounding box center [1031, 316] width 238 height 39
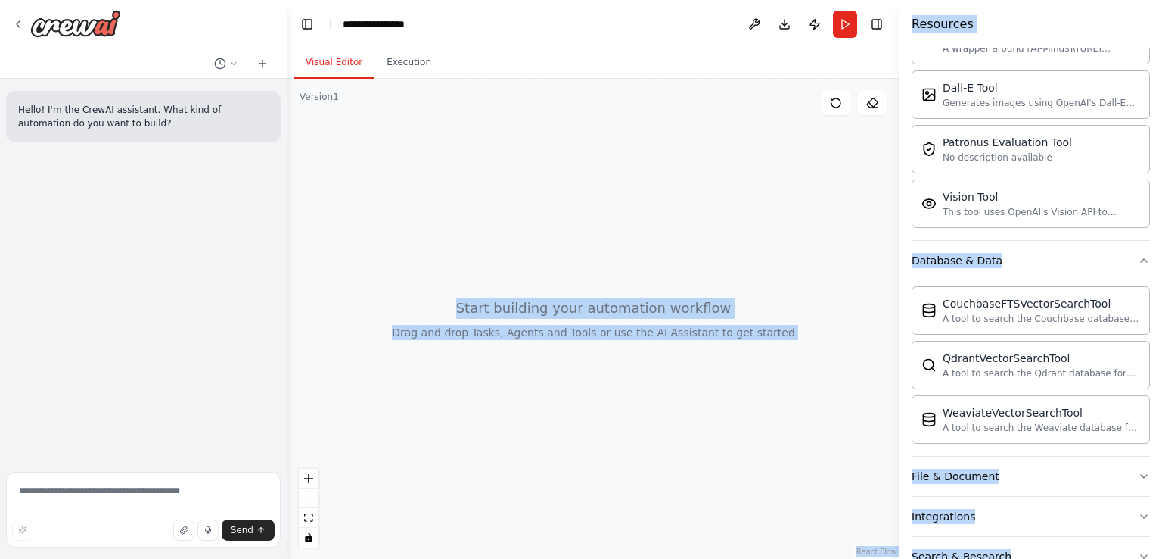
scroll to position [0, 0]
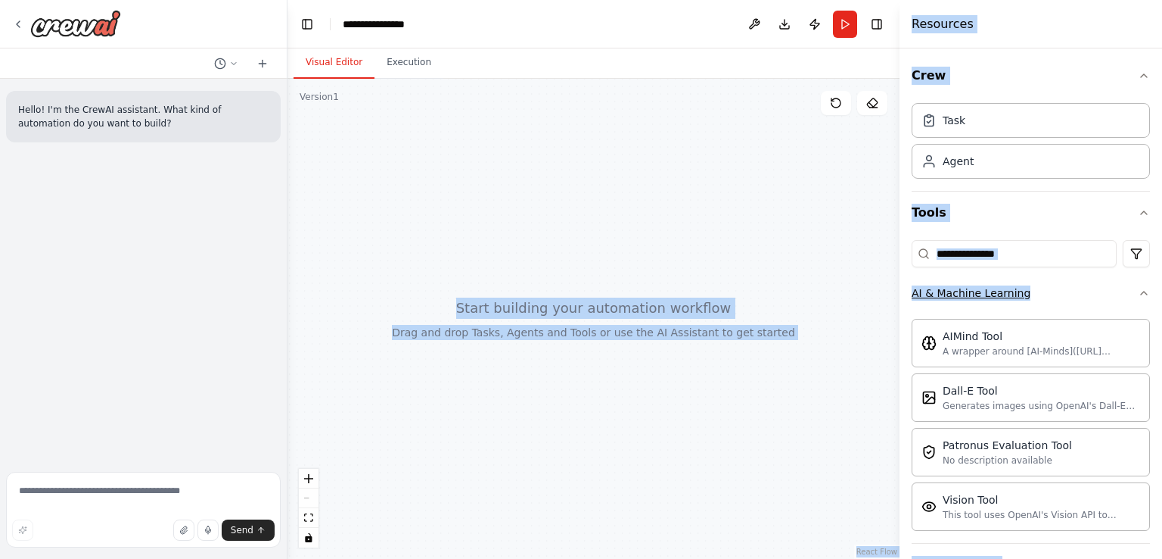
click at [1035, 294] on button "AI & Machine Learning" at bounding box center [1031, 292] width 238 height 39
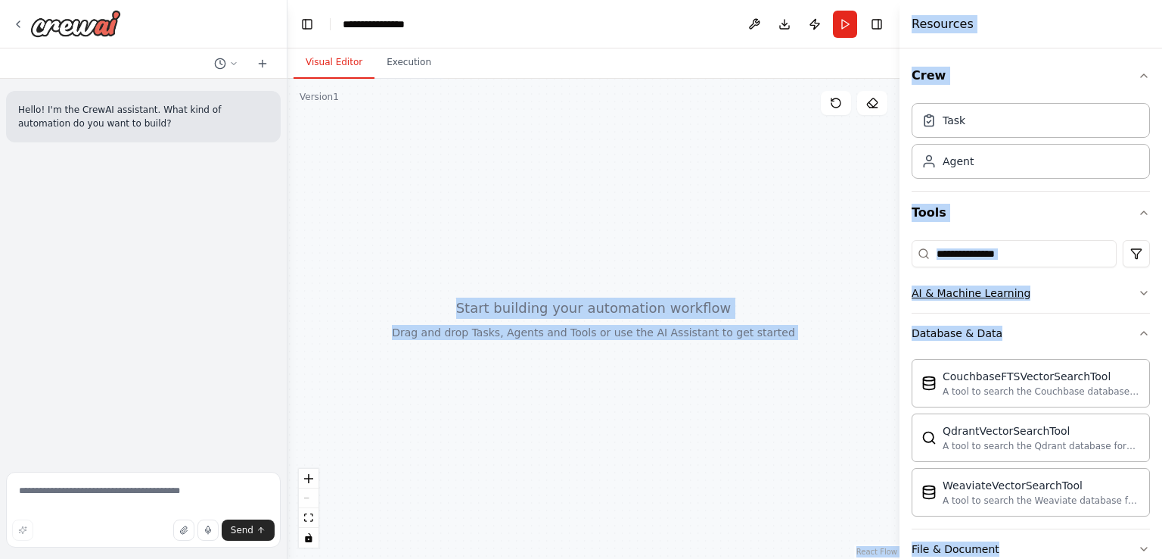
click at [1035, 294] on button "AI & Machine Learning" at bounding box center [1031, 292] width 238 height 39
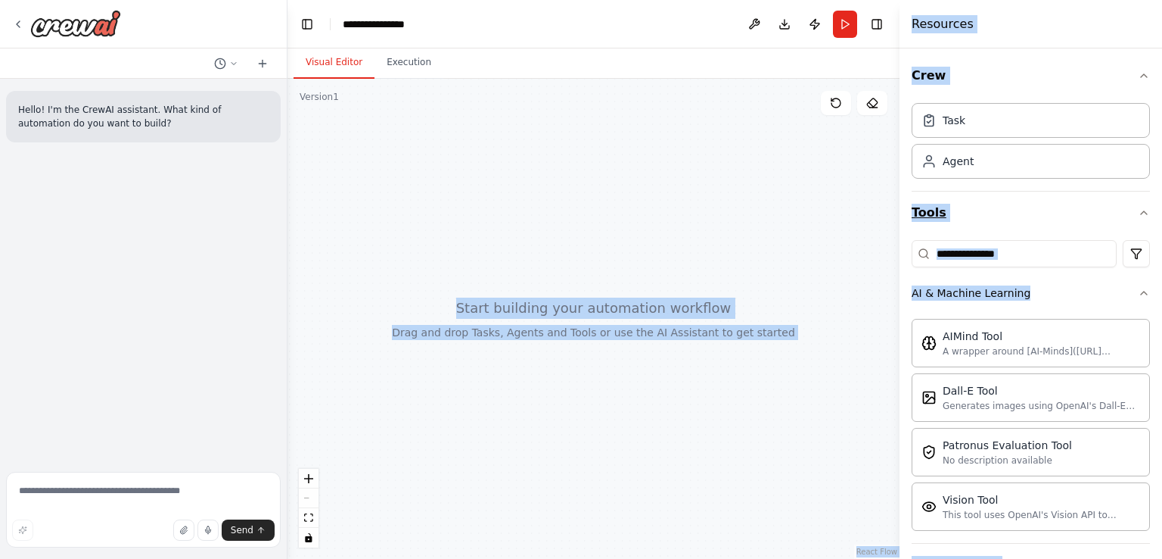
click at [1004, 211] on button "Tools" at bounding box center [1031, 212] width 238 height 42
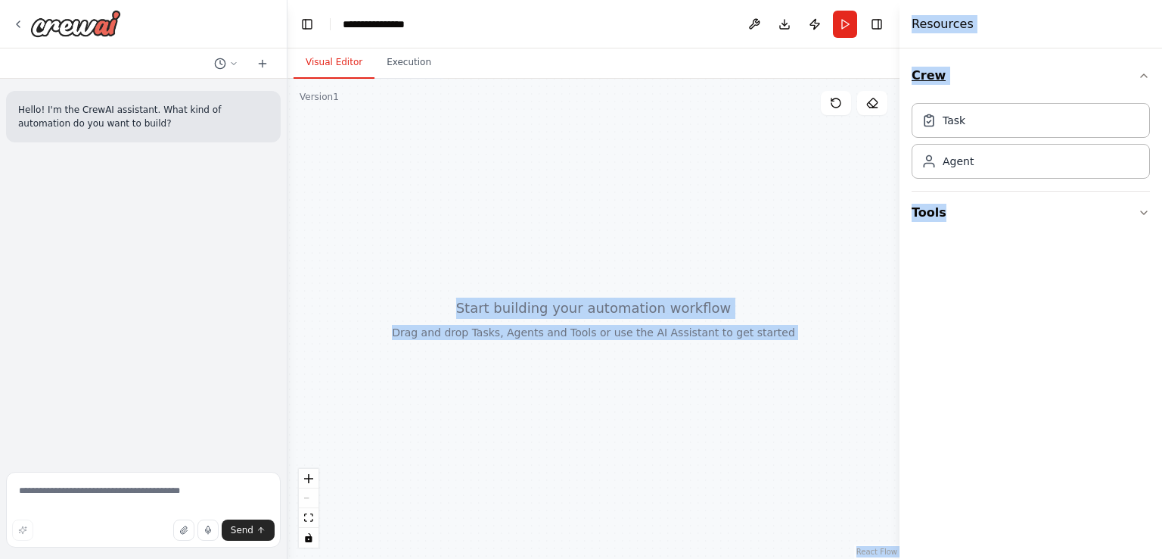
click at [1002, 76] on button "Crew" at bounding box center [1031, 75] width 238 height 42
click at [991, 26] on div "Resources" at bounding box center [1031, 24] width 263 height 48
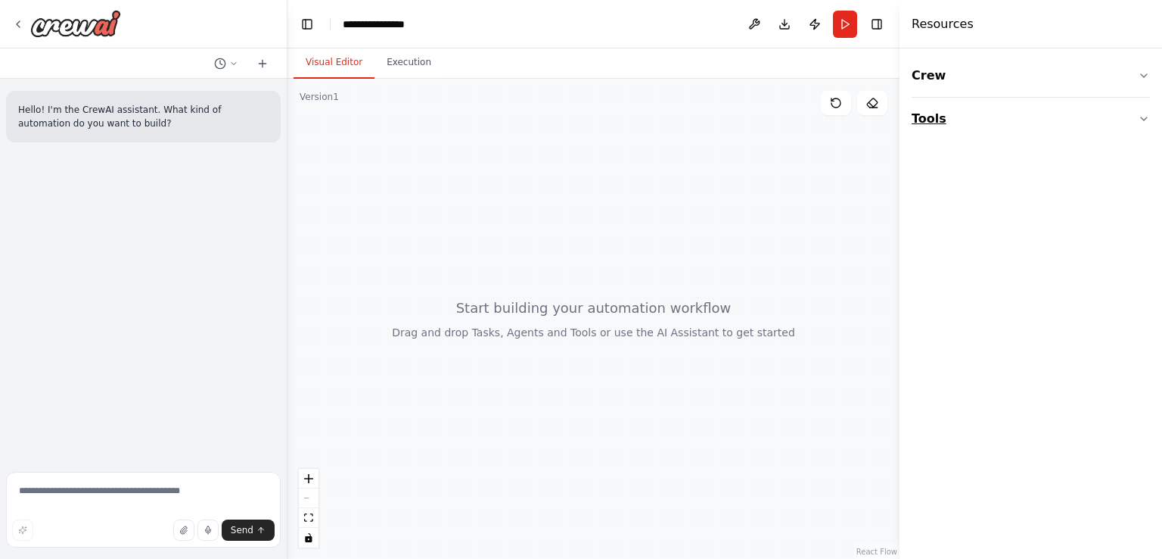
click at [960, 121] on button "Tools" at bounding box center [1031, 119] width 238 height 42
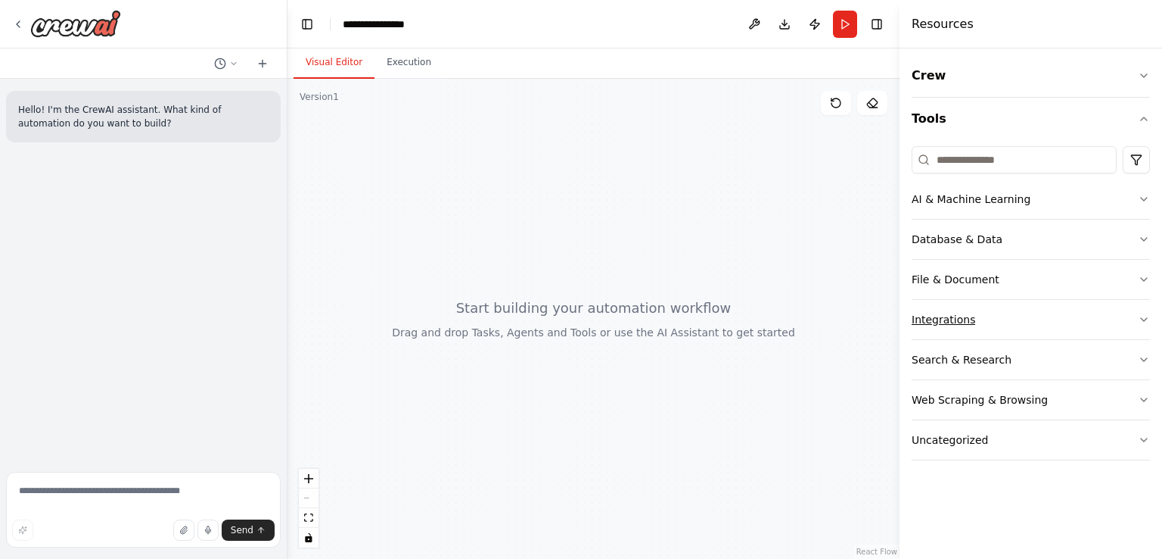
click at [988, 313] on button "Integrations" at bounding box center [1031, 319] width 238 height 39
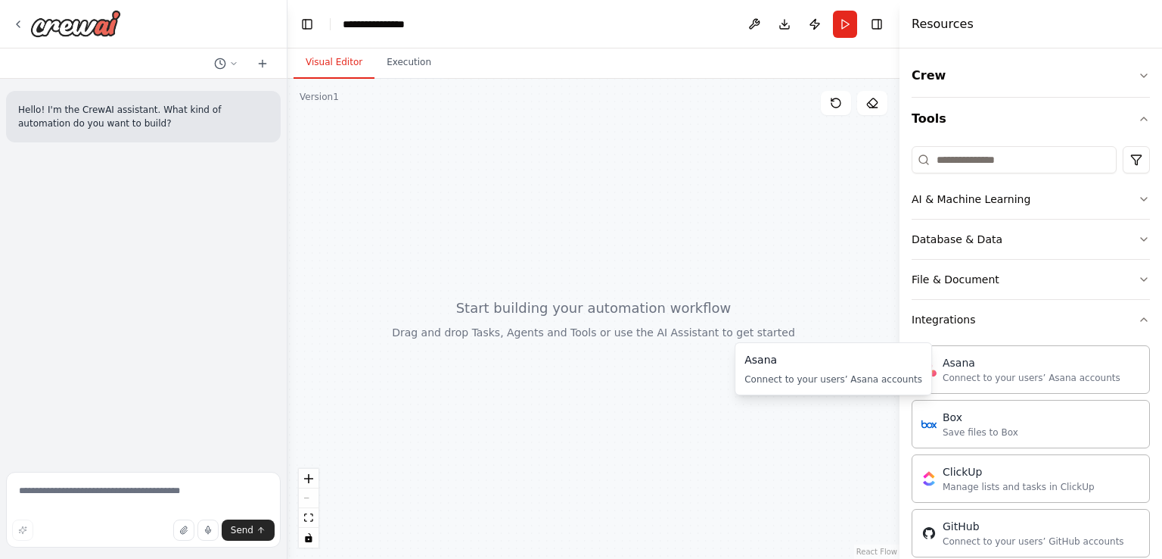
click at [898, 378] on div "Connect to your users’ Asana accounts" at bounding box center [834, 379] width 178 height 12
drag, startPoint x: 898, startPoint y: 378, endPoint x: 796, endPoint y: 350, distance: 105.2
click at [796, 352] on div "Asana Connect to your users’ Asana accounts" at bounding box center [834, 368] width 178 height 33
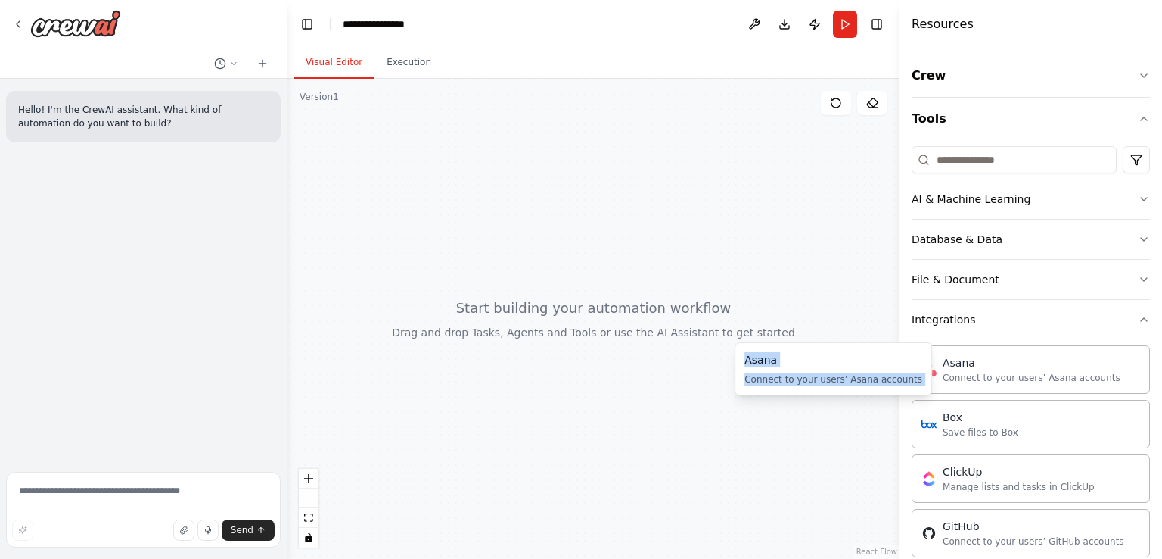
copy div "Asana Connect to your users’ Asana accounts"
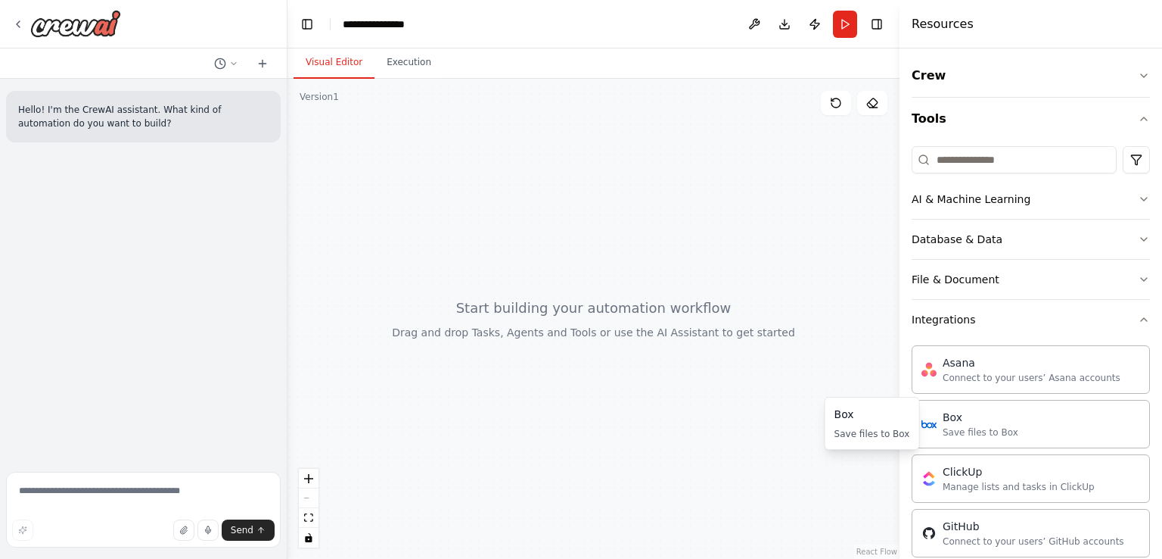
click at [891, 433] on div "Save files to Box" at bounding box center [873, 434] width 76 height 12
drag, startPoint x: 891, startPoint y: 433, endPoint x: 839, endPoint y: 404, distance: 59.6
click at [839, 406] on div "Box Save files to Box" at bounding box center [873, 422] width 76 height 33
copy div "Box Save files to Box"
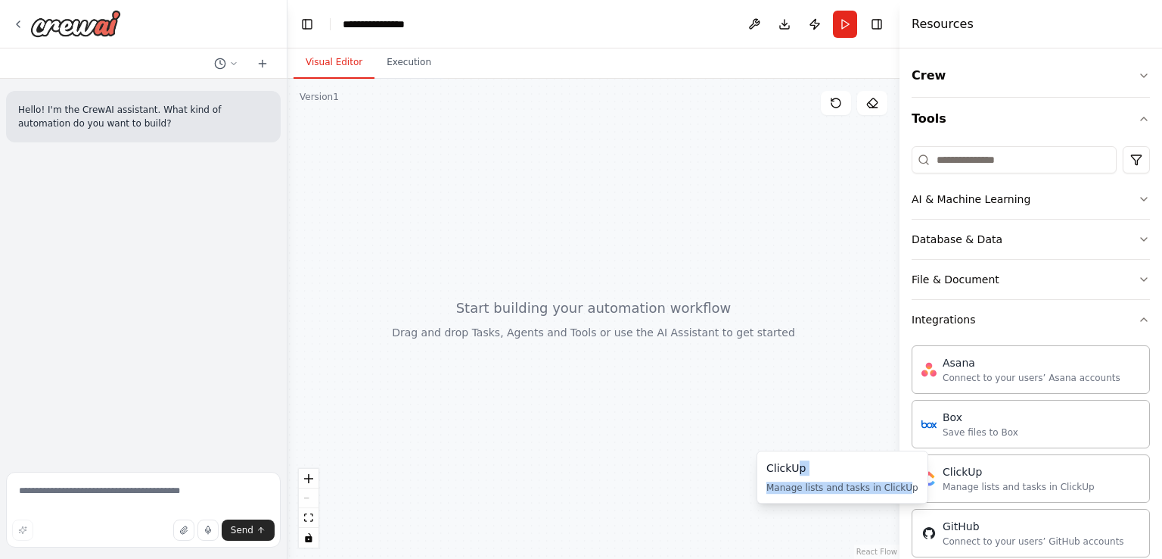
drag, startPoint x: 896, startPoint y: 488, endPoint x: 799, endPoint y: 478, distance: 97.5
click at [799, 478] on div "ClickUp Manage lists and tasks in ClickUp" at bounding box center [843, 476] width 152 height 33
click at [895, 484] on div "Manage lists and tasks in ClickUp" at bounding box center [843, 487] width 152 height 12
drag, startPoint x: 897, startPoint y: 486, endPoint x: 769, endPoint y: 463, distance: 129.9
click at [769, 463] on div "ClickUp Manage lists and tasks in ClickUp" at bounding box center [843, 476] width 152 height 33
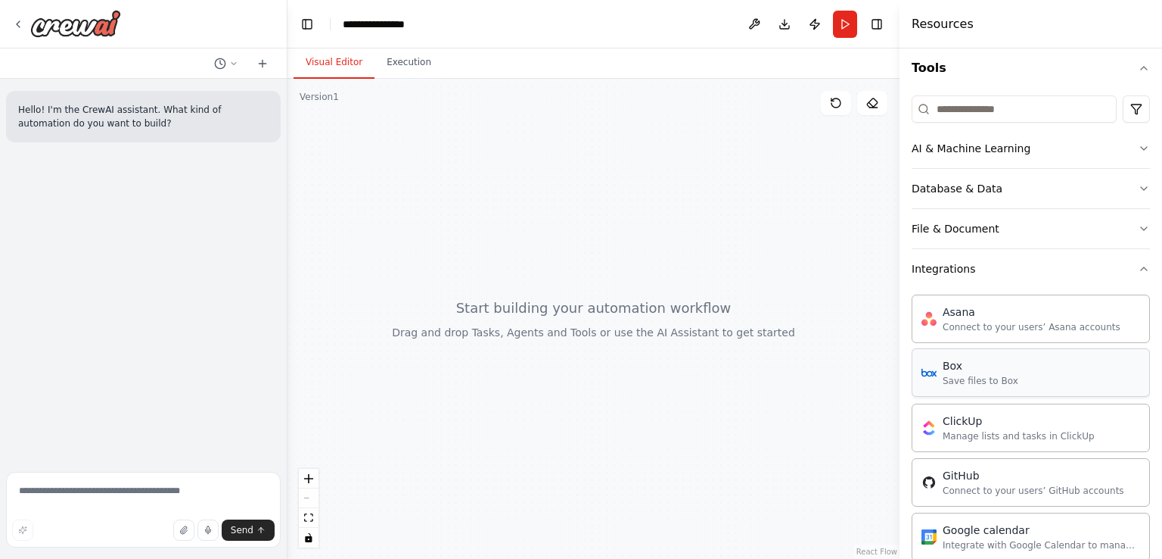
scroll to position [76, 0]
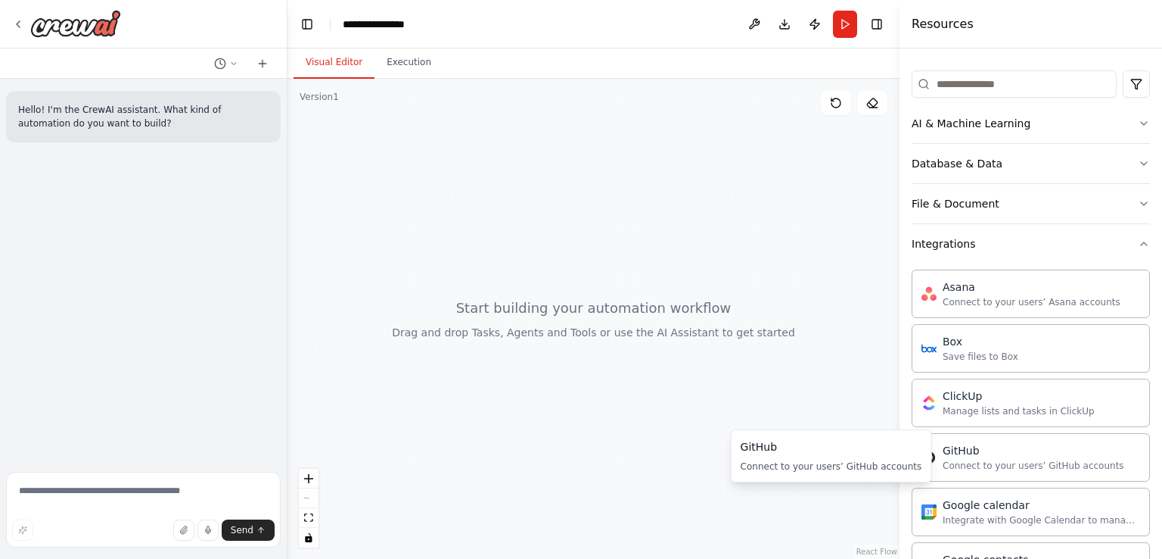
click at [885, 466] on div "Connect to your users’ GitHub accounts" at bounding box center [832, 466] width 182 height 12
drag, startPoint x: 885, startPoint y: 466, endPoint x: 735, endPoint y: 446, distance: 152.0
click at [735, 446] on div "GitHub Connect to your users’ GitHub accounts GitHub Connect to your users’ Git…" at bounding box center [831, 455] width 201 height 53
copy div "GitHub Connect to your users’ GitHub accounts"
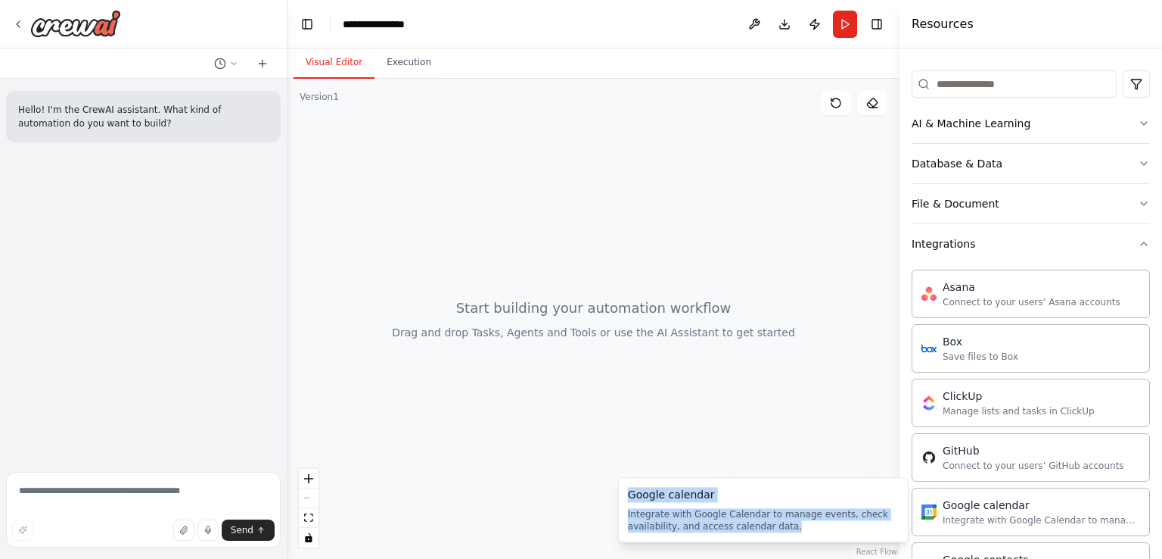
drag, startPoint x: 799, startPoint y: 526, endPoint x: 623, endPoint y: 492, distance: 179.6
click at [623, 492] on div "Google calendar Integrate with Google Calendar to manage events, check availabi…" at bounding box center [763, 509] width 291 height 65
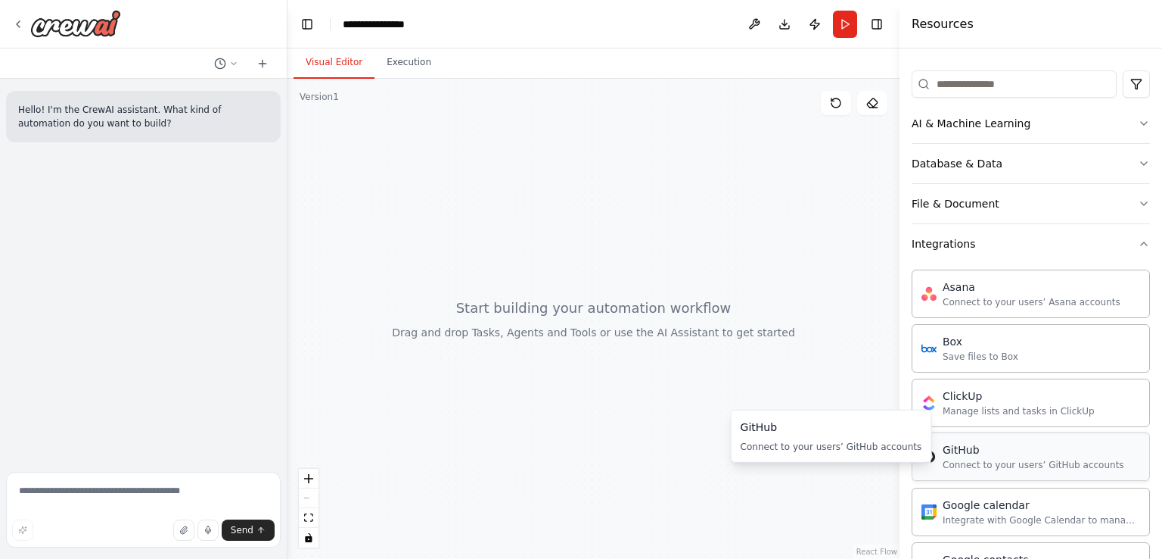
scroll to position [227, 0]
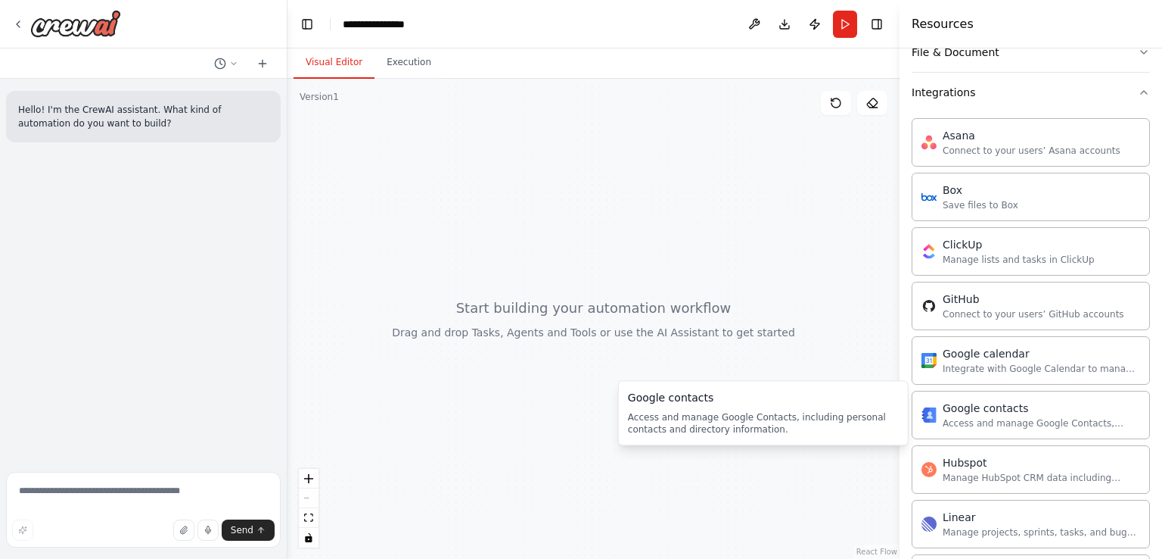
click at [802, 424] on div "Access and manage Google Contacts, including personal contacts and directory in…" at bounding box center [763, 423] width 271 height 24
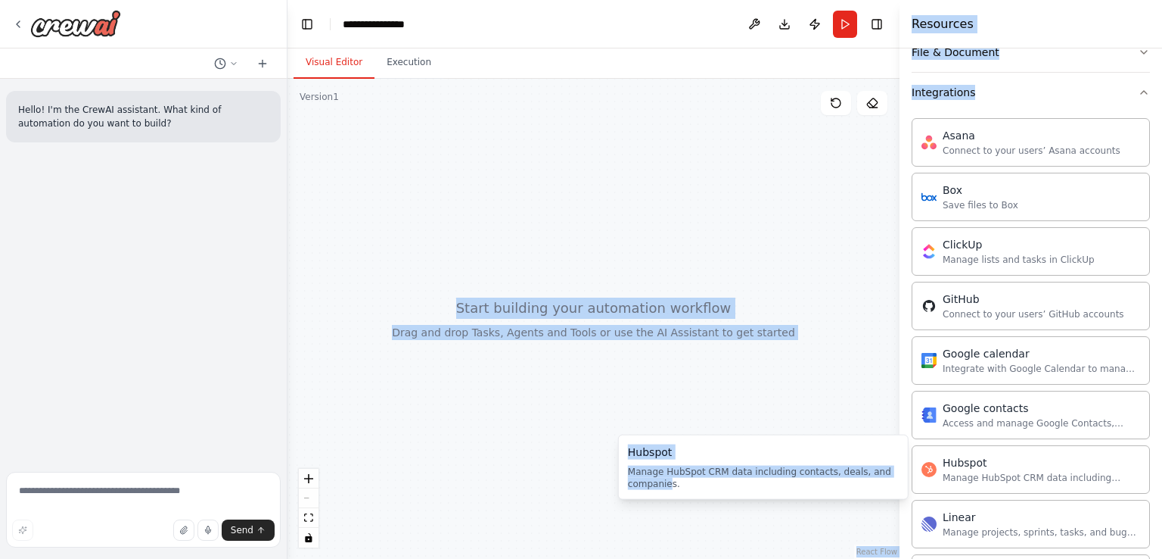
drag, startPoint x: 668, startPoint y: 481, endPoint x: 616, endPoint y: 449, distance: 60.9
click at [616, 449] on body "**********" at bounding box center [581, 279] width 1162 height 559
click at [929, 478] on div "Hubspot Manage HubSpot CRM data including contacts, deals, and companies." at bounding box center [1031, 468] width 219 height 29
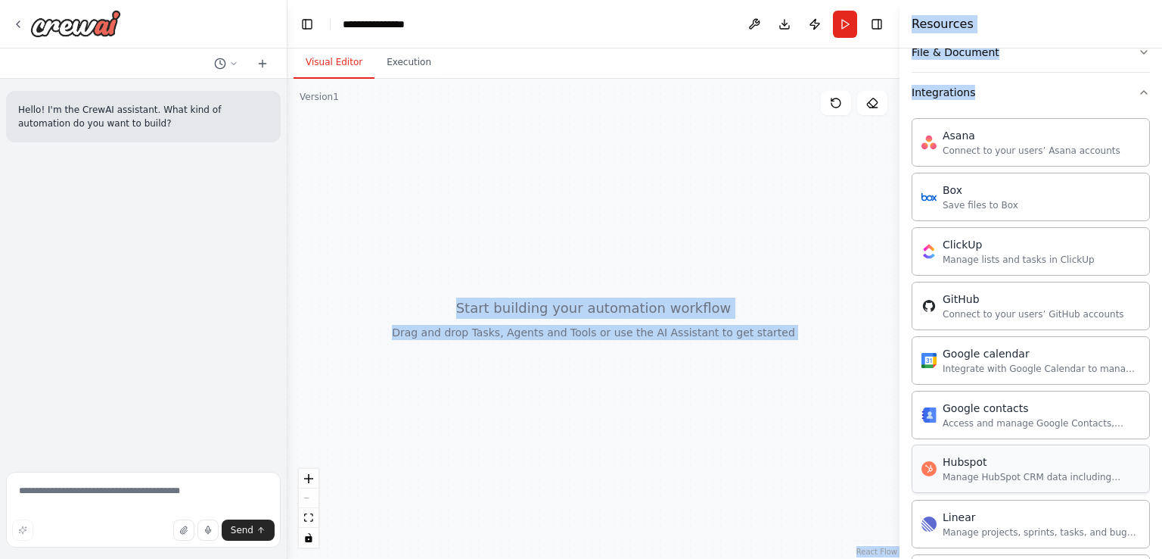
click at [982, 471] on div "Manage HubSpot CRM data including contacts, deals, and companies." at bounding box center [1042, 477] width 198 height 12
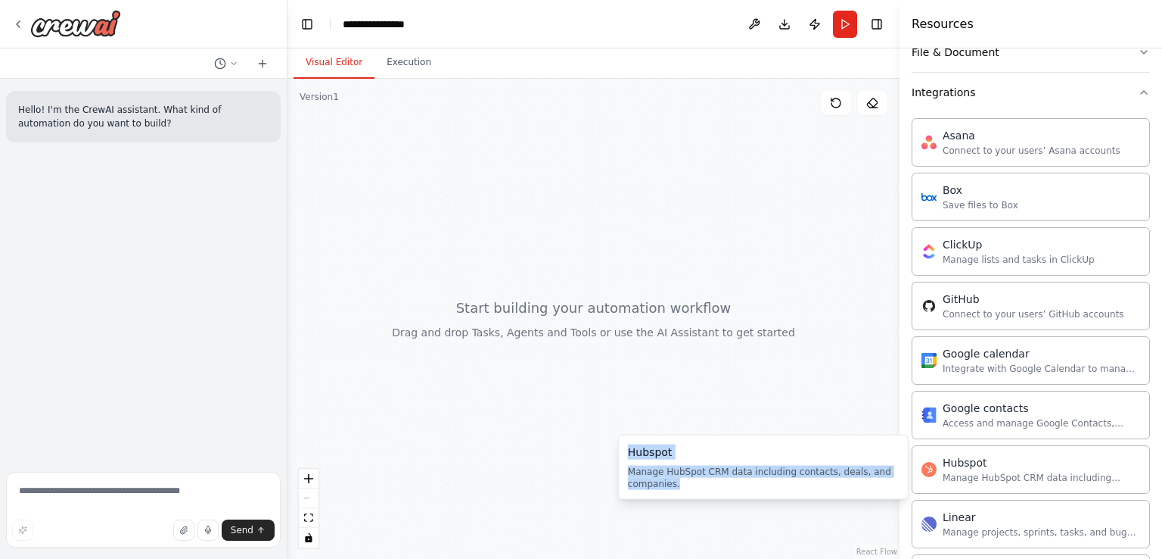
drag, startPoint x: 796, startPoint y: 480, endPoint x: 623, endPoint y: 450, distance: 175.9
click at [623, 450] on div "Hubspot Manage HubSpot CRM data including contacts, deals, and companies. Hubsp…" at bounding box center [763, 466] width 291 height 65
copy div "Hubspot Manage HubSpot CRM data including contacts, deals, and companies."
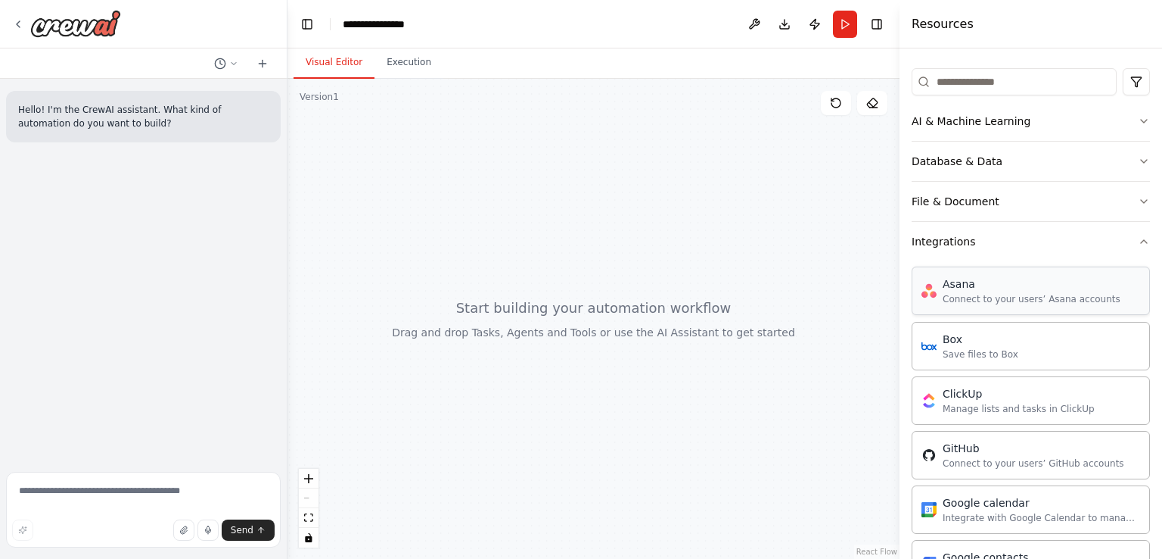
scroll to position [76, 0]
click at [1021, 234] on button "Integrations" at bounding box center [1031, 243] width 238 height 39
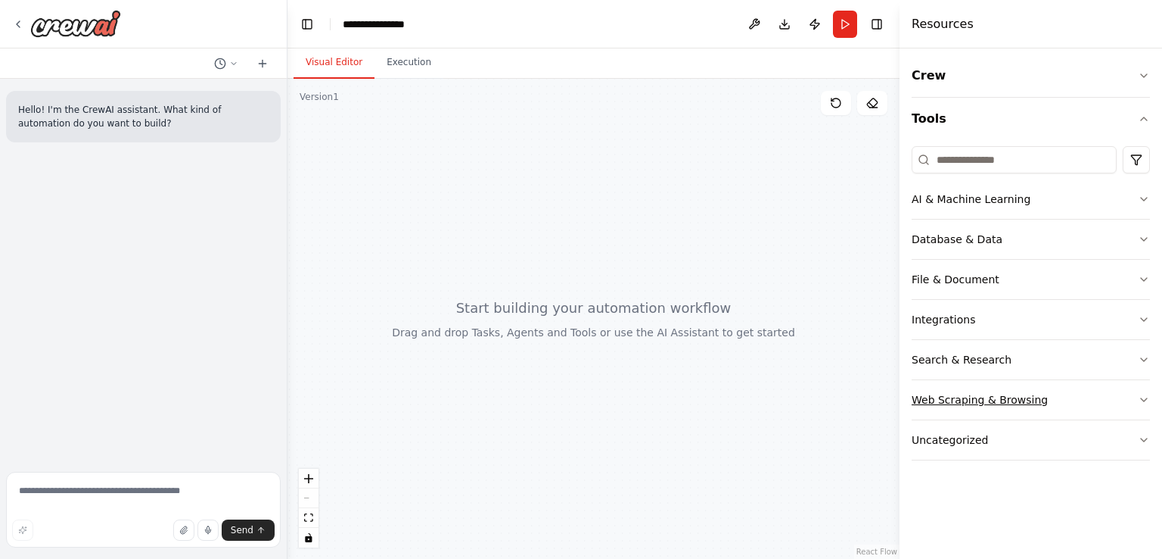
click at [1098, 403] on button "Web Scraping & Browsing" at bounding box center [1031, 399] width 238 height 39
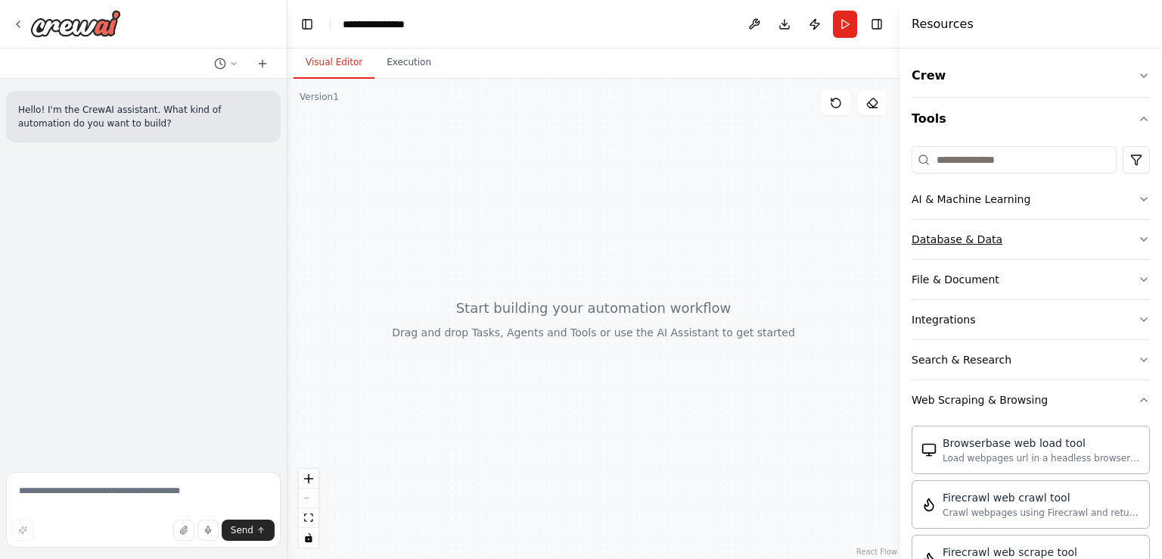
click at [1046, 247] on button "Database & Data" at bounding box center [1031, 238] width 238 height 39
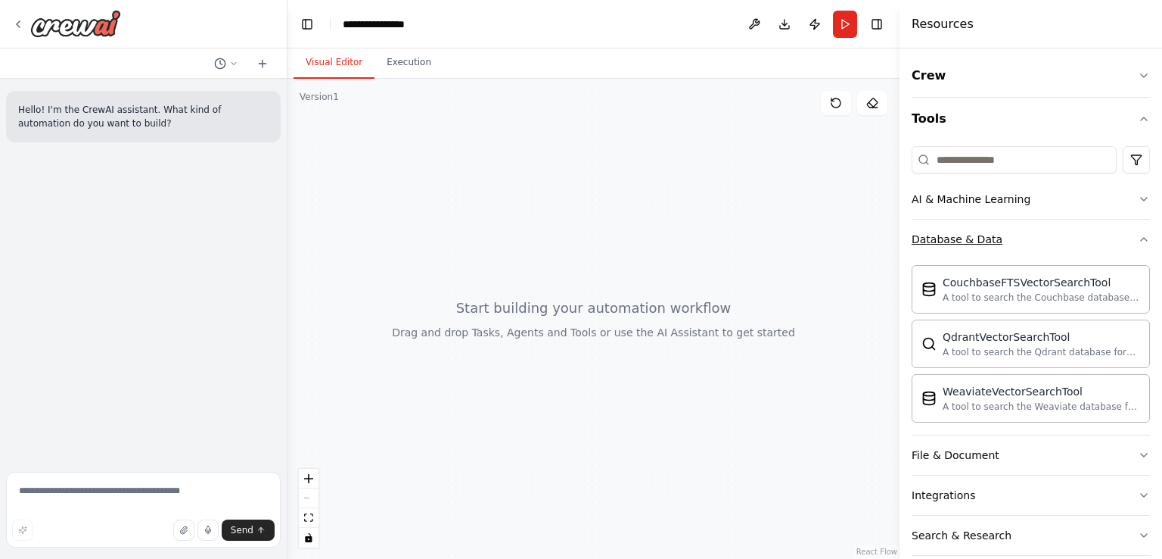
click at [1046, 247] on button "Database & Data" at bounding box center [1031, 238] width 238 height 39
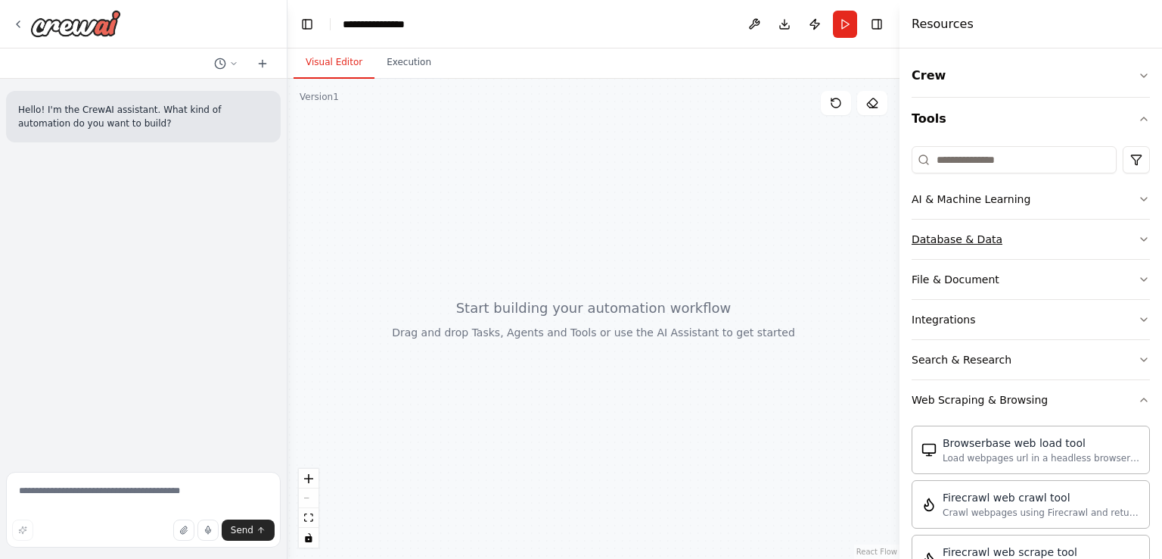
click at [1046, 247] on button "Database & Data" at bounding box center [1031, 238] width 238 height 39
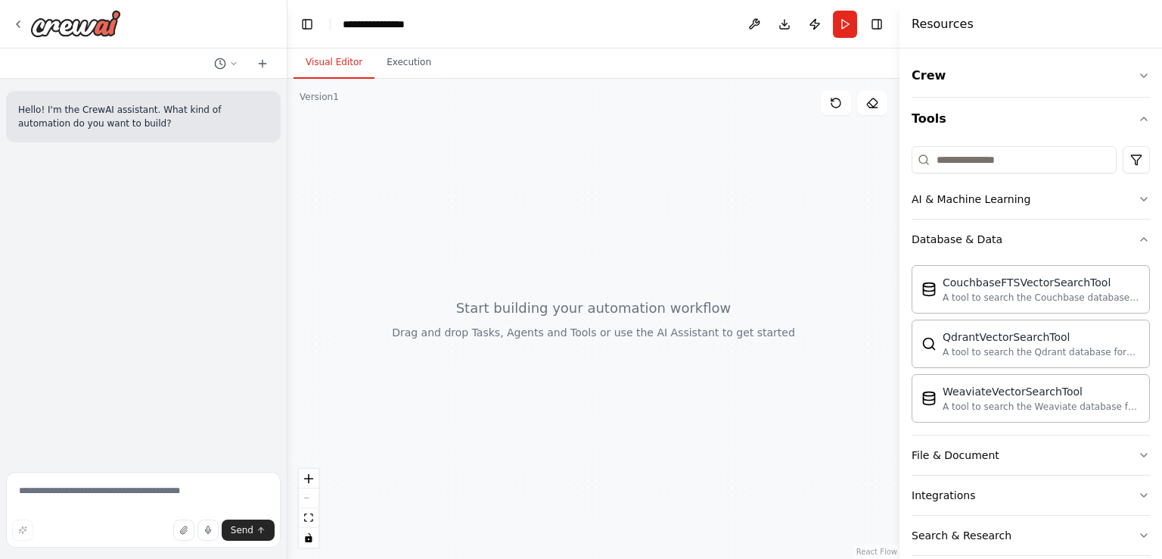
drag, startPoint x: 748, startPoint y: 308, endPoint x: 638, endPoint y: 273, distance: 115.9
click at [862, 308] on div "A tool to search the Couchbase database for relevant information on internal do…" at bounding box center [763, 299] width 271 height 24
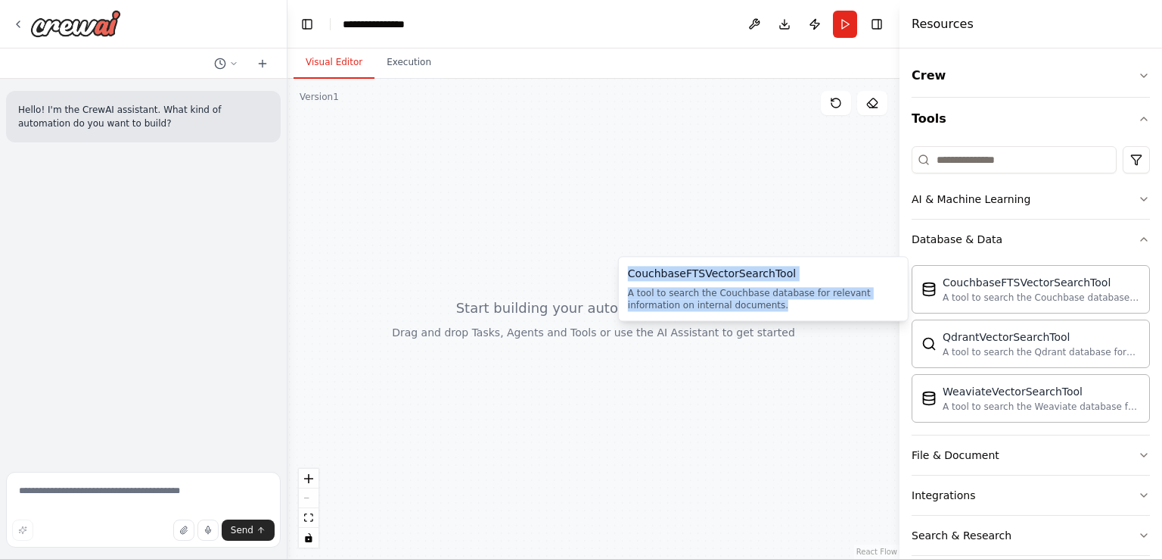
drag, startPoint x: 862, startPoint y: 308, endPoint x: 630, endPoint y: 272, distance: 235.2
click at [630, 272] on div "CouchbaseFTSVectorSearchTool A tool to search the Couchbase database for releva…" at bounding box center [763, 288] width 271 height 45
drag, startPoint x: 725, startPoint y: 302, endPoint x: 618, endPoint y: 265, distance: 113.0
click at [618, 265] on div "CouchbaseFTSVectorSearchTool A tool to search the Couchbase database for releva…" at bounding box center [763, 288] width 291 height 65
copy div "CouchbaseFTSVectorSearchTool A tool to search the Couchbase database for releva…"
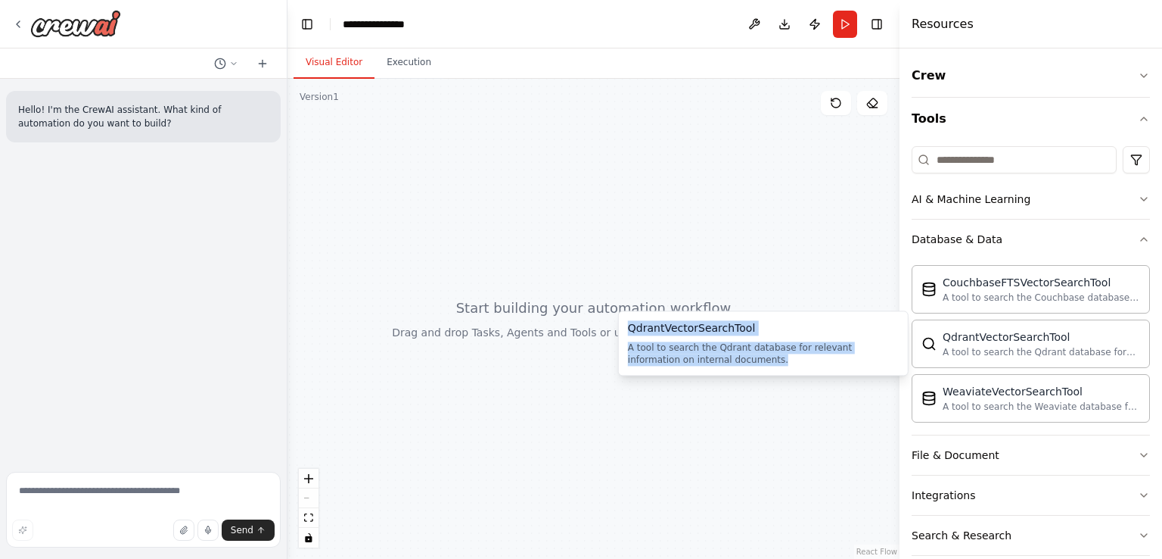
drag, startPoint x: 729, startPoint y: 359, endPoint x: 622, endPoint y: 319, distance: 114.0
click at [623, 319] on div "QdrantVectorSearchTool A tool to search the Qdrant database for relevant inform…" at bounding box center [763, 342] width 291 height 65
click at [758, 360] on div "A tool to search the Qdrant database for relevant information on internal docum…" at bounding box center [763, 353] width 271 height 24
drag, startPoint x: 737, startPoint y: 361, endPoint x: 624, endPoint y: 322, distance: 119.4
click at [624, 322] on div "QdrantVectorSearchTool A tool to search the Qdrant database for relevant inform…" at bounding box center [763, 342] width 291 height 65
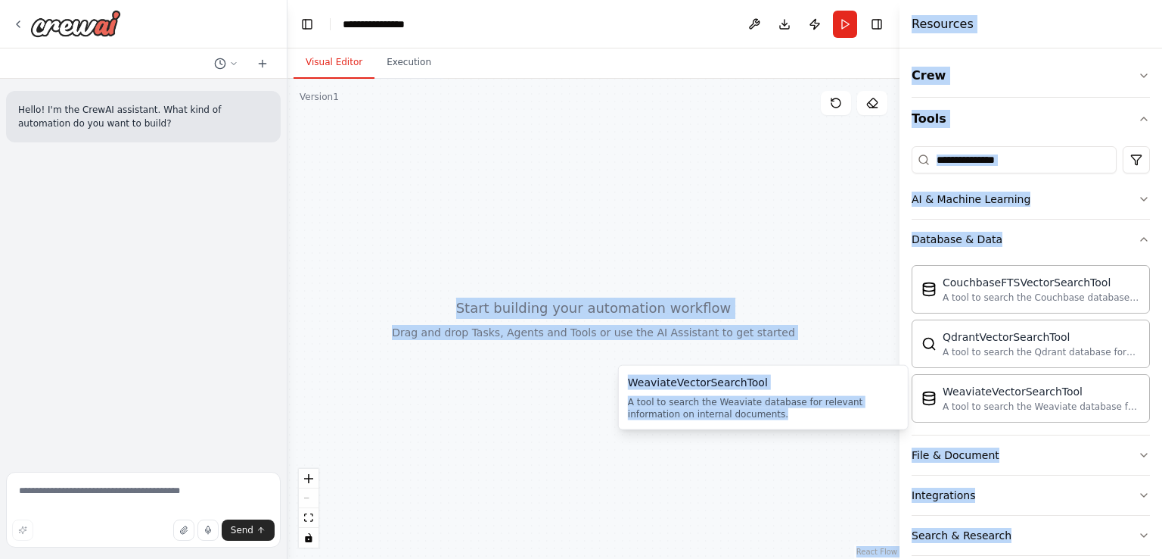
drag, startPoint x: 813, startPoint y: 412, endPoint x: 608, endPoint y: 376, distance: 208.2
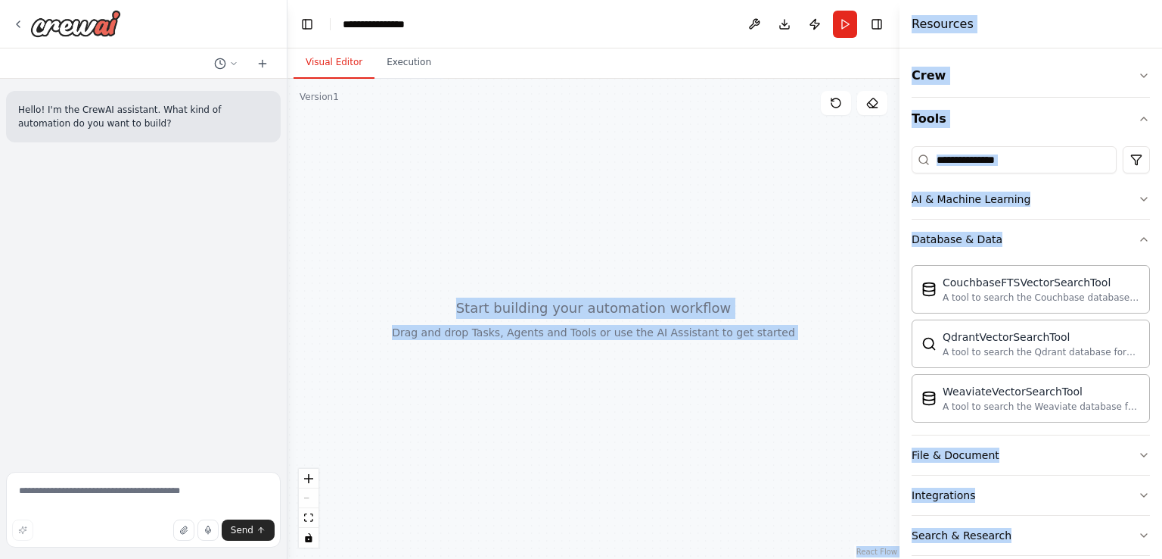
click at [829, 342] on div at bounding box center [594, 319] width 612 height 480
click at [979, 125] on button "Tools" at bounding box center [1031, 119] width 238 height 42
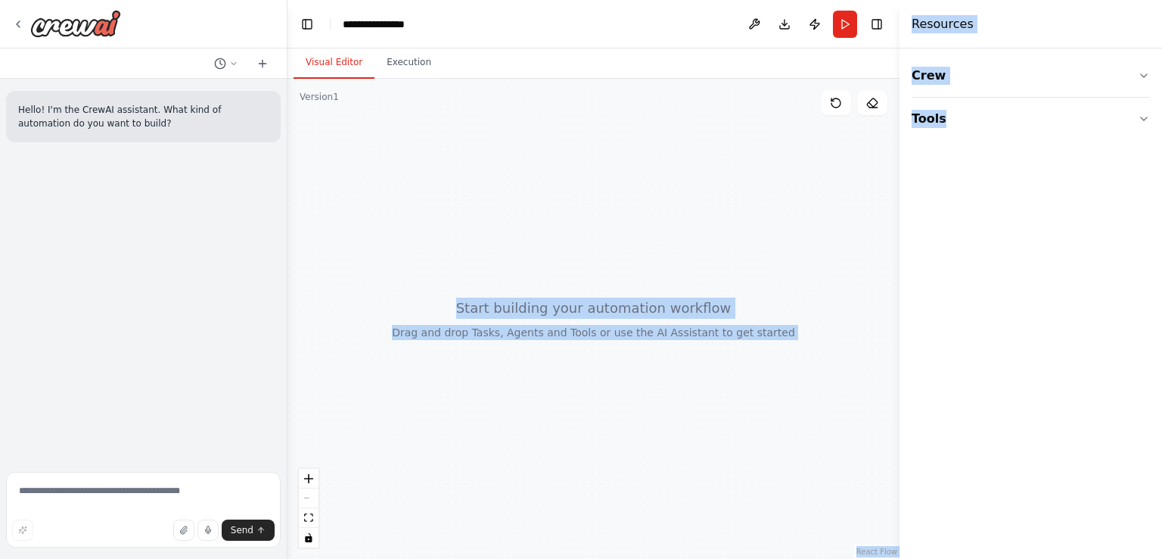
click at [996, 37] on div "Resources" at bounding box center [1031, 24] width 263 height 48
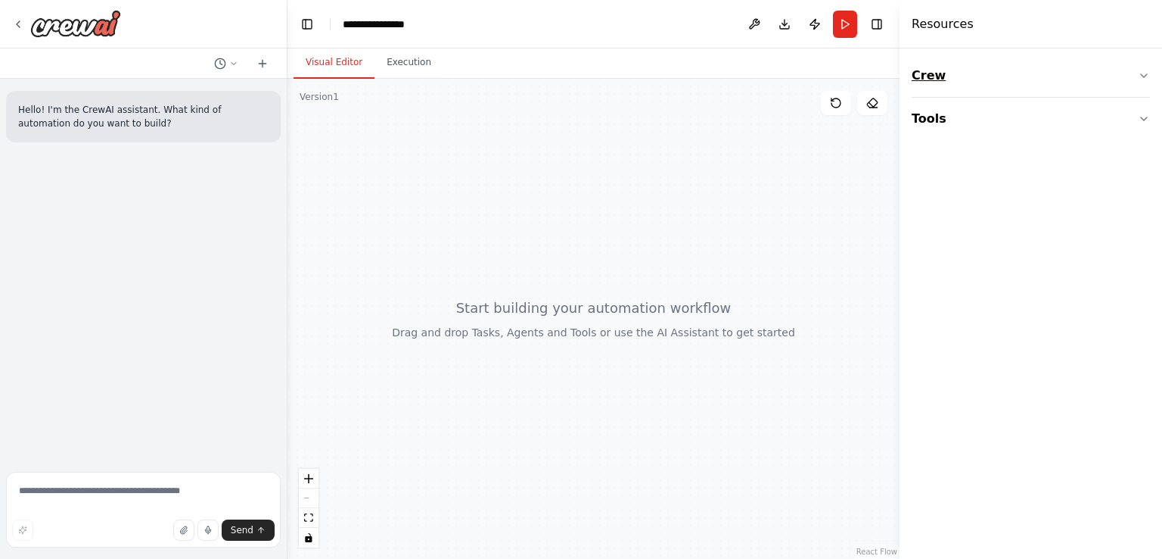
click at [972, 76] on button "Crew" at bounding box center [1031, 75] width 238 height 42
click at [966, 212] on button "Tools" at bounding box center [1031, 212] width 238 height 42
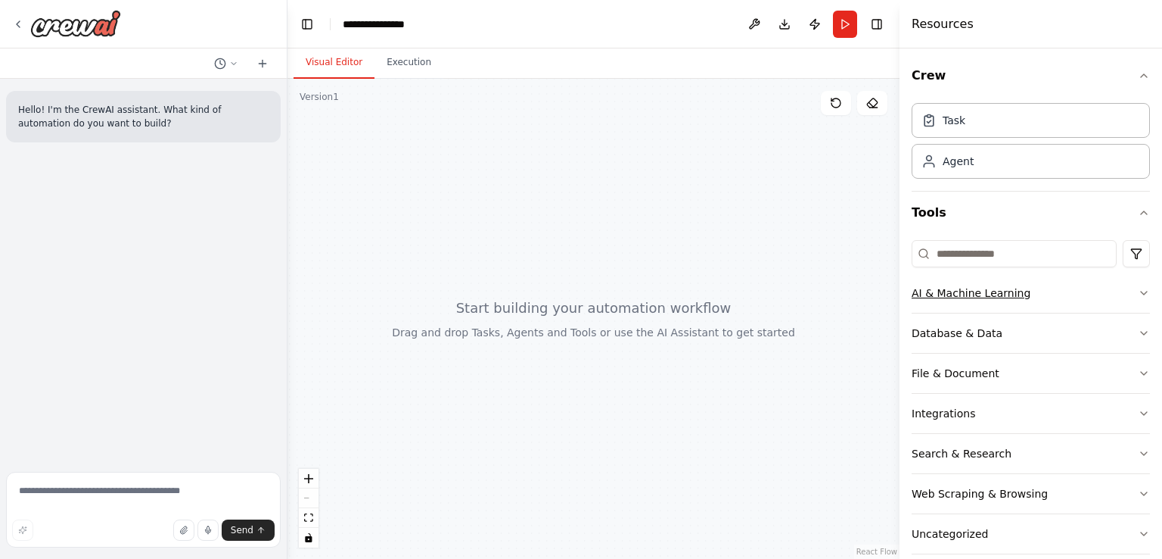
click at [1125, 301] on button "AI & Machine Learning" at bounding box center [1031, 292] width 238 height 39
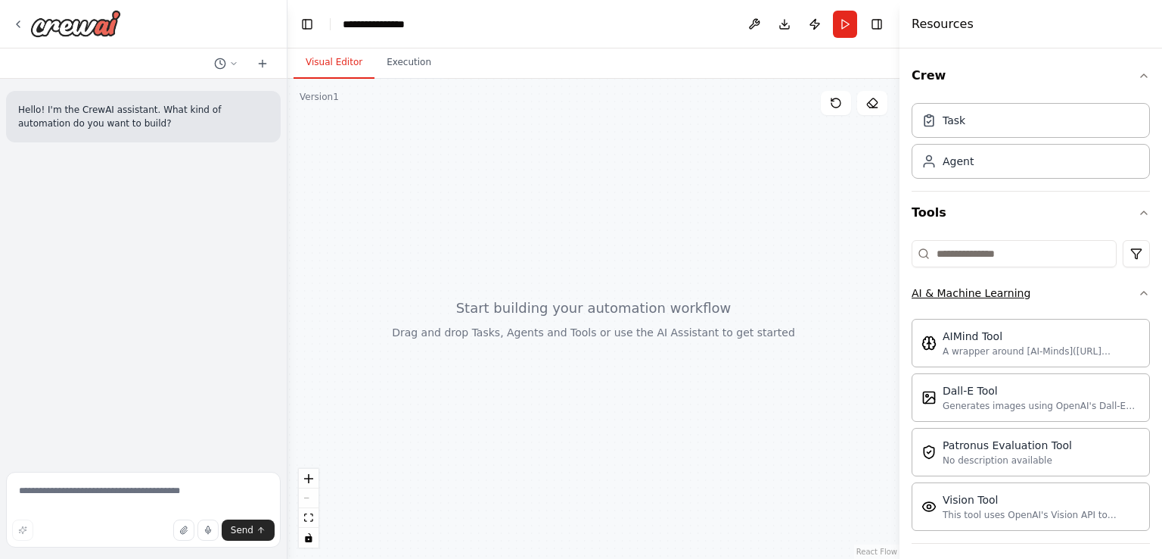
click at [1126, 299] on button "AI & Machine Learning" at bounding box center [1031, 292] width 238 height 39
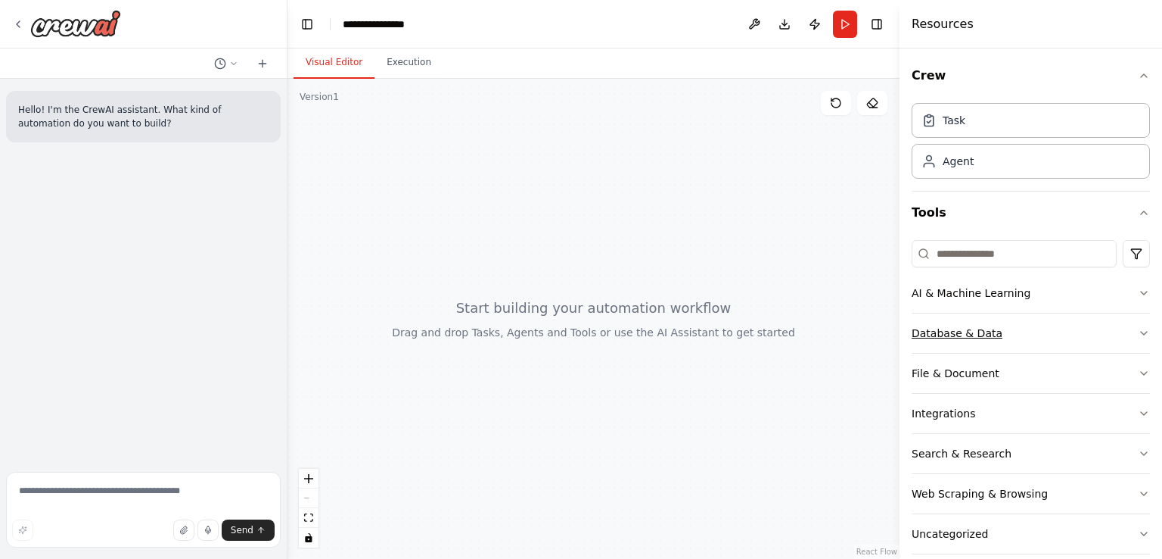
click at [1032, 338] on button "Database & Data" at bounding box center [1031, 332] width 238 height 39
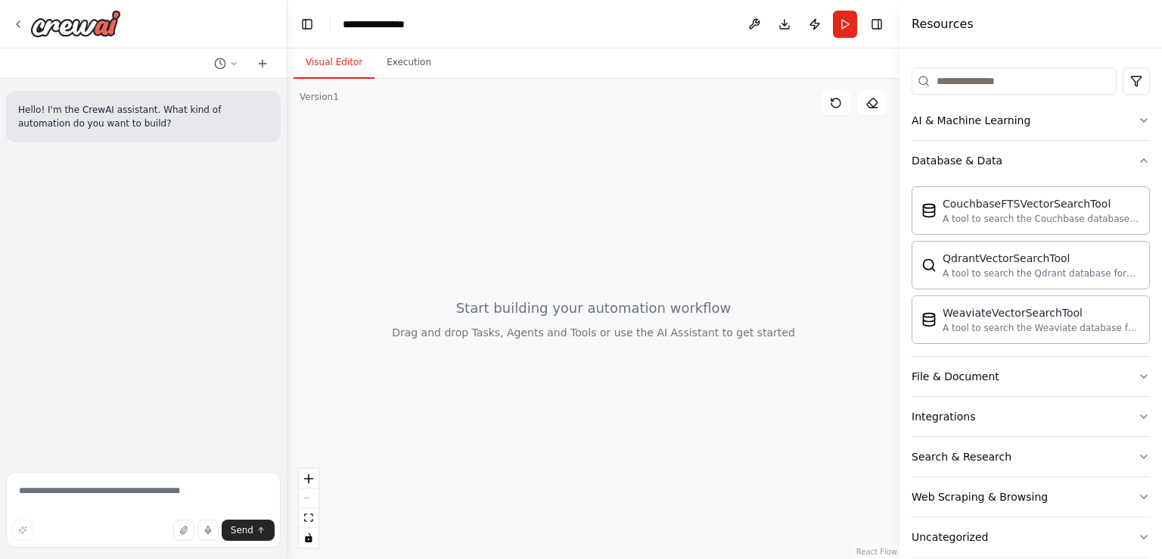
scroll to position [193, 0]
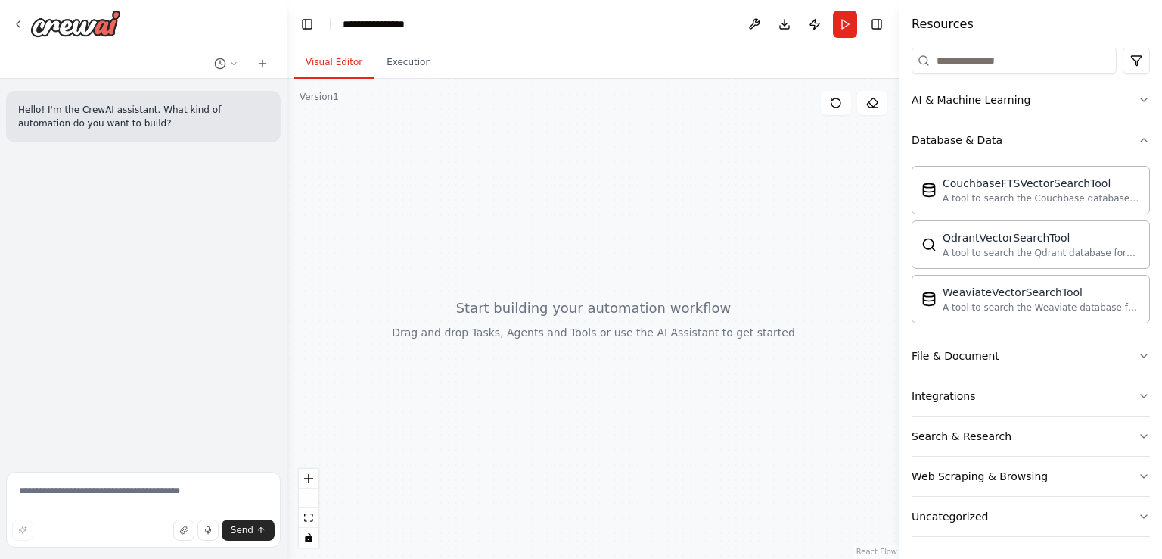
click at [981, 390] on button "Integrations" at bounding box center [1031, 395] width 238 height 39
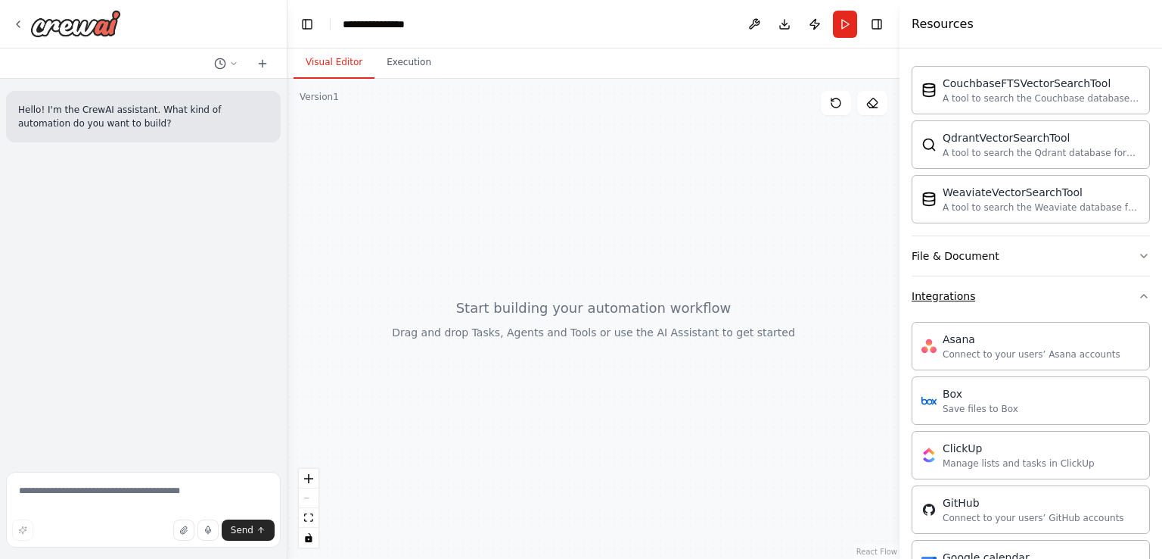
scroll to position [344, 0]
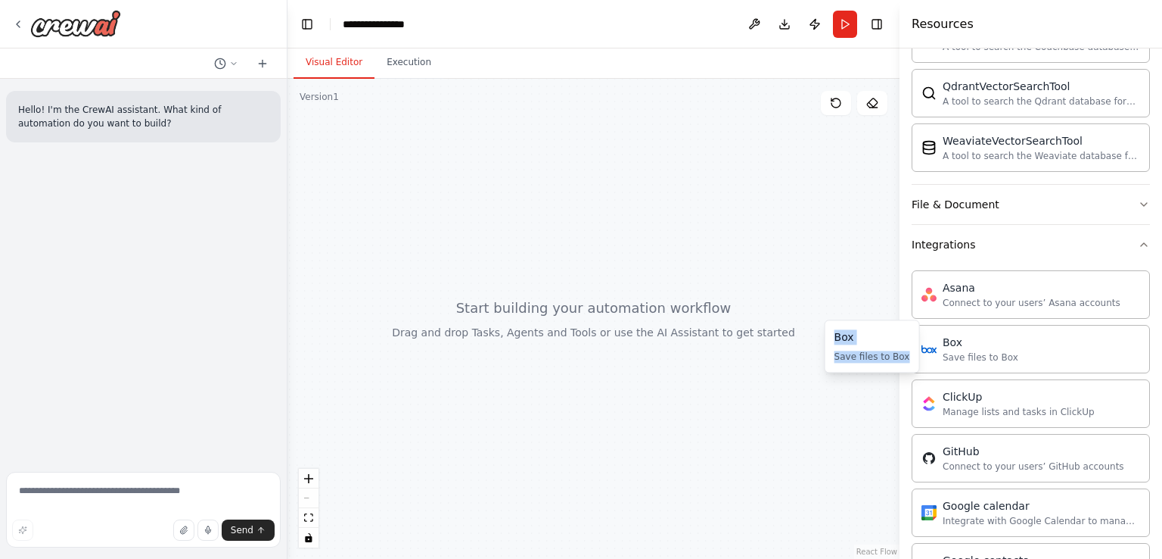
drag, startPoint x: 897, startPoint y: 359, endPoint x: 826, endPoint y: 334, distance: 74.9
click at [826, 334] on div "Box Save files to Box Box Save files to Box" at bounding box center [872, 345] width 95 height 53
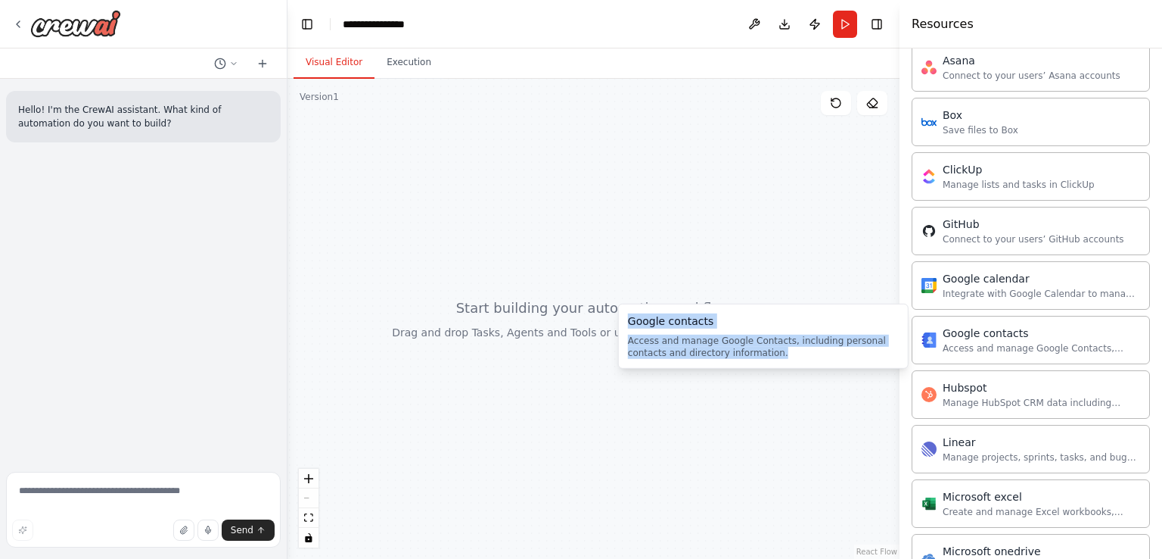
drag, startPoint x: 711, startPoint y: 348, endPoint x: 623, endPoint y: 322, distance: 92.2
click at [623, 322] on div "Google contacts Access and manage Google Contacts, including personal contacts …" at bounding box center [763, 335] width 291 height 65
copy div "Google contacts Access and manage Google Contacts, including personal contacts …"
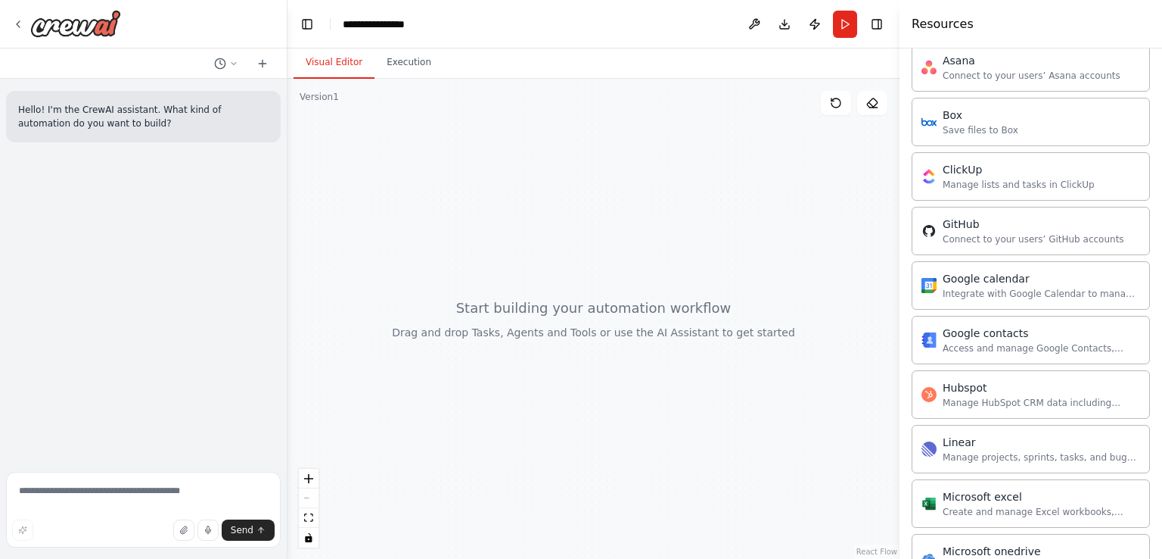
drag, startPoint x: 737, startPoint y: 406, endPoint x: 678, endPoint y: 381, distance: 64.1
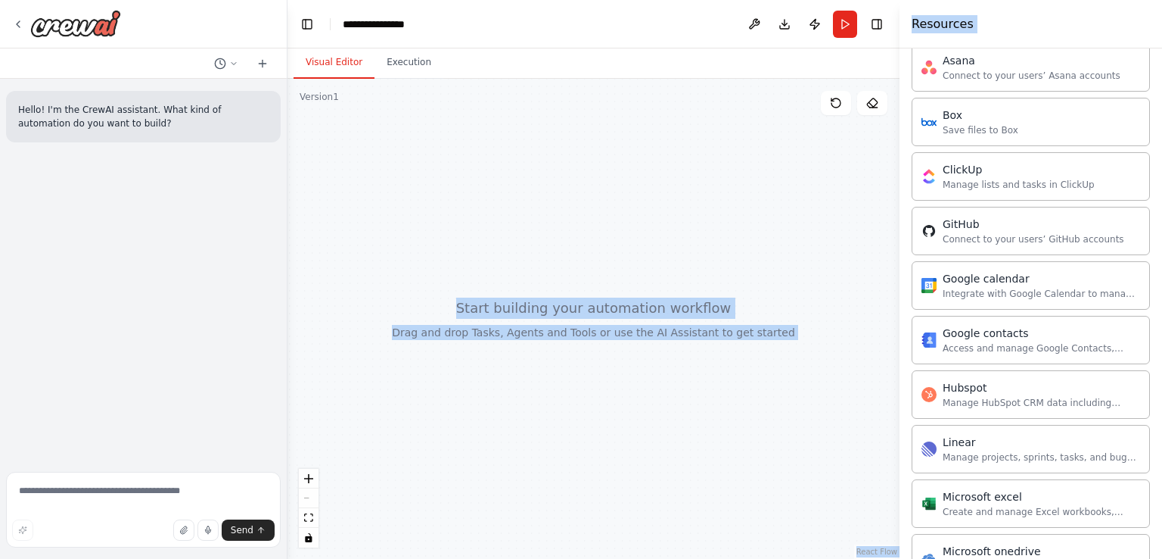
click at [882, 380] on div at bounding box center [594, 319] width 612 height 480
click at [821, 340] on div at bounding box center [594, 319] width 612 height 480
click at [769, 302] on div at bounding box center [594, 319] width 612 height 480
click at [748, 341] on div at bounding box center [594, 319] width 612 height 480
click at [731, 300] on div at bounding box center [594, 319] width 612 height 480
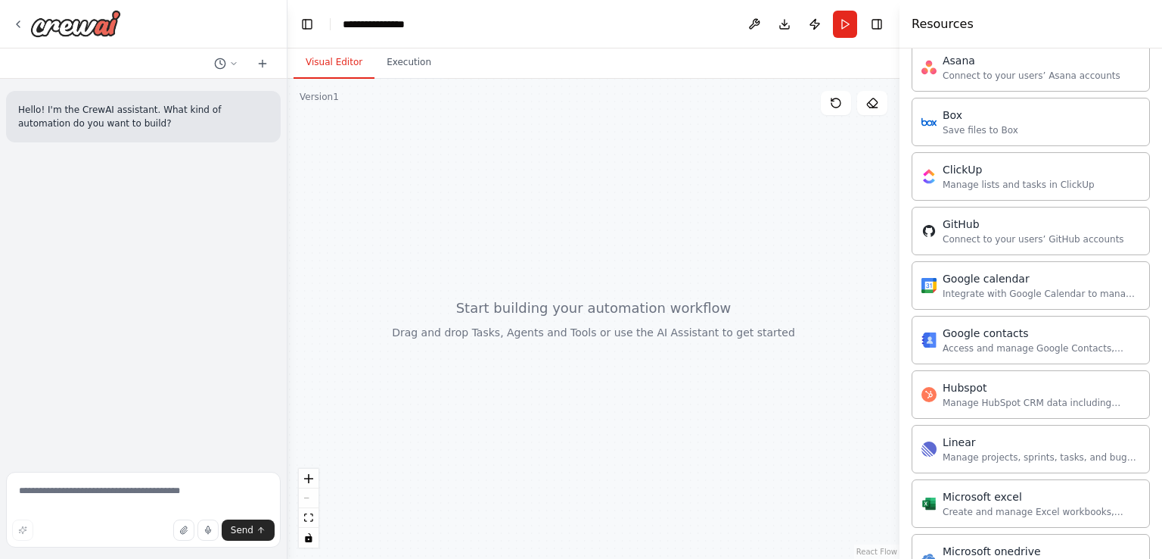
click at [612, 16] on header "**********" at bounding box center [594, 24] width 612 height 48
drag, startPoint x: 985, startPoint y: 34, endPoint x: 912, endPoint y: 29, distance: 73.6
click at [912, 29] on div "Resources" at bounding box center [1031, 24] width 263 height 48
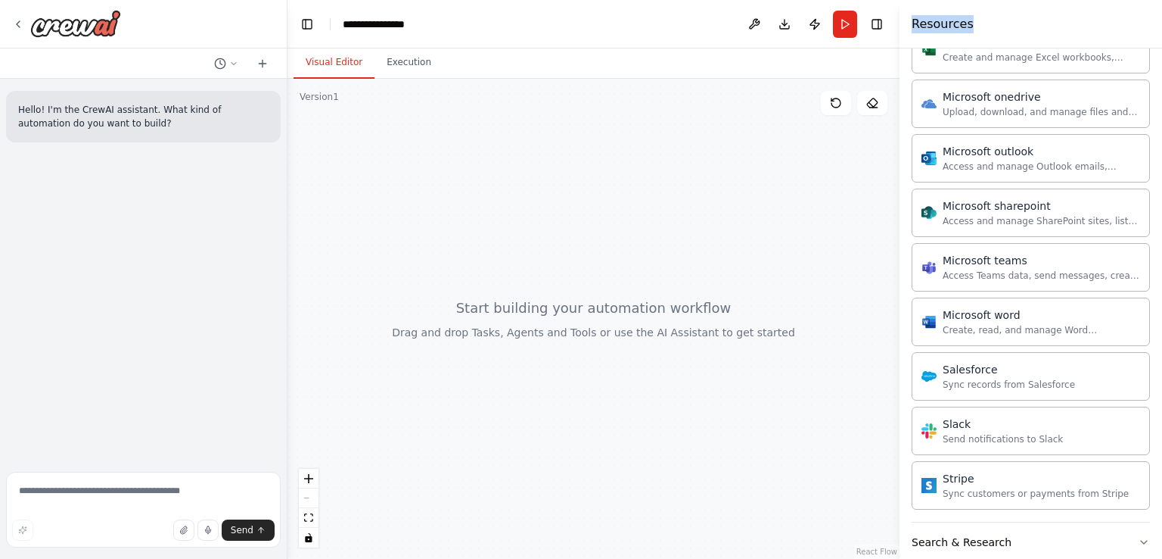
scroll to position [1126, 0]
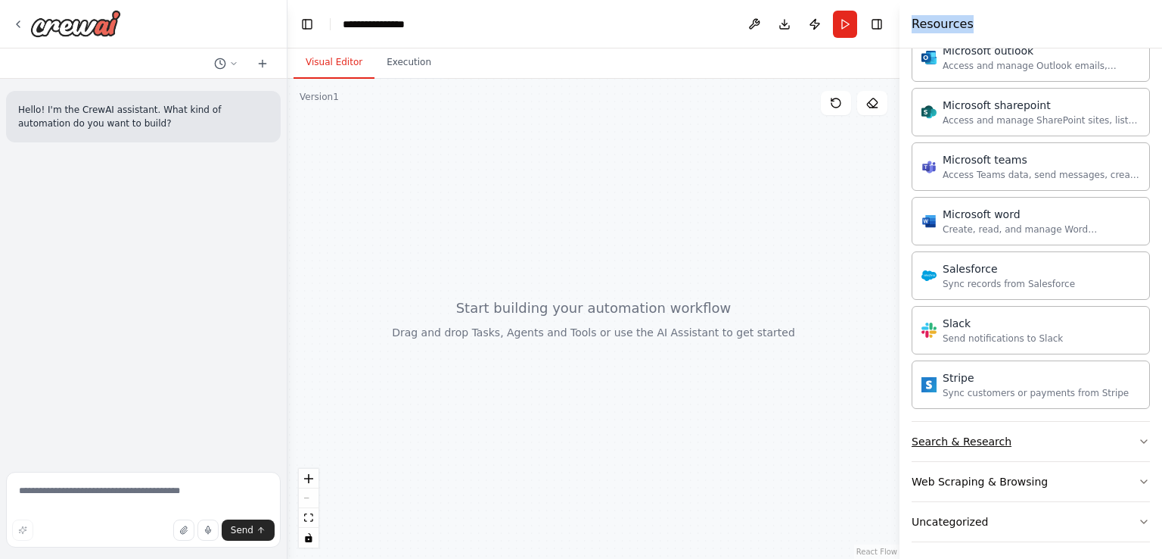
click at [1030, 432] on button "Search & Research" at bounding box center [1031, 441] width 238 height 39
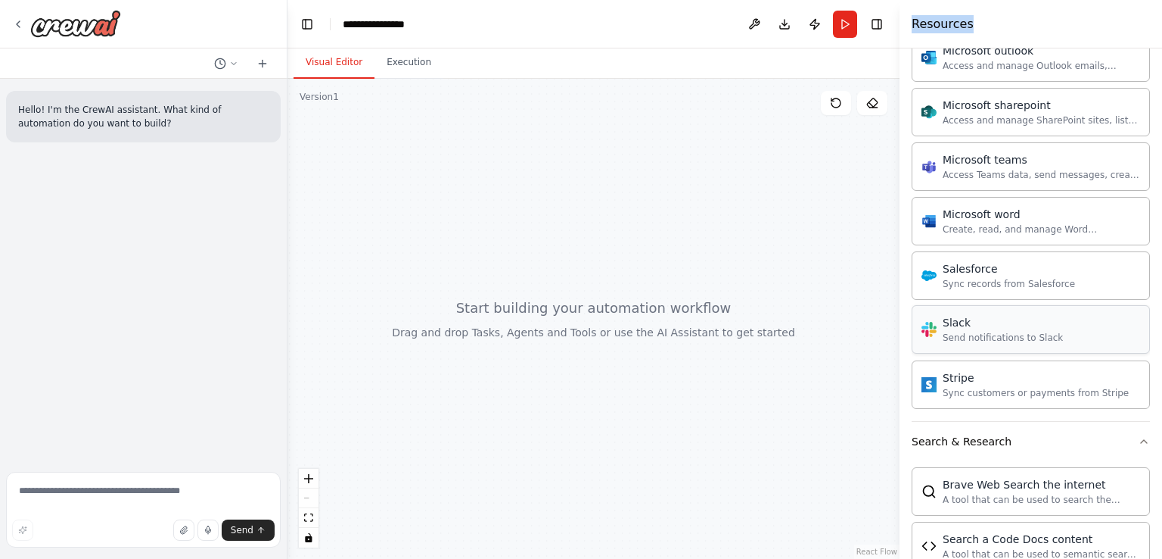
scroll to position [1429, 0]
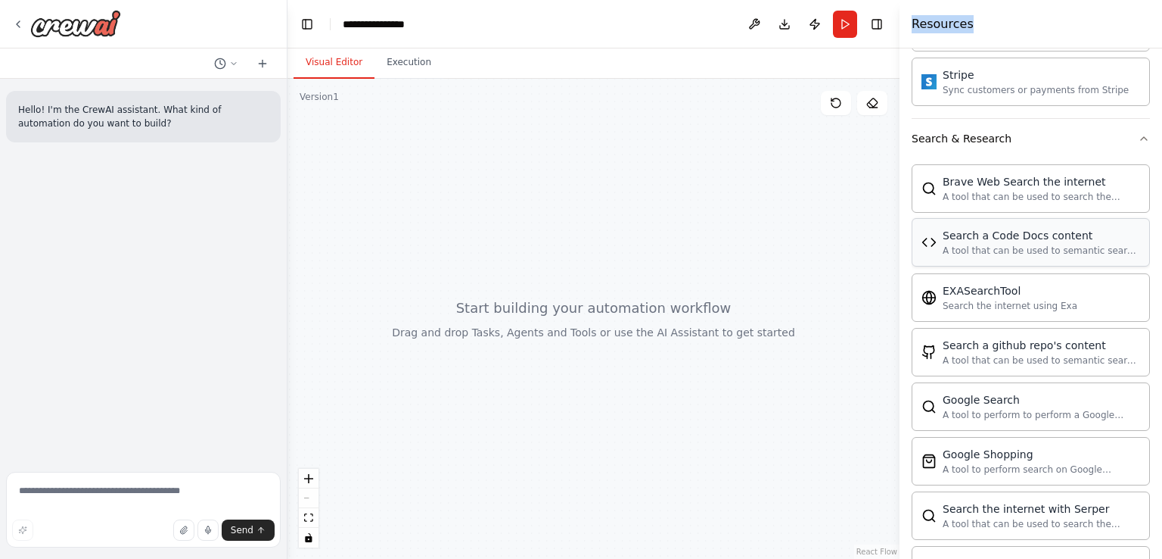
click at [979, 244] on div "A tool that can be used to semantic search a query from a Code Docs content." at bounding box center [1042, 250] width 198 height 12
click at [973, 300] on div "Search the internet using Exa" at bounding box center [1010, 305] width 135 height 12
click at [980, 370] on div "Brave Web Search the internet A tool that can be used to search the internet wi…" at bounding box center [1031, 539] width 238 height 763
click at [980, 408] on div "A tool to perform to perform a Google search with a search_query." at bounding box center [1042, 414] width 198 height 12
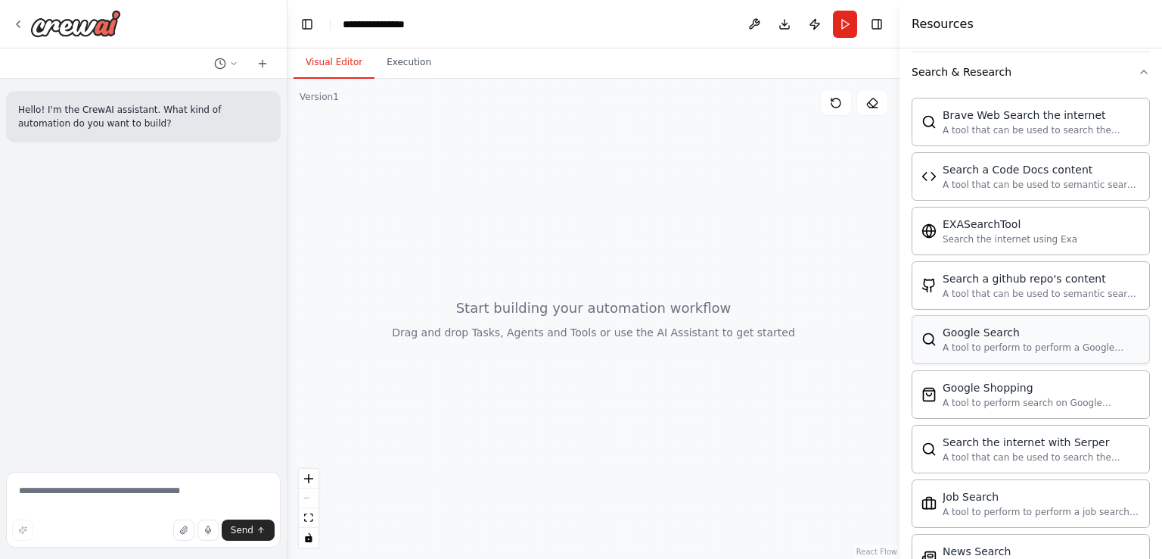
scroll to position [1580, 0]
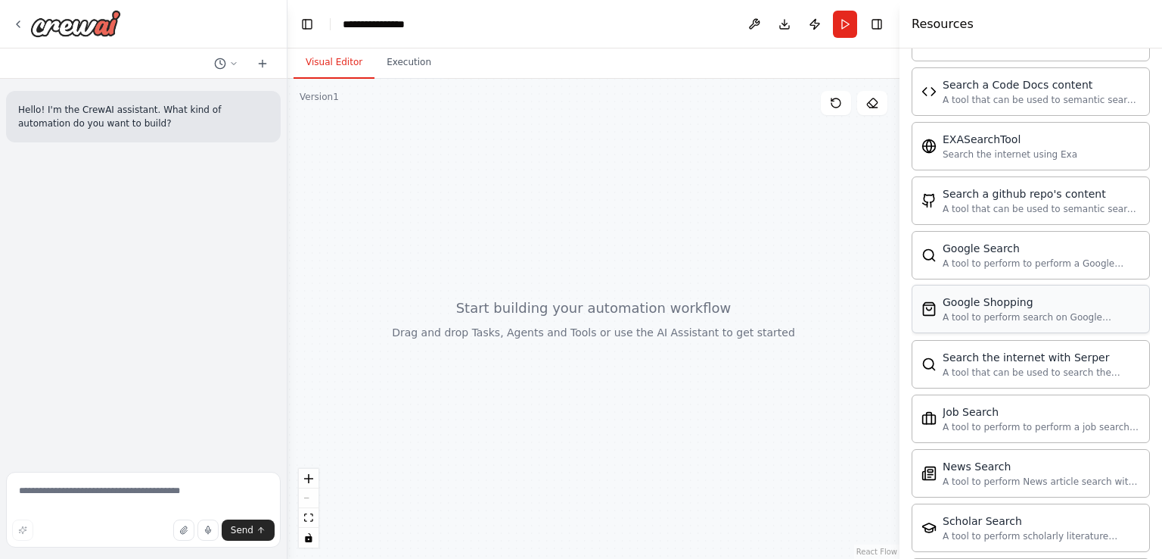
click at [967, 297] on div "Google Shopping" at bounding box center [1042, 301] width 198 height 15
click at [980, 355] on div "Search the internet with Serper A tool that can be used to search the internet …" at bounding box center [1042, 363] width 198 height 29
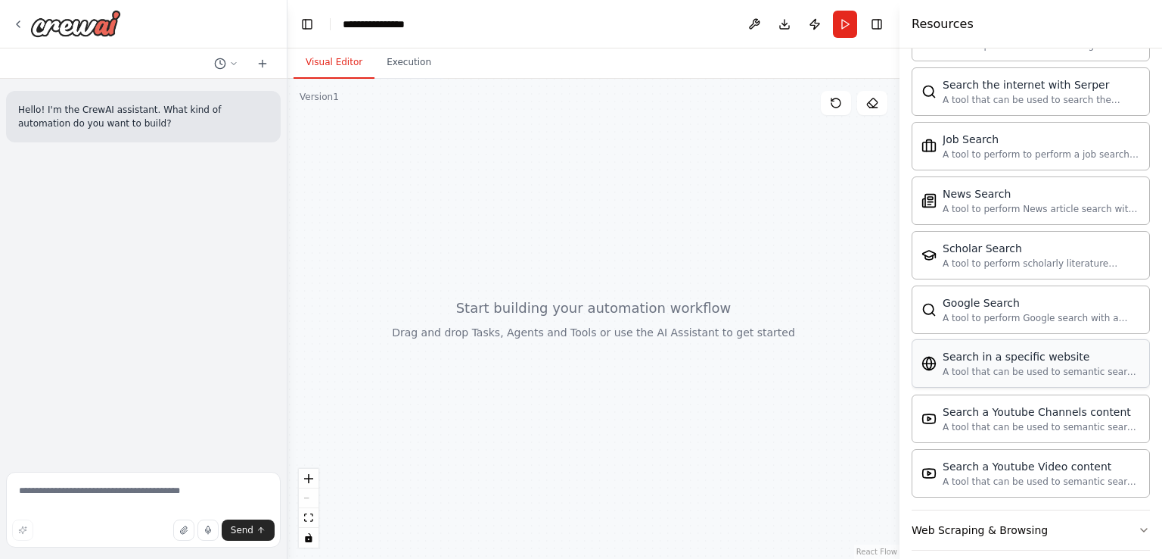
scroll to position [1897, 0]
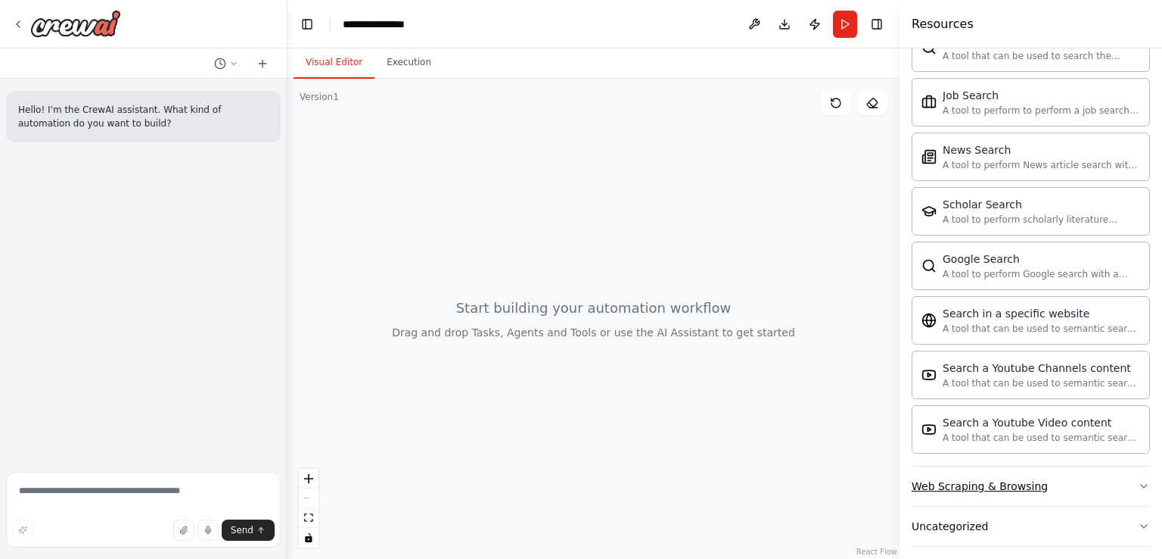
click at [972, 478] on div "Web Scraping & Browsing" at bounding box center [980, 485] width 136 height 15
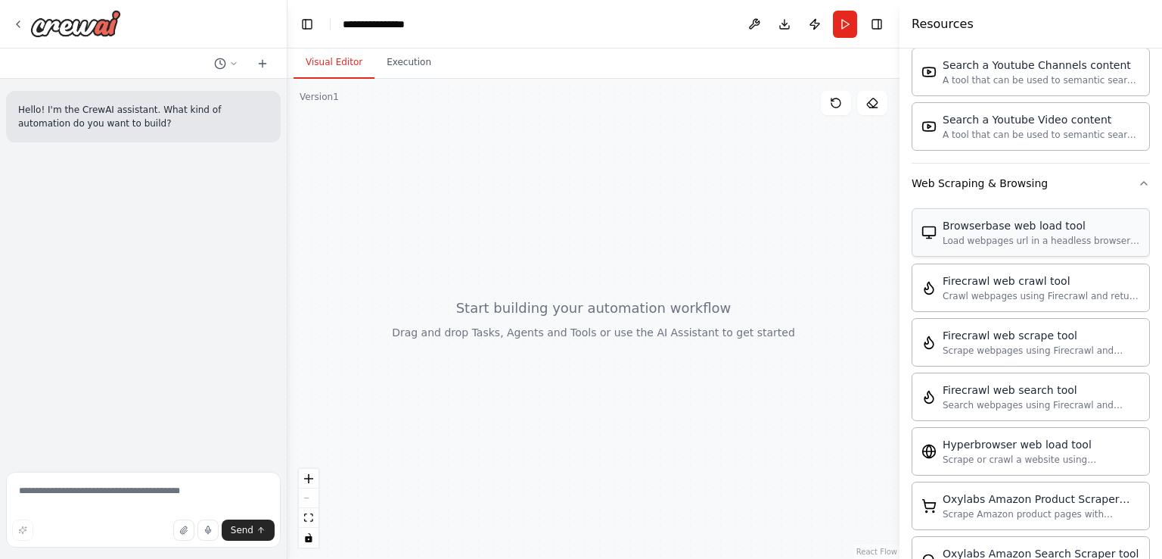
click at [979, 235] on div "Browserbase web load tool Load webpages url in a headless browser using Browser…" at bounding box center [1031, 232] width 238 height 48
click at [1080, 272] on div "Firecrawl web crawl tool" at bounding box center [1042, 279] width 198 height 15
click at [975, 344] on div "Scrape webpages using Firecrawl and return the contents" at bounding box center [1042, 350] width 198 height 12
click at [64, 485] on textarea at bounding box center [143, 510] width 275 height 76
